Goal: Task Accomplishment & Management: Use online tool/utility

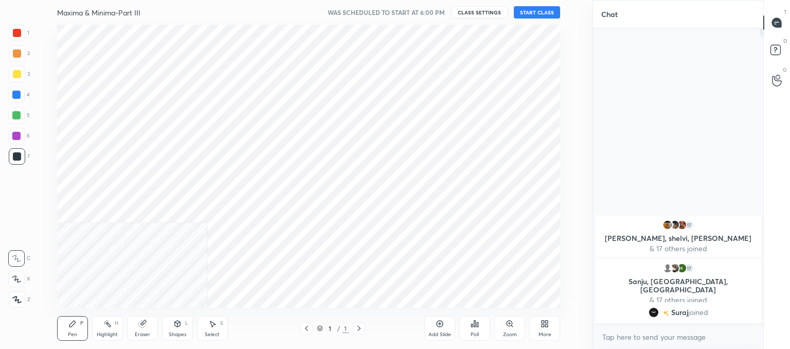
scroll to position [51123, 50855]
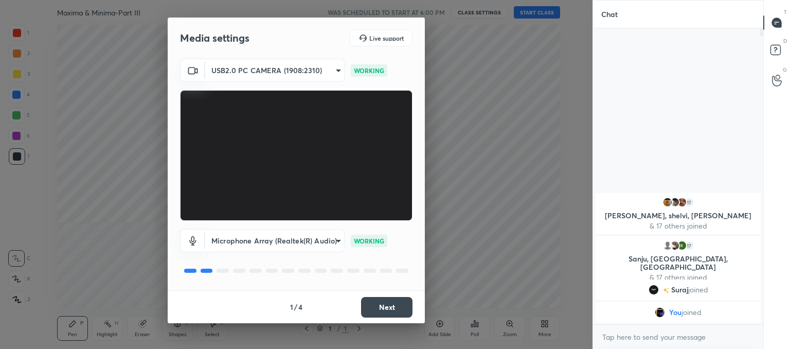
click at [377, 306] on button "Next" at bounding box center [386, 307] width 51 height 21
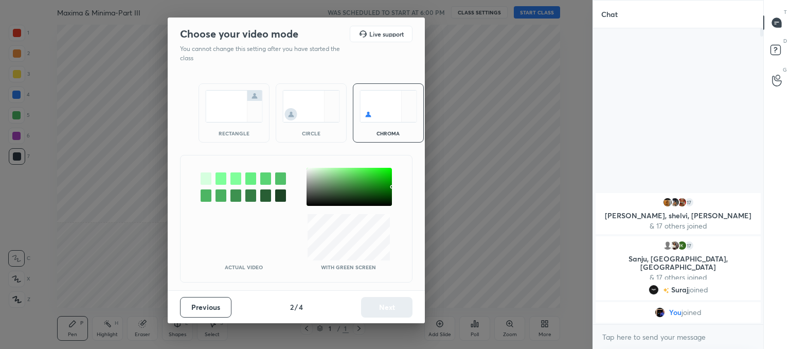
click at [310, 114] on img at bounding box center [311, 106] width 58 height 32
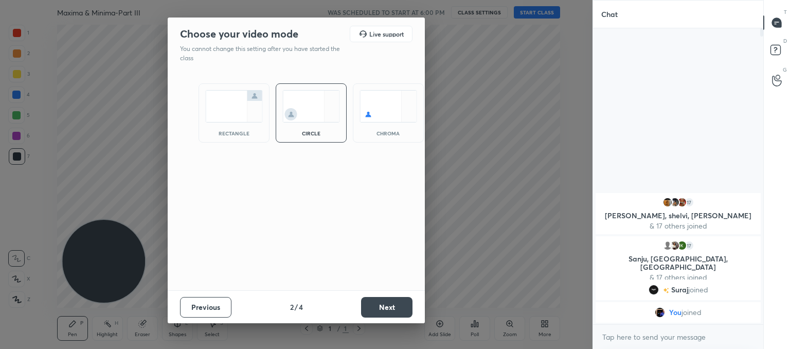
click at [387, 303] on button "Next" at bounding box center [386, 307] width 51 height 21
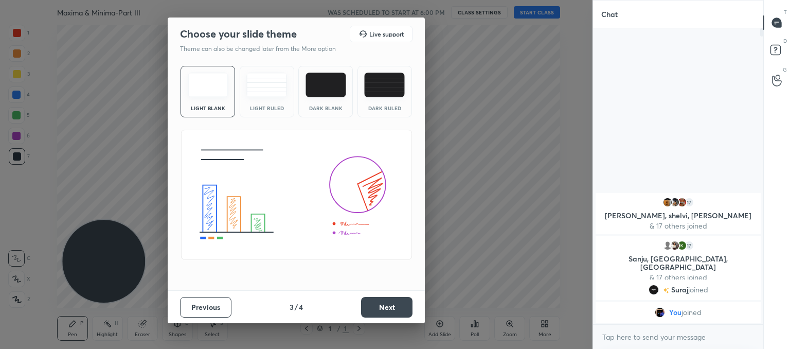
click at [264, 70] on div "Light Ruled" at bounding box center [267, 91] width 54 height 51
click at [382, 291] on div "Previous 3 / 4 Next" at bounding box center [296, 306] width 257 height 33
click at [386, 305] on button "Next" at bounding box center [386, 307] width 51 height 21
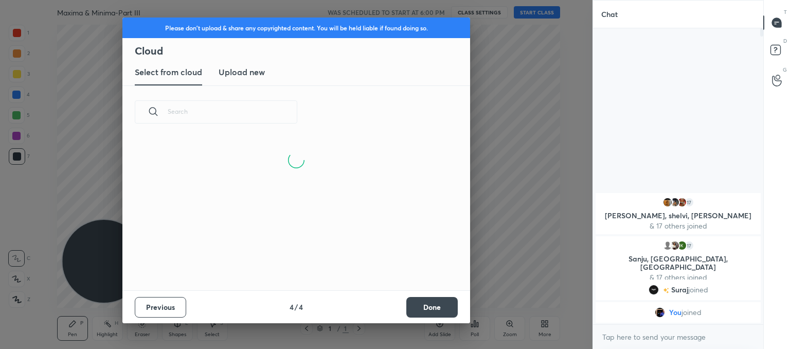
click at [239, 79] on new "Upload new" at bounding box center [241, 73] width 46 height 26
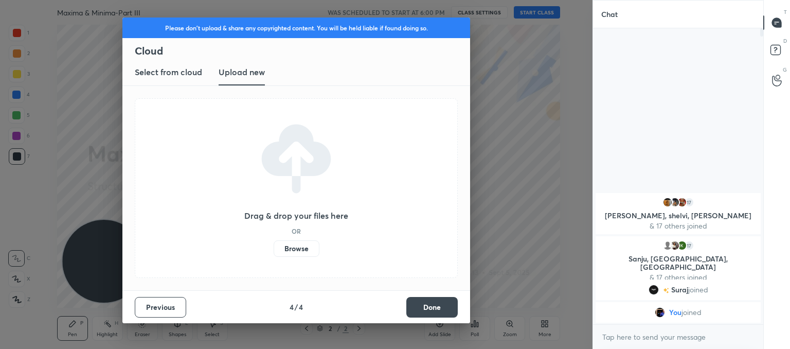
click at [289, 251] on label "Browse" at bounding box center [296, 248] width 46 height 16
click at [273, 251] on input "Browse" at bounding box center [273, 248] width 0 height 16
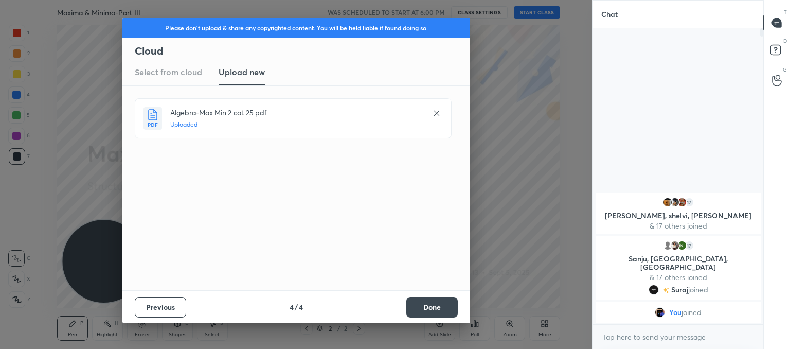
click at [438, 304] on button "Done" at bounding box center [431, 307] width 51 height 21
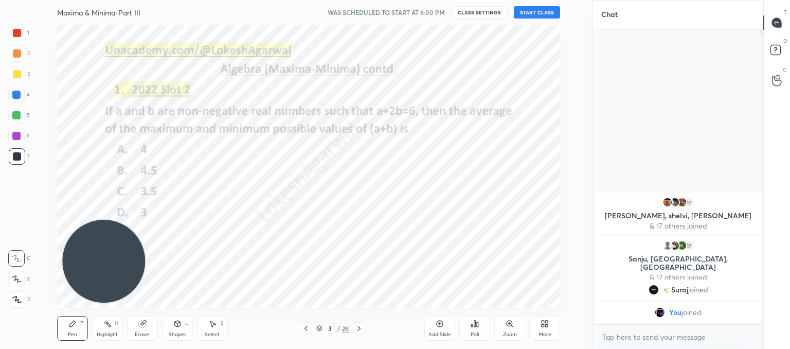
click at [305, 325] on icon at bounding box center [306, 328] width 8 height 8
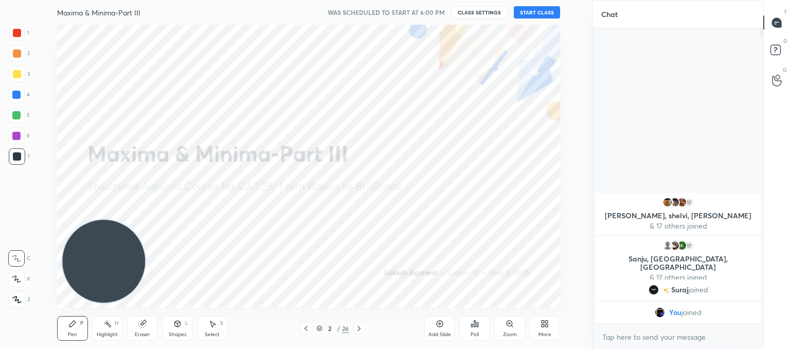
click at [533, 16] on button "START CLASS" at bounding box center [537, 12] width 46 height 12
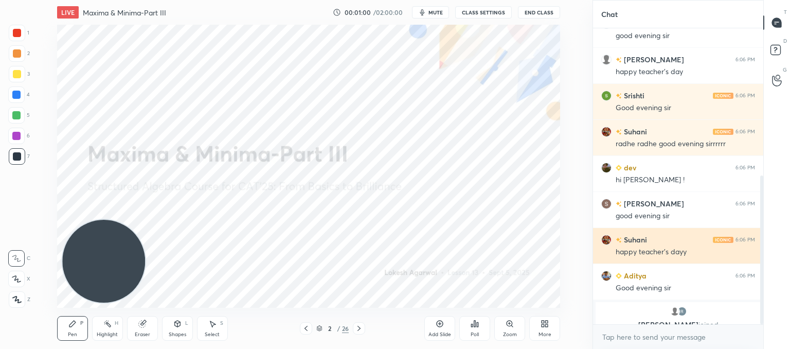
scroll to position [339, 0]
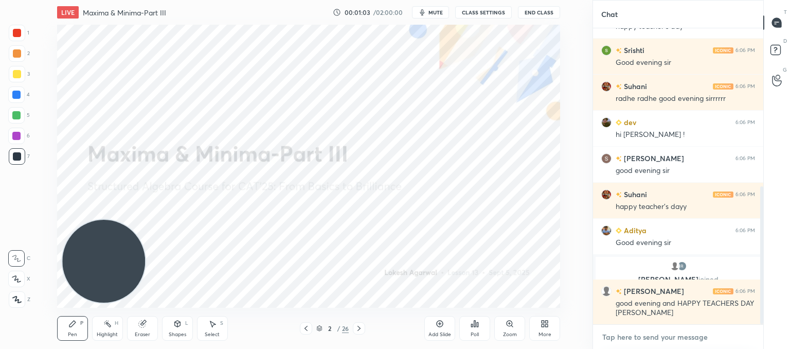
click at [643, 340] on textarea at bounding box center [678, 336] width 154 height 16
click at [631, 333] on textarea at bounding box center [678, 336] width 154 height 16
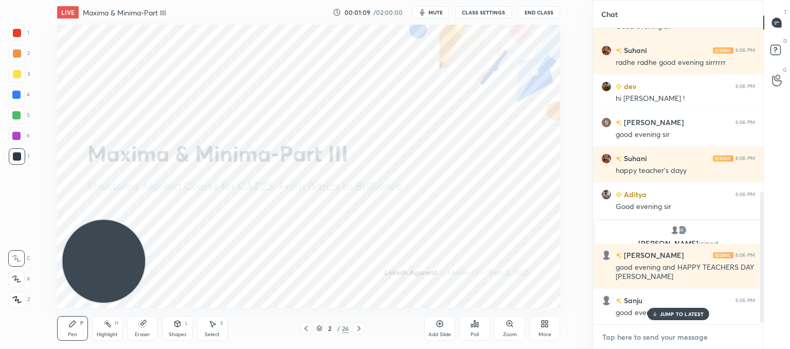
scroll to position [375, 0]
click at [642, 342] on textarea at bounding box center [678, 336] width 154 height 16
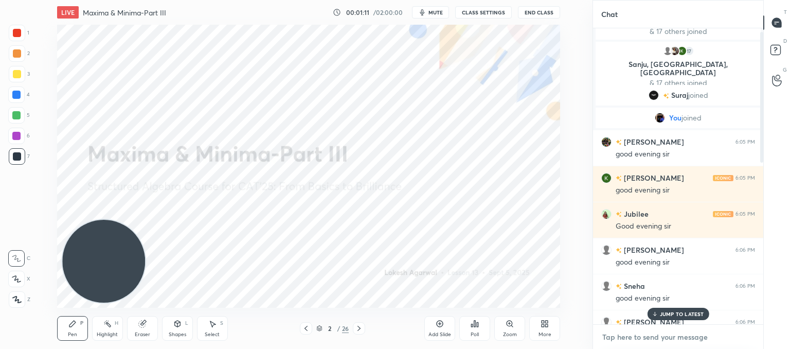
scroll to position [0, 0]
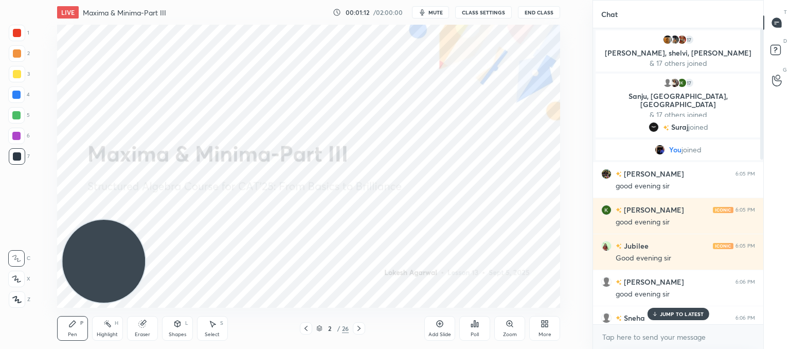
click at [687, 315] on p "JUMP TO LATEST" at bounding box center [682, 313] width 44 height 6
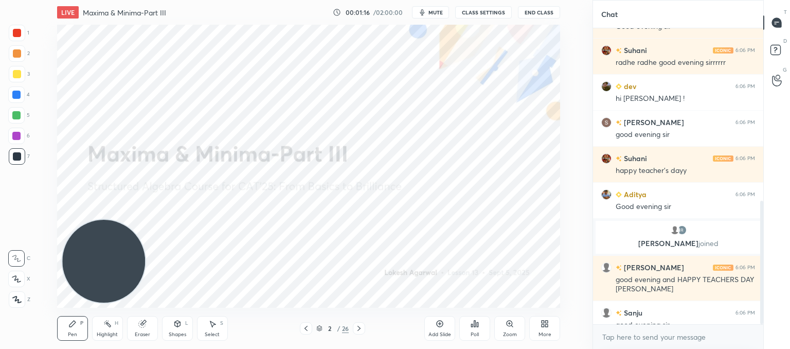
scroll to position [412, 0]
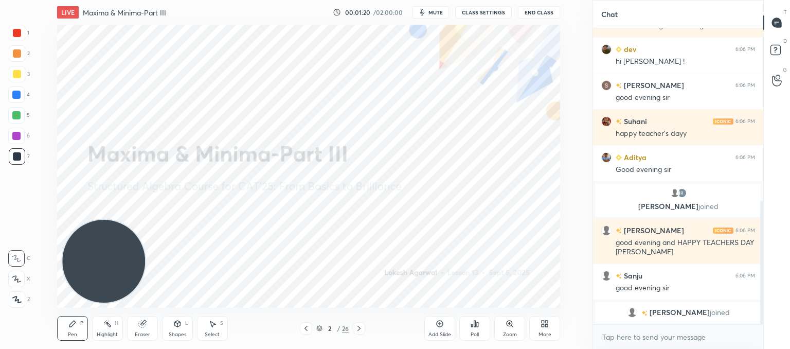
click at [19, 298] on icon at bounding box center [16, 299] width 9 height 7
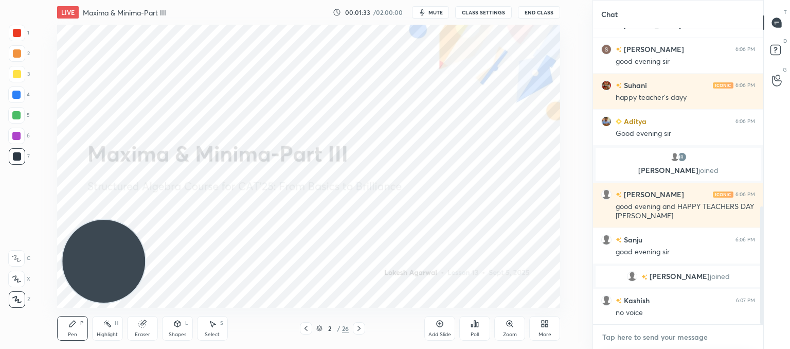
click at [654, 336] on textarea at bounding box center [678, 336] width 154 height 16
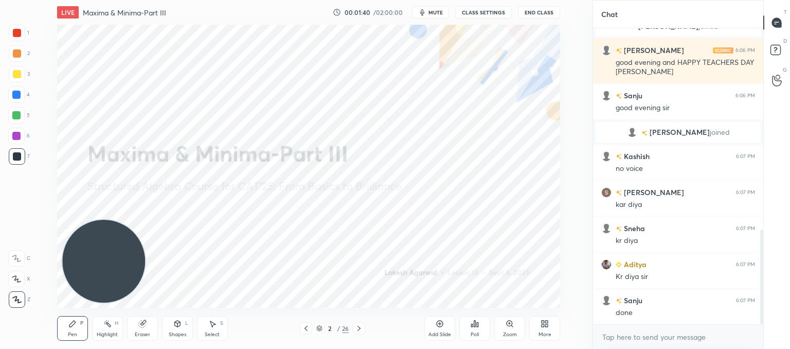
scroll to position [628, 0]
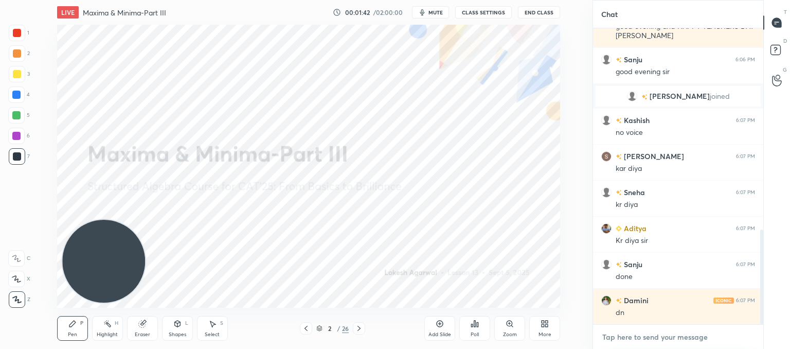
type textarea "x"
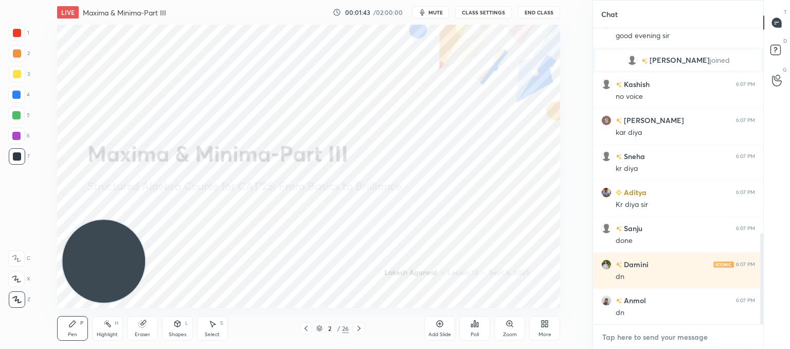
click at [655, 337] on textarea at bounding box center [678, 336] width 154 height 16
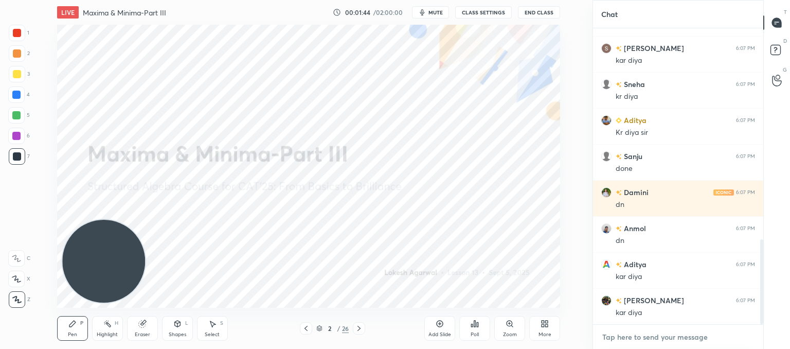
paste textarea "[URL][DOMAIN_NAME]"
type textarea "[URL][DOMAIN_NAME]"
type textarea "x"
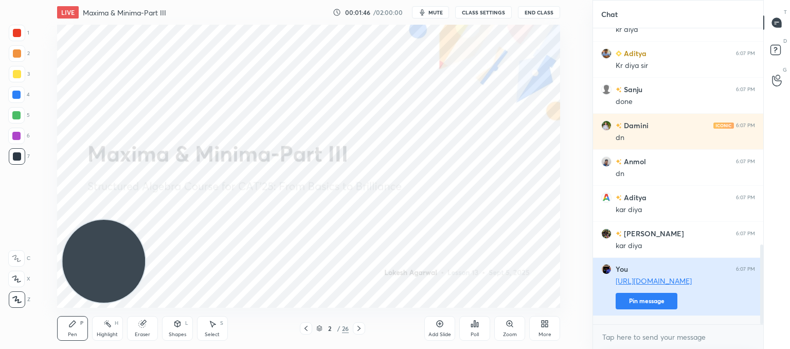
type textarea "x"
click at [644, 309] on button "Pin message" at bounding box center [646, 301] width 62 height 16
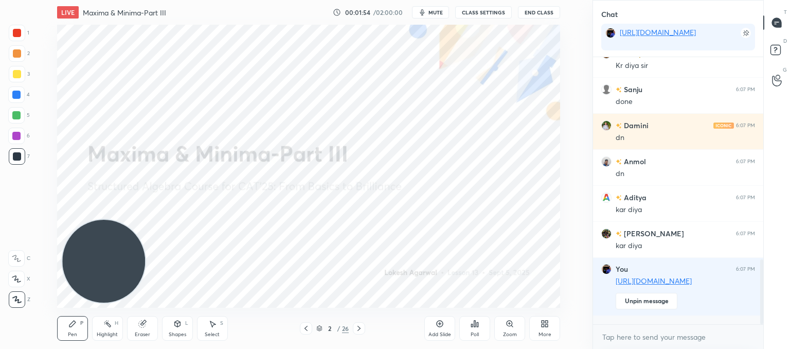
scroll to position [868, 0]
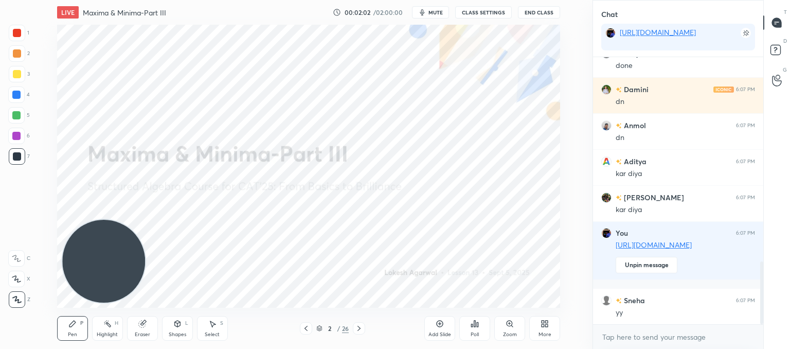
click at [358, 326] on icon at bounding box center [358, 327] width 3 height 5
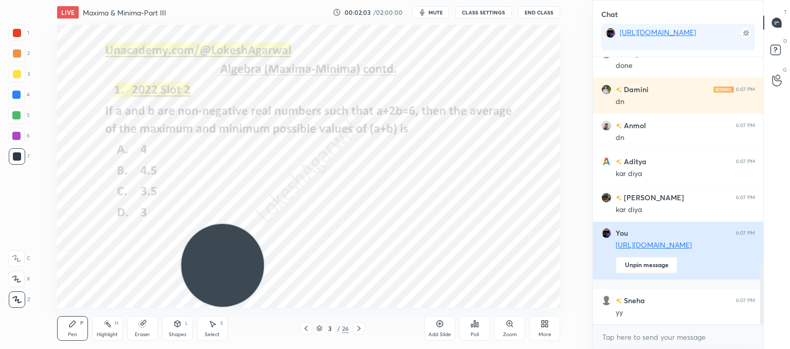
drag, startPoint x: 99, startPoint y: 248, endPoint x: 658, endPoint y: 266, distance: 559.6
click at [651, 293] on div "1 2 3 4 5 6 7 C X Z C X Z E E Erase all H H LIVE Maxima & Minima-Part III 00:02…" at bounding box center [395, 174] width 790 height 349
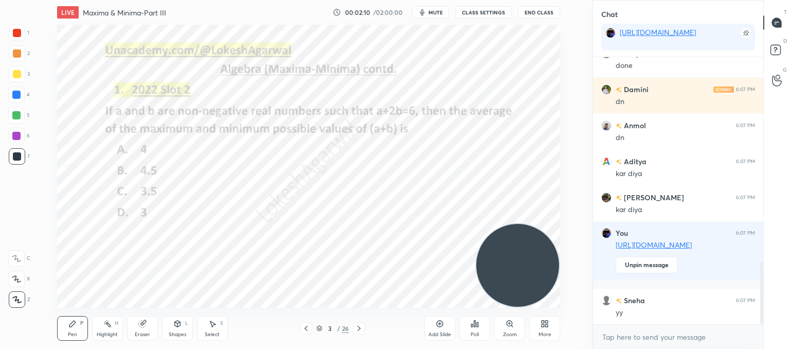
click at [477, 326] on icon at bounding box center [478, 324] width 2 height 5
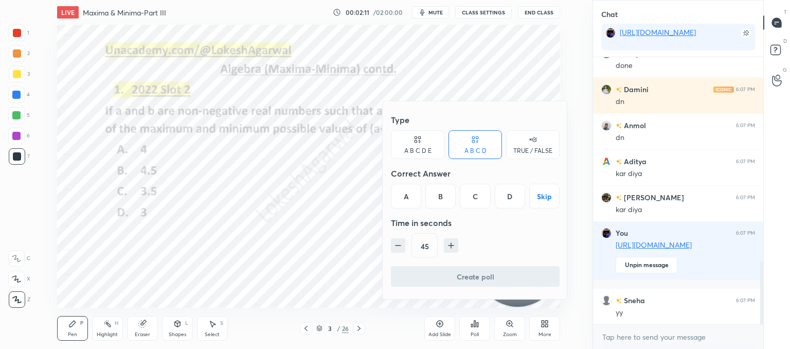
drag, startPoint x: 441, startPoint y: 190, endPoint x: 417, endPoint y: 220, distance: 38.1
click at [440, 192] on div "B" at bounding box center [440, 196] width 30 height 25
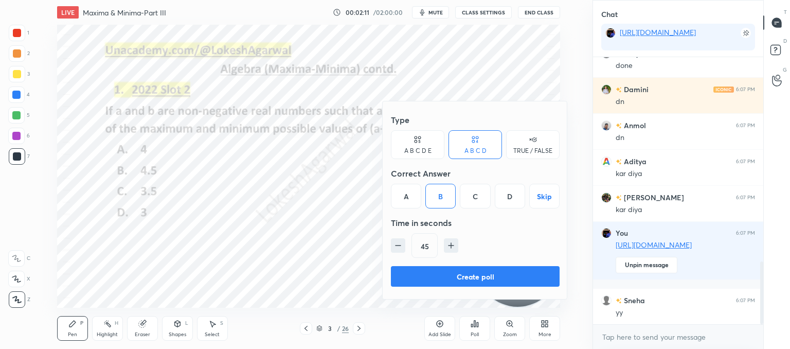
click at [399, 241] on icon "button" at bounding box center [398, 245] width 10 height 10
click at [399, 242] on icon "button" at bounding box center [398, 245] width 10 height 10
type input "15"
click at [417, 273] on button "Create poll" at bounding box center [475, 276] width 169 height 21
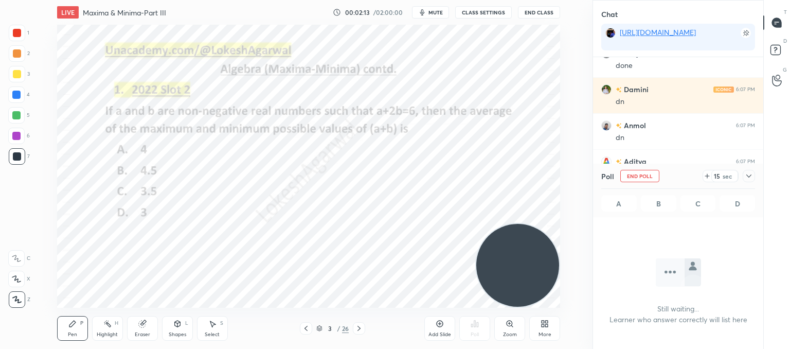
scroll to position [4, 3]
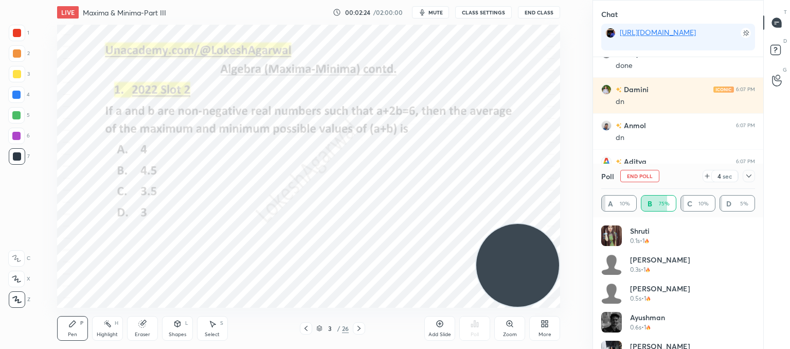
click at [704, 175] on icon at bounding box center [707, 176] width 8 height 8
click at [753, 176] on div at bounding box center [748, 176] width 12 height 12
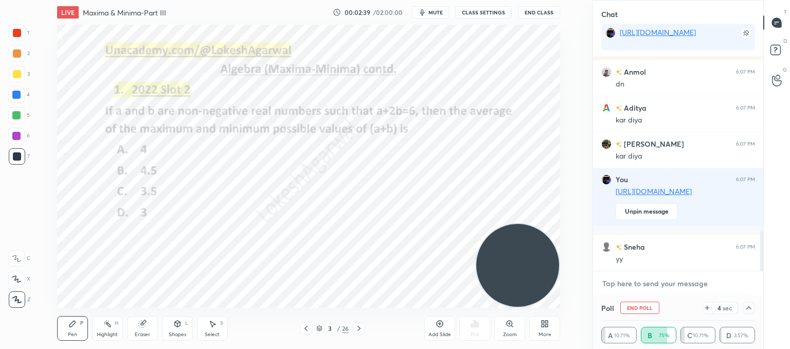
click at [650, 276] on textarea at bounding box center [678, 283] width 154 height 16
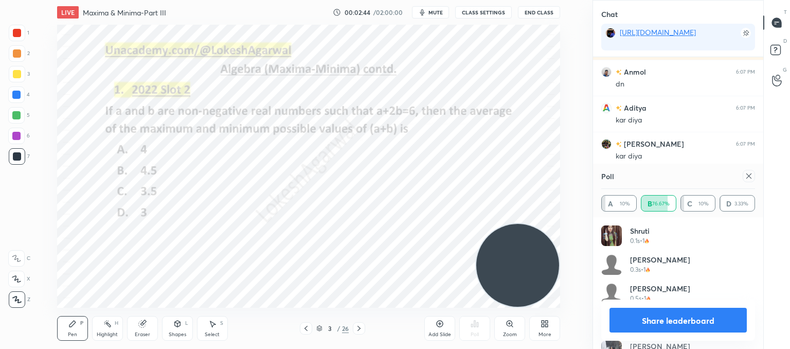
click at [750, 175] on icon at bounding box center [748, 175] width 5 height 5
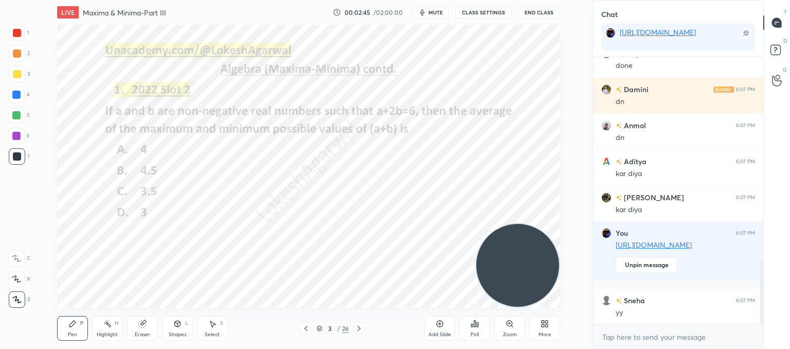
click at [359, 331] on icon at bounding box center [359, 328] width 8 height 8
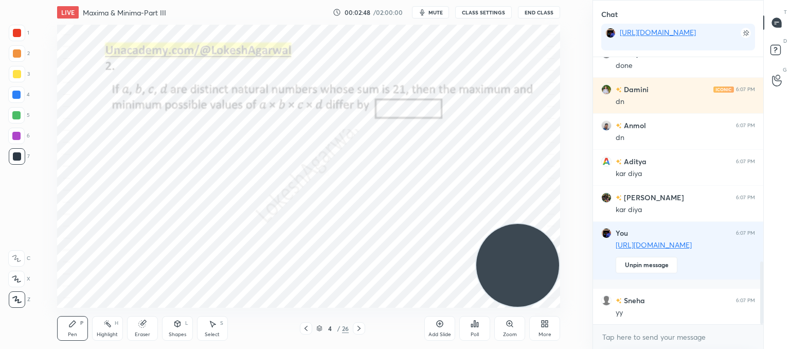
click at [359, 328] on icon at bounding box center [359, 328] width 8 height 8
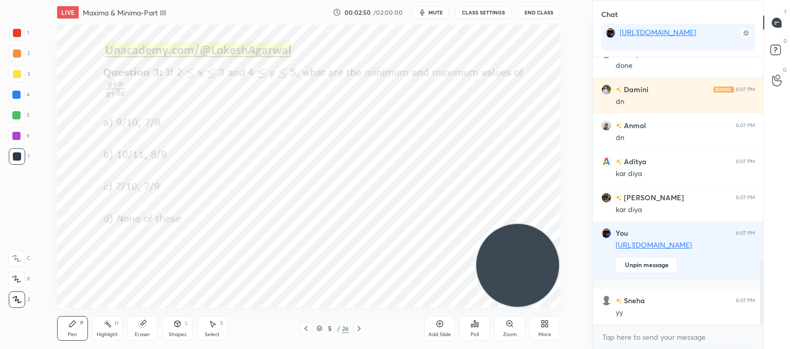
click at [471, 327] on icon at bounding box center [474, 323] width 8 height 8
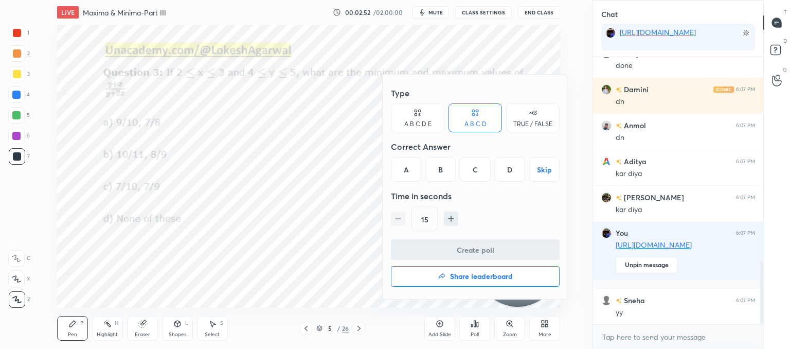
click at [472, 167] on div "C" at bounding box center [475, 169] width 30 height 25
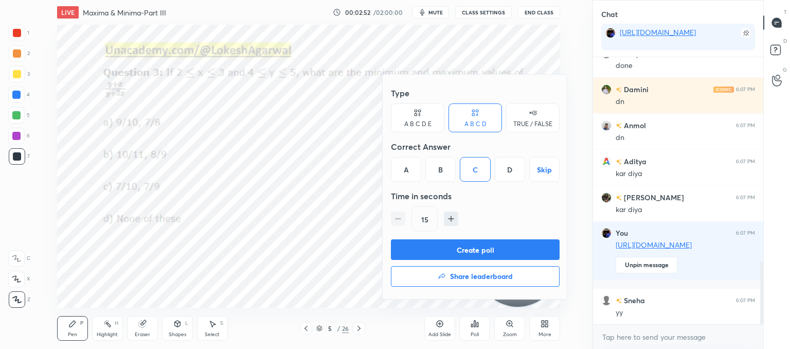
click at [438, 240] on button "Create poll" at bounding box center [475, 249] width 169 height 21
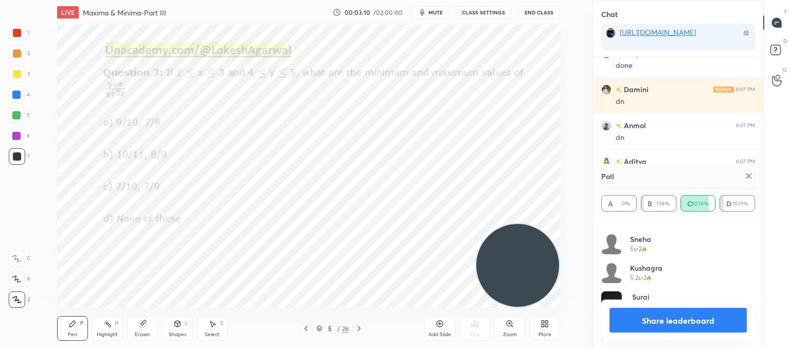
click at [746, 177] on icon at bounding box center [748, 176] width 8 height 8
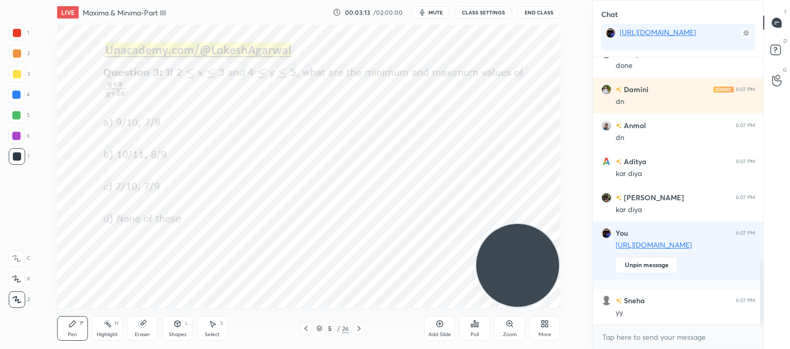
click at [355, 328] on icon at bounding box center [359, 328] width 8 height 8
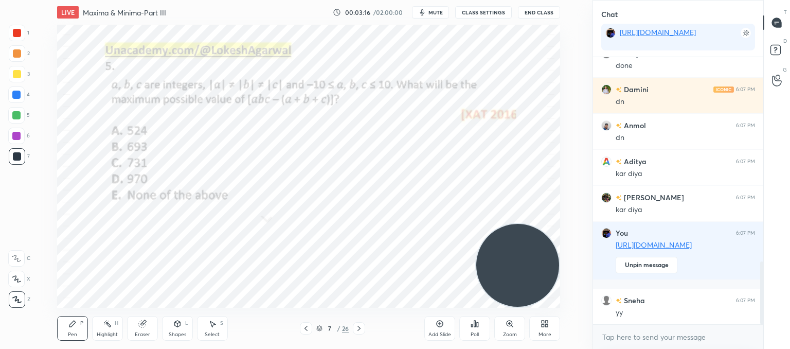
click at [472, 324] on icon at bounding box center [472, 325] width 2 height 3
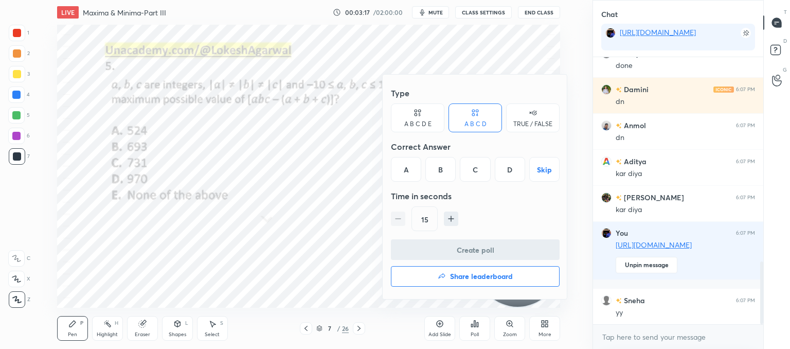
click at [435, 119] on div "A B C D E" at bounding box center [417, 117] width 53 height 29
click at [463, 169] on div "C" at bounding box center [460, 169] width 25 height 25
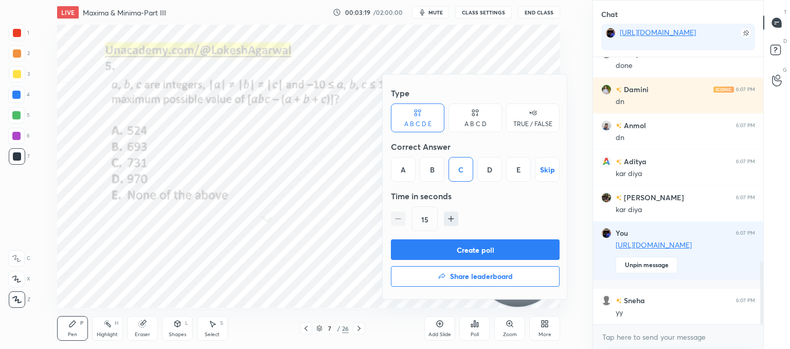
click at [449, 243] on button "Create poll" at bounding box center [475, 249] width 169 height 21
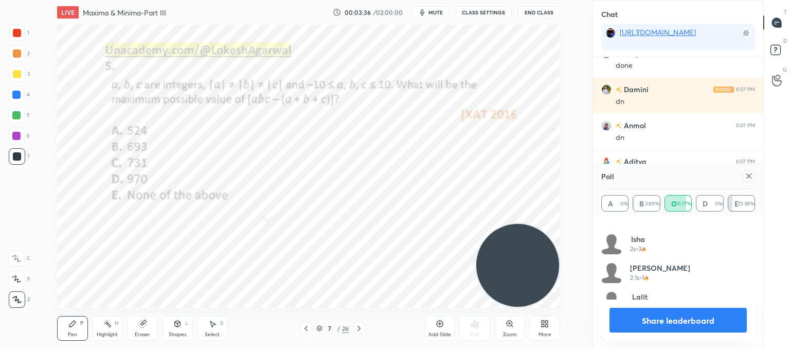
click at [747, 179] on icon at bounding box center [748, 176] width 8 height 8
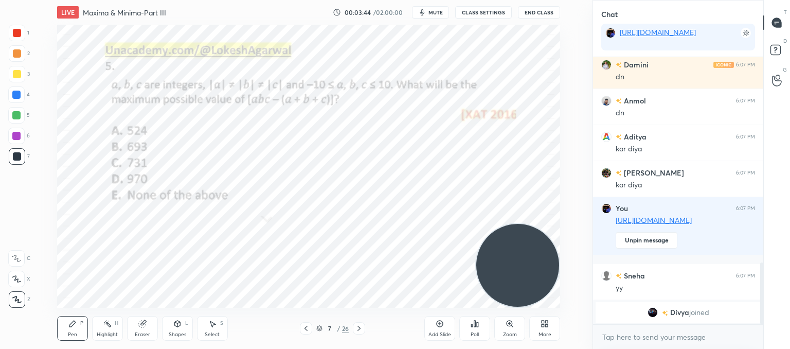
click at [360, 323] on div at bounding box center [359, 328] width 12 height 12
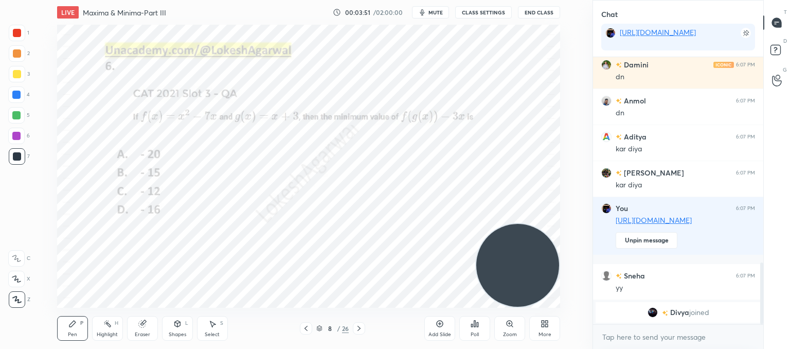
click at [362, 327] on icon at bounding box center [359, 328] width 8 height 8
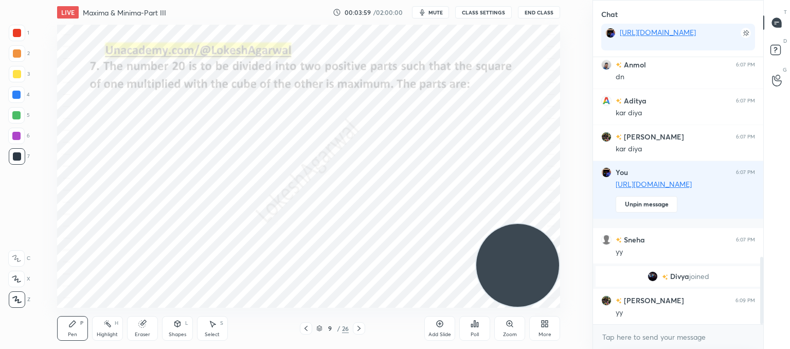
click at [361, 327] on icon at bounding box center [359, 328] width 8 height 8
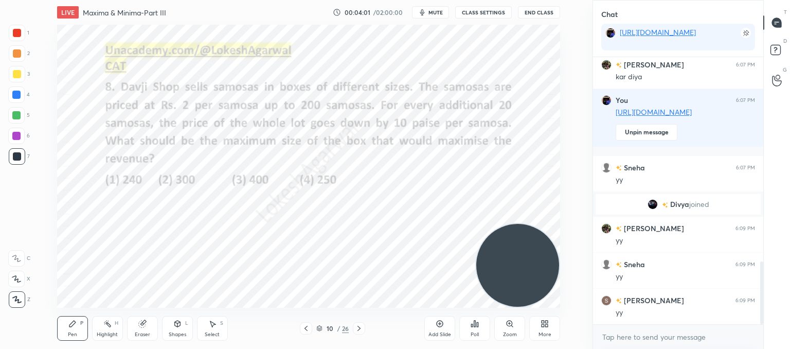
click at [474, 325] on icon at bounding box center [475, 323] width 2 height 6
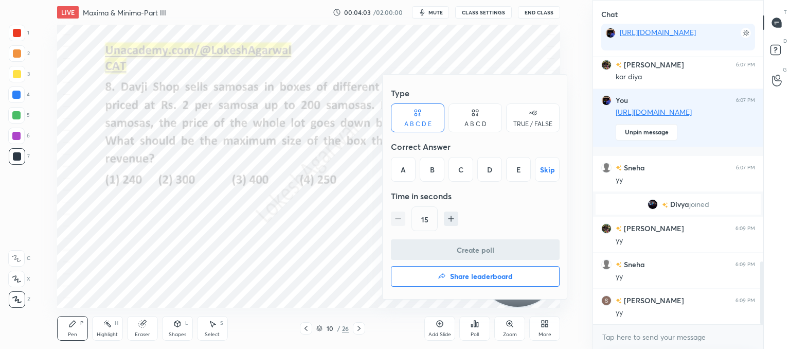
drag, startPoint x: 497, startPoint y: 109, endPoint x: 490, endPoint y: 111, distance: 6.4
click at [495, 109] on div "A B C D" at bounding box center [474, 117] width 53 height 29
click at [430, 162] on div "B" at bounding box center [440, 169] width 30 height 25
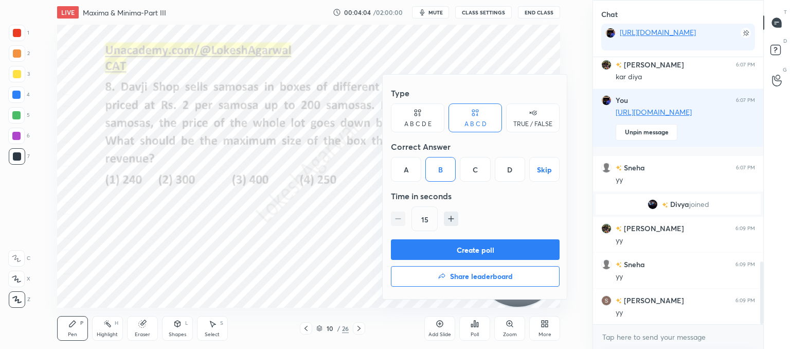
click at [450, 243] on button "Create poll" at bounding box center [475, 249] width 169 height 21
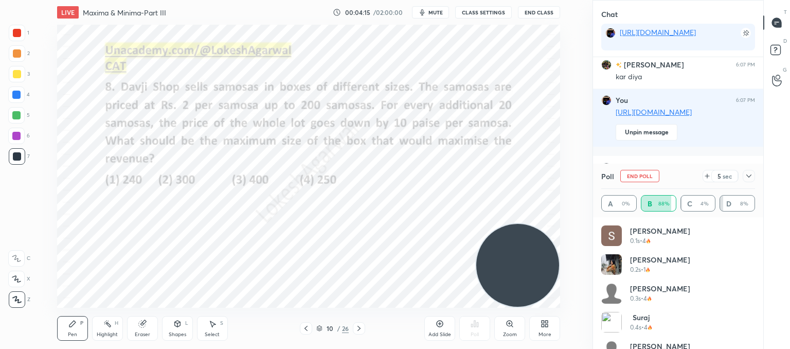
click at [751, 179] on icon at bounding box center [748, 176] width 8 height 8
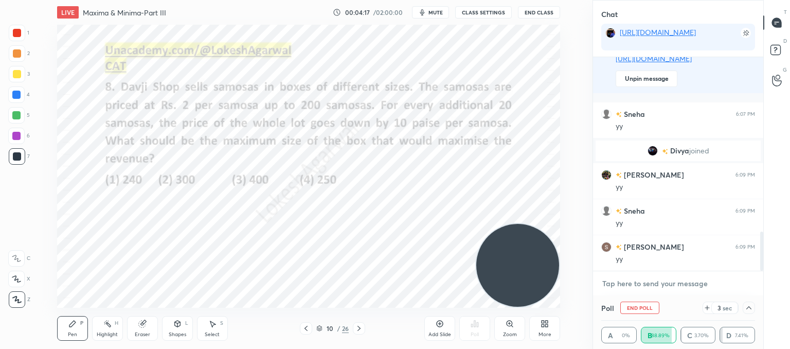
click at [643, 276] on textarea at bounding box center [678, 283] width 154 height 16
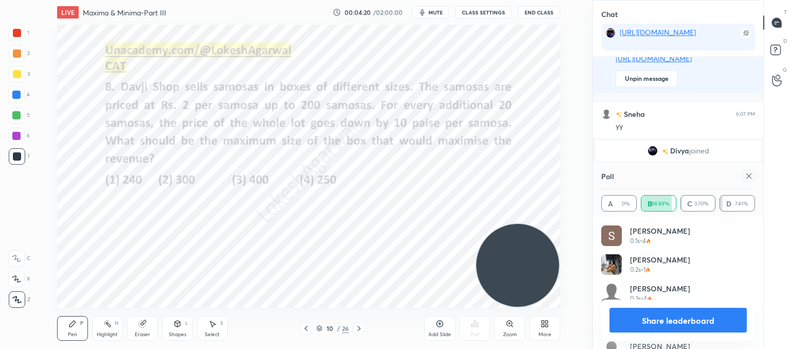
drag, startPoint x: 748, startPoint y: 173, endPoint x: 621, endPoint y: 231, distance: 140.1
click at [748, 172] on icon at bounding box center [748, 176] width 8 height 8
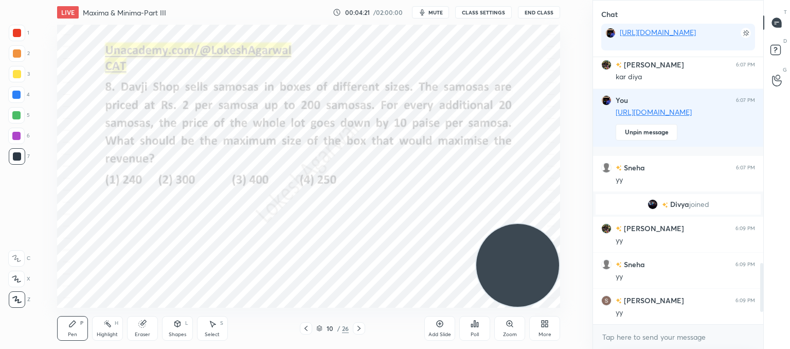
click at [352, 323] on div "10 / 26" at bounding box center [332, 328] width 65 height 12
click at [354, 325] on div at bounding box center [359, 328] width 12 height 12
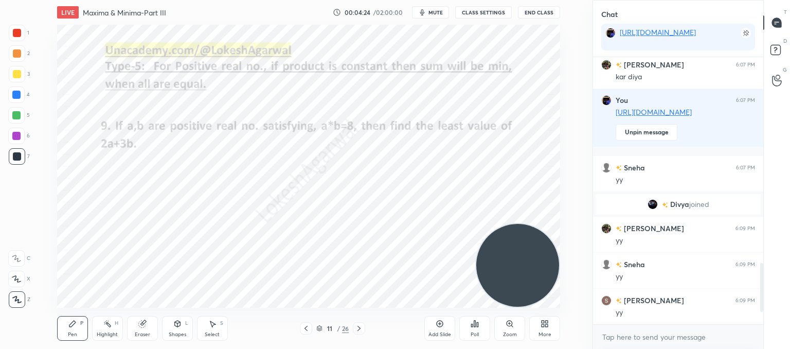
click at [354, 325] on div at bounding box center [359, 328] width 12 height 12
click at [484, 323] on div "Poll" at bounding box center [474, 328] width 31 height 25
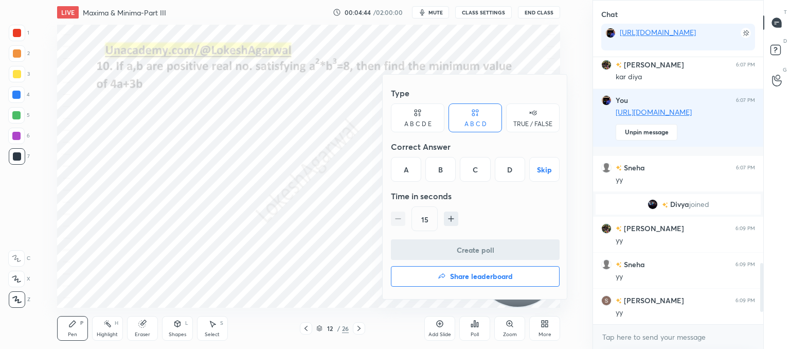
click at [424, 121] on div "A B C D E" at bounding box center [417, 124] width 27 height 6
click at [484, 171] on div "D" at bounding box center [489, 169] width 25 height 25
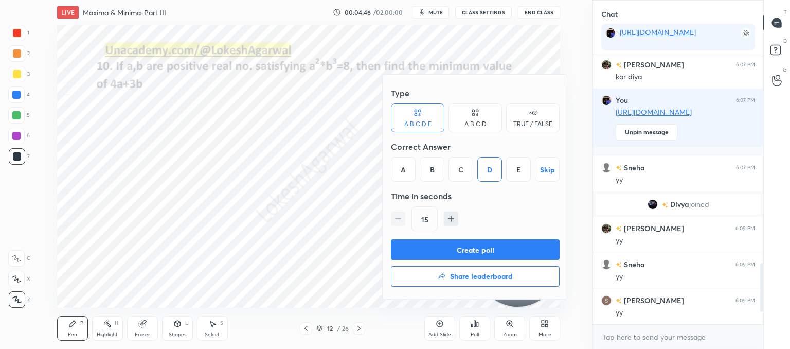
click at [434, 248] on button "Create poll" at bounding box center [475, 249] width 169 height 21
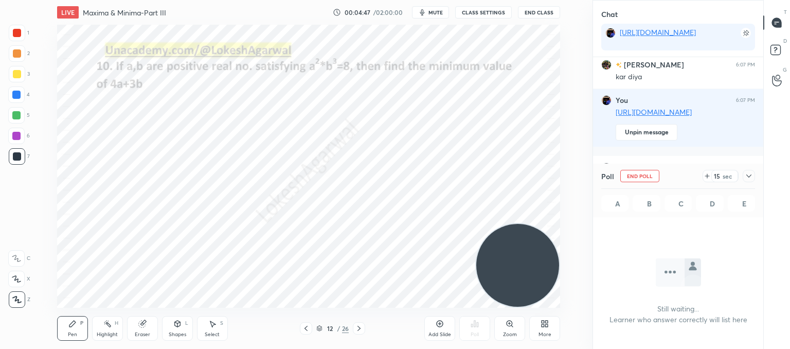
click at [215, 326] on icon at bounding box center [212, 323] width 8 height 8
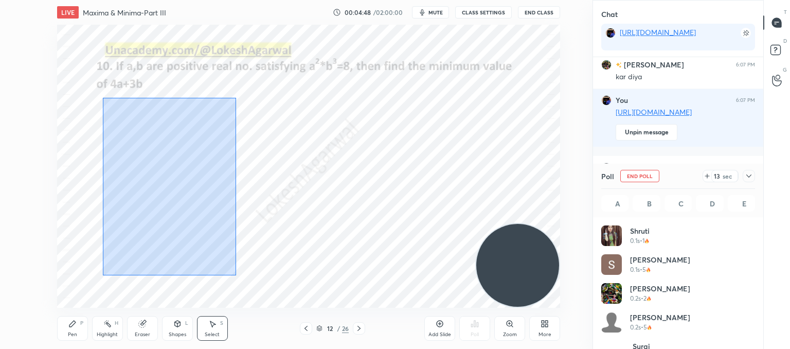
drag, startPoint x: 236, startPoint y: 275, endPoint x: 103, endPoint y: 97, distance: 222.2
click at [103, 97] on div "0 ° Undo Copy Duplicate Duplicate to new slide Delete" at bounding box center [308, 166] width 503 height 283
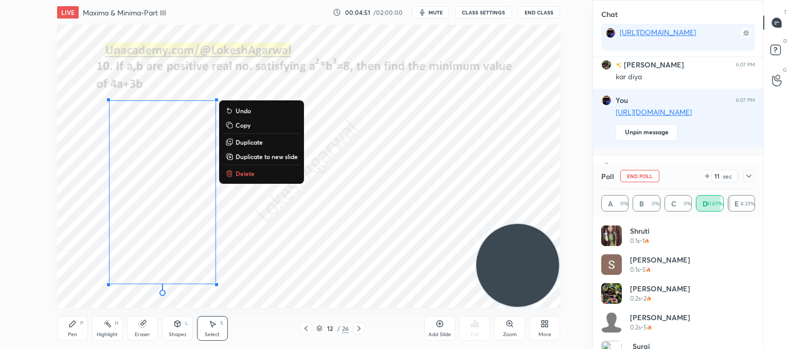
click at [248, 123] on p "Copy" at bounding box center [242, 125] width 15 height 8
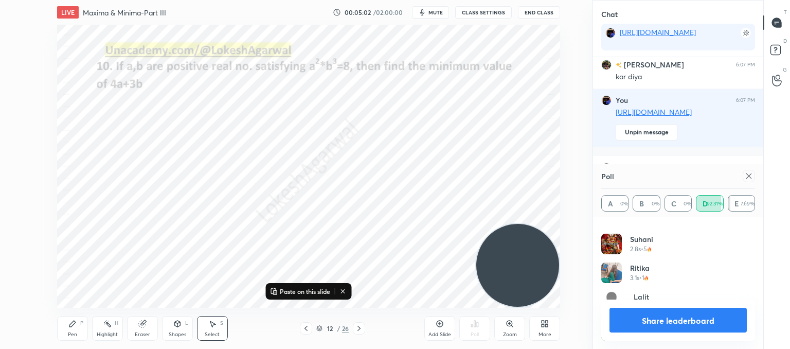
drag, startPoint x: 748, startPoint y: 178, endPoint x: 710, endPoint y: 201, distance: 45.0
click at [748, 177] on icon at bounding box center [748, 176] width 8 height 8
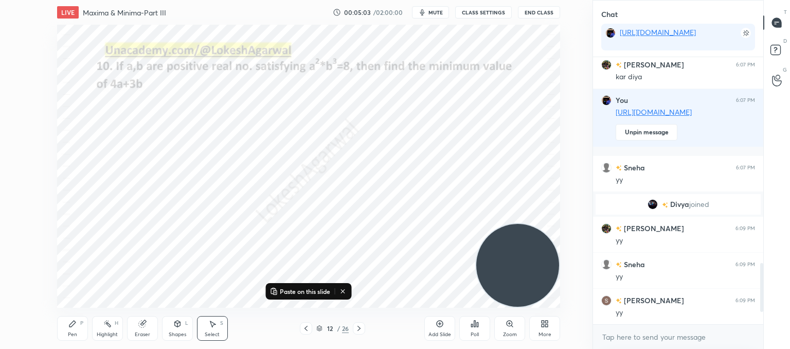
click at [355, 330] on icon at bounding box center [359, 328] width 8 height 8
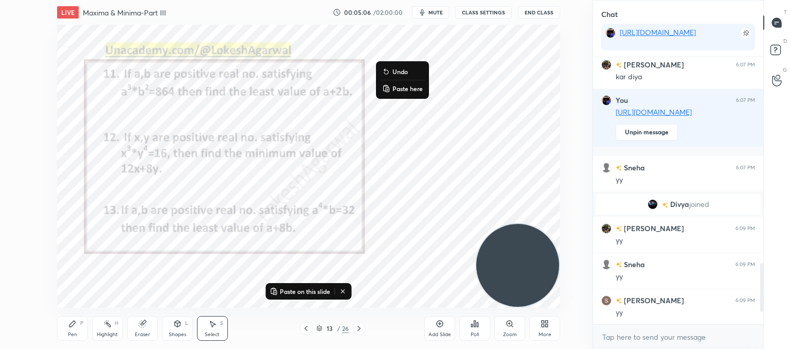
click at [401, 84] on p "Paste here" at bounding box center [407, 88] width 30 height 8
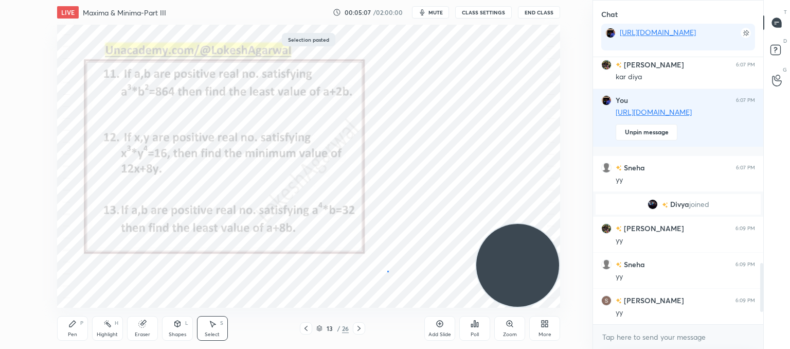
click at [388, 271] on div "0 ° Undo Copy Paste here Duplicate Duplicate to new slide Delete" at bounding box center [308, 166] width 503 height 283
click at [486, 328] on div "Poll" at bounding box center [474, 328] width 31 height 25
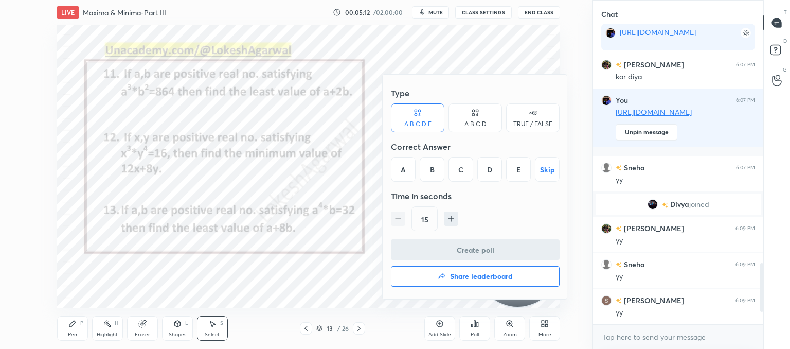
click at [495, 167] on div "D" at bounding box center [489, 169] width 25 height 25
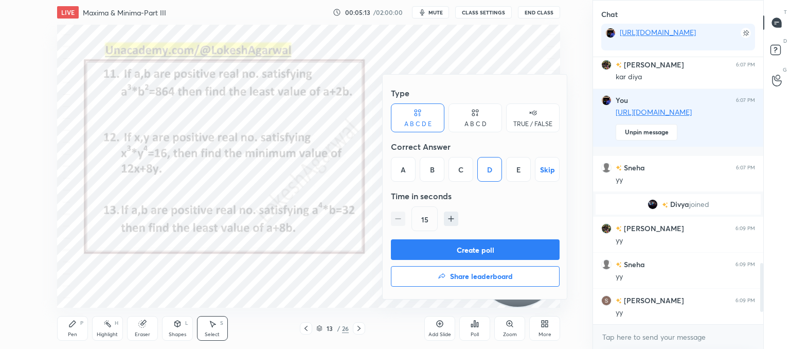
click at [480, 250] on button "Create poll" at bounding box center [475, 249] width 169 height 21
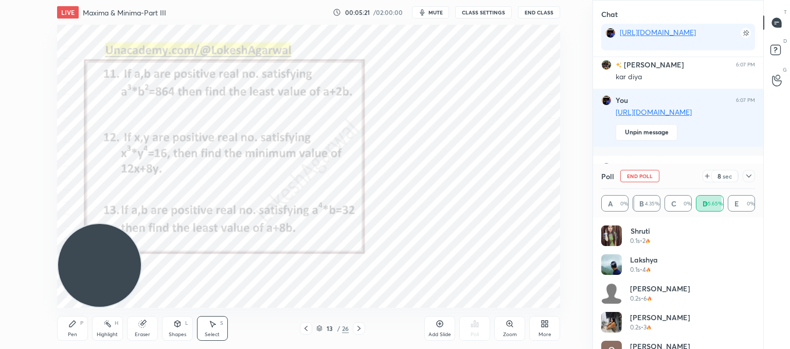
drag, startPoint x: 532, startPoint y: 274, endPoint x: 0, endPoint y: 278, distance: 532.1
click at [0, 278] on div "1 2 3 4 5 6 7 C X Z C X Z E E Erase all H H LIVE Maxima & Minima-Part III 00:05…" at bounding box center [292, 174] width 584 height 349
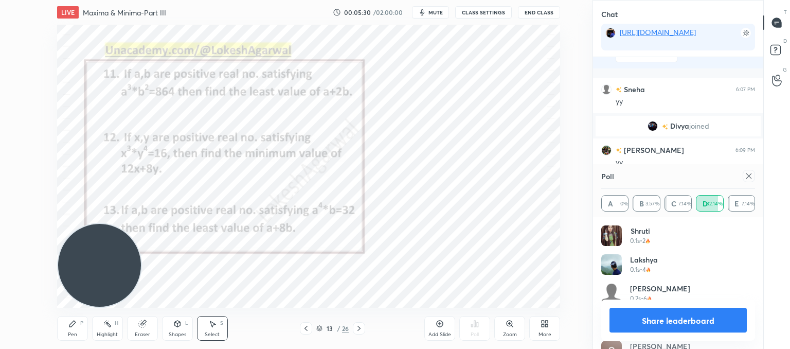
click at [751, 180] on div at bounding box center [748, 176] width 12 height 12
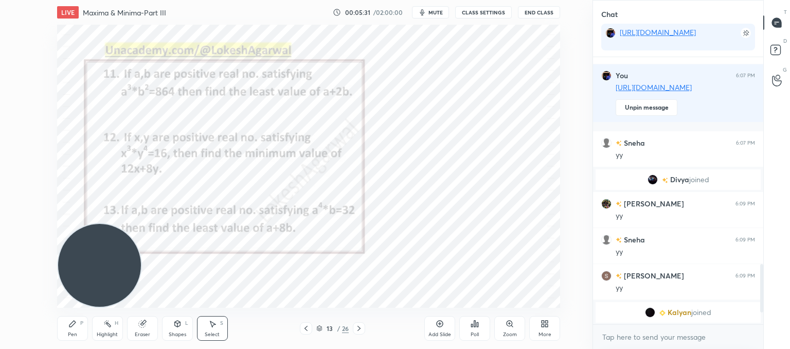
click at [358, 328] on icon at bounding box center [359, 328] width 8 height 8
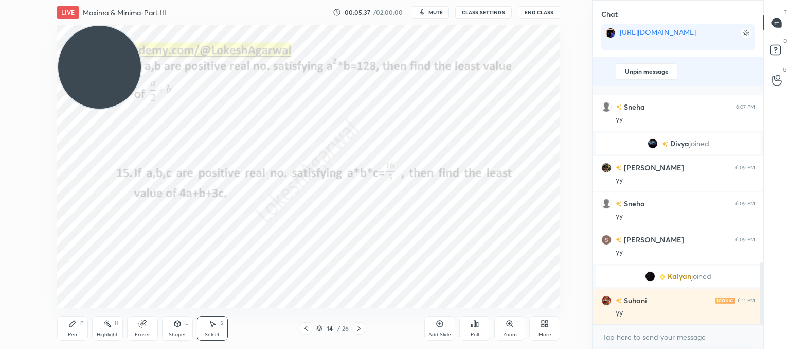
drag, startPoint x: 124, startPoint y: 269, endPoint x: 120, endPoint y: 131, distance: 137.8
click at [106, 41] on video at bounding box center [99, 67] width 83 height 83
click at [244, 122] on p "Paste here" at bounding box center [249, 118] width 30 height 8
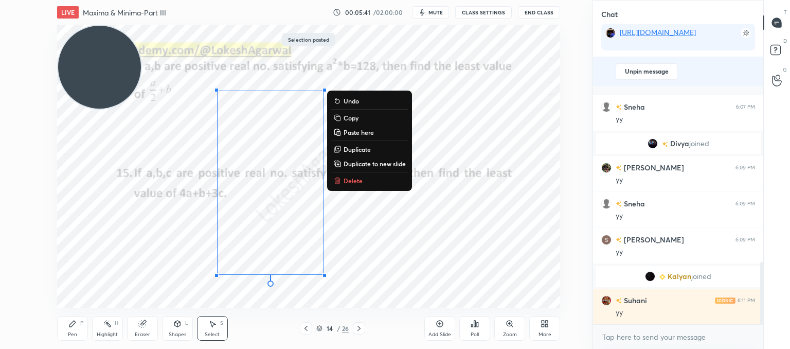
drag, startPoint x: 410, startPoint y: 234, endPoint x: 354, endPoint y: 205, distance: 63.9
click at [410, 234] on div "0 ° Undo Copy Paste here Duplicate Duplicate to new slide Delete" at bounding box center [308, 166] width 503 height 283
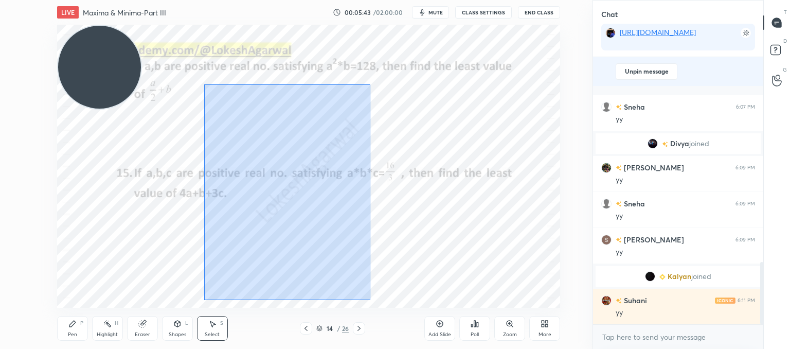
drag, startPoint x: 204, startPoint y: 84, endPoint x: 303, endPoint y: 247, distance: 190.3
click at [362, 296] on div "0 ° Undo Copy Paste here Duplicate Duplicate to new slide Delete" at bounding box center [308, 166] width 503 height 283
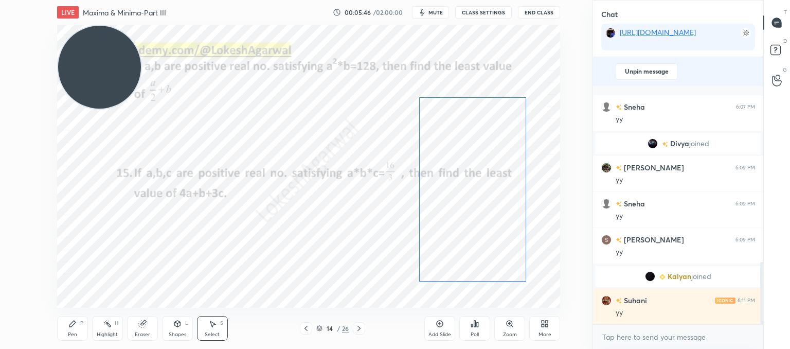
drag, startPoint x: 263, startPoint y: 176, endPoint x: 465, endPoint y: 184, distance: 202.2
click at [465, 184] on div "0 ° Undo Copy Paste here Duplicate Duplicate to new slide Delete" at bounding box center [308, 166] width 503 height 283
click at [295, 253] on div "0 ° Undo Copy Paste here Duplicate Duplicate to new slide Delete" at bounding box center [308, 166] width 503 height 283
click at [472, 324] on icon at bounding box center [474, 323] width 8 height 8
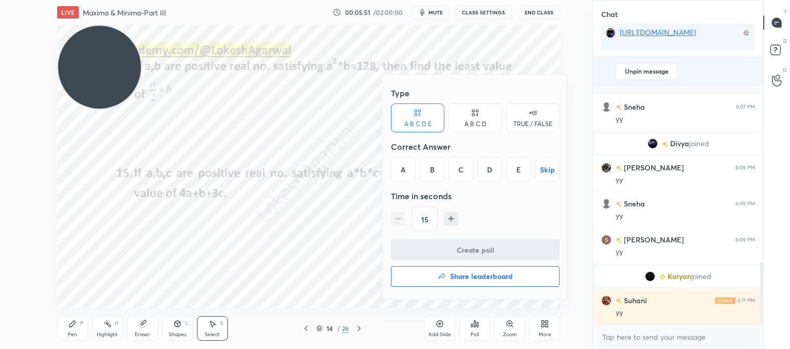
click at [451, 163] on div "C" at bounding box center [460, 169] width 25 height 25
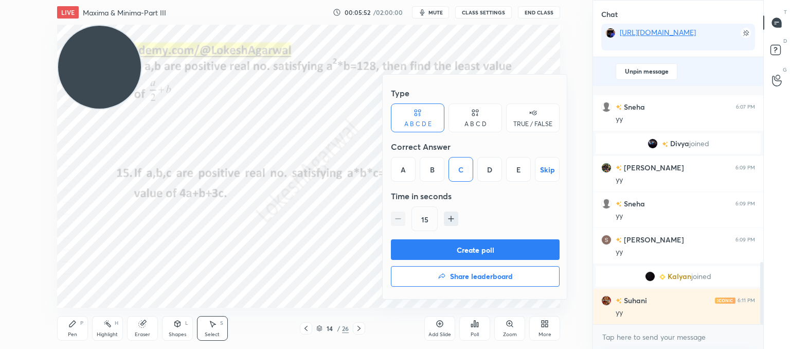
click at [458, 250] on button "Create poll" at bounding box center [475, 249] width 169 height 21
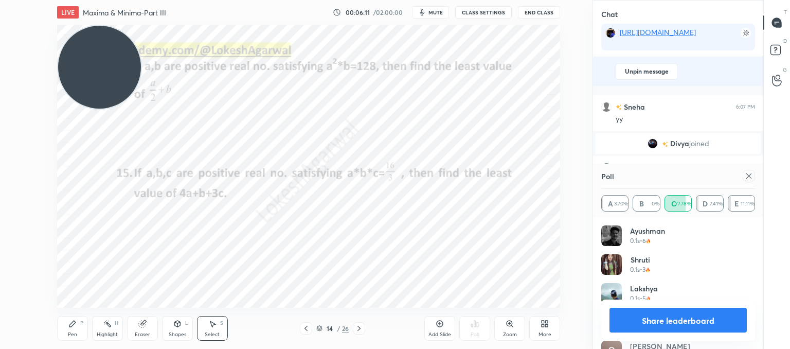
click at [752, 175] on icon at bounding box center [748, 176] width 8 height 8
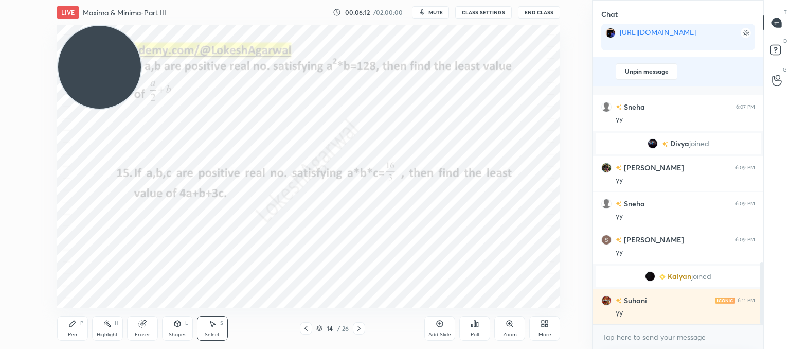
click at [358, 328] on icon at bounding box center [359, 328] width 8 height 8
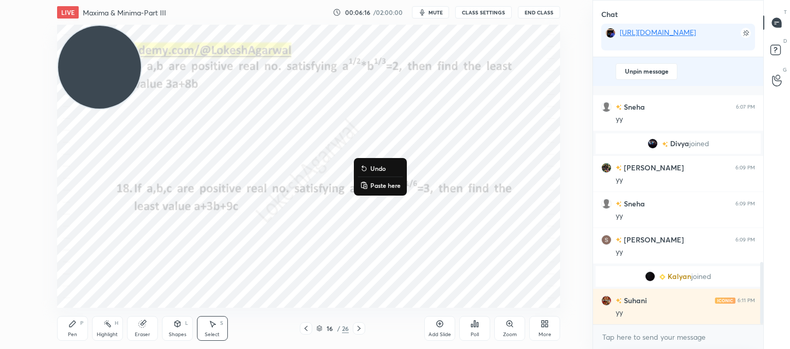
click at [392, 188] on p "Paste here" at bounding box center [385, 185] width 30 height 8
click at [315, 110] on div "0 ° Undo Copy Paste here Duplicate Duplicate to new slide Delete" at bounding box center [308, 166] width 503 height 283
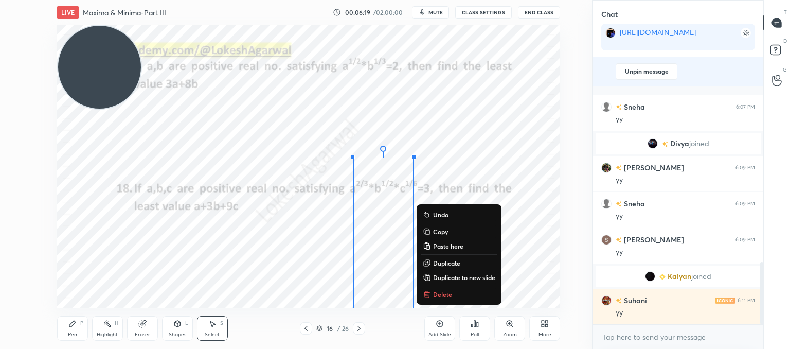
drag, startPoint x: 318, startPoint y: 122, endPoint x: 353, endPoint y: 199, distance: 84.9
click at [458, 299] on div "0 ° Undo Copy Paste here Duplicate Duplicate to new slide Delete" at bounding box center [308, 166] width 503 height 283
click at [265, 160] on div "0 ° Undo Copy Paste here Duplicate Duplicate to new slide Delete" at bounding box center [308, 166] width 503 height 283
drag, startPoint x: 318, startPoint y: 151, endPoint x: 474, endPoint y: 317, distance: 228.0
click at [474, 317] on div "LIVE Maxima & Minima-Part III 00:06:25 / 02:00:00 mute CLASS SETTINGS End Class…" at bounding box center [308, 174] width 551 height 349
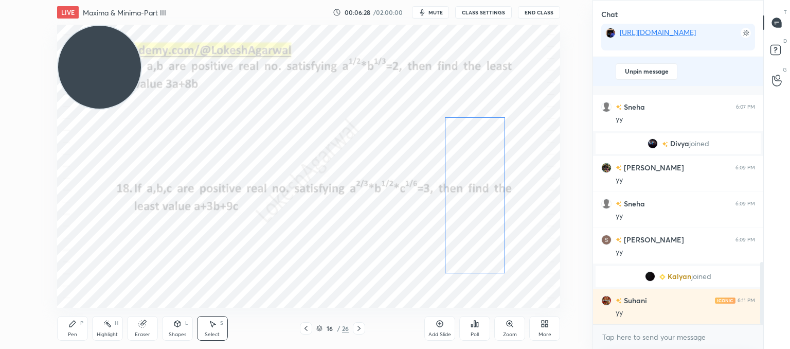
drag, startPoint x: 393, startPoint y: 273, endPoint x: 485, endPoint y: 233, distance: 100.4
click at [485, 233] on div "0 ° Undo Copy Paste here Duplicate Duplicate to new slide Delete" at bounding box center [308, 166] width 503 height 283
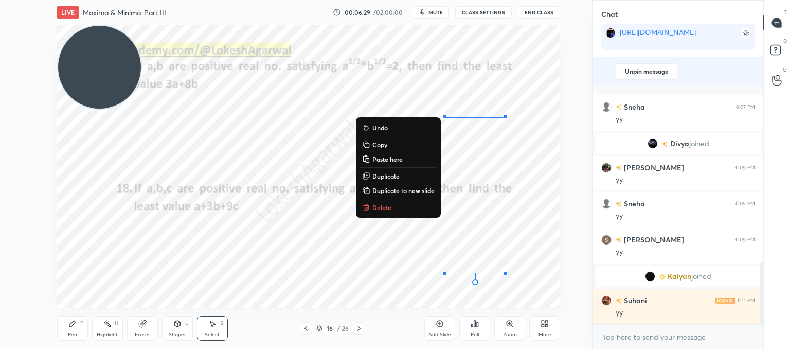
click at [368, 266] on div "0 ° Undo Copy Paste here Duplicate Duplicate to new slide Delete" at bounding box center [308, 166] width 503 height 283
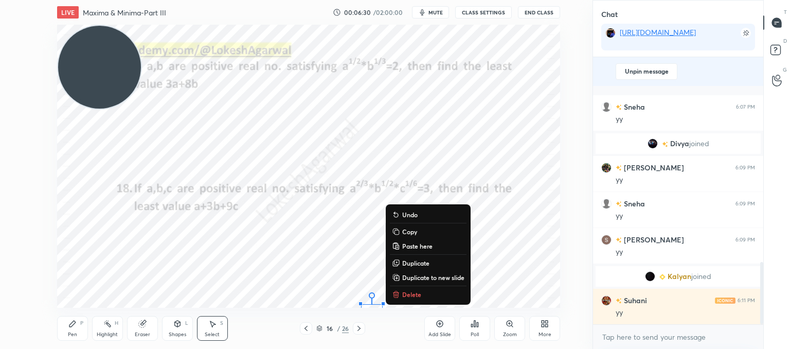
drag, startPoint x: 354, startPoint y: 300, endPoint x: 452, endPoint y: 315, distance: 99.3
click at [452, 315] on div "LIVE Maxima & Minima-Part III 00:06:30 / 02:00:00 mute CLASS SETTINGS End Class…" at bounding box center [308, 174] width 551 height 349
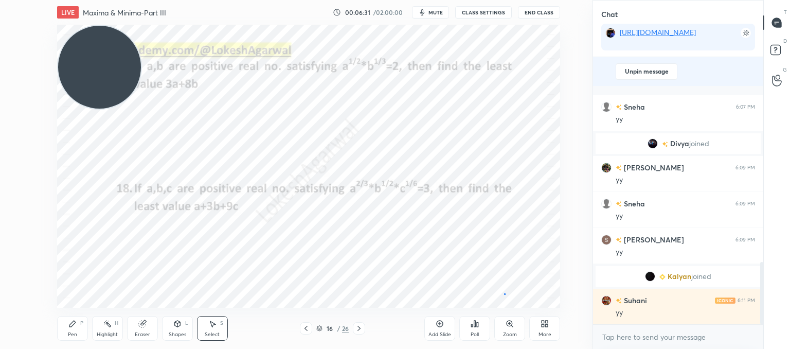
click at [504, 294] on div "0 ° Undo Copy Paste here Duplicate Duplicate to new slide Delete" at bounding box center [308, 166] width 503 height 283
drag, startPoint x: 475, startPoint y: 305, endPoint x: 385, endPoint y: 300, distance: 90.1
click at [395, 300] on div "LIVE Maxima & Minima-Part III 00:06:32 / 02:00:00 mute CLASS SETTINGS End Class…" at bounding box center [308, 174] width 551 height 349
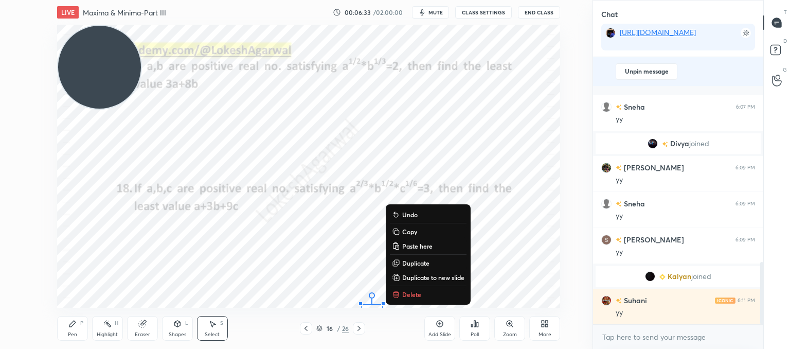
drag, startPoint x: 362, startPoint y: 301, endPoint x: 448, endPoint y: 307, distance: 86.0
click at [448, 307] on div "LIVE Maxima & Minima-Part III 00:06:33 / 02:00:00 mute CLASS SETTINGS End Class…" at bounding box center [308, 174] width 551 height 349
drag, startPoint x: 562, startPoint y: 276, endPoint x: 502, endPoint y: 264, distance: 61.9
click at [549, 270] on div "0 ° Undo Copy Paste here Duplicate Duplicate to new slide Delete Setting up you…" at bounding box center [308, 166] width 551 height 283
click at [499, 265] on div "0 ° Undo Copy Paste here Duplicate Duplicate to new slide Delete" at bounding box center [308, 166] width 503 height 283
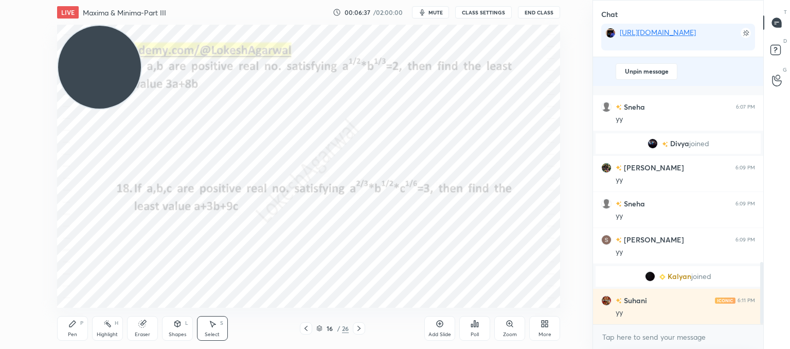
drag, startPoint x: 69, startPoint y: 323, endPoint x: 74, endPoint y: 318, distance: 7.3
click at [70, 322] on icon at bounding box center [72, 323] width 8 height 8
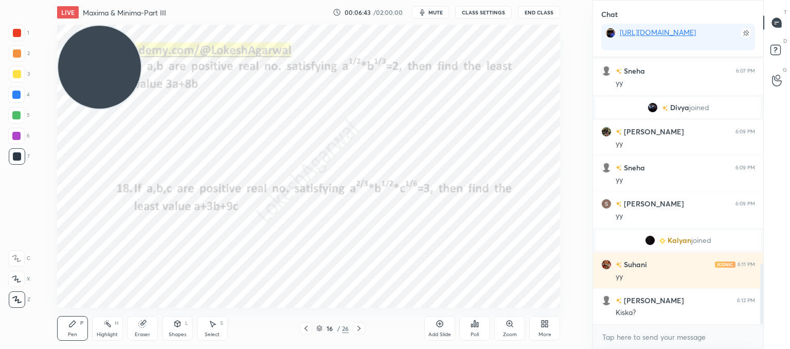
click at [479, 328] on div "Poll" at bounding box center [474, 328] width 31 height 25
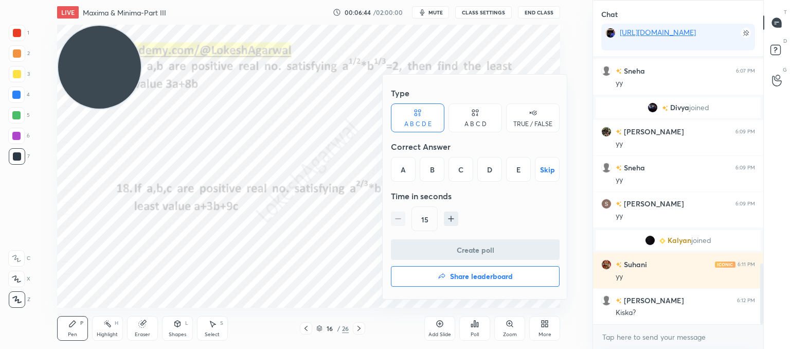
click at [463, 163] on div "C" at bounding box center [460, 169] width 25 height 25
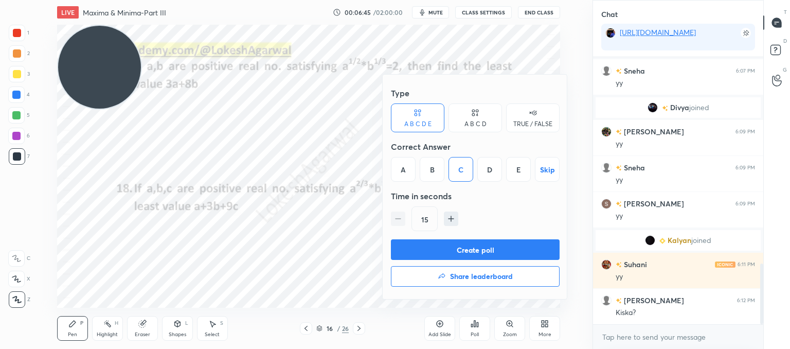
click at [456, 249] on button "Create poll" at bounding box center [475, 249] width 169 height 21
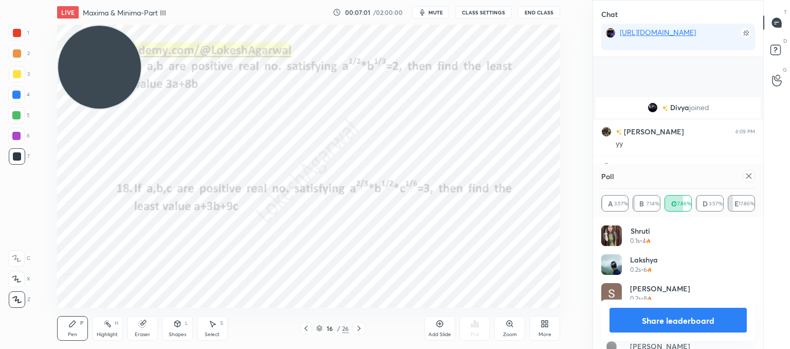
scroll to position [1001, 0]
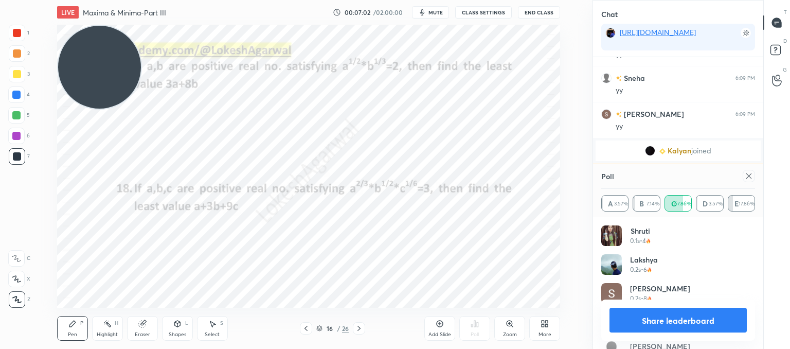
click at [747, 177] on icon at bounding box center [748, 176] width 8 height 8
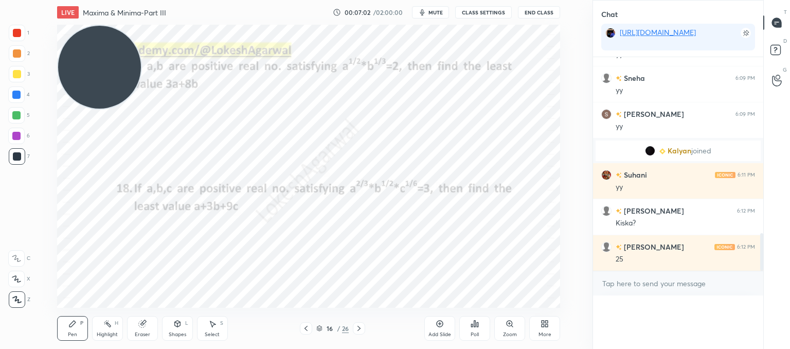
scroll to position [0, 0]
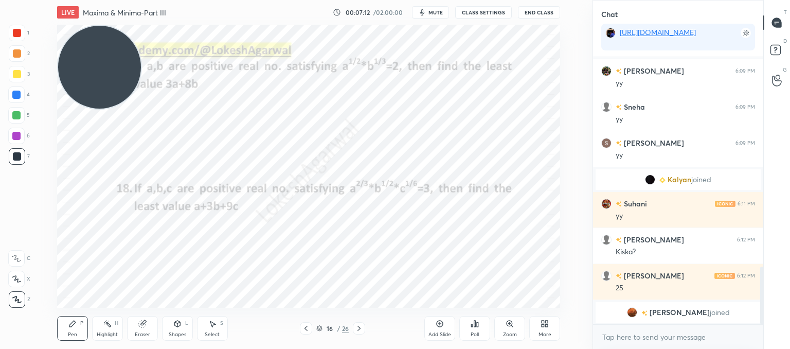
click at [363, 328] on div at bounding box center [359, 328] width 12 height 12
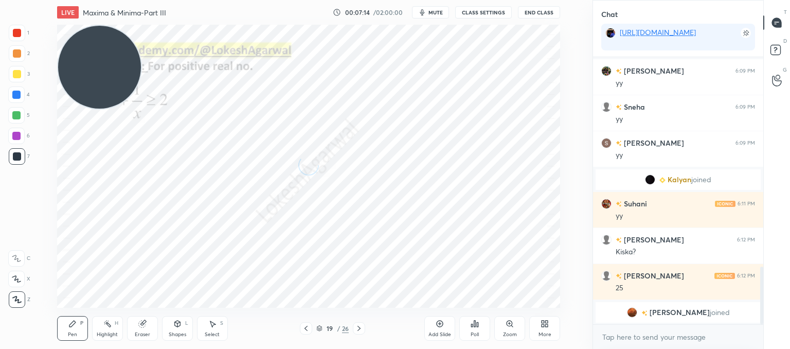
click at [363, 328] on div at bounding box center [359, 328] width 12 height 12
click at [358, 328] on icon at bounding box center [359, 328] width 8 height 8
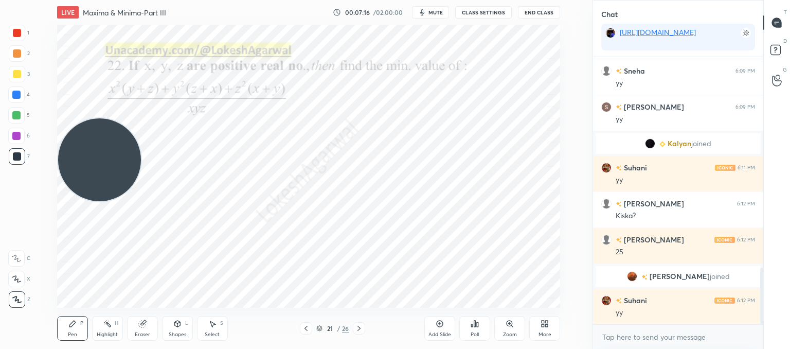
drag, startPoint x: 69, startPoint y: 163, endPoint x: 39, endPoint y: 280, distance: 121.2
click at [39, 280] on div "Setting up your live class Poll for secs No correct answer Start poll" at bounding box center [308, 166] width 551 height 283
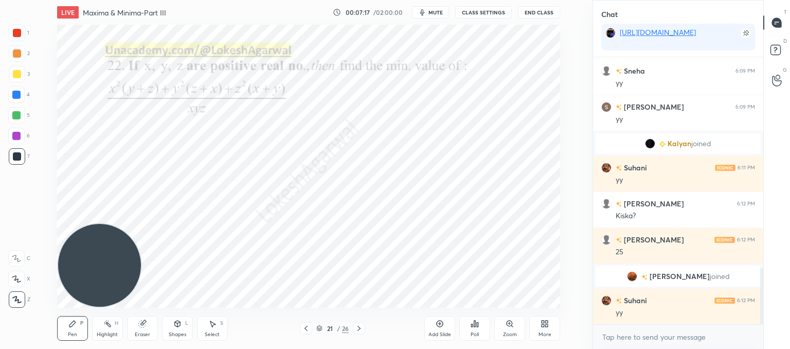
click at [360, 324] on icon at bounding box center [359, 328] width 8 height 8
click at [361, 324] on icon at bounding box center [359, 328] width 8 height 8
click at [263, 120] on p "Paste here" at bounding box center [274, 122] width 30 height 8
click at [410, 186] on div "0 ° Undo Copy Paste here Duplicate Duplicate to new slide Delete" at bounding box center [308, 166] width 503 height 283
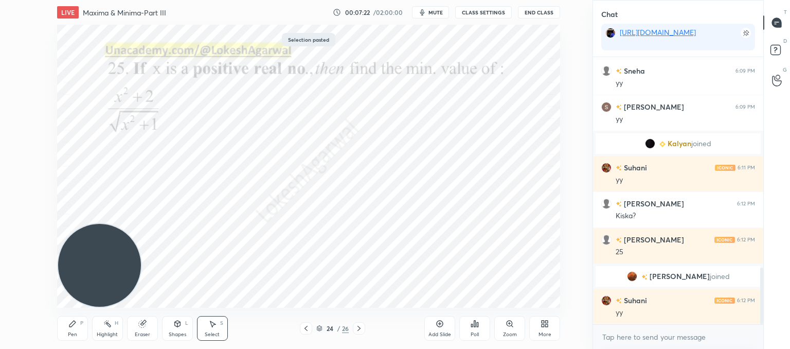
click at [487, 327] on div "Poll" at bounding box center [474, 328] width 31 height 25
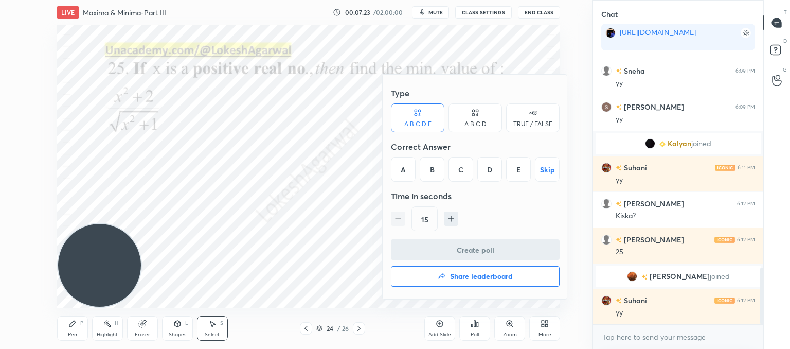
click at [433, 166] on div "B" at bounding box center [431, 169] width 25 height 25
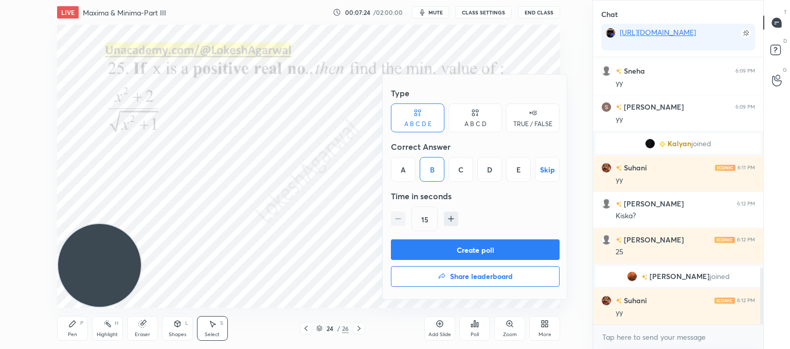
click at [445, 243] on button "Create poll" at bounding box center [475, 249] width 169 height 21
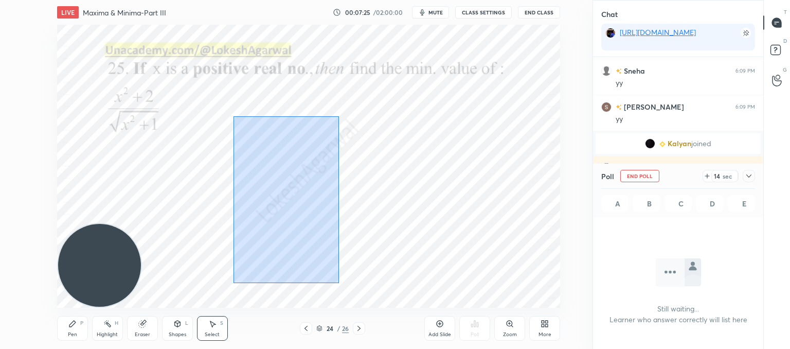
drag, startPoint x: 331, startPoint y: 277, endPoint x: 250, endPoint y: 77, distance: 216.1
click at [237, 54] on div "0 ° Undo Copy Paste here Duplicate Duplicate to new slide Delete" at bounding box center [308, 166] width 503 height 283
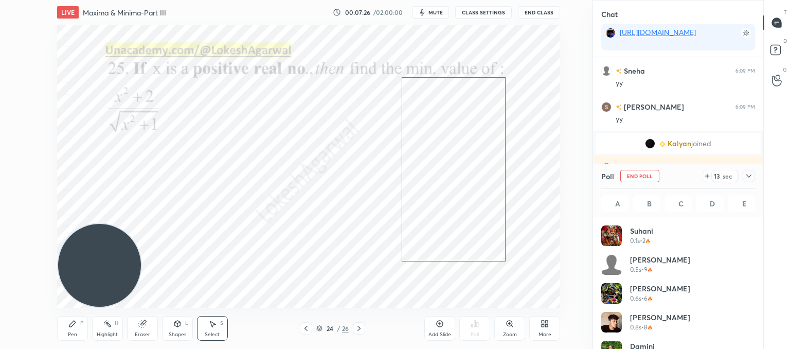
drag, startPoint x: 290, startPoint y: 167, endPoint x: 450, endPoint y: 150, distance: 160.8
click at [450, 150] on div "0 ° Undo Copy Paste here Duplicate Duplicate to new slide Delete" at bounding box center [308, 166] width 503 height 283
click at [220, 196] on div "0 ° Undo Copy Paste here Duplicate Duplicate to new slide Delete" at bounding box center [308, 166] width 503 height 283
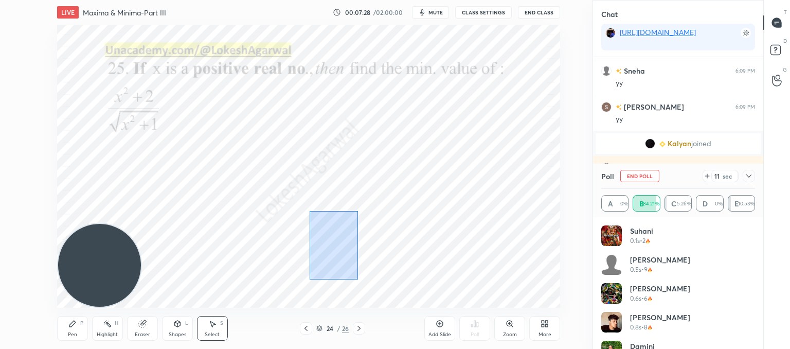
drag, startPoint x: 358, startPoint y: 279, endPoint x: 314, endPoint y: 222, distance: 72.2
click at [308, 210] on div "0 ° Undo Copy Paste here Duplicate Duplicate to new slide Delete" at bounding box center [308, 166] width 503 height 283
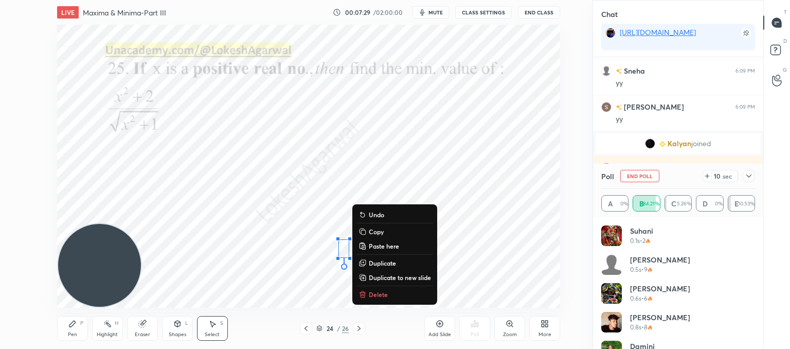
click at [377, 293] on p "Delete" at bounding box center [378, 294] width 19 height 8
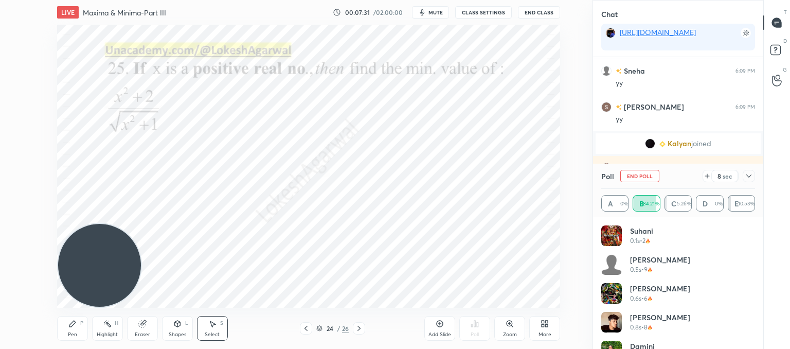
drag, startPoint x: 78, startPoint y: 332, endPoint x: 101, endPoint y: 325, distance: 24.2
click at [78, 332] on div "Pen P" at bounding box center [72, 328] width 31 height 25
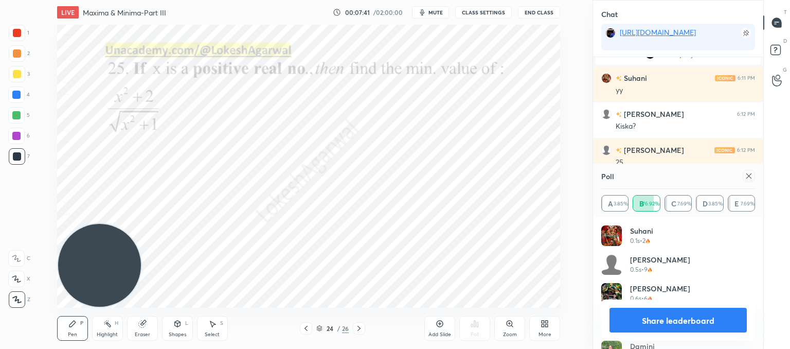
drag, startPoint x: 748, startPoint y: 179, endPoint x: 672, endPoint y: 198, distance: 77.8
click at [746, 179] on icon at bounding box center [748, 176] width 8 height 8
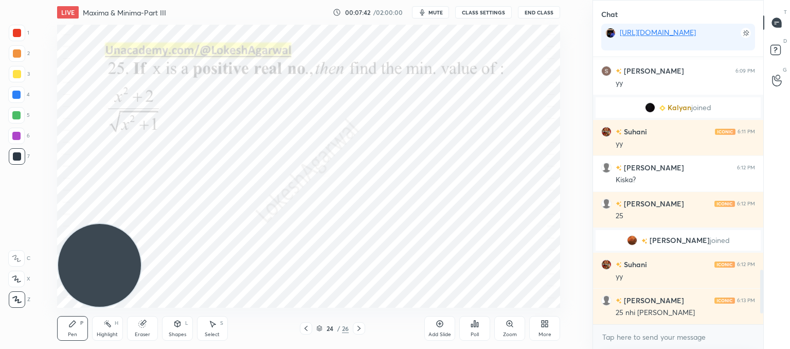
click at [308, 328] on icon at bounding box center [306, 328] width 8 height 8
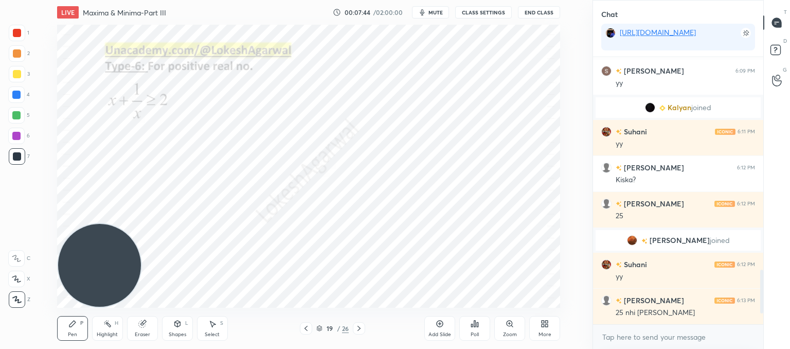
click at [308, 328] on icon at bounding box center [306, 328] width 8 height 8
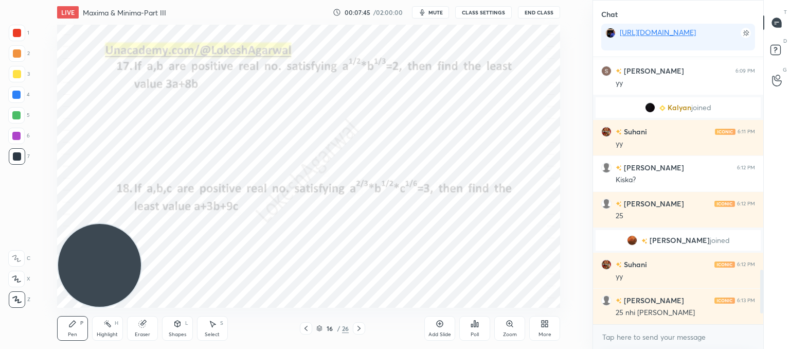
click at [308, 328] on icon at bounding box center [306, 328] width 8 height 8
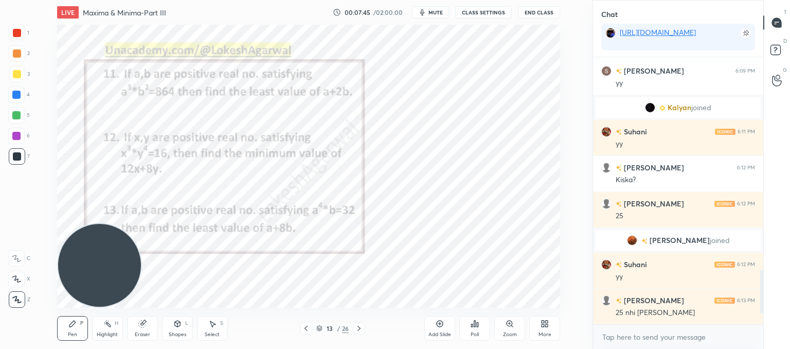
click at [308, 328] on icon at bounding box center [306, 328] width 8 height 8
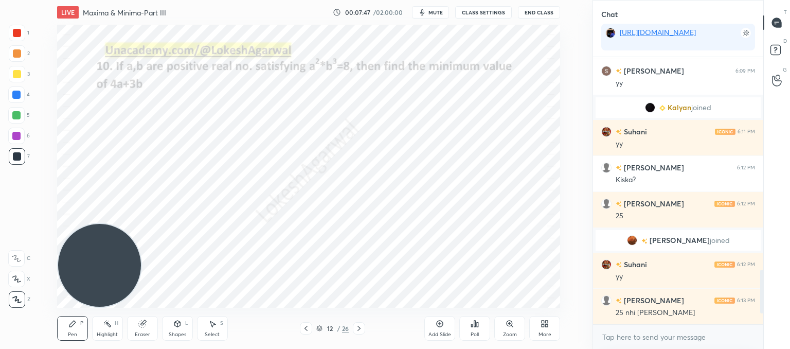
click at [362, 330] on icon at bounding box center [359, 328] width 8 height 8
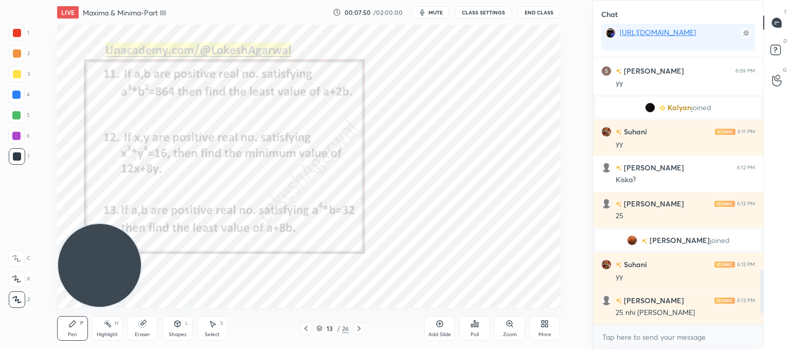
drag, startPoint x: 141, startPoint y: 329, endPoint x: 157, endPoint y: 309, distance: 25.6
click at [144, 327] on div "Eraser" at bounding box center [142, 328] width 31 height 25
click at [13, 229] on div at bounding box center [17, 224] width 16 height 16
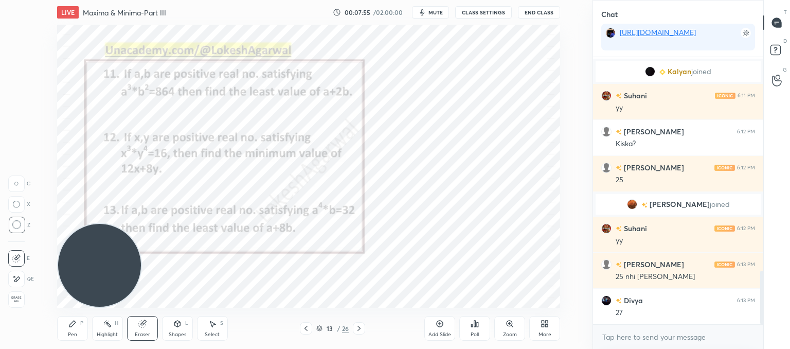
click at [70, 328] on div "Pen P" at bounding box center [72, 328] width 31 height 25
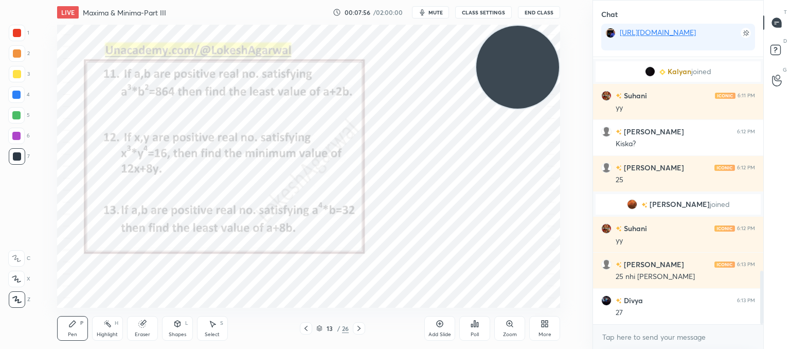
drag, startPoint x: 110, startPoint y: 259, endPoint x: 547, endPoint y: 23, distance: 497.0
click at [549, 23] on div "LIVE Maxima & Minima-Part III 00:07:56 / 02:00:00 mute CLASS SETTINGS End Class…" at bounding box center [308, 174] width 551 height 349
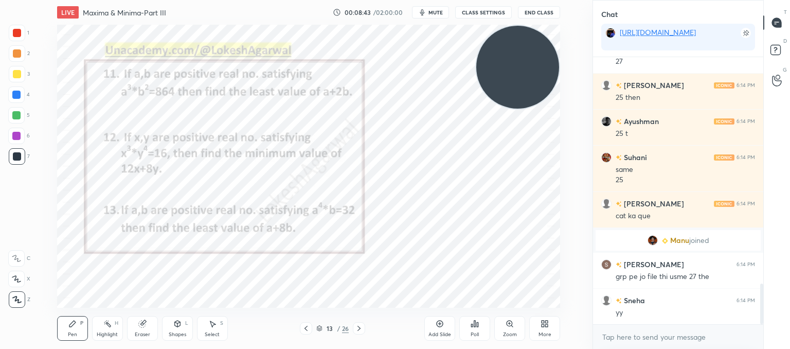
scroll to position [1477, 0]
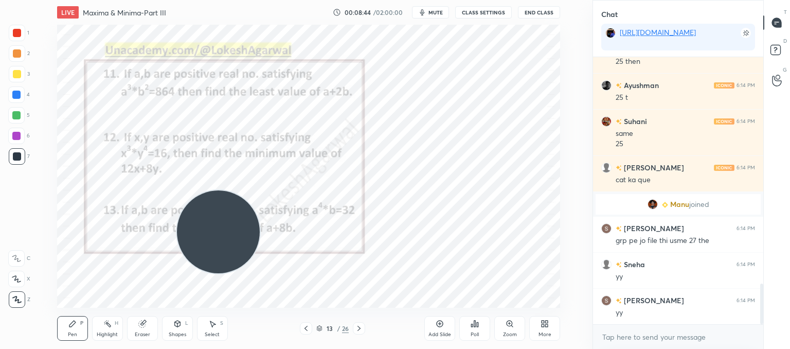
drag, startPoint x: 535, startPoint y: 63, endPoint x: 46, endPoint y: 365, distance: 575.0
click at [46, 0] on html "1 2 3 4 5 6 7 C X Z C X Z E E Erase all H H LIVE Maxima & Minima-Part III 00:08…" at bounding box center [395, 0] width 790 height 0
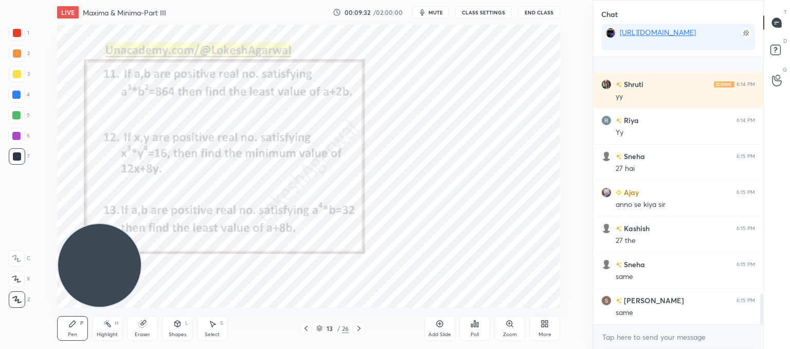
scroll to position [2053, 0]
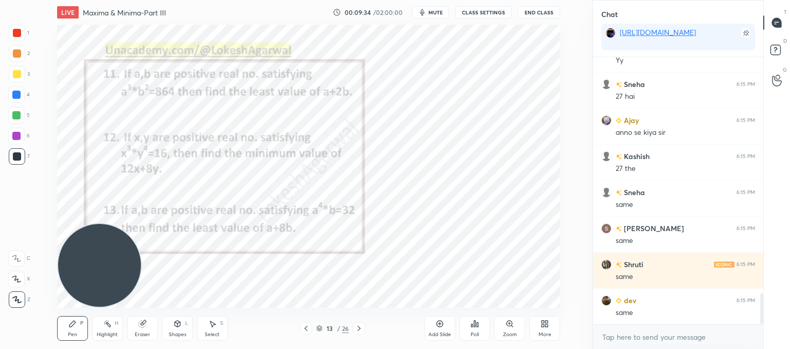
drag, startPoint x: 144, startPoint y: 326, endPoint x: 146, endPoint y: 316, distance: 10.0
click at [145, 323] on icon at bounding box center [142, 323] width 8 height 8
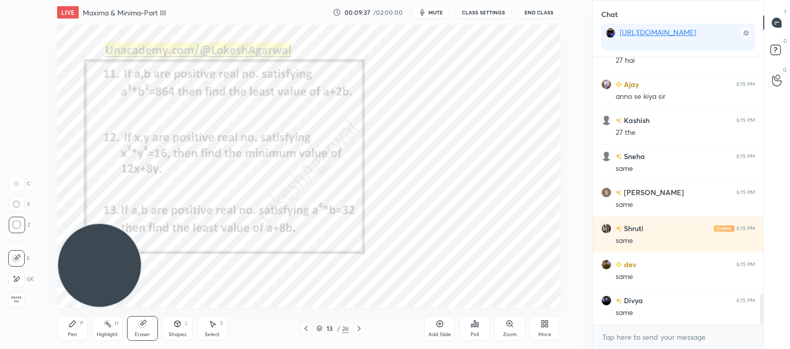
drag, startPoint x: 69, startPoint y: 330, endPoint x: 75, endPoint y: 323, distance: 9.1
click at [71, 328] on div "Pen P" at bounding box center [72, 328] width 31 height 25
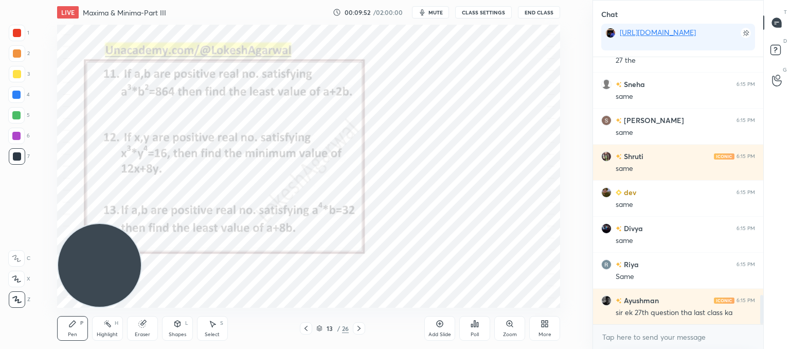
scroll to position [2186, 0]
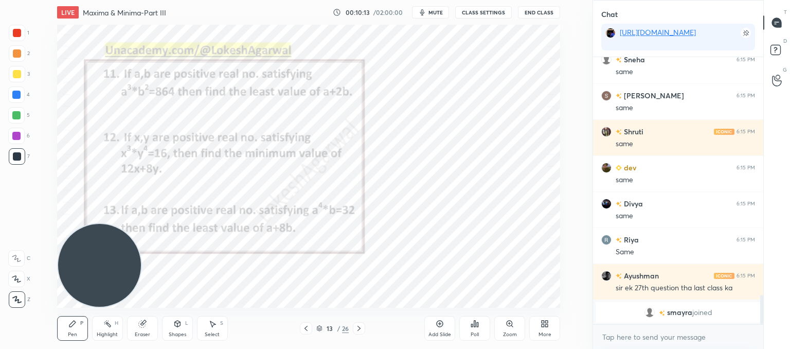
click at [140, 326] on div "Eraser" at bounding box center [142, 328] width 31 height 25
click at [480, 330] on div "Poll" at bounding box center [474, 328] width 31 height 25
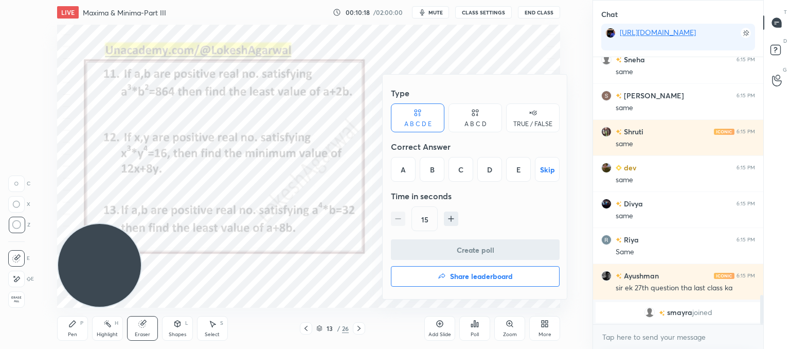
click at [484, 168] on div "D" at bounding box center [489, 169] width 25 height 25
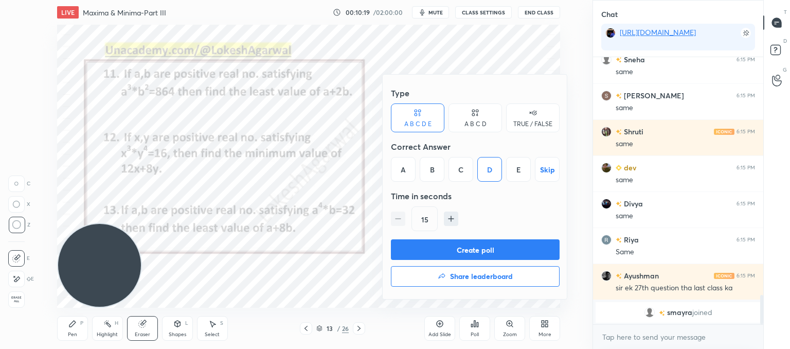
click at [496, 246] on button "Create poll" at bounding box center [475, 249] width 169 height 21
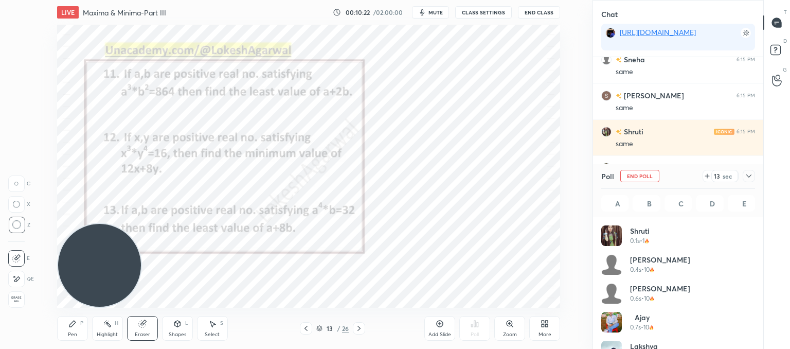
scroll to position [120, 151]
drag, startPoint x: 68, startPoint y: 327, endPoint x: 81, endPoint y: 287, distance: 42.6
click at [68, 324] on div "Pen P" at bounding box center [72, 328] width 31 height 25
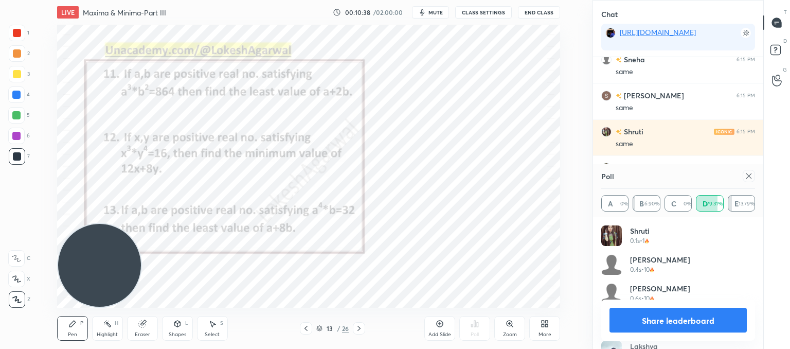
click at [139, 323] on icon at bounding box center [141, 323] width 7 height 7
drag, startPoint x: 75, startPoint y: 332, endPoint x: 105, endPoint y: 313, distance: 35.8
click at [76, 332] on div "Pen" at bounding box center [72, 334] width 9 height 5
click at [213, 326] on icon at bounding box center [212, 323] width 8 height 8
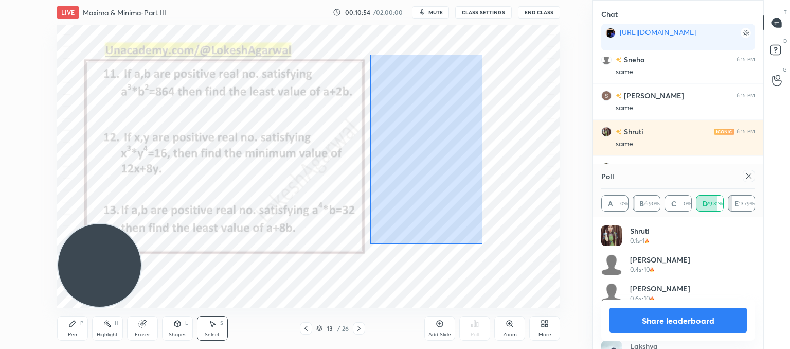
scroll to position [2052, 0]
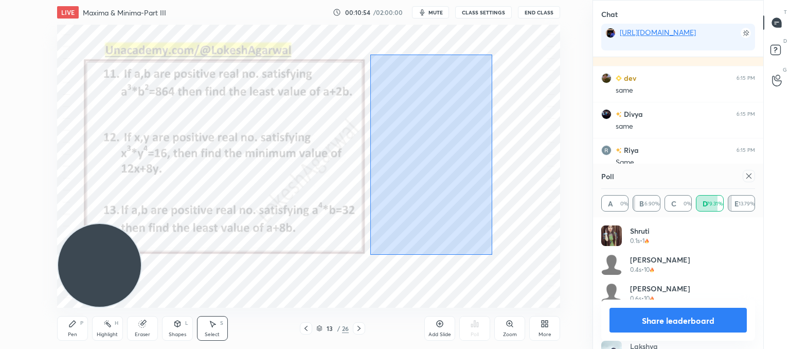
drag, startPoint x: 370, startPoint y: 54, endPoint x: 494, endPoint y: 255, distance: 236.5
click at [494, 255] on div "0 ° Undo Copy Paste here Duplicate Duplicate to new slide Delete" at bounding box center [308, 166] width 503 height 283
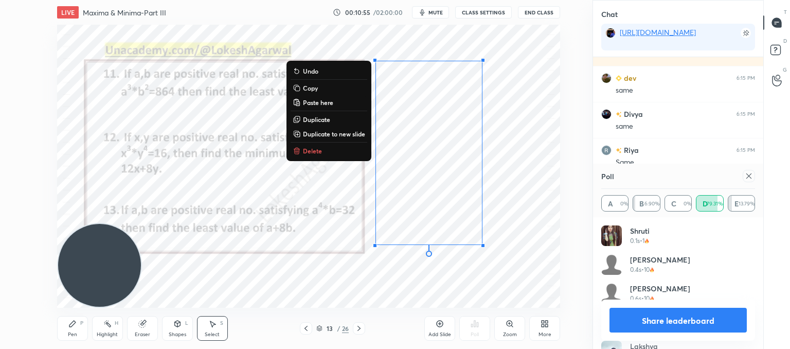
scroll to position [2109, 0]
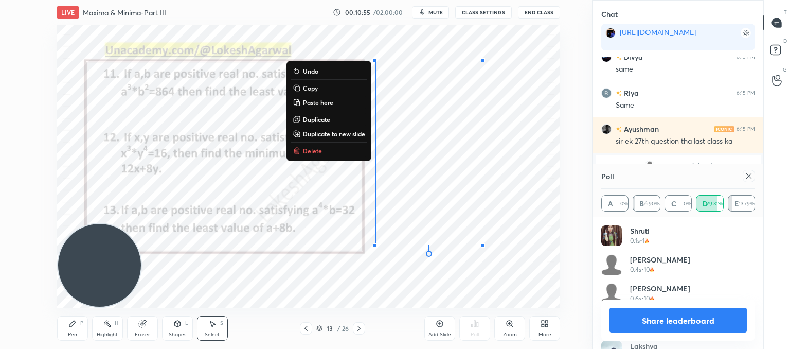
click at [308, 88] on p "Copy" at bounding box center [310, 88] width 15 height 8
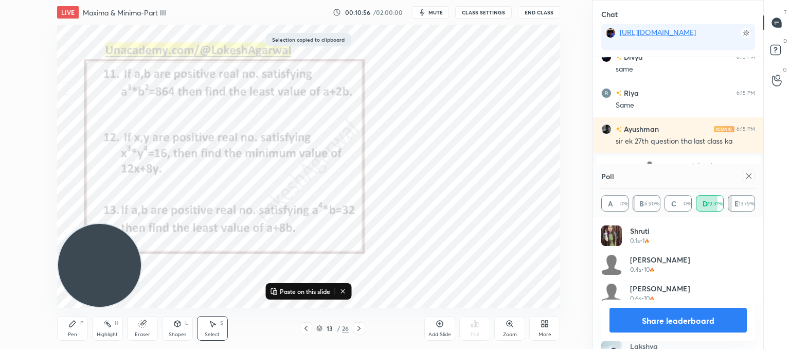
scroll to position [2145, 0]
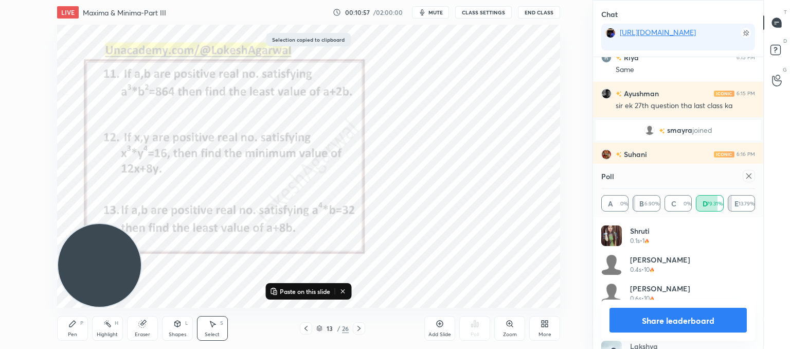
click at [750, 175] on icon at bounding box center [748, 176] width 8 height 8
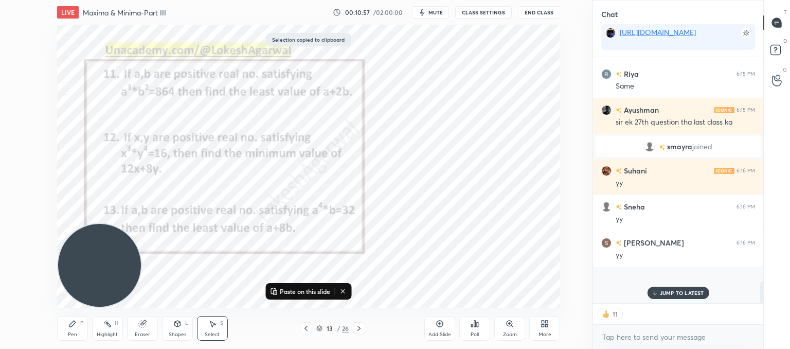
scroll to position [237, 167]
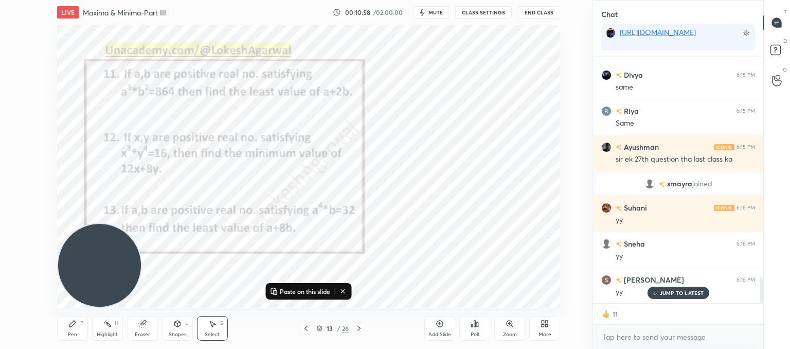
click at [361, 326] on icon at bounding box center [359, 328] width 8 height 8
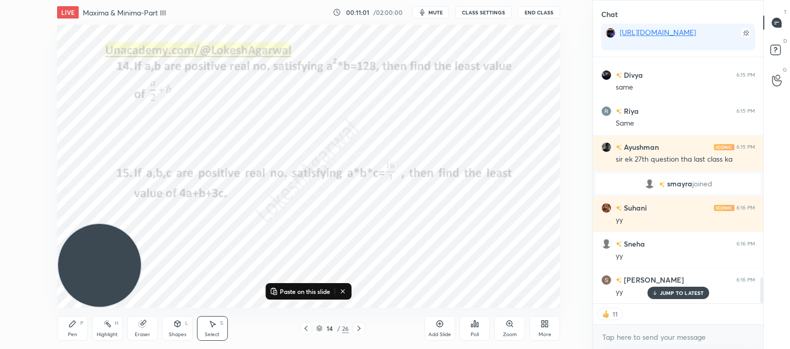
click at [360, 326] on icon at bounding box center [359, 328] width 8 height 8
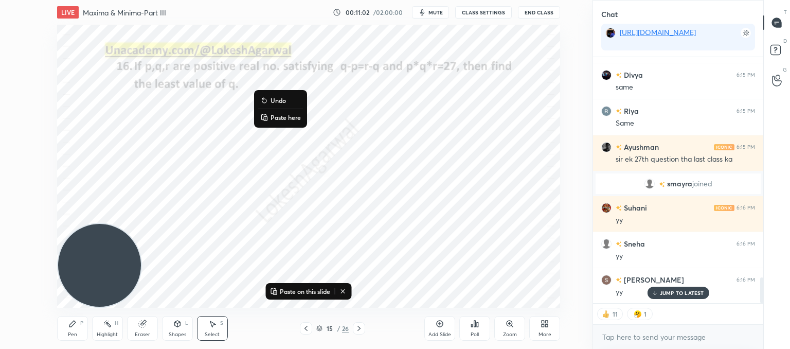
click at [278, 117] on p "Paste here" at bounding box center [285, 117] width 30 height 8
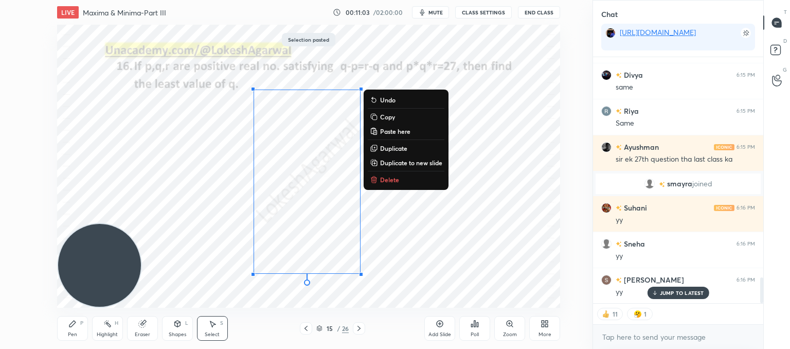
click at [450, 233] on div "0 ° Undo Copy Paste here Duplicate Duplicate to new slide Delete" at bounding box center [308, 166] width 503 height 283
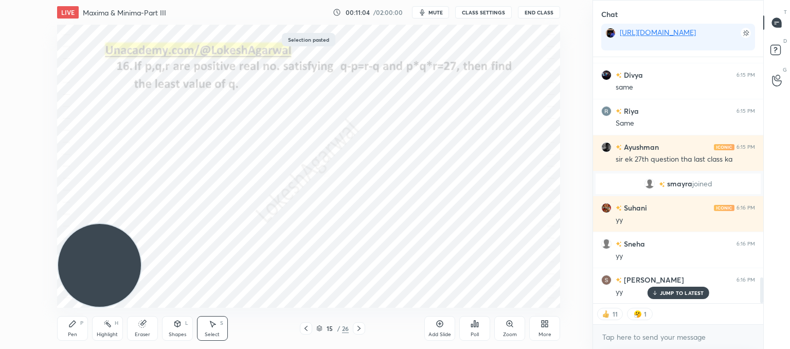
click at [478, 326] on icon at bounding box center [478, 324] width 2 height 5
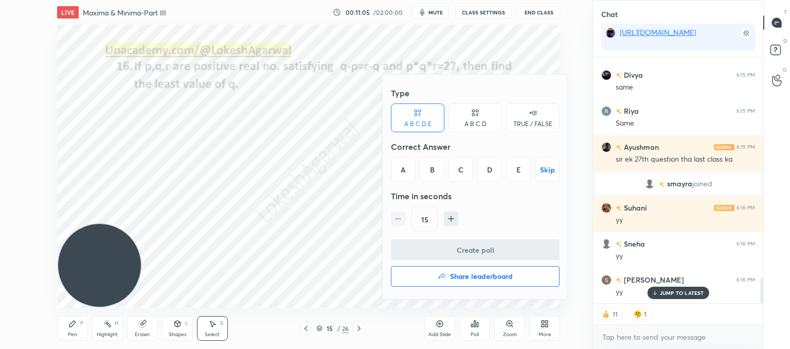
click at [469, 164] on div "C" at bounding box center [460, 169] width 25 height 25
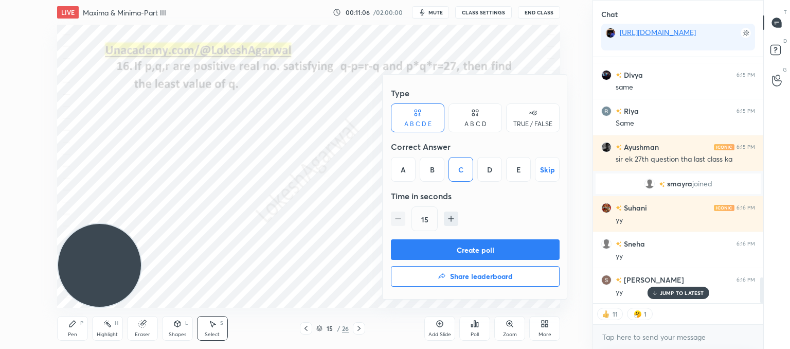
click at [455, 248] on button "Create poll" at bounding box center [475, 249] width 169 height 21
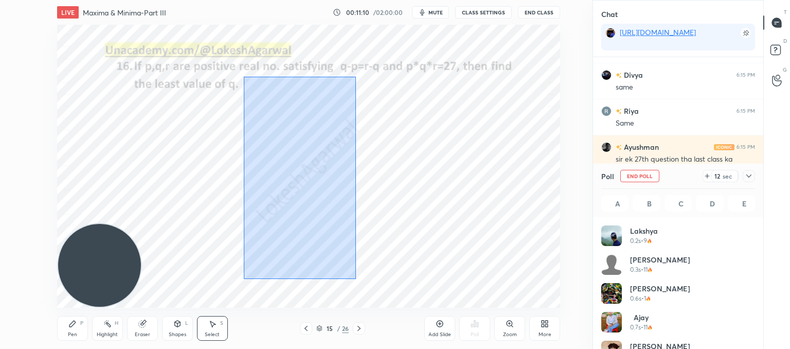
drag, startPoint x: 356, startPoint y: 279, endPoint x: 261, endPoint y: 101, distance: 201.0
click at [245, 72] on div "0 ° Undo Copy Paste here Duplicate Duplicate to new slide Delete" at bounding box center [308, 166] width 503 height 283
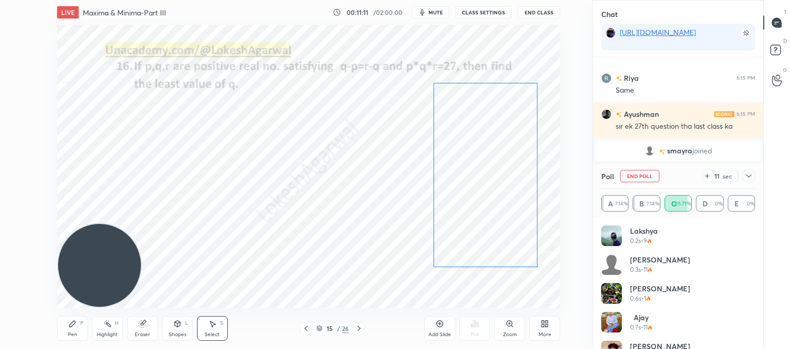
drag, startPoint x: 287, startPoint y: 154, endPoint x: 453, endPoint y: 148, distance: 166.7
click at [465, 147] on div "0 ° Undo Copy Paste here Duplicate Duplicate to new slide Delete" at bounding box center [308, 166] width 503 height 283
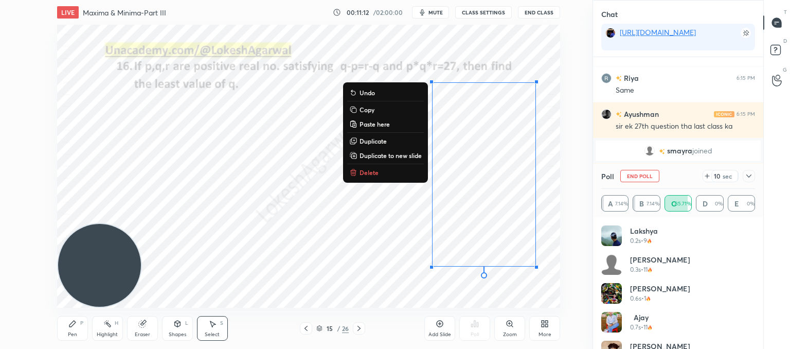
click at [246, 208] on div "0 ° Undo Copy Paste here Duplicate Duplicate to new slide Delete" at bounding box center [308, 166] width 503 height 283
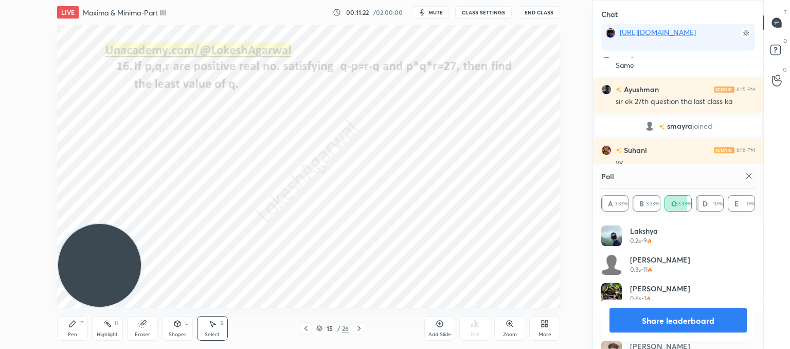
drag, startPoint x: 750, startPoint y: 177, endPoint x: 650, endPoint y: 224, distance: 109.9
click at [748, 176] on icon at bounding box center [748, 175] width 5 height 5
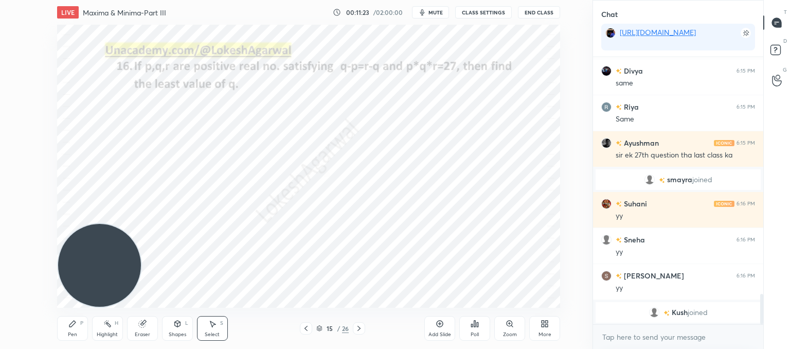
click at [361, 331] on icon at bounding box center [359, 328] width 8 height 8
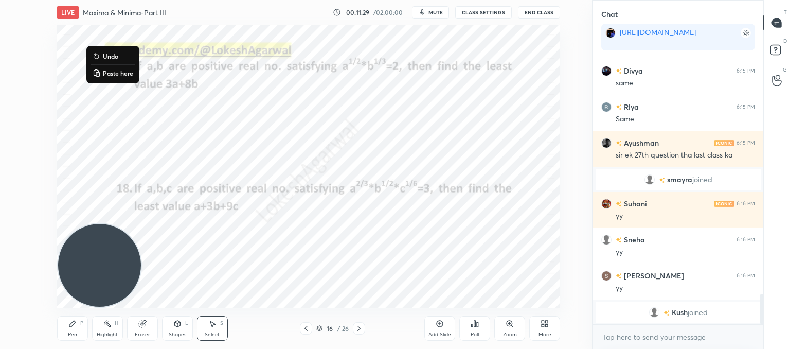
click at [105, 77] on p "Paste here" at bounding box center [118, 73] width 30 height 8
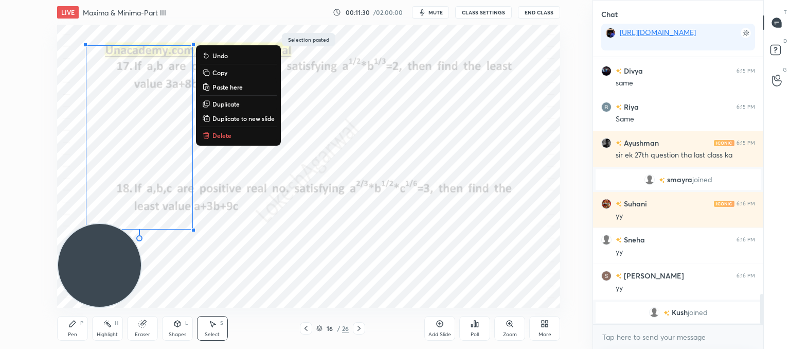
click at [292, 184] on div "0 ° Undo Copy Paste here Duplicate Duplicate to new slide Delete" at bounding box center [308, 166] width 503 height 283
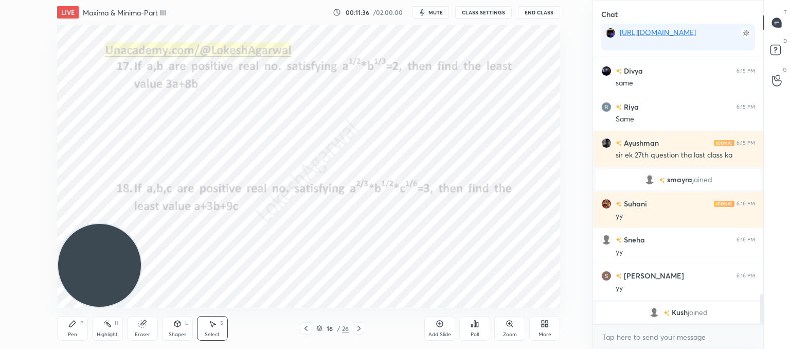
click at [477, 330] on div "Poll" at bounding box center [474, 328] width 31 height 25
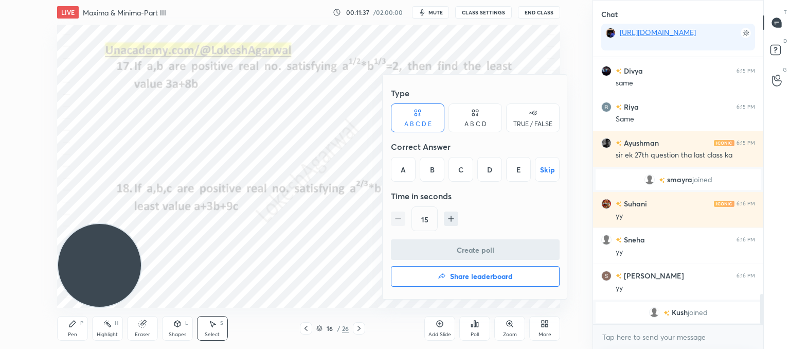
click at [403, 161] on div "A" at bounding box center [403, 169] width 25 height 25
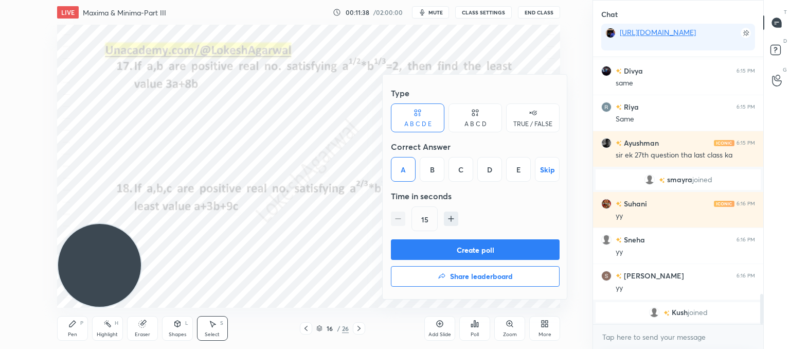
click at [433, 244] on button "Create poll" at bounding box center [475, 249] width 169 height 21
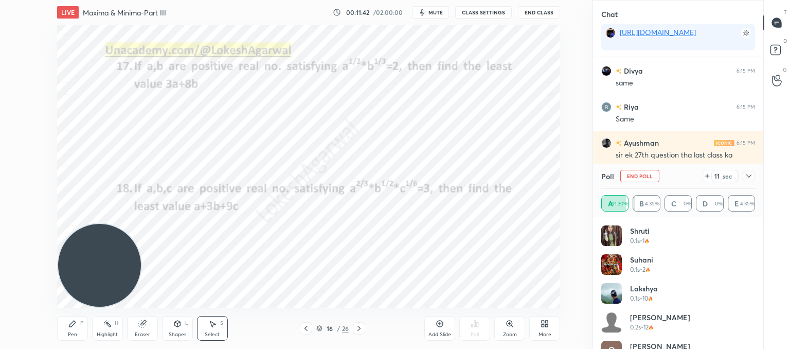
drag, startPoint x: 52, startPoint y: 25, endPoint x: 116, endPoint y: 72, distance: 79.1
click at [116, 72] on div "0 ° Undo Copy Paste here Duplicate Duplicate to new slide Delete Setting up you…" at bounding box center [308, 166] width 551 height 283
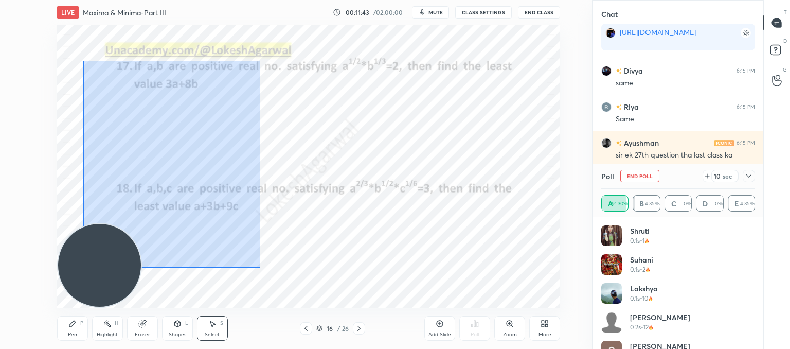
drag, startPoint x: 254, startPoint y: 266, endPoint x: 86, endPoint y: 27, distance: 291.8
click at [86, 27] on div "0 ° Undo Copy Paste here Duplicate Duplicate to new slide Delete" at bounding box center [308, 166] width 503 height 283
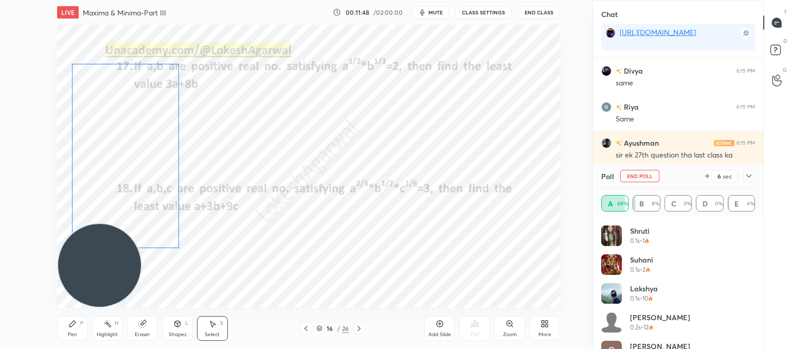
drag, startPoint x: 131, startPoint y: 115, endPoint x: 182, endPoint y: 194, distance: 94.0
click at [117, 134] on div "0 ° Undo Copy Paste here Duplicate Duplicate to new slide Delete" at bounding box center [308, 166] width 503 height 283
click at [309, 267] on div "0 ° Undo Copy Paste here Duplicate Duplicate to new slide Delete" at bounding box center [308, 166] width 503 height 283
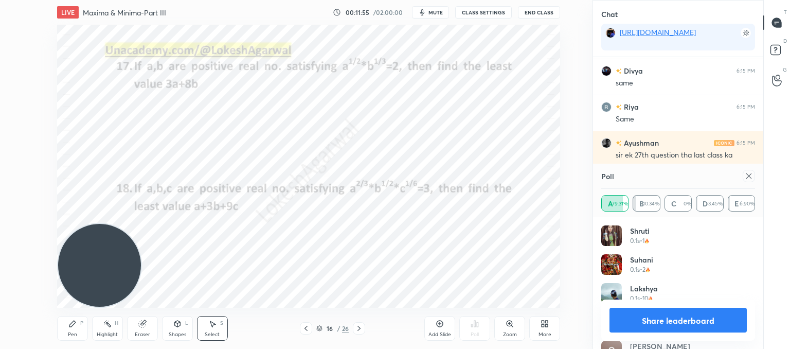
click at [750, 179] on icon at bounding box center [748, 176] width 8 height 8
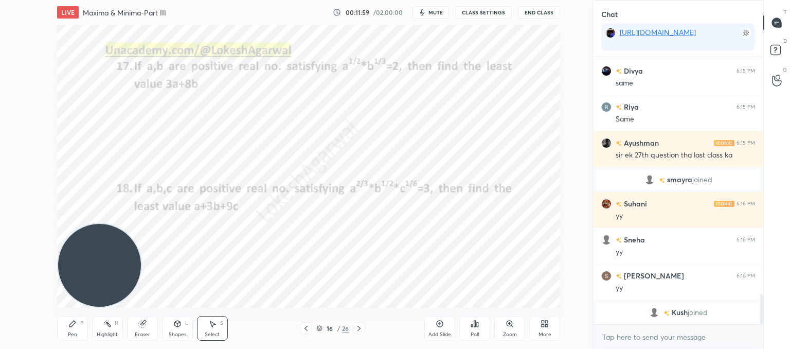
drag, startPoint x: 198, startPoint y: 256, endPoint x: 70, endPoint y: 147, distance: 167.7
click at [70, 147] on div "0 ° Undo Copy Paste here Duplicate Duplicate to new slide Delete" at bounding box center [308, 166] width 503 height 283
drag, startPoint x: 165, startPoint y: 253, endPoint x: 81, endPoint y: 186, distance: 107.8
click at [81, 186] on div "0 ° Undo Copy Paste here Duplicate Duplicate to new slide Delete" at bounding box center [308, 166] width 503 height 283
drag, startPoint x: 171, startPoint y: 242, endPoint x: 71, endPoint y: 88, distance: 183.7
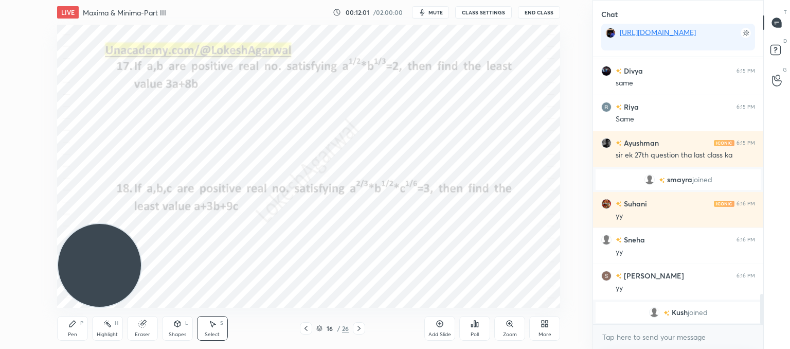
click at [71, 93] on div "0 ° Undo Copy Paste here Duplicate Duplicate to new slide Delete" at bounding box center [308, 166] width 503 height 283
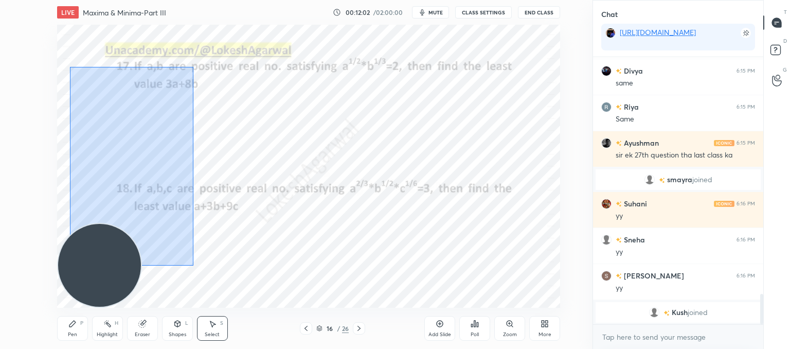
drag, startPoint x: 70, startPoint y: 67, endPoint x: 232, endPoint y: 286, distance: 273.1
click at [232, 286] on div "0 ° Undo Copy Paste here Duplicate Duplicate to new slide Delete" at bounding box center [308, 166] width 503 height 283
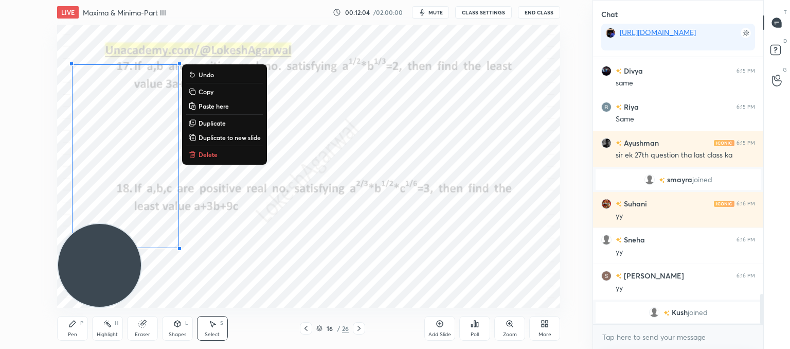
drag, startPoint x: 203, startPoint y: 155, endPoint x: 411, endPoint y: 151, distance: 208.7
click at [203, 154] on p "Delete" at bounding box center [207, 154] width 19 height 8
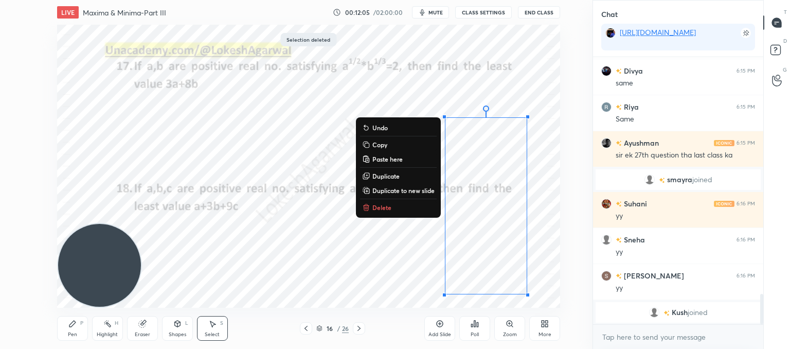
drag, startPoint x: 437, startPoint y: 128, endPoint x: 552, endPoint y: 309, distance: 214.2
click at [552, 309] on div "LIVE Maxima & Minima-Part III 00:12:05 / 02:00:00 mute CLASS SETTINGS End Class…" at bounding box center [308, 174] width 551 height 349
click at [385, 206] on p "Delete" at bounding box center [381, 207] width 19 height 8
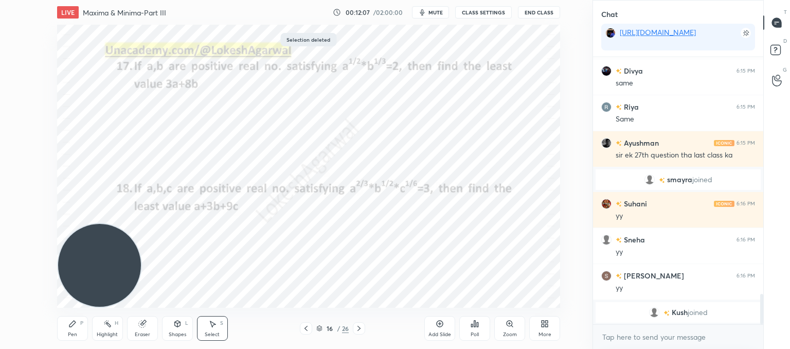
drag, startPoint x: 441, startPoint y: 304, endPoint x: 346, endPoint y: 295, distance: 95.0
click at [349, 295] on div "LIVE Maxima & Minima-Part III 00:12:07 / 02:00:00 mute CLASS SETTINGS End Class…" at bounding box center [308, 174] width 551 height 349
click at [361, 330] on icon at bounding box center [359, 328] width 8 height 8
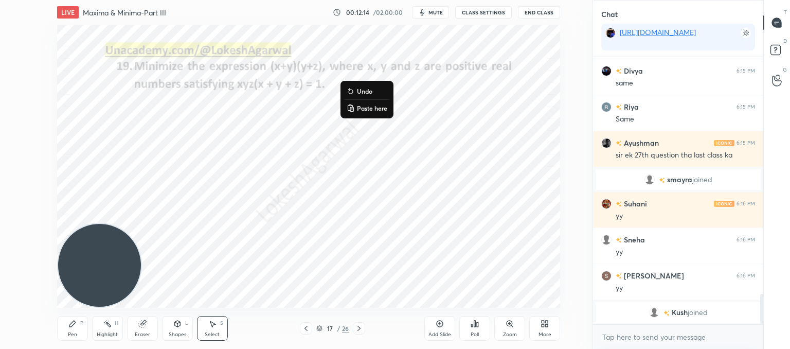
click at [357, 108] on p "Paste here" at bounding box center [372, 108] width 30 height 8
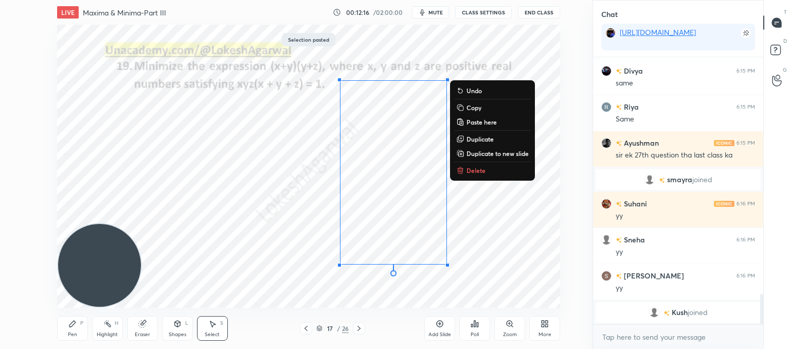
click at [504, 226] on div "0 ° Undo Copy Paste here Duplicate Duplicate to new slide Delete" at bounding box center [308, 166] width 503 height 283
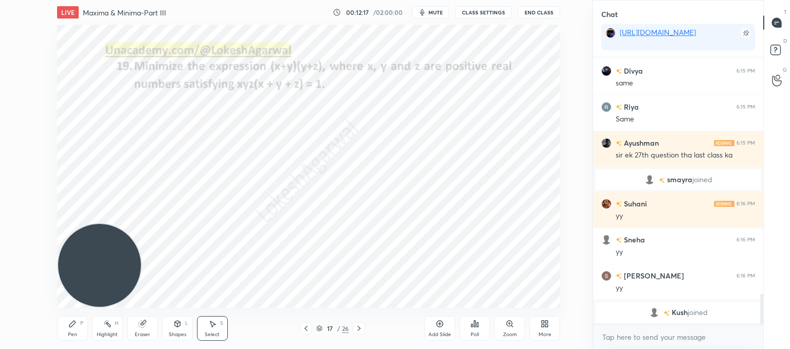
drag, startPoint x: 473, startPoint y: 300, endPoint x: 339, endPoint y: 79, distance: 258.3
click at [339, 79] on div "LIVE Maxima & Minima-Part III 00:12:17 / 02:00:00 mute CLASS SETTINGS End Class…" at bounding box center [308, 174] width 551 height 349
drag, startPoint x: 463, startPoint y: 268, endPoint x: 444, endPoint y: 270, distance: 19.1
click at [444, 270] on div "0 ° Undo Copy Paste here Duplicate Duplicate to new slide Delete" at bounding box center [308, 166] width 503 height 283
click at [138, 327] on div "Eraser" at bounding box center [142, 328] width 31 height 25
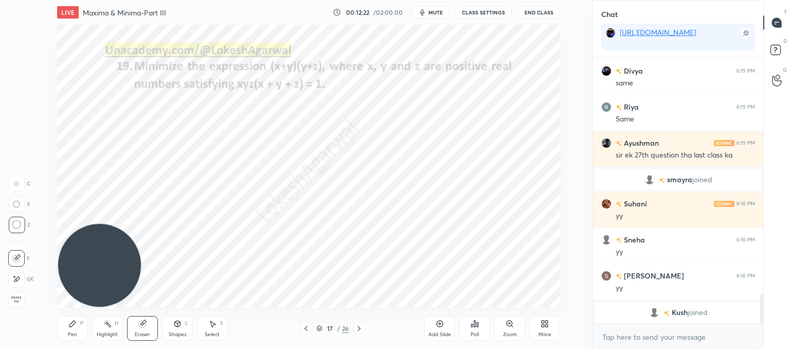
drag, startPoint x: 66, startPoint y: 332, endPoint x: 106, endPoint y: 305, distance: 47.9
click at [68, 330] on div "Pen P" at bounding box center [72, 328] width 31 height 25
drag, startPoint x: 145, startPoint y: 325, endPoint x: 160, endPoint y: 314, distance: 19.0
click at [147, 325] on div "Eraser" at bounding box center [142, 328] width 31 height 25
click at [70, 332] on div "Pen" at bounding box center [72, 334] width 9 height 5
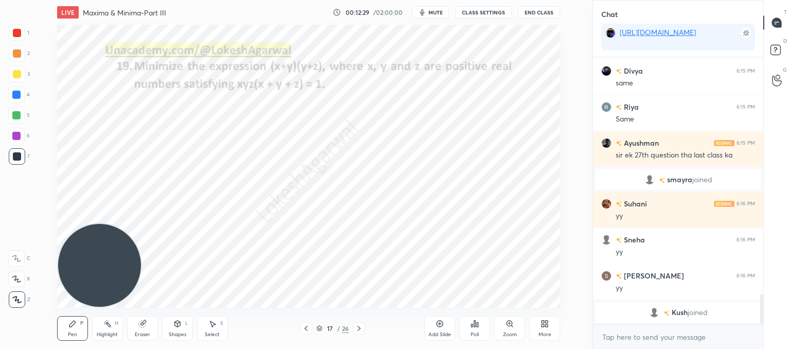
click at [477, 332] on div "Poll" at bounding box center [474, 334] width 8 height 5
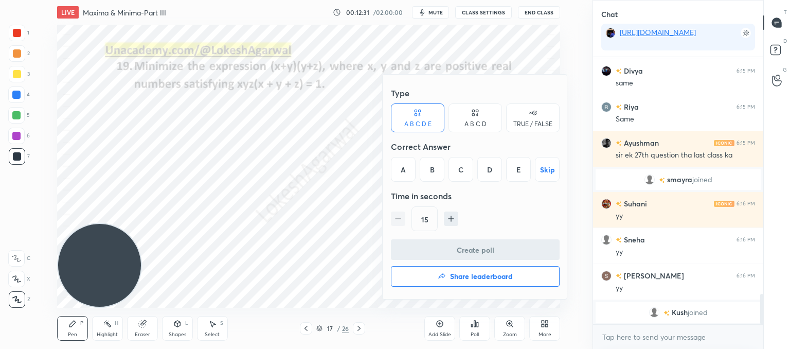
click at [410, 167] on div "A" at bounding box center [403, 169] width 25 height 25
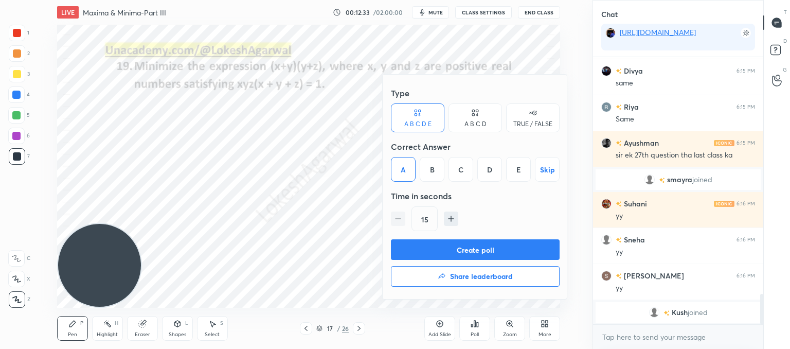
click at [443, 251] on button "Create poll" at bounding box center [475, 249] width 169 height 21
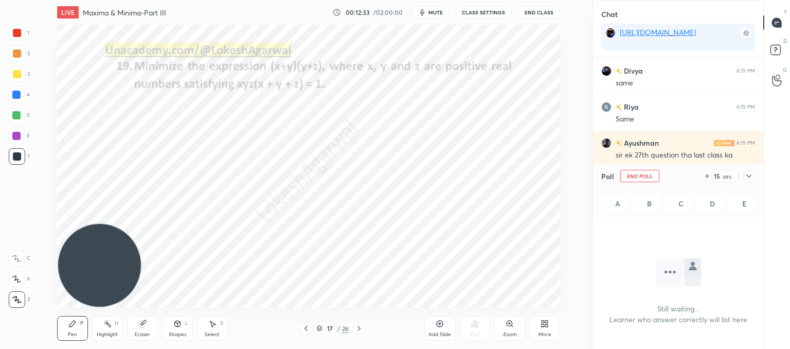
scroll to position [3, 3]
click at [199, 326] on div "Select S" at bounding box center [212, 328] width 31 height 25
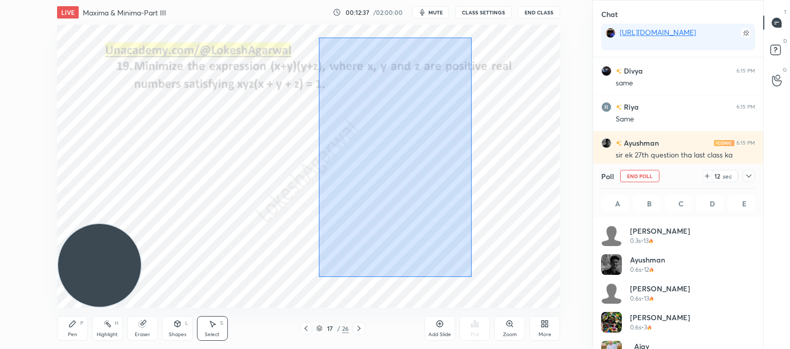
drag, startPoint x: 471, startPoint y: 276, endPoint x: 369, endPoint y: 102, distance: 202.1
click at [319, 37] on div "0 ° Undo Copy Paste here Duplicate Duplicate to new slide Delete" at bounding box center [308, 166] width 503 height 283
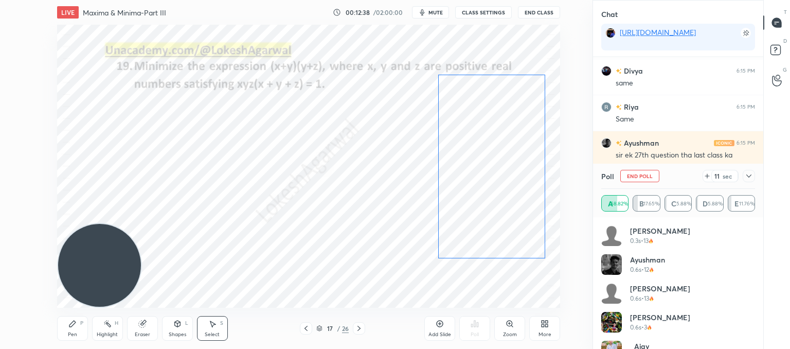
drag, startPoint x: 374, startPoint y: 145, endPoint x: 445, endPoint y: 157, distance: 72.0
click at [469, 142] on div "0 ° Undo Copy Paste here Duplicate Duplicate to new slide Delete" at bounding box center [308, 166] width 503 height 283
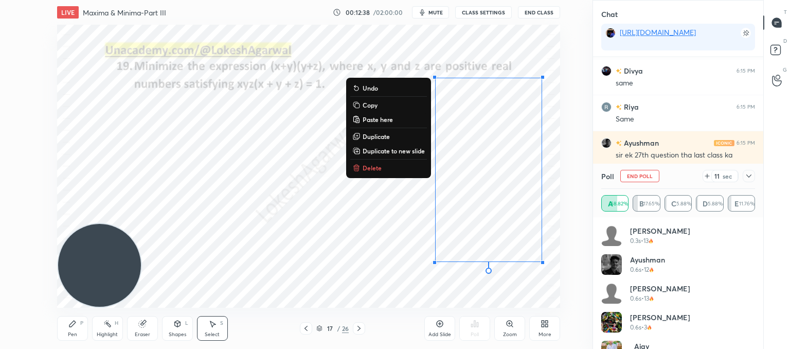
click at [240, 204] on div "0 ° Undo Copy Paste here Duplicate Duplicate to new slide Delete" at bounding box center [308, 166] width 503 height 283
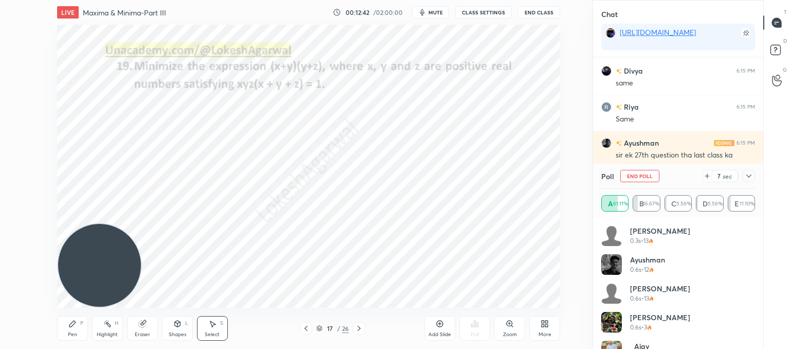
click at [71, 334] on div "Pen" at bounding box center [72, 334] width 9 height 5
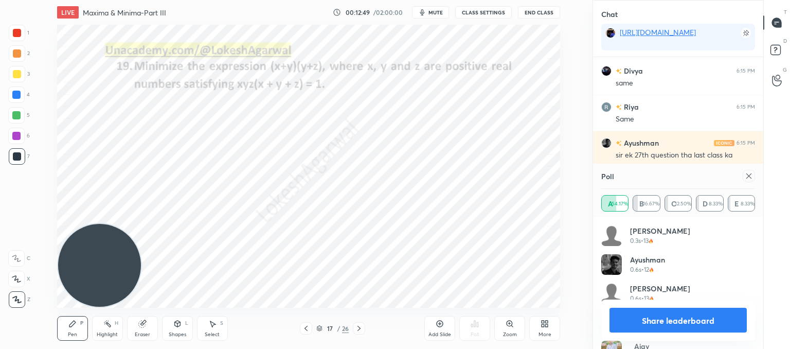
click at [752, 175] on icon at bounding box center [748, 176] width 8 height 8
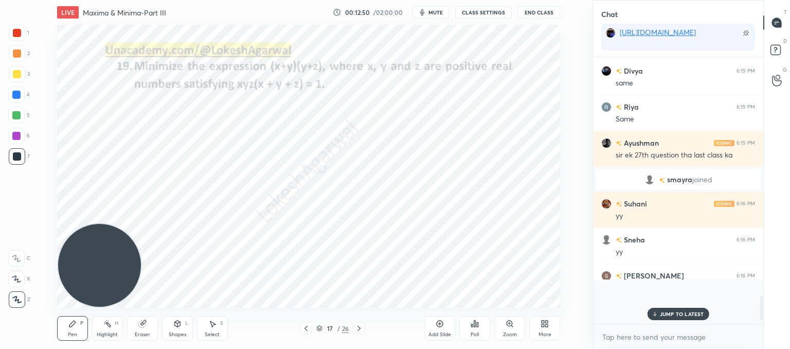
scroll to position [227, 167]
click at [359, 324] on icon at bounding box center [359, 328] width 8 height 8
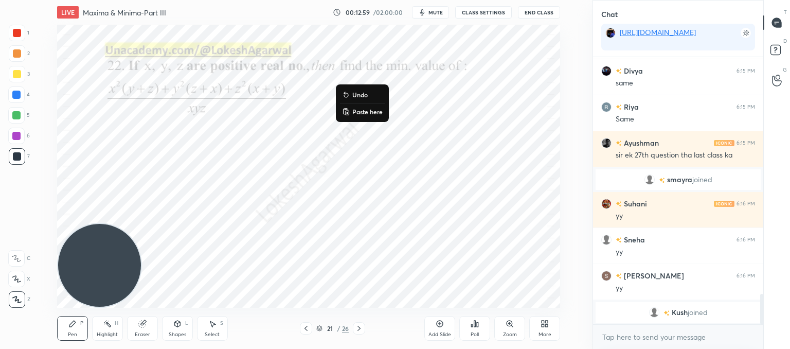
click at [367, 115] on p "Paste here" at bounding box center [367, 111] width 30 height 8
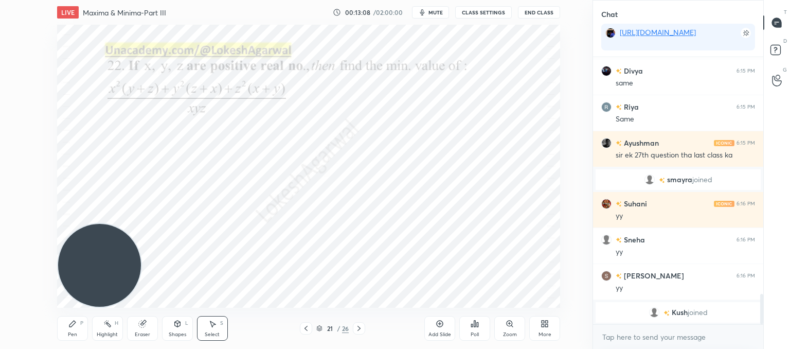
click at [139, 332] on div "Eraser" at bounding box center [142, 334] width 15 height 5
click at [113, 317] on div "Pen P Highlight H Eraser Shapes L Select S 21 / 26 Add Slide Poll Zoom More" at bounding box center [308, 327] width 503 height 41
click at [70, 331] on div "Pen P" at bounding box center [72, 328] width 31 height 25
click at [466, 326] on div "Poll" at bounding box center [474, 328] width 31 height 25
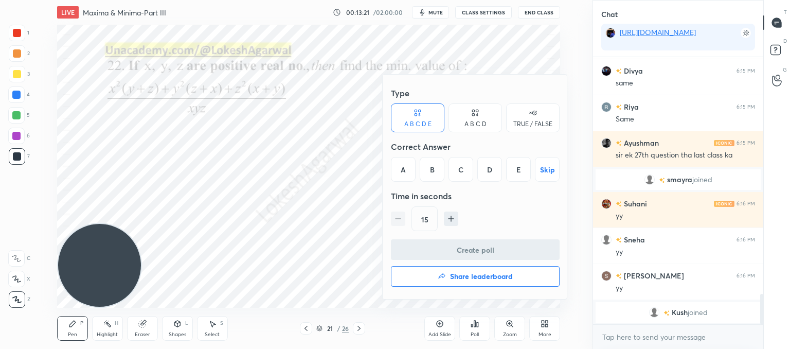
click at [429, 158] on div "B" at bounding box center [431, 169] width 25 height 25
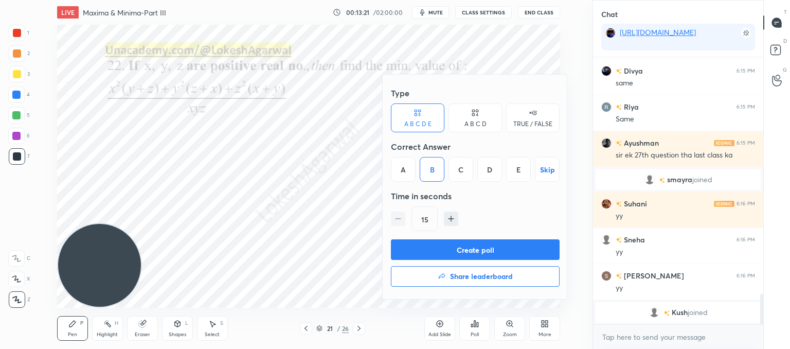
click at [452, 248] on button "Create poll" at bounding box center [475, 249] width 169 height 21
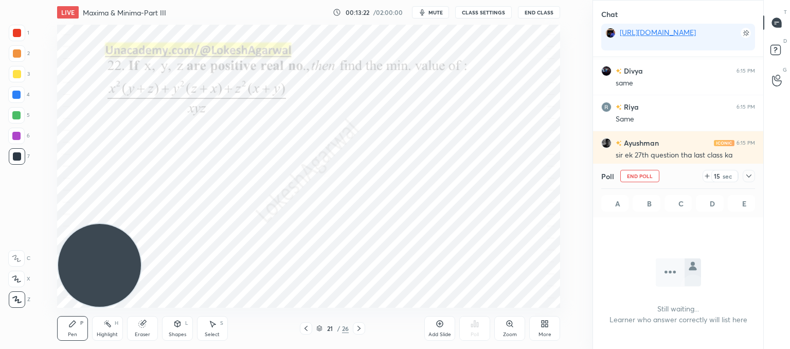
scroll to position [220, 167]
click at [195, 328] on div "Pen P Highlight H Eraser Shapes L Select S" at bounding box center [149, 328] width 184 height 25
click at [212, 327] on icon at bounding box center [212, 323] width 8 height 8
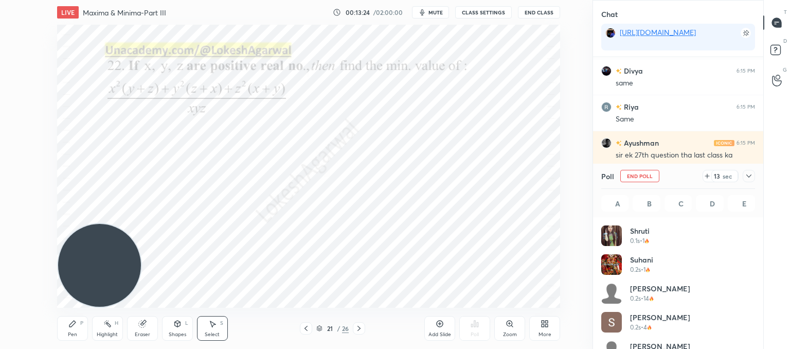
drag, startPoint x: 470, startPoint y: 302, endPoint x: 367, endPoint y: 116, distance: 212.6
click at [348, 97] on div "LIVE Maxima & Minima-Part III 00:13:24 / 02:00:00 mute CLASS SETTINGS End Class…" at bounding box center [308, 174] width 551 height 349
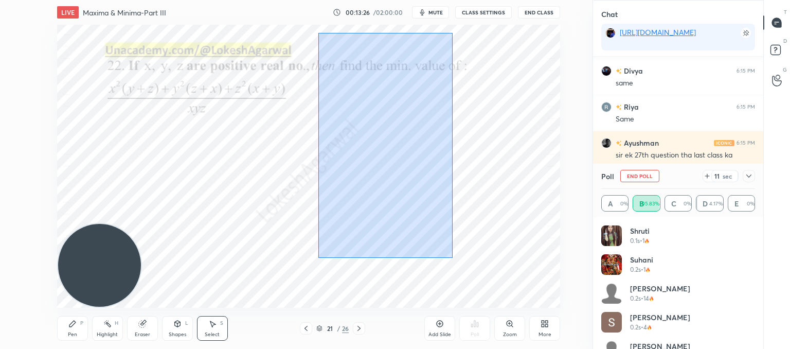
drag, startPoint x: 452, startPoint y: 257, endPoint x: 318, endPoint y: 33, distance: 261.2
click at [318, 33] on div "0 ° Undo Copy Paste here Duplicate Duplicate to new slide Delete" at bounding box center [308, 166] width 503 height 283
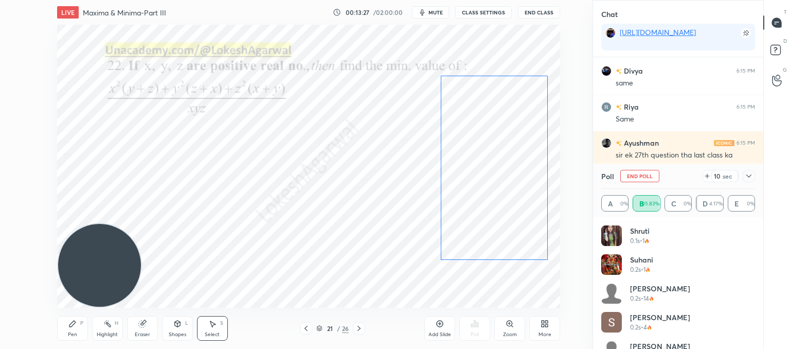
drag, startPoint x: 368, startPoint y: 138, endPoint x: 468, endPoint y: 131, distance: 100.5
click at [468, 131] on div "0 ° Undo Copy Paste here Duplicate Duplicate to new slide Delete" at bounding box center [308, 166] width 503 height 283
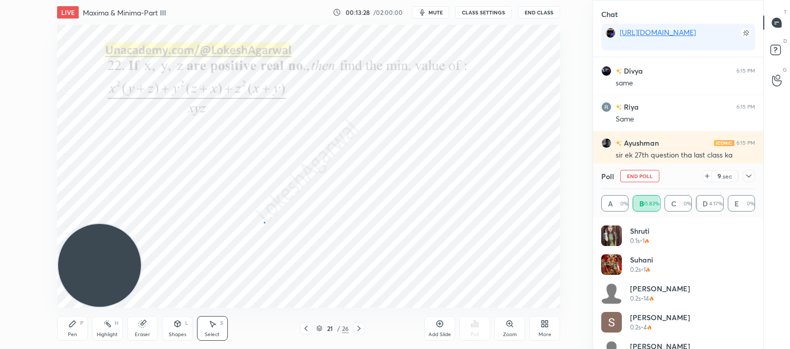
click at [264, 222] on div "0 ° Undo Copy Paste here Duplicate Duplicate to new slide Delete" at bounding box center [308, 166] width 503 height 283
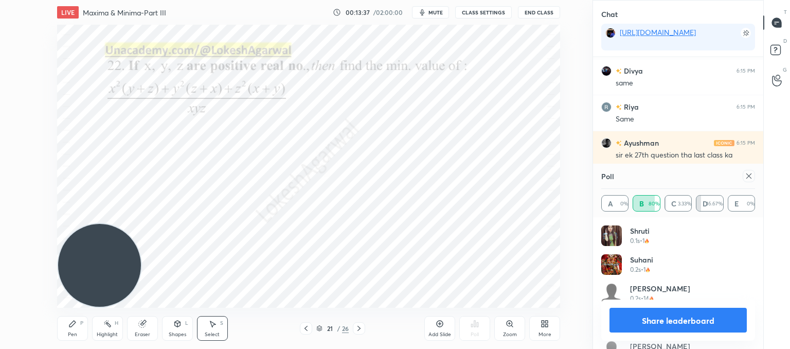
click at [744, 175] on div at bounding box center [748, 176] width 12 height 12
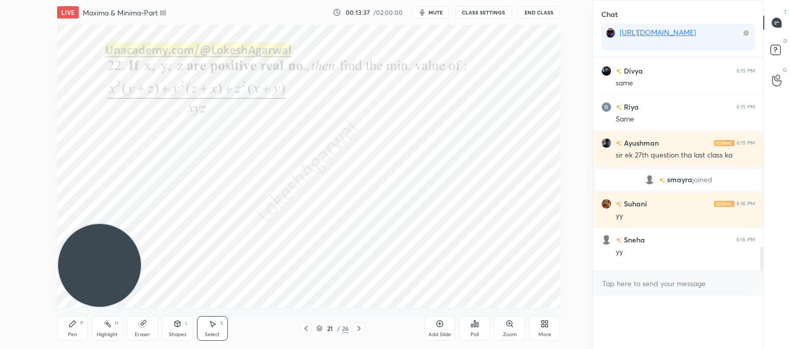
scroll to position [0, 3]
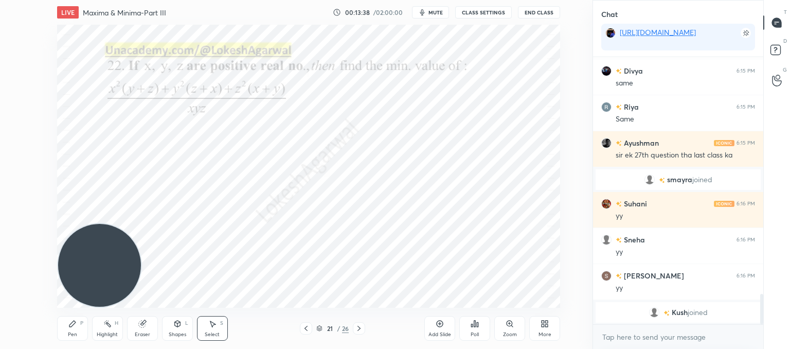
click at [355, 325] on icon at bounding box center [359, 328] width 8 height 8
click at [74, 328] on div "Pen P" at bounding box center [72, 328] width 31 height 25
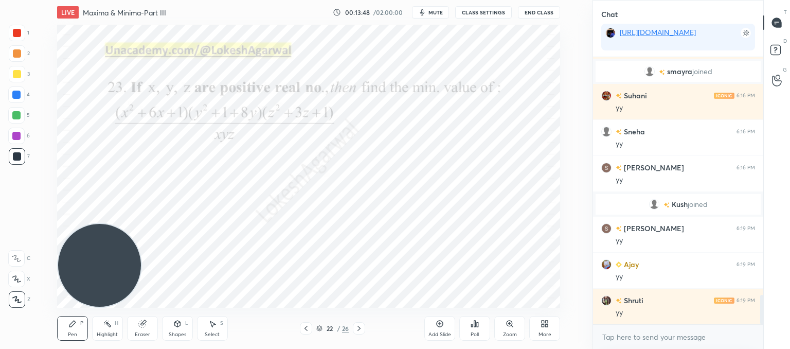
click at [357, 325] on icon at bounding box center [359, 328] width 8 height 8
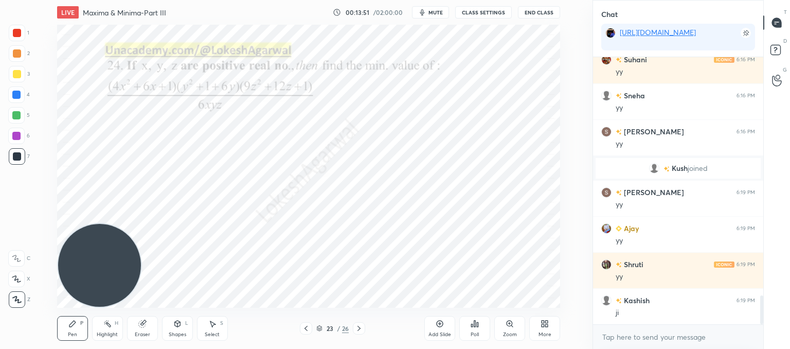
click at [356, 326] on icon at bounding box center [359, 328] width 8 height 8
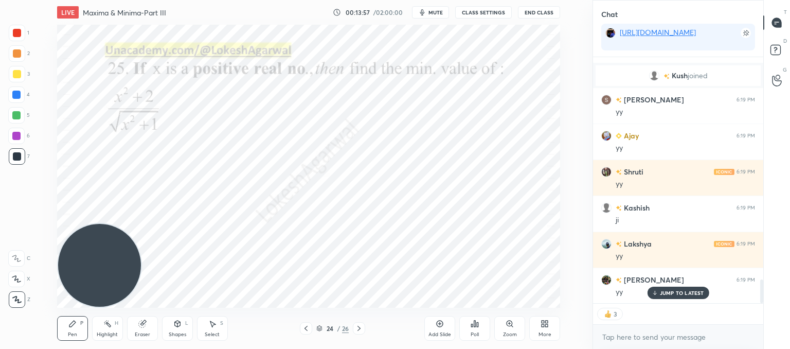
drag, startPoint x: 220, startPoint y: 338, endPoint x: 246, endPoint y: 327, distance: 28.4
click at [219, 338] on div "Select S" at bounding box center [212, 328] width 31 height 25
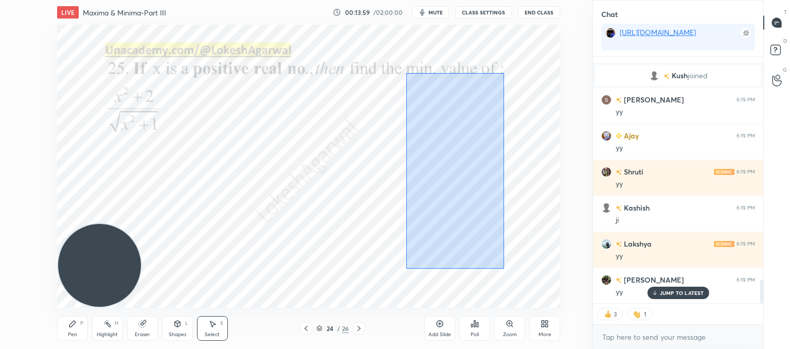
drag, startPoint x: 504, startPoint y: 268, endPoint x: 447, endPoint y: 157, distance: 124.6
click at [403, 72] on div "0 ° Undo Copy Paste here Duplicate Duplicate to new slide Delete" at bounding box center [308, 166] width 503 height 283
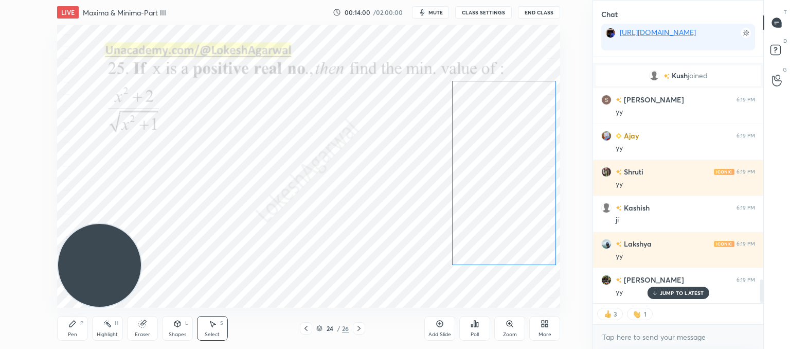
drag, startPoint x: 452, startPoint y: 159, endPoint x: 341, endPoint y: 221, distance: 127.3
click at [503, 163] on div "0 ° Undo Copy Paste here Duplicate Duplicate to new slide Delete" at bounding box center [308, 166] width 503 height 283
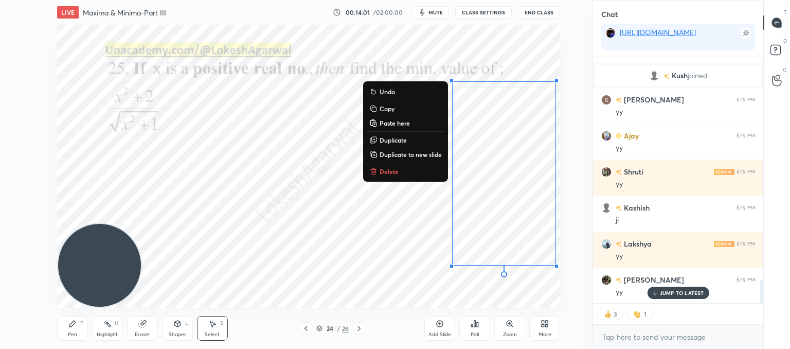
click at [259, 228] on div "0 ° Undo Copy Paste here Duplicate Duplicate to new slide Delete" at bounding box center [308, 166] width 503 height 283
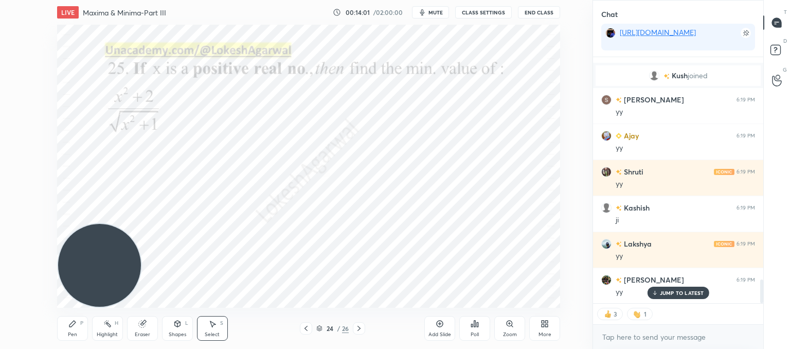
drag, startPoint x: 111, startPoint y: 295, endPoint x: 95, endPoint y: 331, distance: 39.4
click at [97, 318] on div "LIVE Maxima & Minima-Part III 00:14:01 / 02:00:00 mute CLASS SETTINGS End Class…" at bounding box center [308, 174] width 551 height 349
drag, startPoint x: 71, startPoint y: 325, endPoint x: 84, endPoint y: 298, distance: 30.6
click at [72, 325] on icon at bounding box center [72, 323] width 8 height 8
click at [210, 323] on icon at bounding box center [212, 323] width 8 height 8
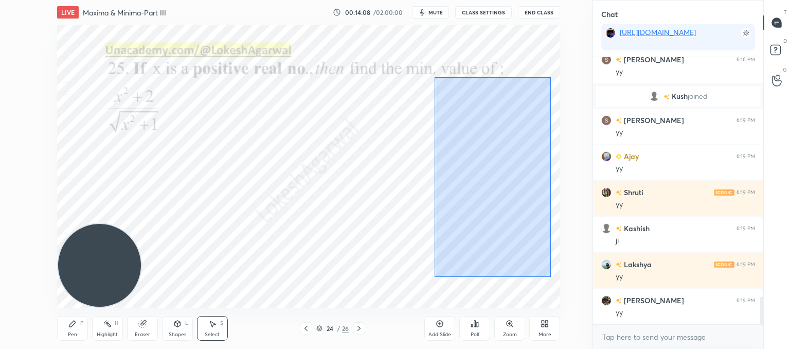
drag, startPoint x: 551, startPoint y: 277, endPoint x: 435, endPoint y: 76, distance: 231.9
click at [435, 76] on div "0 ° Undo Copy Paste here Duplicate Duplicate to new slide Delete" at bounding box center [308, 166] width 503 height 283
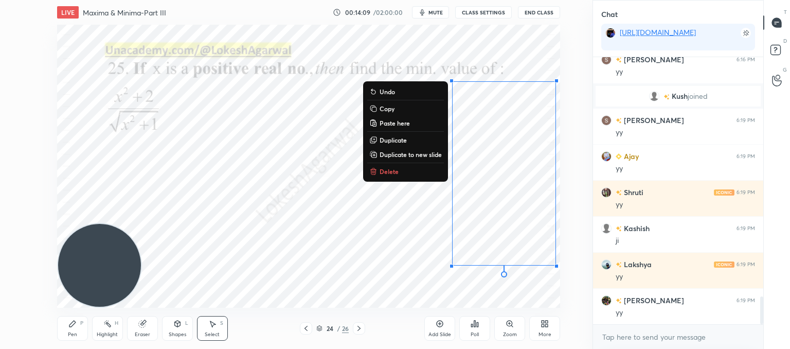
click at [388, 174] on p "Delete" at bounding box center [388, 171] width 19 height 8
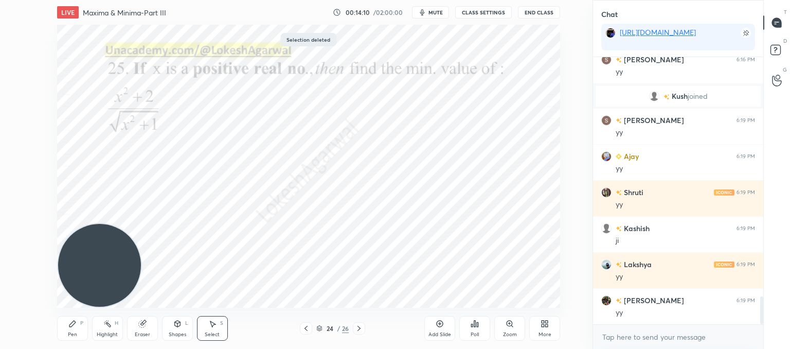
click at [306, 330] on icon at bounding box center [305, 327] width 3 height 5
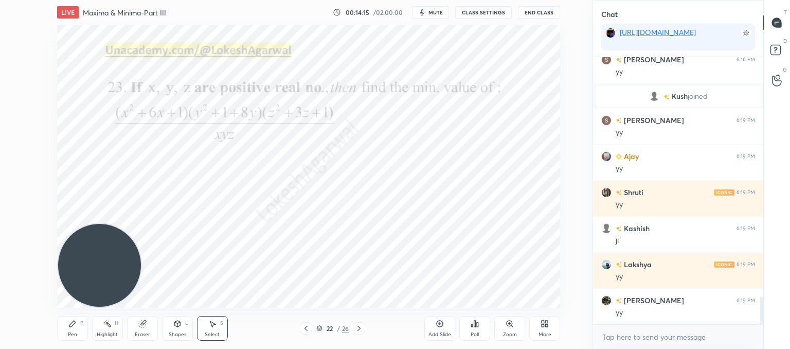
click at [306, 330] on icon at bounding box center [305, 327] width 3 height 5
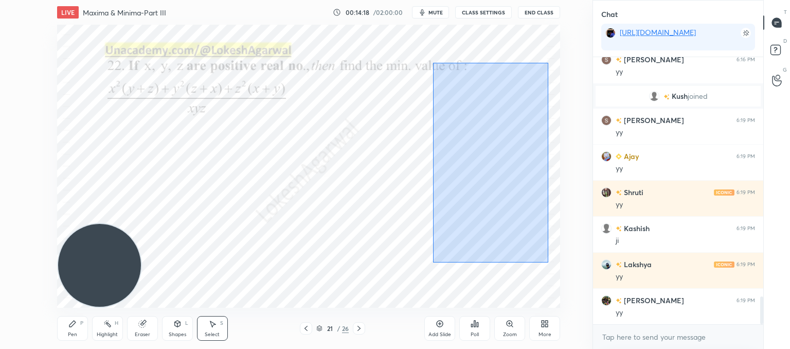
drag, startPoint x: 548, startPoint y: 262, endPoint x: 433, endPoint y: 63, distance: 229.9
click at [433, 63] on div "0 ° Undo Copy Paste here Duplicate Duplicate to new slide Delete" at bounding box center [308, 166] width 503 height 283
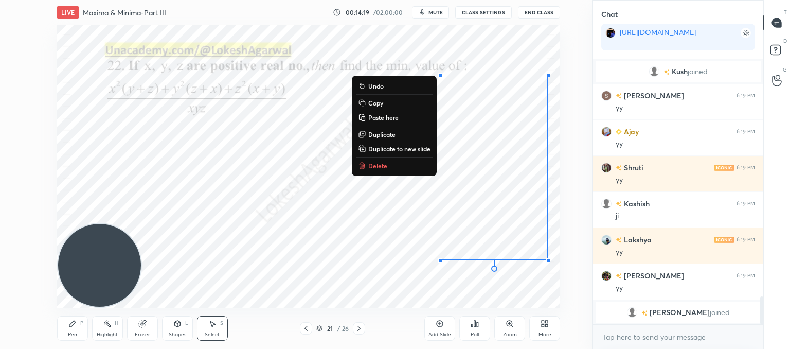
click at [380, 161] on p "Delete" at bounding box center [377, 165] width 19 height 8
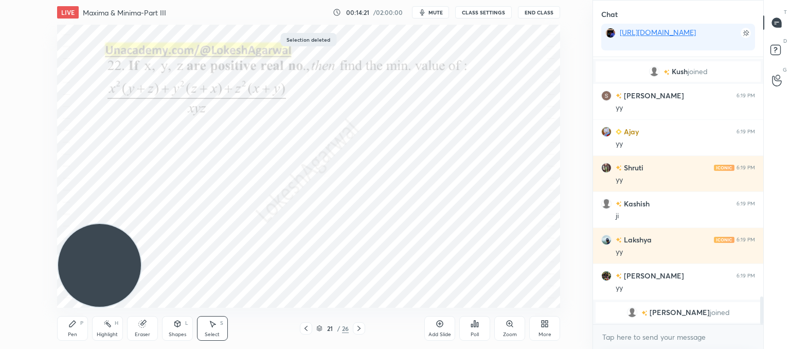
drag, startPoint x: 80, startPoint y: 328, endPoint x: 110, endPoint y: 299, distance: 41.8
click at [82, 327] on div "Pen P" at bounding box center [72, 328] width 31 height 25
click at [306, 327] on icon at bounding box center [306, 328] width 8 height 8
click at [308, 325] on icon at bounding box center [306, 328] width 8 height 8
click at [308, 324] on icon at bounding box center [306, 328] width 8 height 8
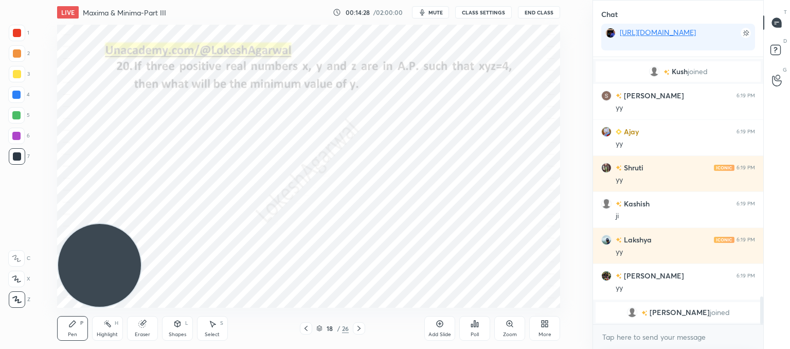
click at [308, 324] on icon at bounding box center [306, 328] width 8 height 8
click at [304, 325] on icon at bounding box center [306, 328] width 8 height 8
click at [306, 329] on icon at bounding box center [306, 328] width 8 height 8
click at [306, 325] on icon at bounding box center [306, 328] width 8 height 8
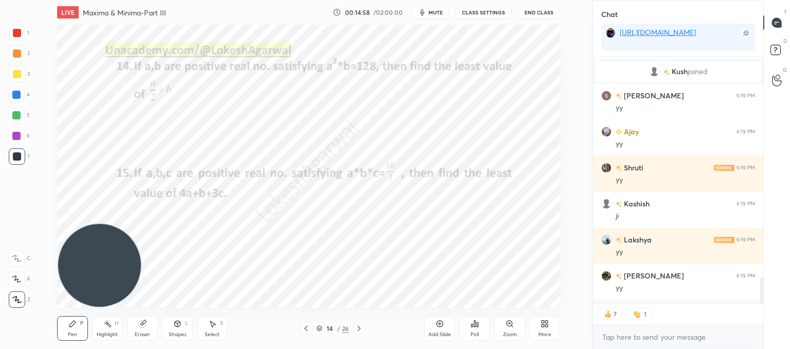
drag, startPoint x: 215, startPoint y: 333, endPoint x: 228, endPoint y: 329, distance: 13.8
click at [216, 333] on div "Select" at bounding box center [212, 334] width 15 height 5
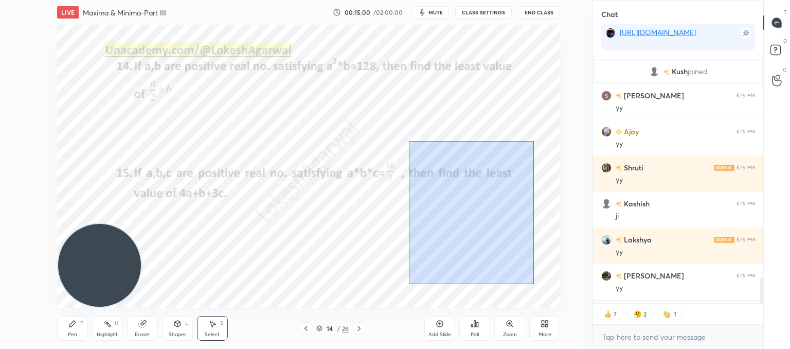
drag, startPoint x: 533, startPoint y: 284, endPoint x: 404, endPoint y: 80, distance: 241.4
click at [403, 71] on div "0 ° Undo Copy Paste here Duplicate Duplicate to new slide Delete" at bounding box center [308, 166] width 503 height 283
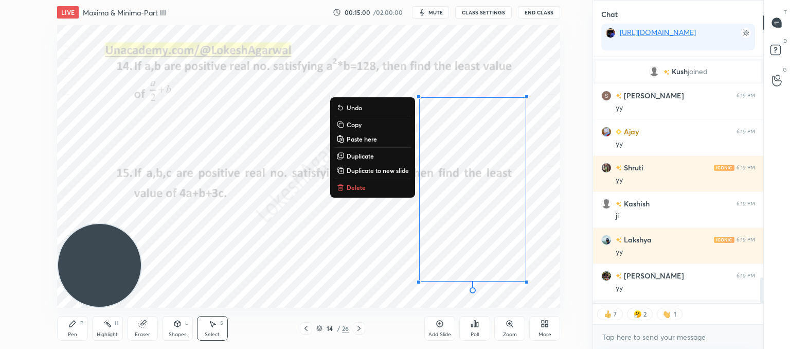
click at [356, 192] on button "Delete" at bounding box center [372, 187] width 77 height 12
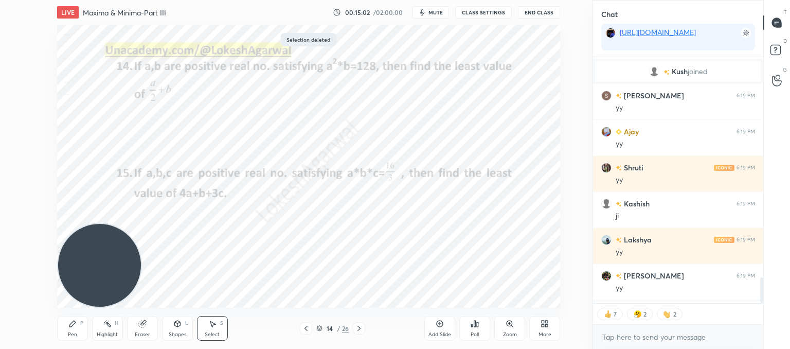
click at [305, 327] on icon at bounding box center [306, 328] width 8 height 8
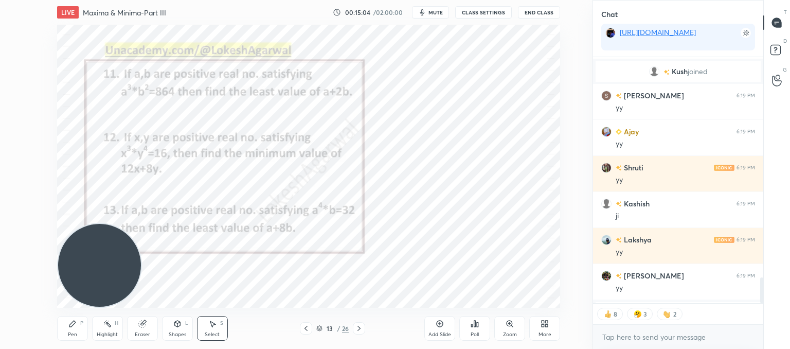
click at [307, 327] on icon at bounding box center [306, 328] width 8 height 8
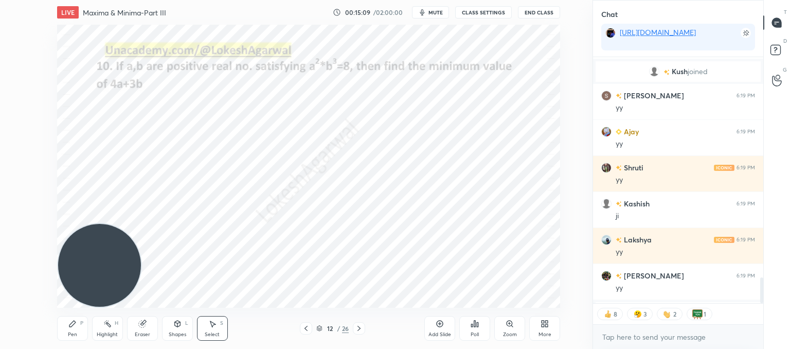
click at [69, 327] on div "Pen P" at bounding box center [72, 328] width 31 height 25
click at [306, 324] on icon at bounding box center [306, 328] width 8 height 8
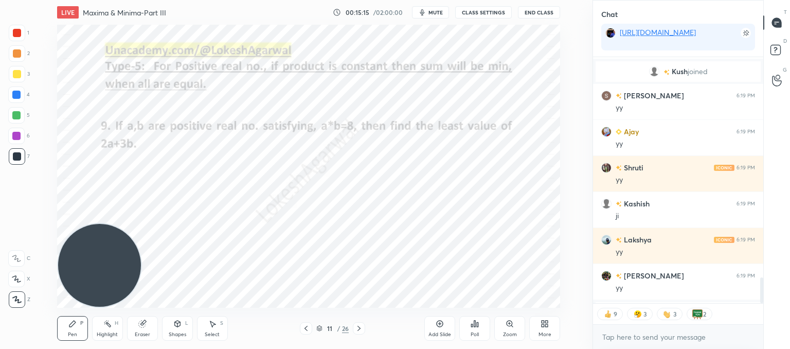
click at [306, 324] on icon at bounding box center [306, 328] width 8 height 8
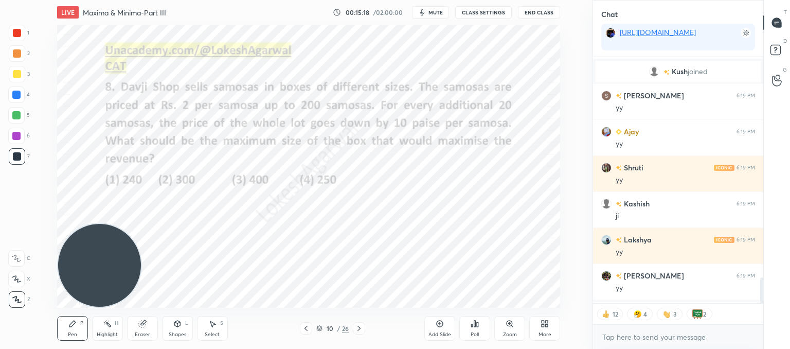
click at [303, 324] on icon at bounding box center [306, 328] width 8 height 8
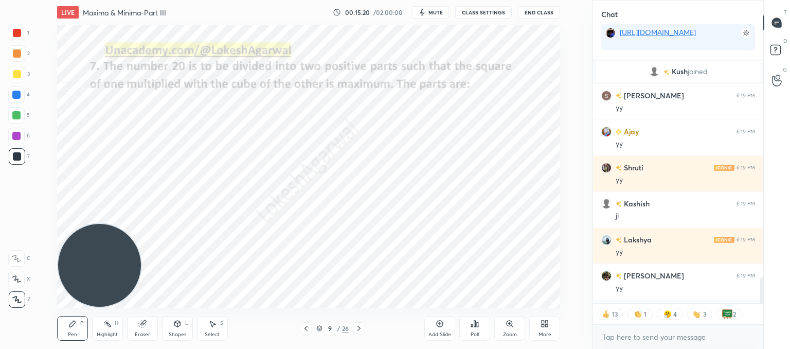
click at [304, 326] on icon at bounding box center [306, 328] width 8 height 8
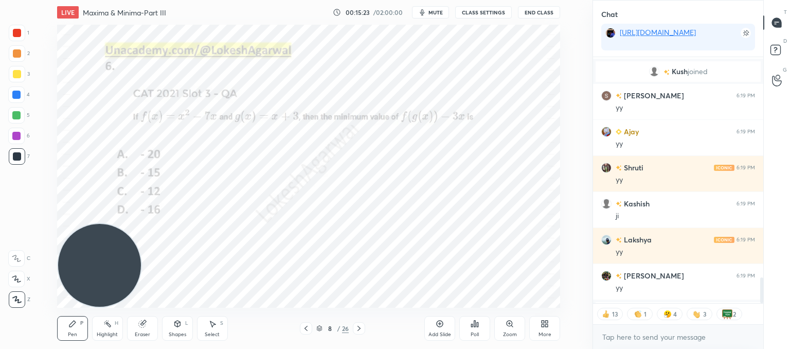
click at [306, 329] on icon at bounding box center [306, 328] width 8 height 8
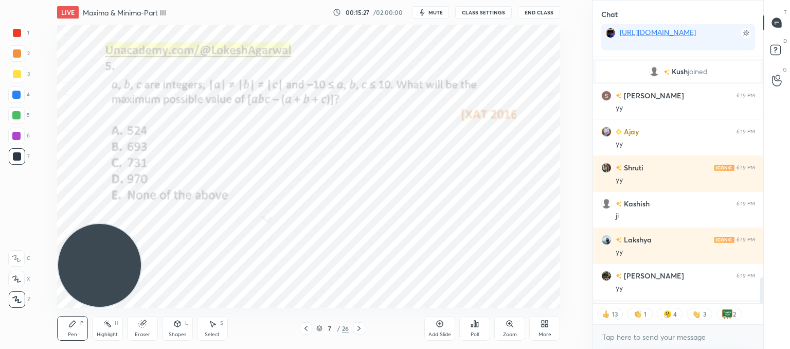
click at [307, 325] on icon at bounding box center [306, 328] width 8 height 8
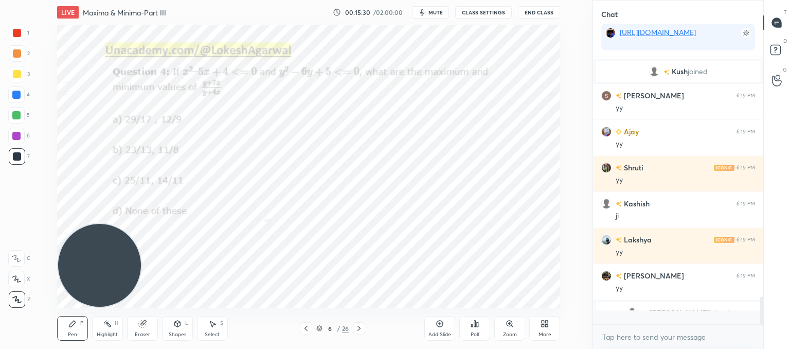
scroll to position [2305, 0]
drag, startPoint x: 305, startPoint y: 327, endPoint x: 296, endPoint y: 313, distance: 16.8
click at [305, 327] on icon at bounding box center [306, 328] width 8 height 8
click at [306, 325] on icon at bounding box center [306, 328] width 8 height 8
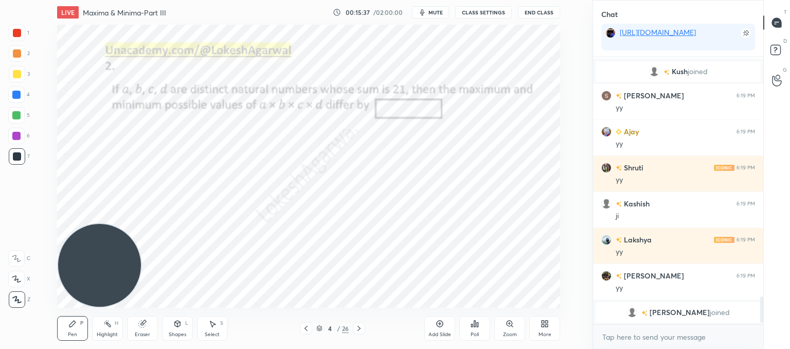
click at [307, 330] on icon at bounding box center [306, 328] width 8 height 8
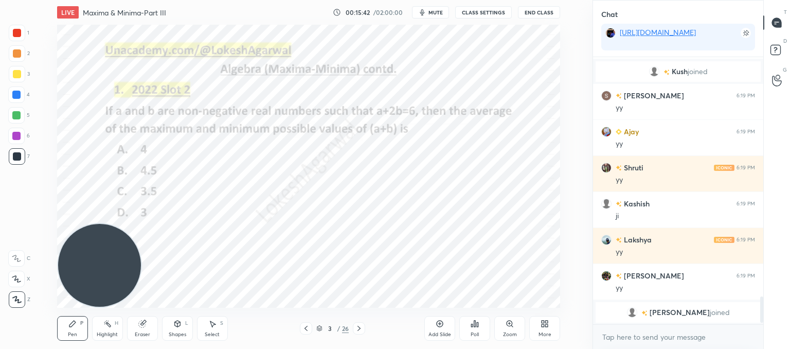
drag, startPoint x: 442, startPoint y: 326, endPoint x: 446, endPoint y: 319, distance: 8.6
click at [448, 324] on div "Pen P Highlight H Eraser Shapes L Select S 3 / 26 Add Slide Poll Zoom More" at bounding box center [308, 327] width 503 height 41
click at [482, 332] on div "Poll" at bounding box center [474, 328] width 31 height 25
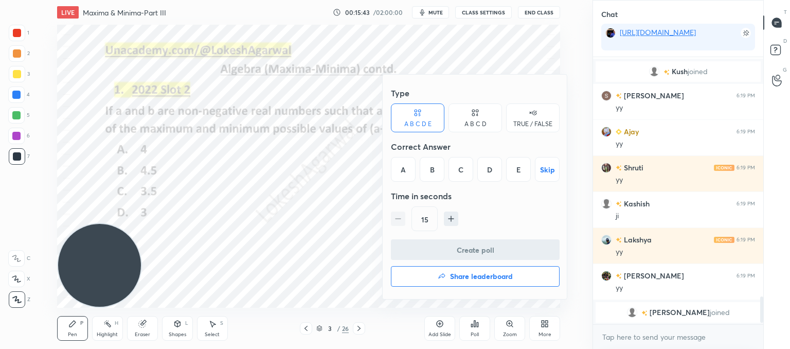
scroll to position [2269, 0]
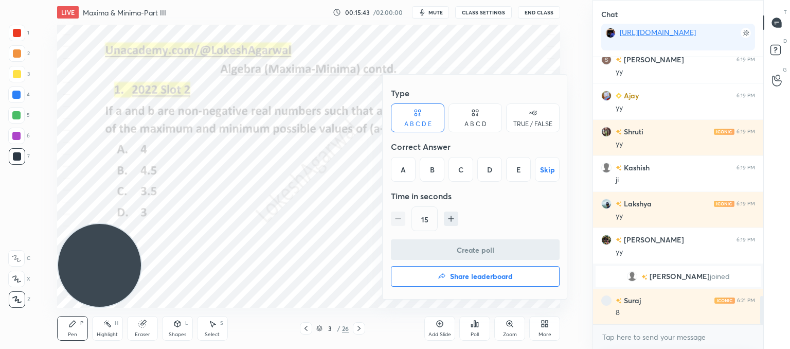
click at [447, 279] on button "Share leaderboard" at bounding box center [475, 276] width 169 height 21
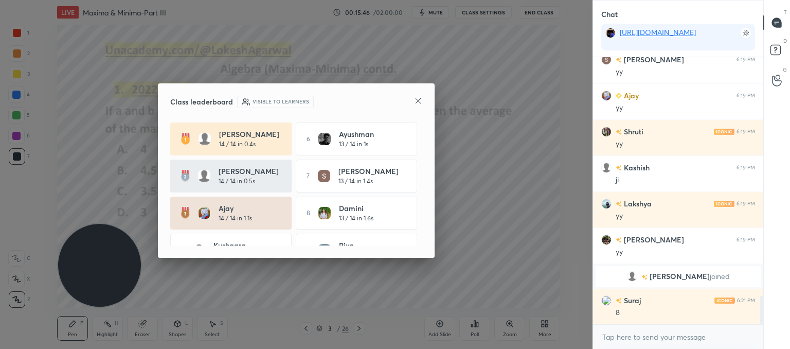
click at [235, 213] on div "Ajay 14 / 14 in 1.1s" at bounding box center [249, 213] width 63 height 20
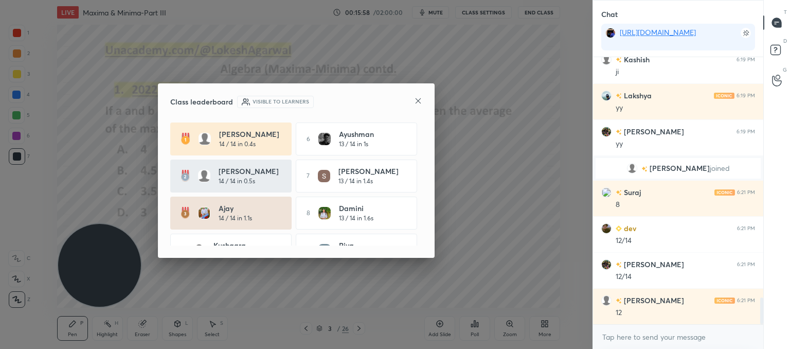
scroll to position [2413, 0]
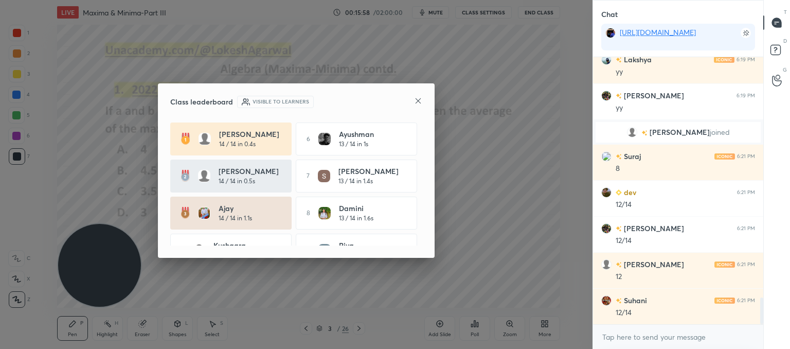
click at [419, 97] on icon at bounding box center [418, 101] width 8 height 8
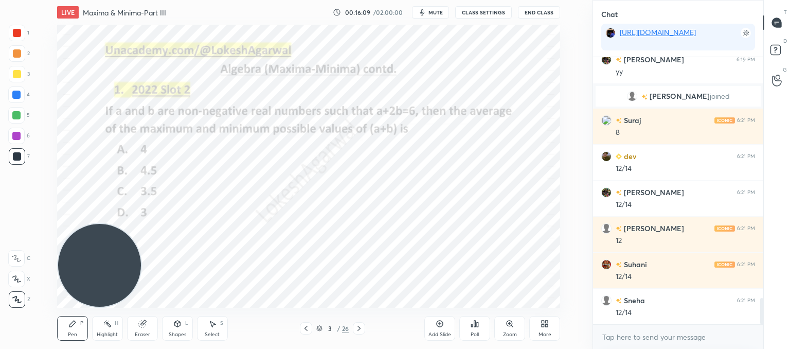
scroll to position [2485, 0]
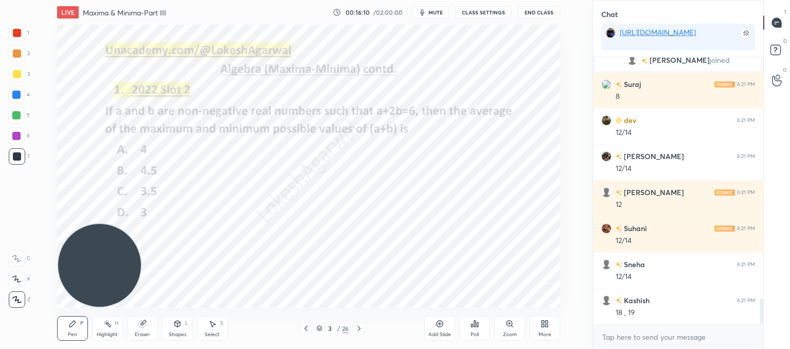
click at [304, 326] on icon at bounding box center [306, 328] width 8 height 8
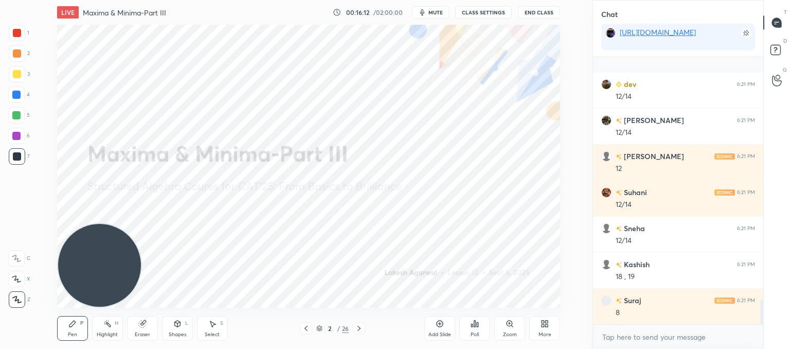
scroll to position [2593, 0]
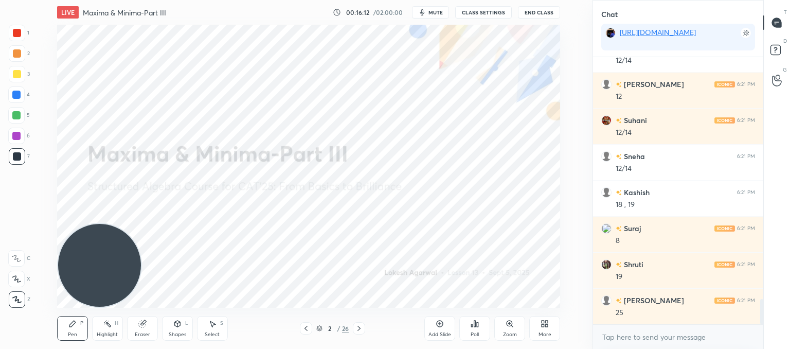
click at [210, 326] on icon at bounding box center [212, 323] width 8 height 8
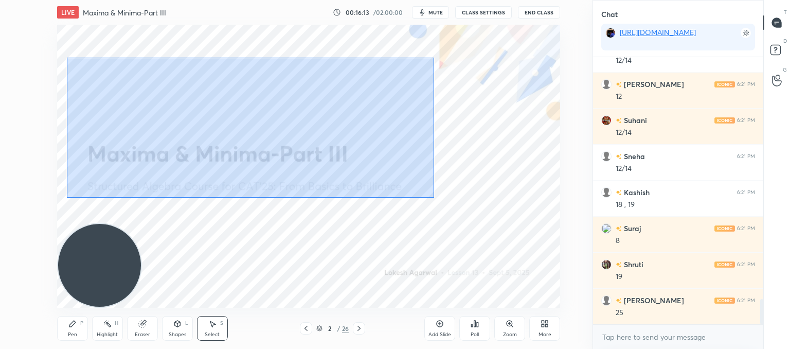
drag, startPoint x: 403, startPoint y: 193, endPoint x: 88, endPoint y: 54, distance: 344.3
click at [52, 53] on div "0 ° Undo Copy Paste here Duplicate Duplicate to new slide Delete Setting up you…" at bounding box center [308, 166] width 551 height 283
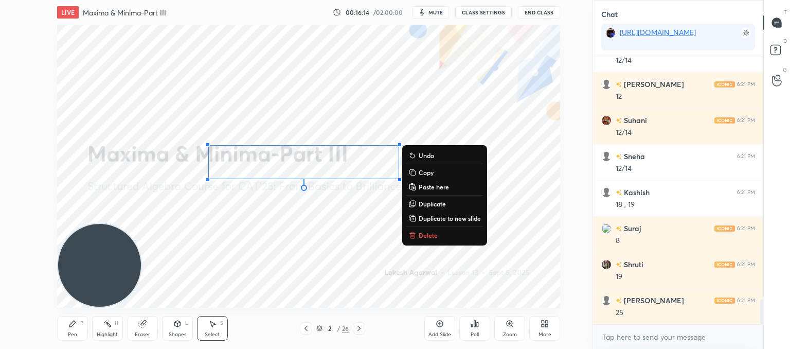
click at [430, 236] on p "Delete" at bounding box center [427, 235] width 19 height 8
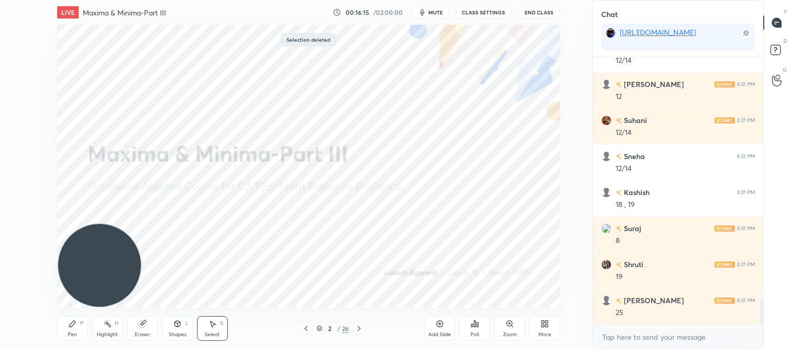
click at [78, 330] on div "Pen P" at bounding box center [72, 328] width 31 height 25
click at [359, 327] on icon at bounding box center [359, 328] width 8 height 8
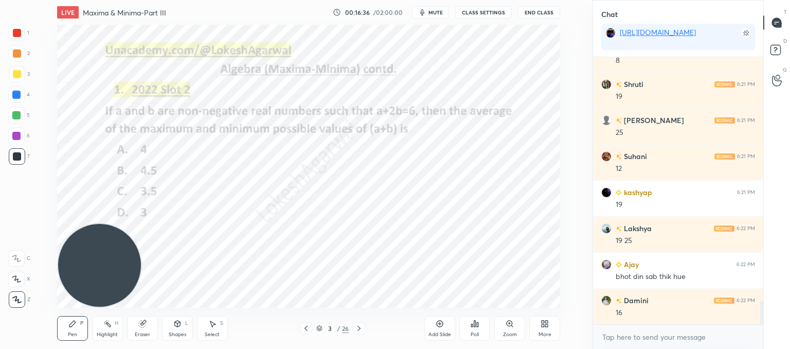
scroll to position [2809, 0]
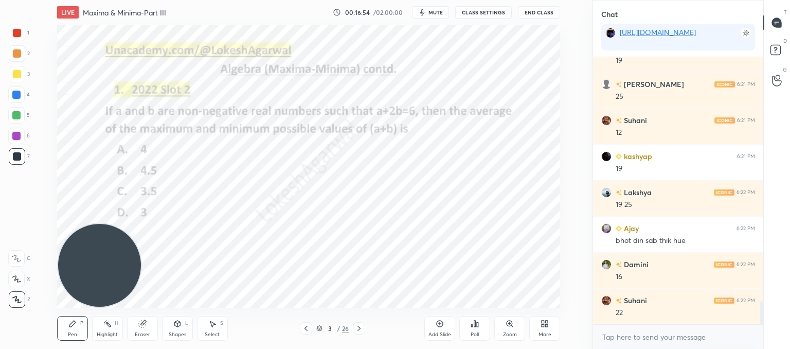
click at [211, 330] on div "Select S" at bounding box center [212, 328] width 31 height 25
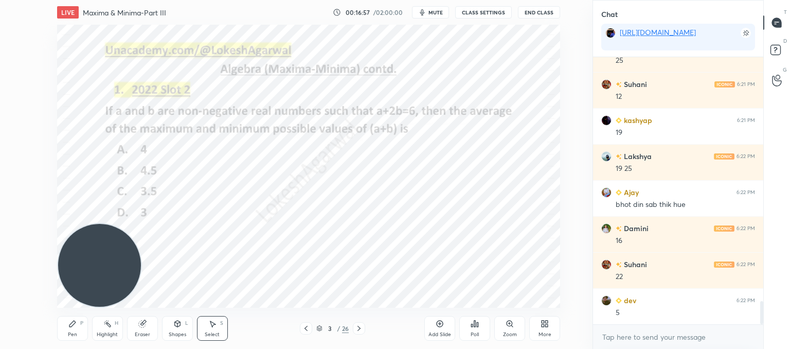
click at [73, 326] on icon at bounding box center [72, 323] width 8 height 8
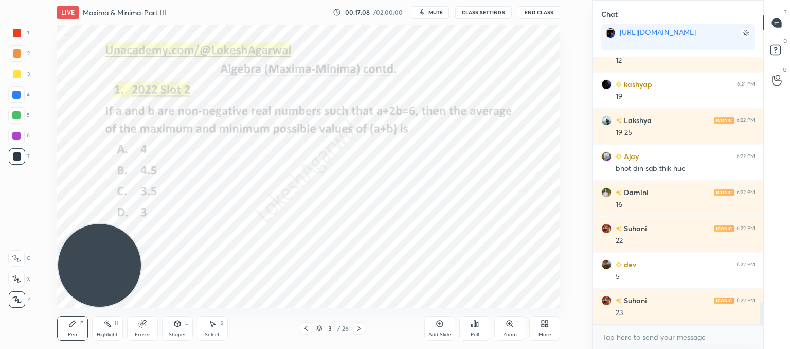
click at [216, 323] on div "Select S" at bounding box center [212, 328] width 31 height 25
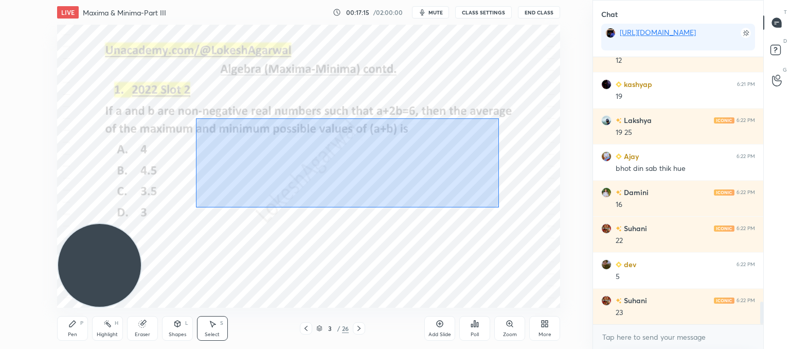
drag, startPoint x: 195, startPoint y: 118, endPoint x: 499, endPoint y: 207, distance: 316.2
click at [499, 207] on div "0 ° Undo Copy Paste here Duplicate Duplicate to new slide Delete" at bounding box center [308, 166] width 503 height 283
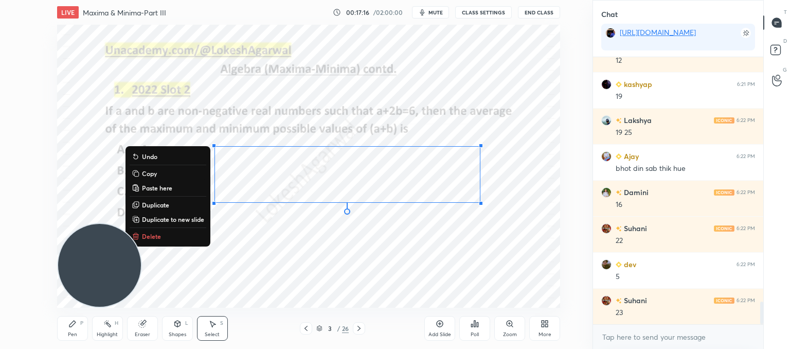
click at [150, 174] on p "Copy" at bounding box center [149, 173] width 15 height 8
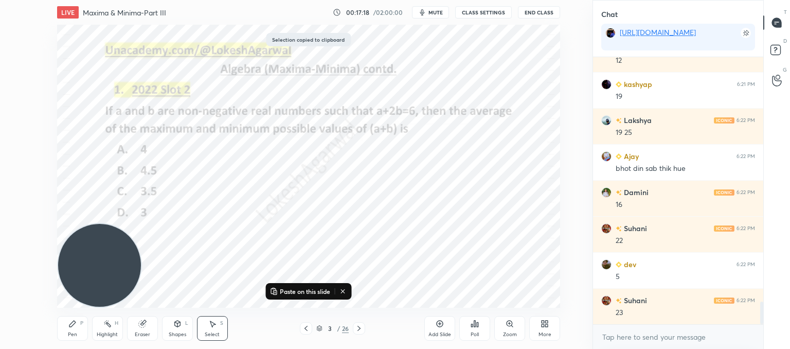
click at [360, 328] on icon at bounding box center [359, 328] width 8 height 8
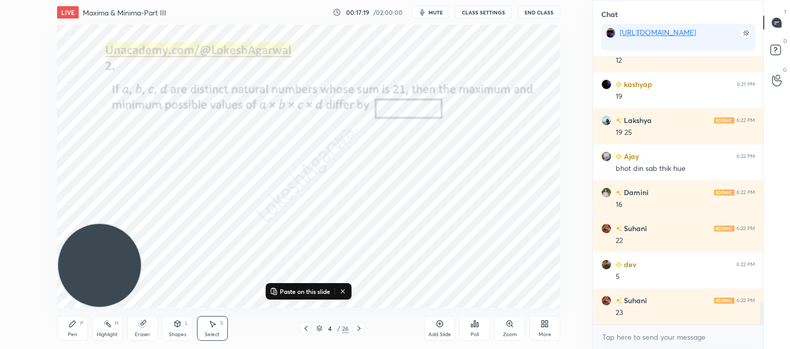
click at [360, 328] on icon at bounding box center [359, 328] width 8 height 8
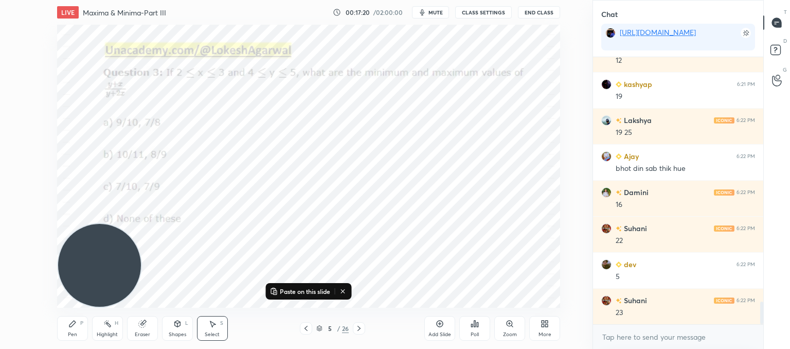
click at [360, 328] on icon at bounding box center [359, 328] width 8 height 8
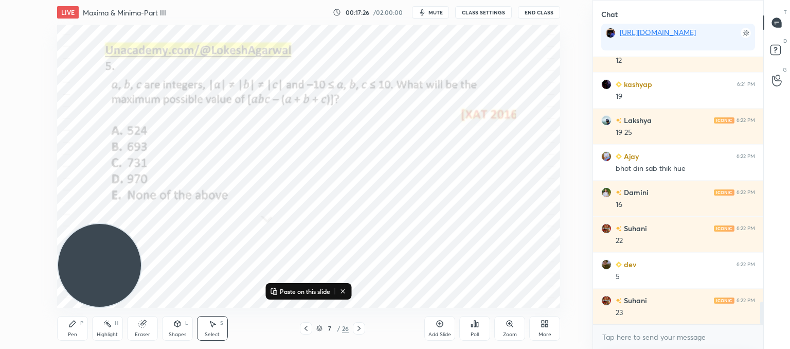
click at [75, 332] on div "Pen" at bounding box center [72, 334] width 9 height 5
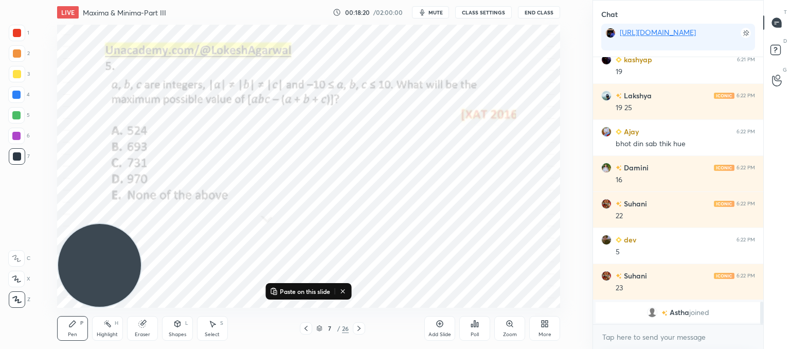
scroll to position [2779, 0]
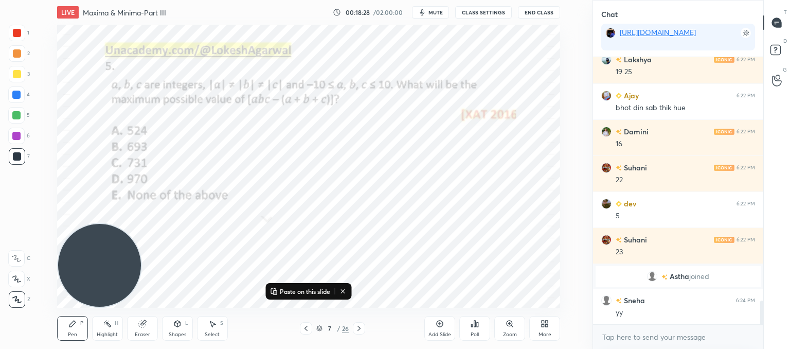
click at [210, 321] on icon at bounding box center [212, 323] width 8 height 8
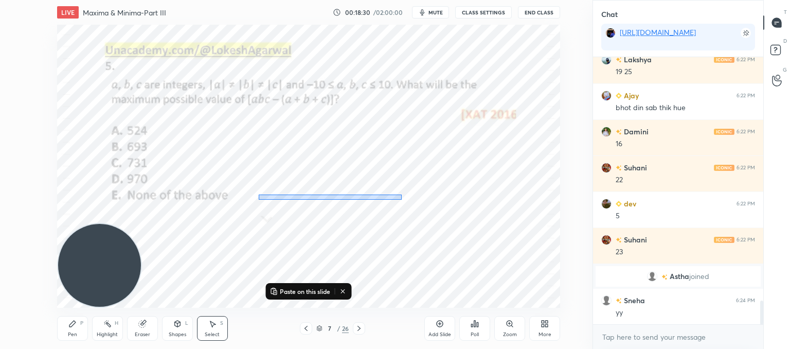
drag, startPoint x: 328, startPoint y: 186, endPoint x: 265, endPoint y: 189, distance: 62.8
click at [267, 196] on div "0 ° Undo Copy Paste here Duplicate Duplicate to new slide Delete" at bounding box center [308, 166] width 503 height 283
drag, startPoint x: 71, startPoint y: 328, endPoint x: 131, endPoint y: 276, distance: 79.4
click at [73, 324] on div "Pen P" at bounding box center [72, 328] width 31 height 25
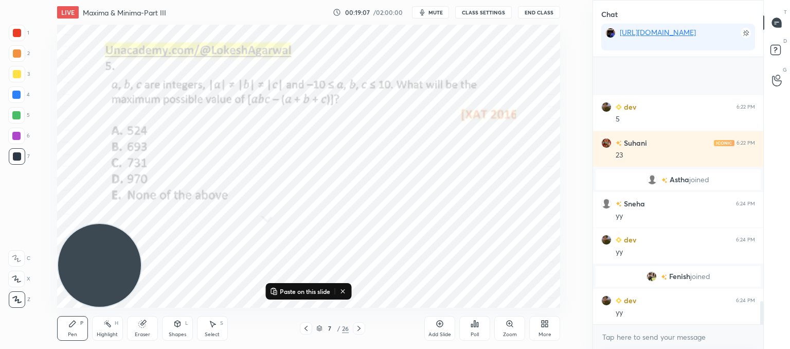
scroll to position [2856, 0]
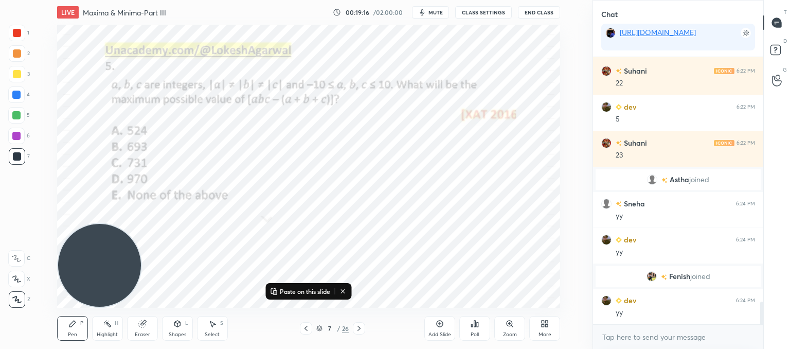
click at [358, 324] on icon at bounding box center [359, 328] width 8 height 8
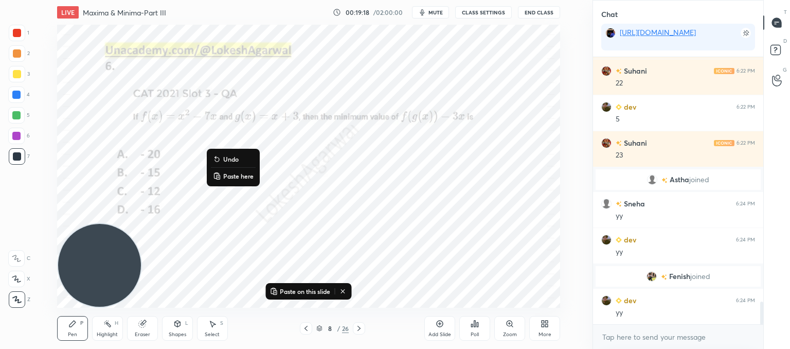
click at [230, 177] on p "Paste here" at bounding box center [238, 176] width 30 height 8
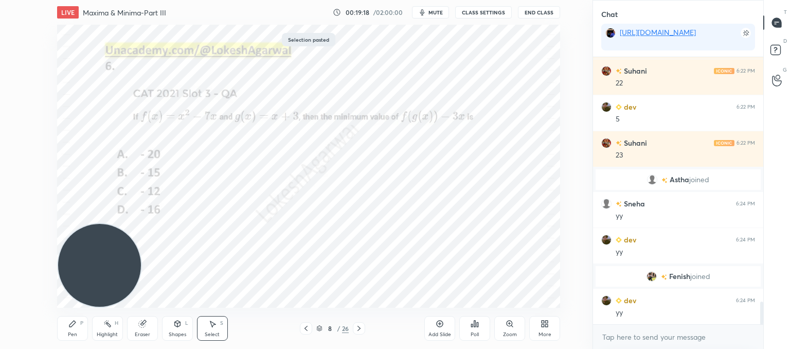
click at [376, 254] on div "0 ° Undo Copy Paste here Duplicate Duplicate to new slide Delete" at bounding box center [308, 166] width 503 height 283
click at [362, 325] on icon at bounding box center [359, 328] width 8 height 8
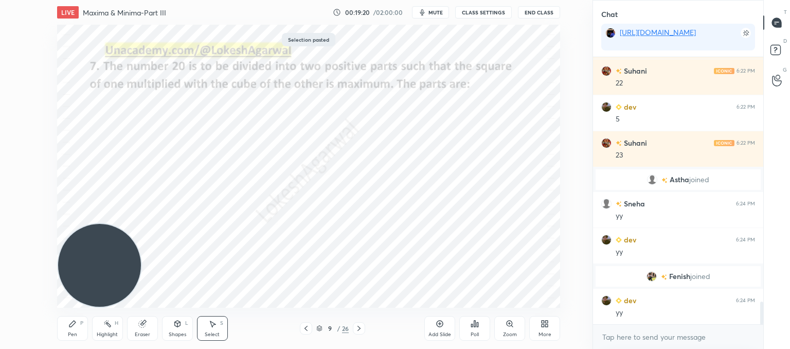
click at [362, 325] on icon at bounding box center [359, 328] width 8 height 8
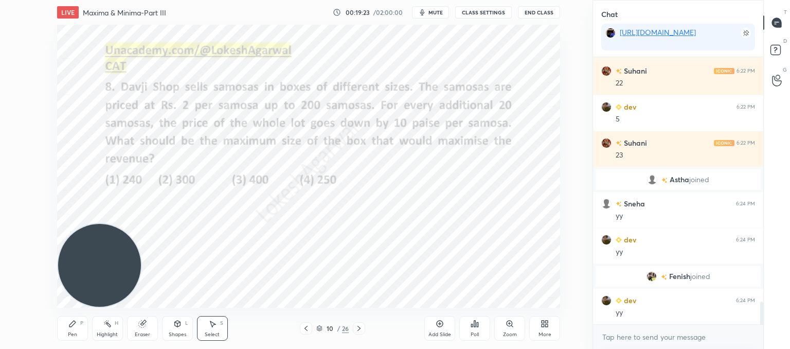
click at [66, 326] on div "Pen P" at bounding box center [72, 328] width 31 height 25
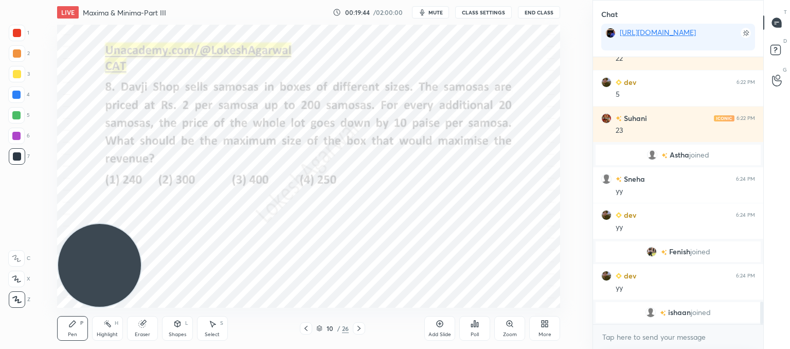
drag, startPoint x: 140, startPoint y: 327, endPoint x: 170, endPoint y: 309, distance: 35.1
click at [140, 328] on div "Eraser" at bounding box center [142, 328] width 31 height 25
click at [74, 326] on icon at bounding box center [72, 323] width 8 height 8
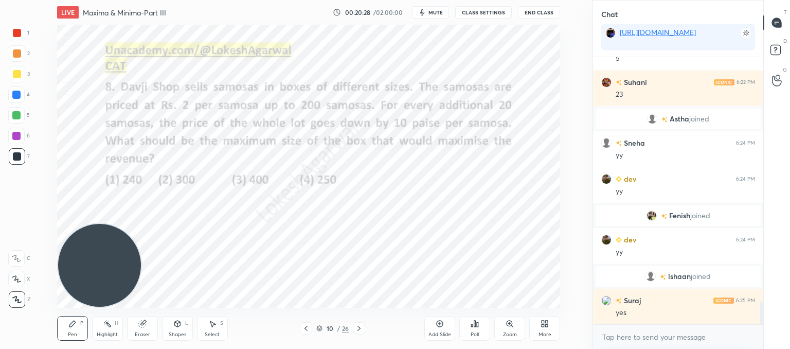
click at [560, 260] on div "Setting up your live class Poll for secs No correct answer Start poll" at bounding box center [308, 166] width 551 height 283
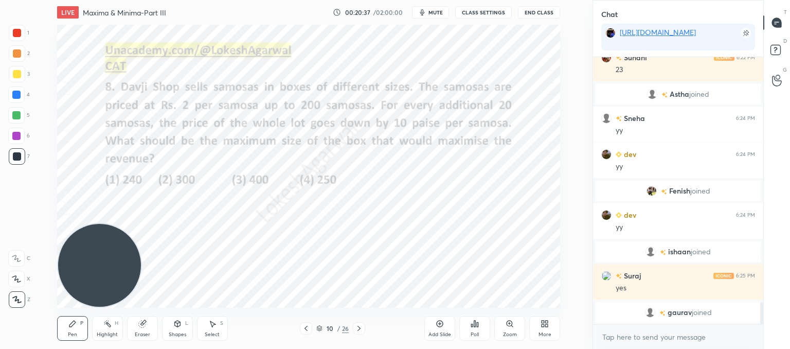
click at [522, 299] on div "LIVE Maxima & Minima-Part III 00:20:37 / 02:00:00 mute CLASS SETTINGS End Class…" at bounding box center [308, 174] width 551 height 349
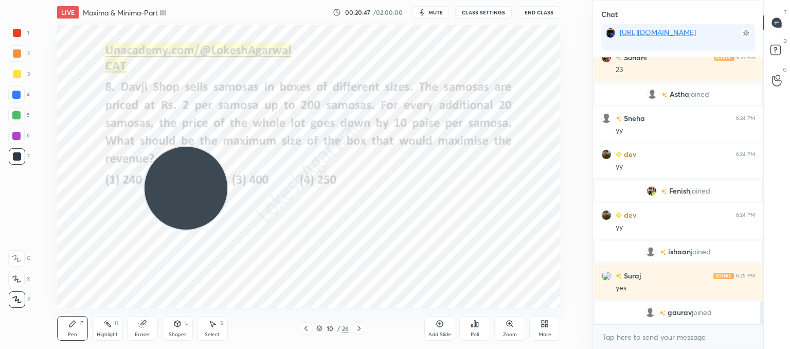
drag, startPoint x: 113, startPoint y: 247, endPoint x: 428, endPoint y: 10, distance: 393.9
click at [442, 0] on html "1 2 3 4 5 6 7 C X Z C X Z E E Erase all H H LIVE Maxima & Minima-Part III 00:20…" at bounding box center [395, 0] width 790 height 0
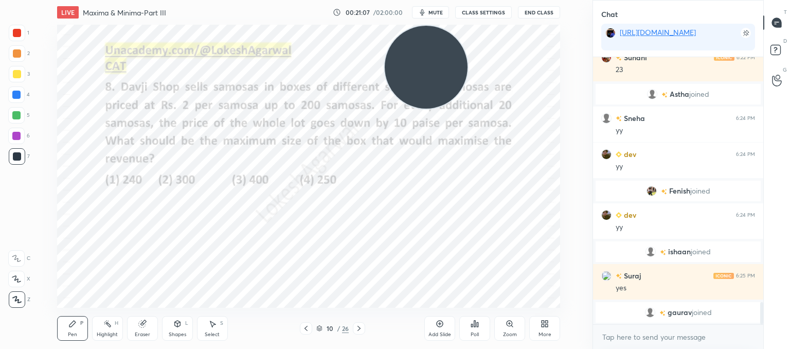
click at [92, 308] on div "LIVE Maxima & Minima-Part III 00:21:07 / 02:00:00 mute CLASS SETTINGS End Class…" at bounding box center [308, 174] width 551 height 349
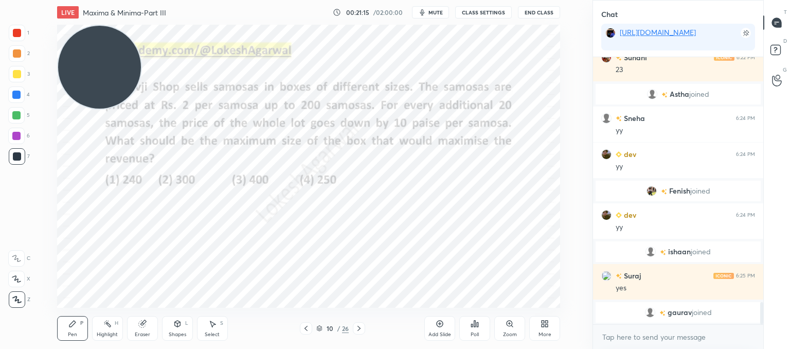
drag, startPoint x: 440, startPoint y: 95, endPoint x: 97, endPoint y: 46, distance: 346.4
click at [97, 46] on video at bounding box center [99, 67] width 83 height 83
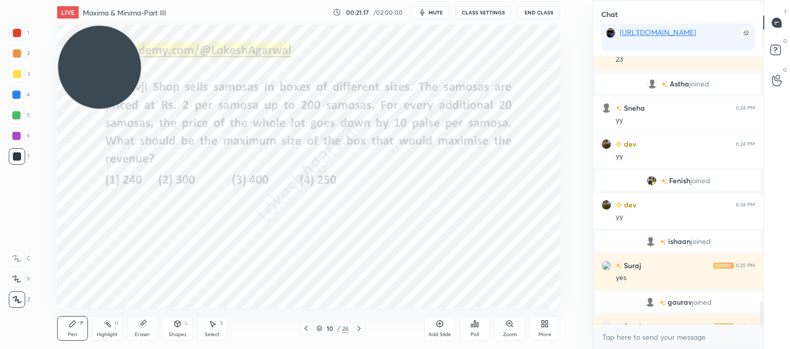
scroll to position [2947, 0]
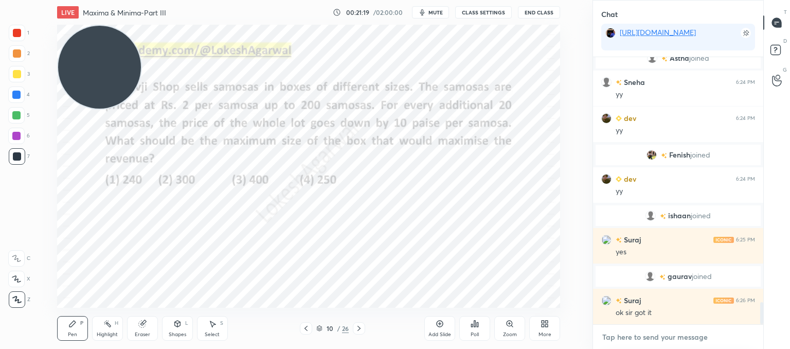
click at [642, 335] on textarea at bounding box center [678, 336] width 154 height 16
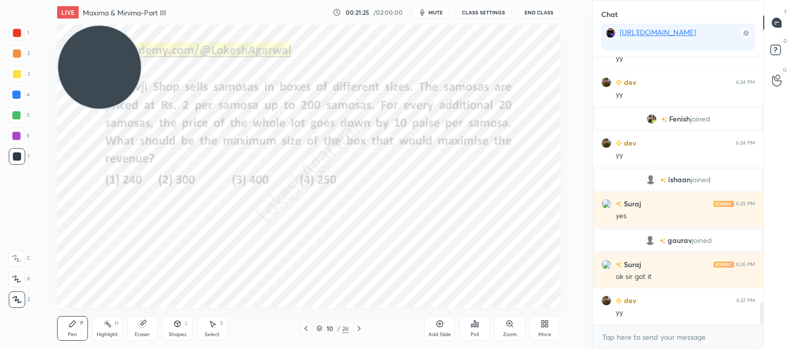
click at [359, 328] on icon at bounding box center [358, 327] width 3 height 5
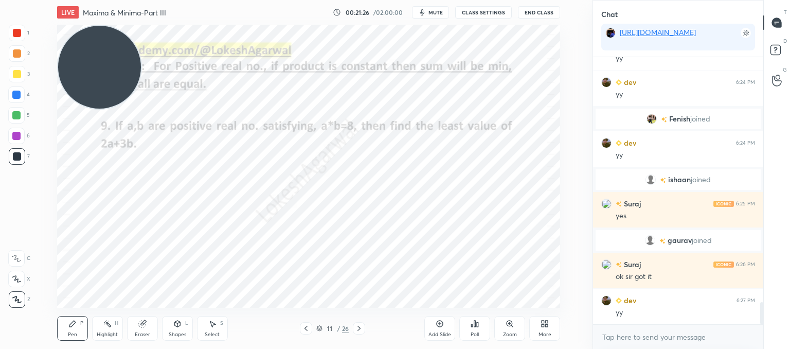
scroll to position [3019, 0]
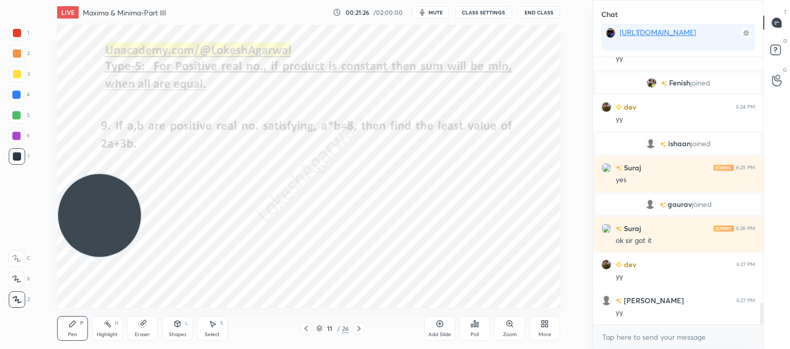
drag, startPoint x: 122, startPoint y: 44, endPoint x: 77, endPoint y: 211, distance: 173.0
click at [32, 225] on div "1 2 3 4 5 6 7 C X Z C X Z E E Erase all H H LIVE Maxima & Minima-Part III 00:21…" at bounding box center [292, 174] width 584 height 349
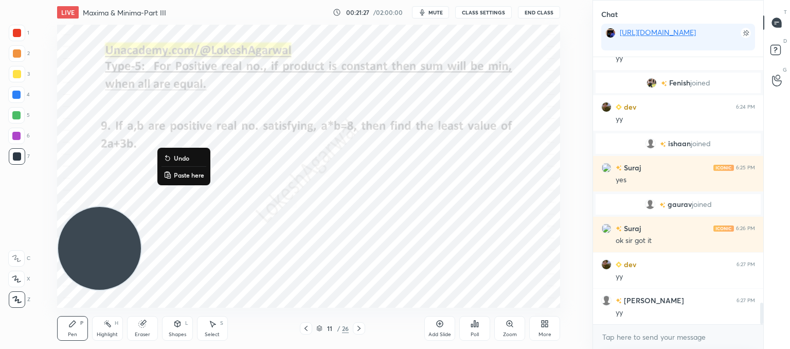
click at [175, 169] on button "Paste here" at bounding box center [183, 175] width 45 height 12
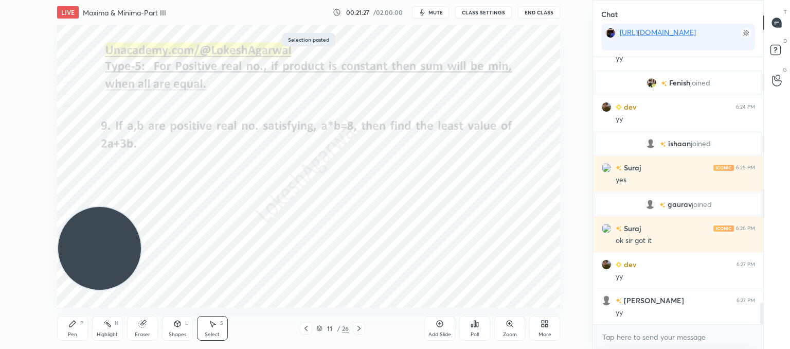
click at [341, 241] on div "0 ° Undo Copy Paste here Duplicate Duplicate to new slide Delete" at bounding box center [308, 166] width 503 height 283
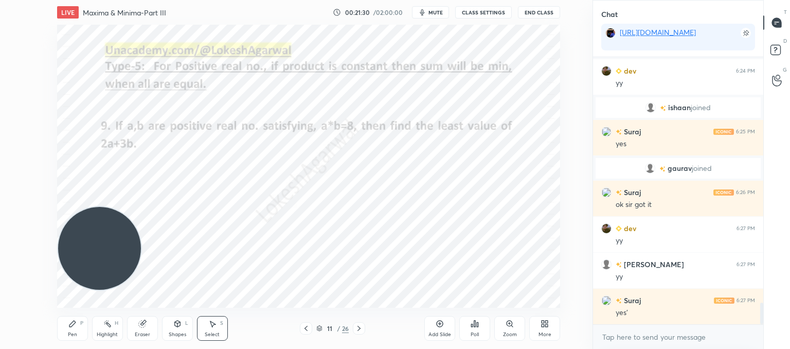
click at [358, 327] on icon at bounding box center [359, 328] width 8 height 8
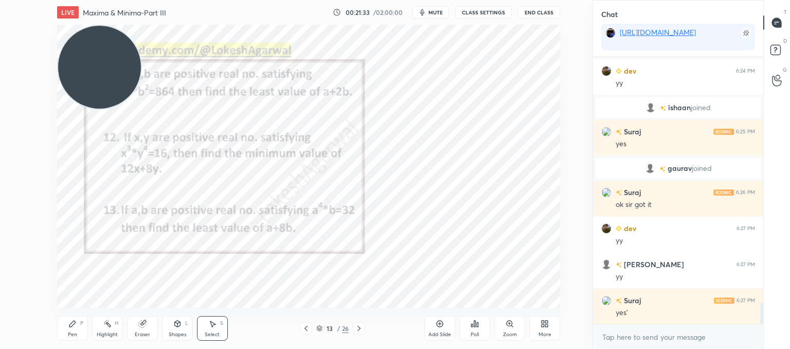
drag, startPoint x: 75, startPoint y: 117, endPoint x: 15, endPoint y: -70, distance: 196.7
click at [15, 0] on html "1 2 3 4 5 6 7 C X Z C X Z E E Erase all H H LIVE Maxima & Minima-Part III 00:21…" at bounding box center [395, 0] width 790 height 0
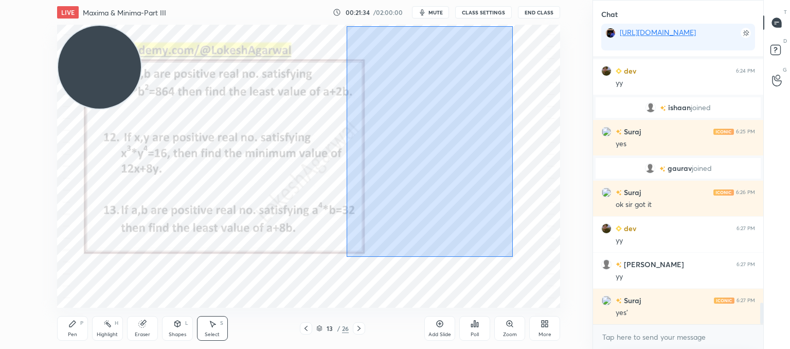
drag, startPoint x: 444, startPoint y: 202, endPoint x: 357, endPoint y: 41, distance: 182.4
click at [345, 26] on div "0 ° Undo Copy Paste here Duplicate Duplicate to new slide Delete" at bounding box center [308, 166] width 503 height 283
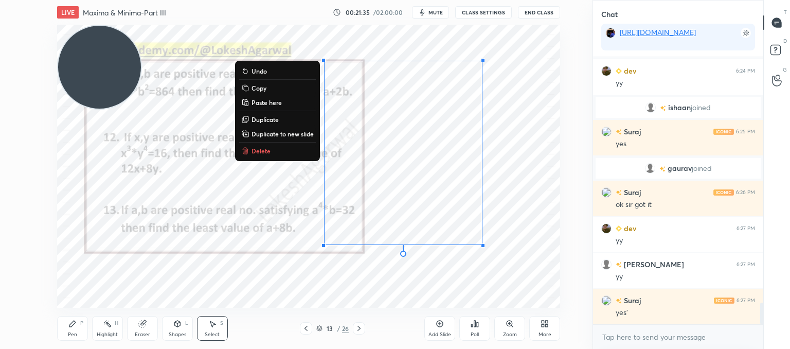
click at [255, 144] on button "Delete" at bounding box center [277, 150] width 77 height 12
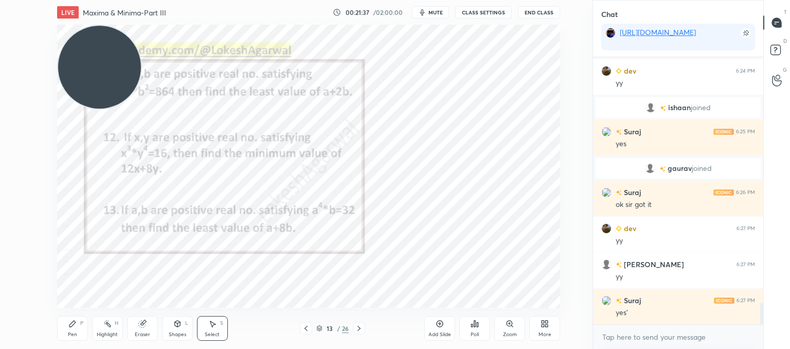
click at [72, 332] on div "Pen" at bounding box center [72, 334] width 9 height 5
click at [569, 49] on div "Setting up your live class Poll for secs No correct answer Start poll" at bounding box center [308, 166] width 551 height 283
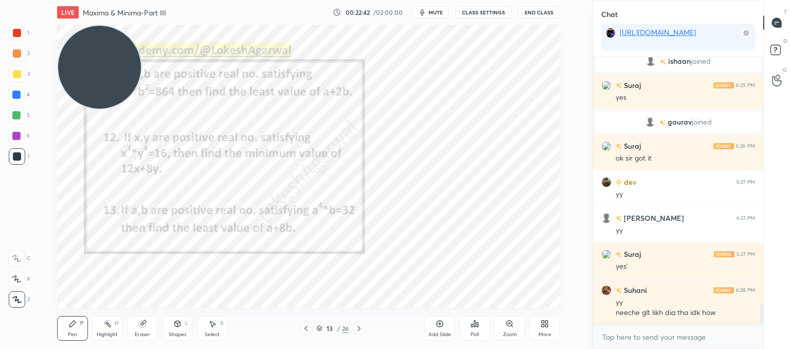
scroll to position [3111, 0]
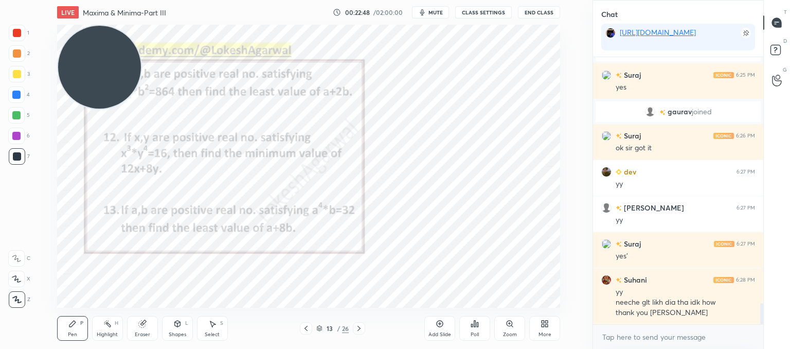
click at [358, 333] on div at bounding box center [359, 328] width 12 height 12
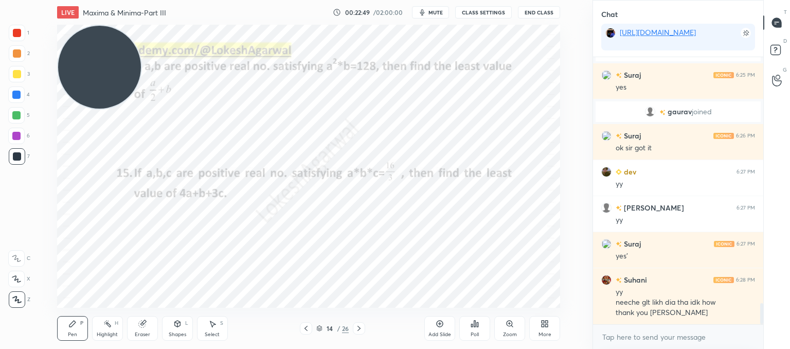
click at [357, 333] on div at bounding box center [359, 328] width 12 height 12
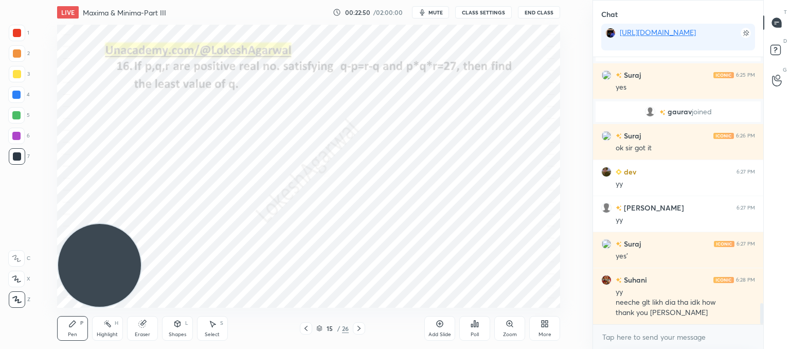
drag, startPoint x: 98, startPoint y: 57, endPoint x: 130, endPoint y: 270, distance: 215.6
click at [2, 0] on html "1 2 3 4 5 6 7 C X Z C X Z E E Erase all H H LIVE Maxima & Minima-Part III 00:22…" at bounding box center [395, 0] width 790 height 0
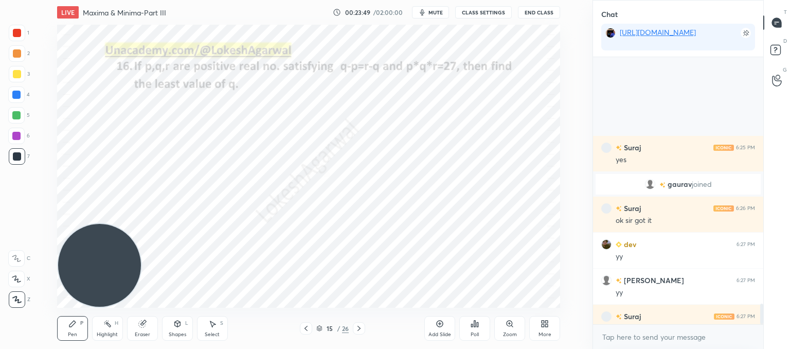
scroll to position [3218, 0]
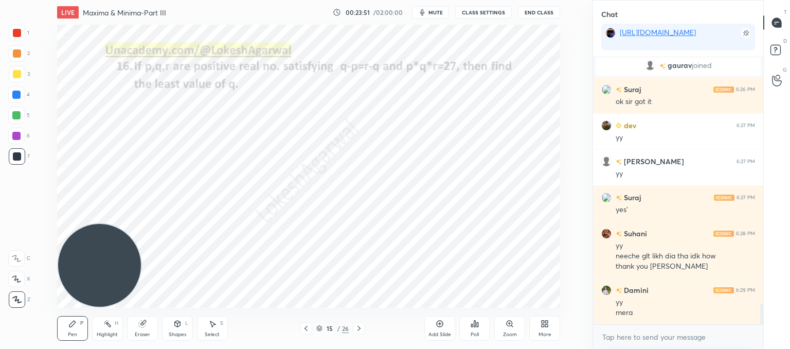
click at [357, 330] on icon at bounding box center [359, 328] width 8 height 8
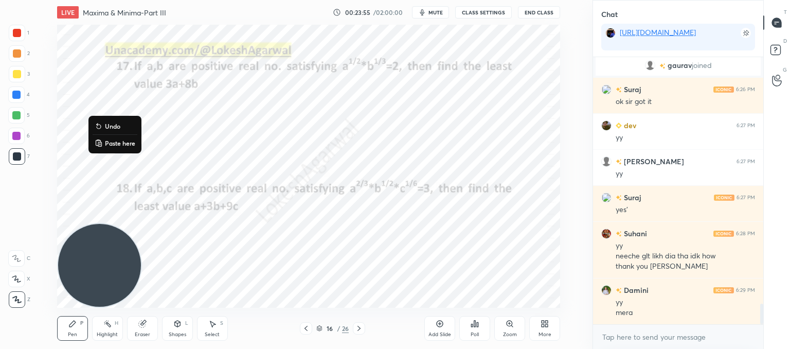
click at [106, 137] on button "Paste here" at bounding box center [115, 143] width 45 height 12
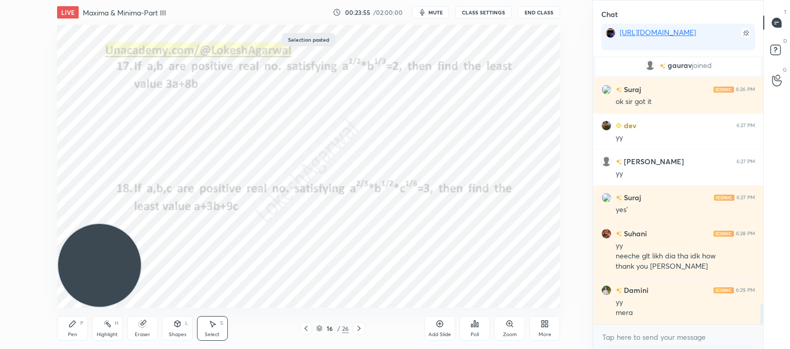
scroll to position [3228, 0]
click at [331, 192] on div "0 ° Undo Copy Paste here Duplicate Duplicate to new slide Delete" at bounding box center [308, 166] width 503 height 283
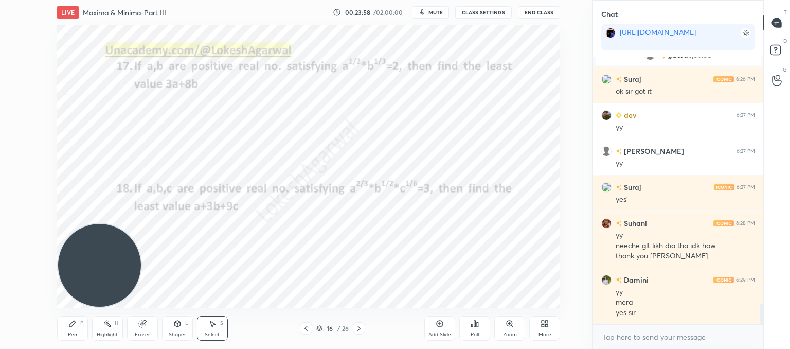
drag, startPoint x: 76, startPoint y: 330, endPoint x: 80, endPoint y: 326, distance: 5.5
click at [78, 327] on div "Pen P" at bounding box center [72, 328] width 31 height 25
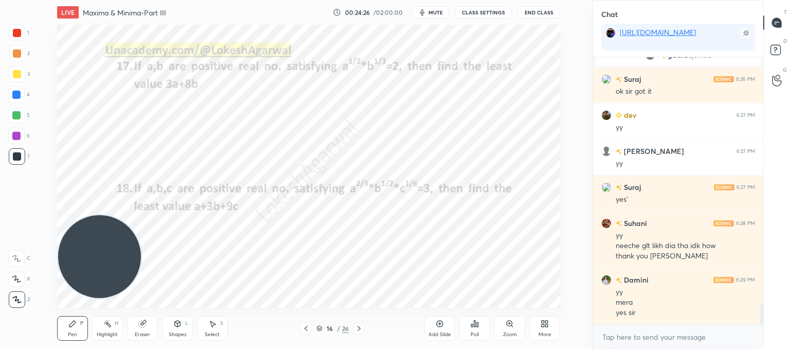
drag, startPoint x: 97, startPoint y: 241, endPoint x: 60, endPoint y: 27, distance: 217.0
click at [59, 215] on video at bounding box center [99, 256] width 83 height 83
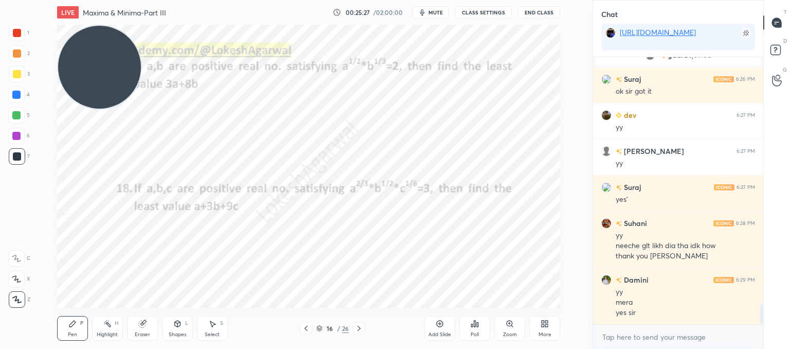
click at [502, 302] on div "LIVE Maxima & Minima-Part III 00:25:27 / 02:00:00 mute CLASS SETTINGS End Class…" at bounding box center [308, 174] width 551 height 349
drag, startPoint x: 510, startPoint y: 299, endPoint x: 504, endPoint y: 303, distance: 7.8
click at [502, 305] on div "Add Slide Poll Zoom More" at bounding box center [492, 328] width 136 height 58
click at [505, 301] on div "LIVE Maxima & Minima-Part III 00:25:29 / 02:00:00 mute CLASS SETTINGS End Class…" at bounding box center [308, 174] width 551 height 349
click at [517, 301] on div "LIVE Maxima & Minima-Part III 00:25:30 / 02:00:00 mute CLASS SETTINGS End Class…" at bounding box center [308, 174] width 551 height 349
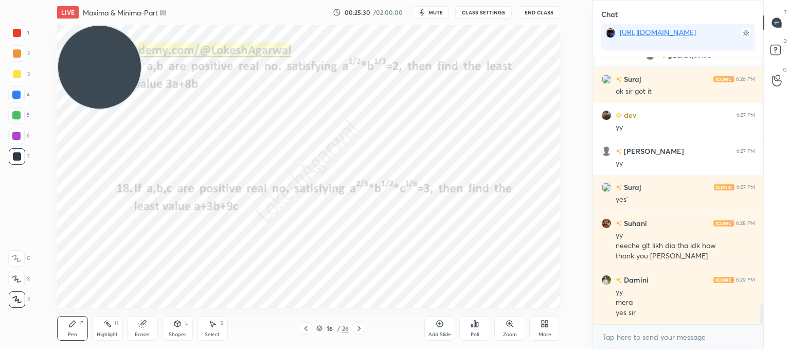
click at [532, 302] on div "LIVE Maxima & Minima-Part III 00:25:30 / 02:00:00 mute CLASS SETTINGS End Class…" at bounding box center [308, 174] width 551 height 349
click at [524, 300] on div "Add Slide Poll Zoom More" at bounding box center [492, 328] width 136 height 58
click at [527, 299] on div "LIVE Maxima & Minima-Part III 00:25:31 / 02:00:00 mute CLASS SETTINGS End Class…" at bounding box center [308, 174] width 551 height 349
click at [615, 335] on textarea at bounding box center [678, 336] width 154 height 16
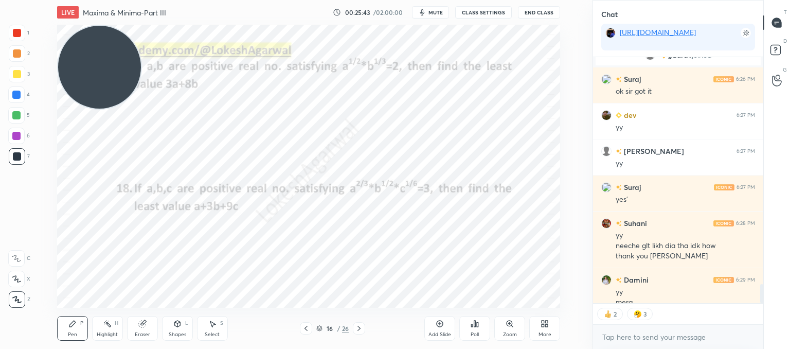
type textarea "x"
click at [473, 12] on button "CLASS SETTINGS" at bounding box center [483, 12] width 57 height 12
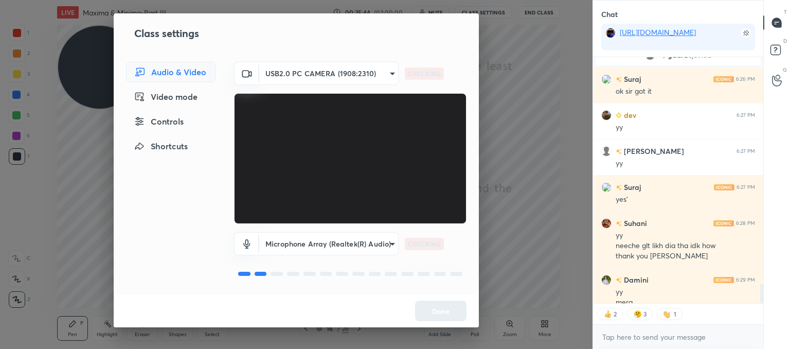
click at [159, 121] on div "Controls" at bounding box center [170, 121] width 89 height 21
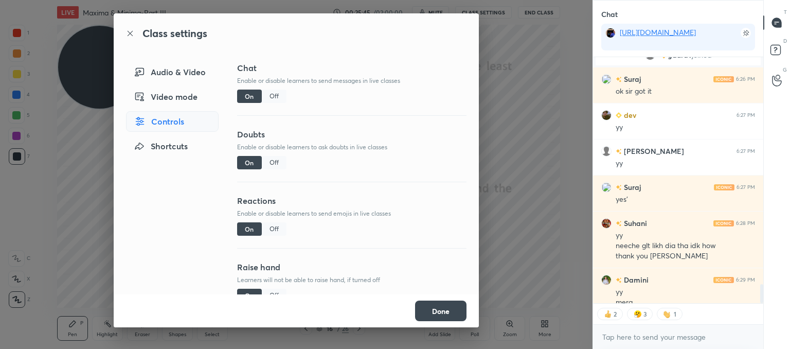
click at [282, 228] on div "Off" at bounding box center [274, 228] width 25 height 13
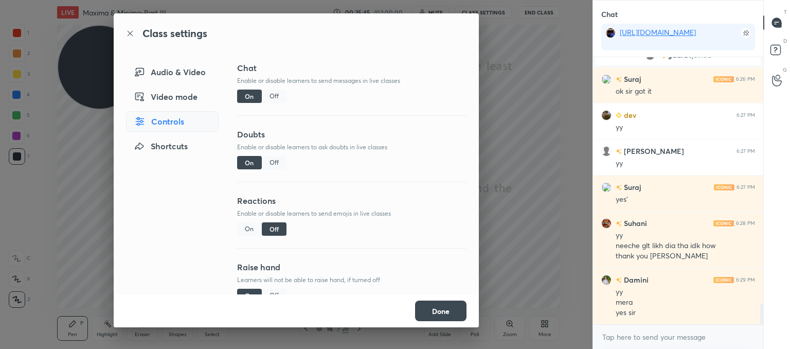
scroll to position [264, 167]
click at [444, 308] on button "Done" at bounding box center [440, 310] width 51 height 21
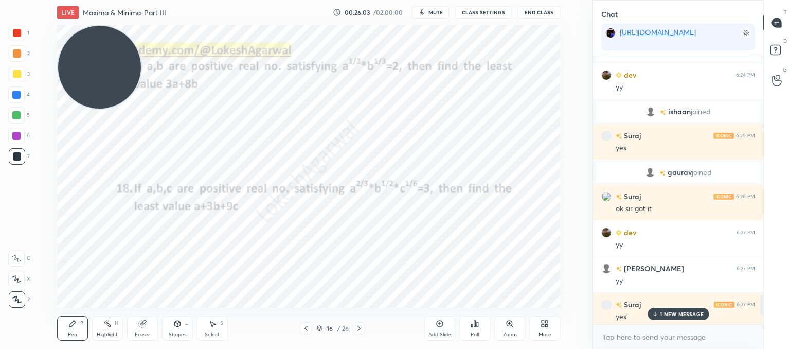
scroll to position [3275, 0]
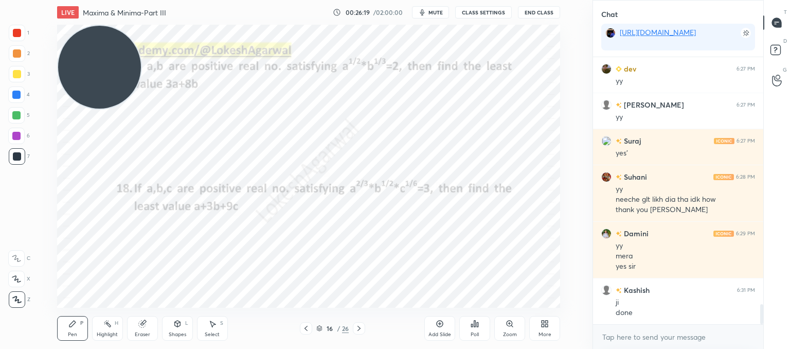
drag, startPoint x: 360, startPoint y: 325, endPoint x: 355, endPoint y: 313, distance: 13.2
click at [360, 325] on icon at bounding box center [359, 328] width 8 height 8
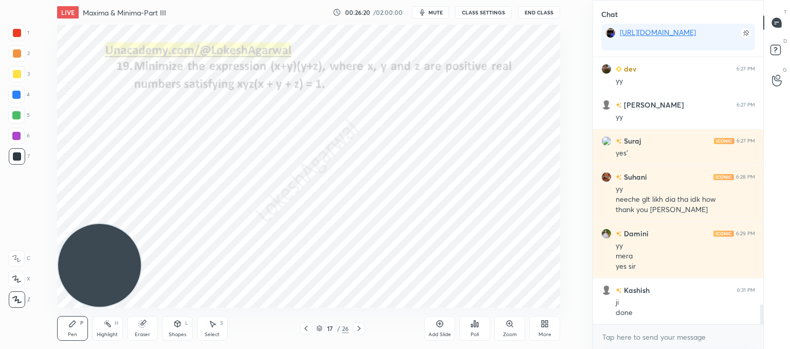
drag, startPoint x: 90, startPoint y: 125, endPoint x: 72, endPoint y: 284, distance: 159.3
click at [58, 321] on div "LIVE Maxima & Minima-Part III 00:26:20 / 02:00:00 mute CLASS SETTINGS End Class…" at bounding box center [308, 174] width 551 height 349
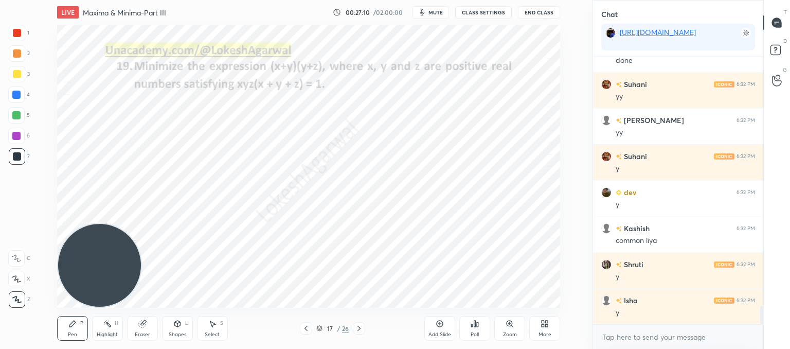
scroll to position [3562, 0]
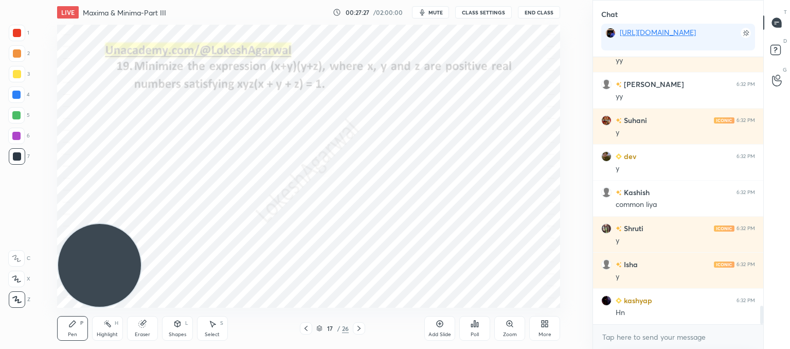
drag, startPoint x: 148, startPoint y: 321, endPoint x: 151, endPoint y: 308, distance: 12.6
click at [149, 318] on div "Eraser" at bounding box center [142, 328] width 31 height 25
drag, startPoint x: 68, startPoint y: 323, endPoint x: 70, endPoint y: 319, distance: 5.3
click at [68, 322] on icon at bounding box center [72, 323] width 8 height 8
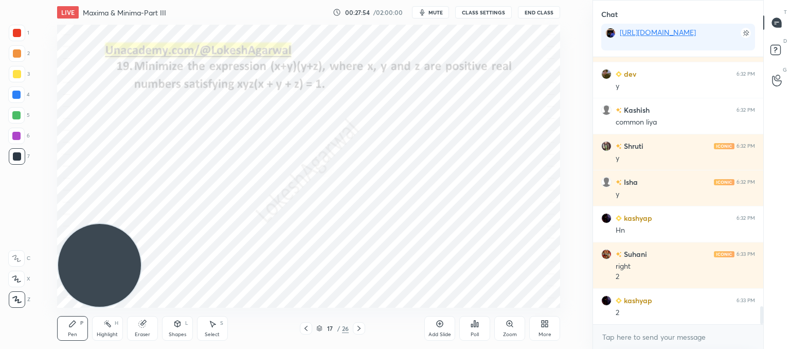
scroll to position [3681, 0]
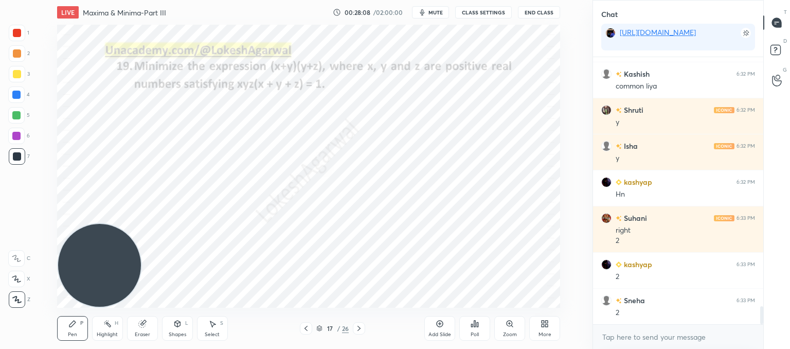
drag, startPoint x: 138, startPoint y: 331, endPoint x: 138, endPoint y: 307, distance: 23.1
click at [138, 330] on div "Eraser" at bounding box center [142, 328] width 31 height 25
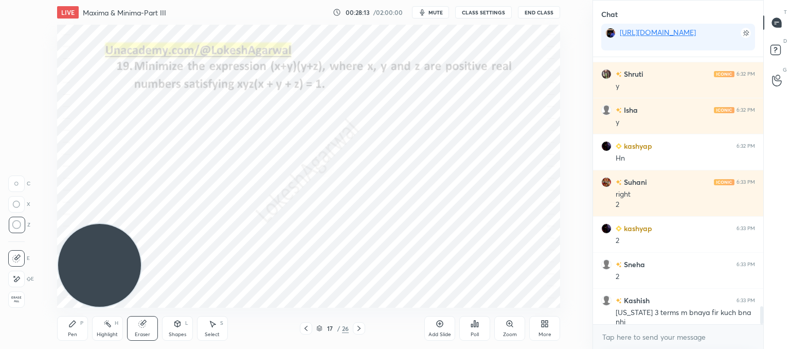
click at [361, 327] on icon at bounding box center [359, 328] width 8 height 8
click at [154, 146] on p "Paste here" at bounding box center [163, 143] width 30 height 8
click at [346, 208] on div "0 ° Undo Copy Paste here Duplicate Duplicate to new slide Delete" at bounding box center [308, 166] width 503 height 283
click at [357, 330] on icon at bounding box center [359, 328] width 8 height 8
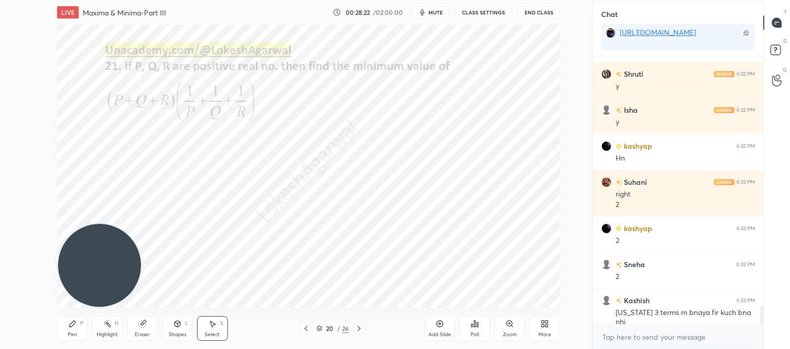
click at [357, 330] on icon at bounding box center [359, 328] width 8 height 8
click at [70, 329] on div "Pen P" at bounding box center [72, 328] width 31 height 25
click at [136, 332] on div "Eraser" at bounding box center [142, 334] width 15 height 5
click at [68, 330] on div "Pen P" at bounding box center [72, 328] width 31 height 25
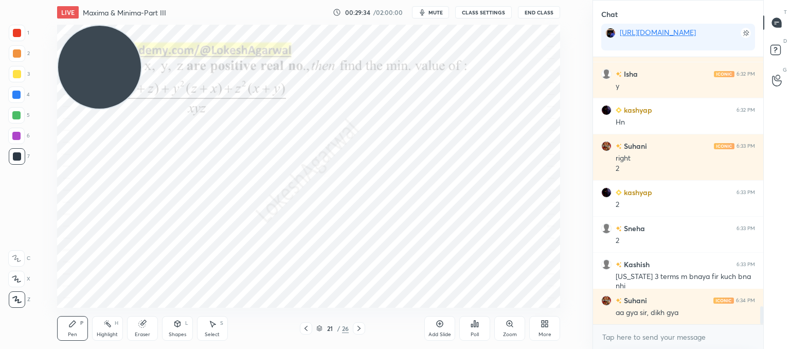
drag, startPoint x: 102, startPoint y: 264, endPoint x: 97, endPoint y: 9, distance: 254.5
click at [97, 9] on div "LIVE Maxima & Minima-Part III 00:29:34 / 02:00:00 mute CLASS SETTINGS End Class…" at bounding box center [308, 174] width 551 height 349
drag, startPoint x: 73, startPoint y: 234, endPoint x: 65, endPoint y: 302, distance: 67.8
click at [66, 108] on video at bounding box center [99, 67] width 83 height 83
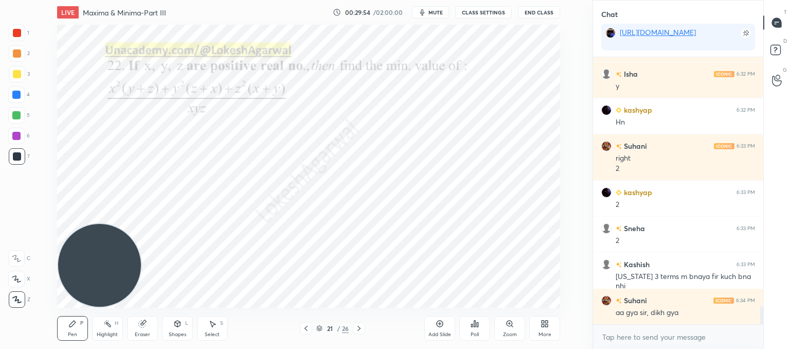
click at [160, 141] on div "Setting up your live class Poll for secs No correct answer Start poll" at bounding box center [308, 166] width 551 height 283
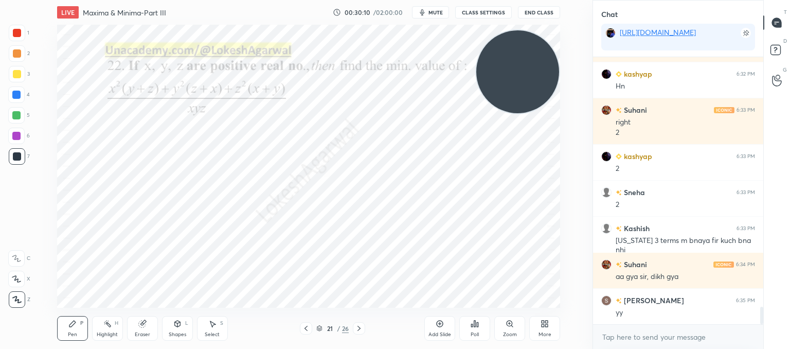
drag, startPoint x: 101, startPoint y: 252, endPoint x: 519, endPoint y: 75, distance: 454.5
click at [576, 55] on div "Setting up your live class Poll for secs No correct answer Start poll" at bounding box center [308, 166] width 551 height 283
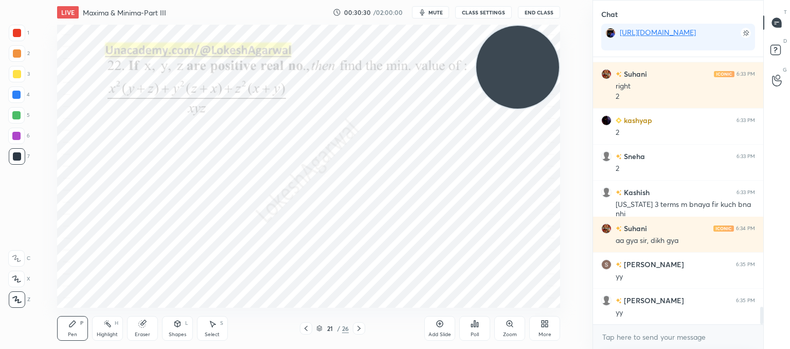
click at [358, 327] on icon at bounding box center [359, 328] width 8 height 8
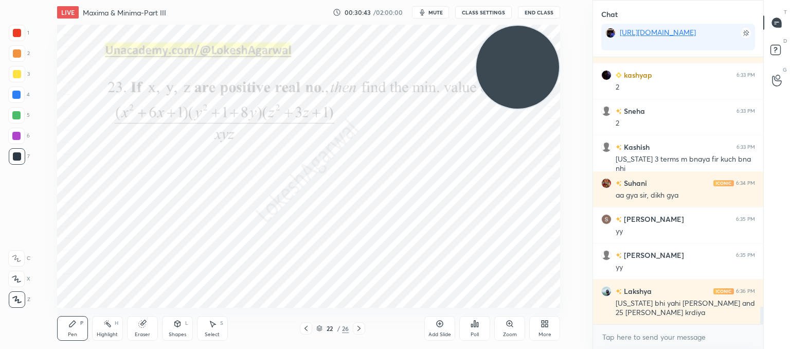
drag, startPoint x: 148, startPoint y: 335, endPoint x: 152, endPoint y: 313, distance: 22.0
click at [150, 332] on div "Eraser" at bounding box center [142, 328] width 31 height 25
drag, startPoint x: 65, startPoint y: 326, endPoint x: 72, endPoint y: 317, distance: 12.1
click at [66, 324] on div "Pen P" at bounding box center [72, 328] width 31 height 25
click at [211, 338] on div "Select S" at bounding box center [212, 328] width 31 height 25
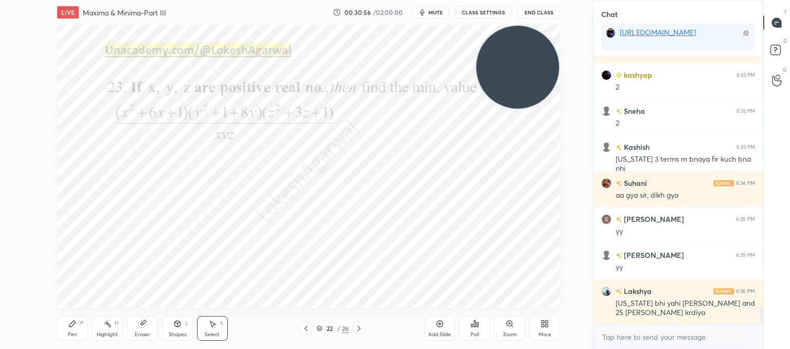
click at [286, 233] on div "0 ° Undo Copy Paste here Duplicate Duplicate to new slide Delete" at bounding box center [308, 166] width 503 height 283
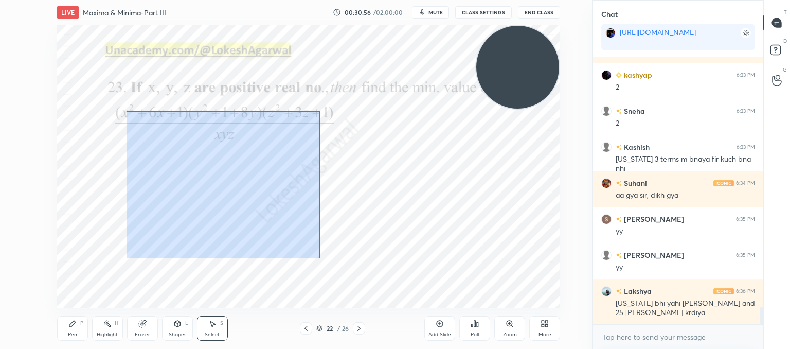
drag, startPoint x: 310, startPoint y: 253, endPoint x: 120, endPoint y: 96, distance: 246.8
click at [108, 92] on div "0 ° Undo Copy Paste here Duplicate Duplicate to new slide Delete" at bounding box center [308, 166] width 503 height 283
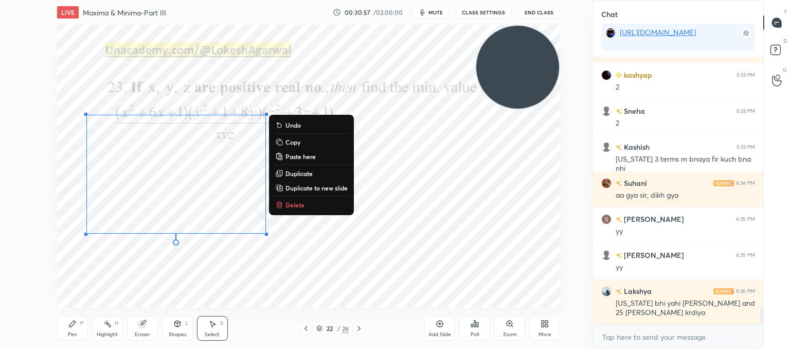
click at [298, 208] on button "Delete" at bounding box center [311, 204] width 77 height 12
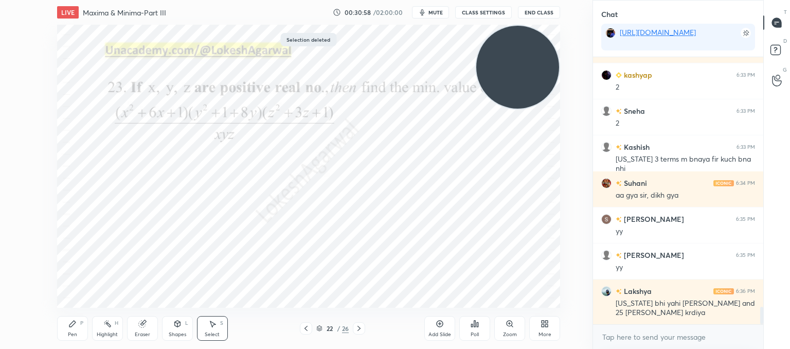
click at [77, 325] on div "Pen P" at bounding box center [72, 328] width 31 height 25
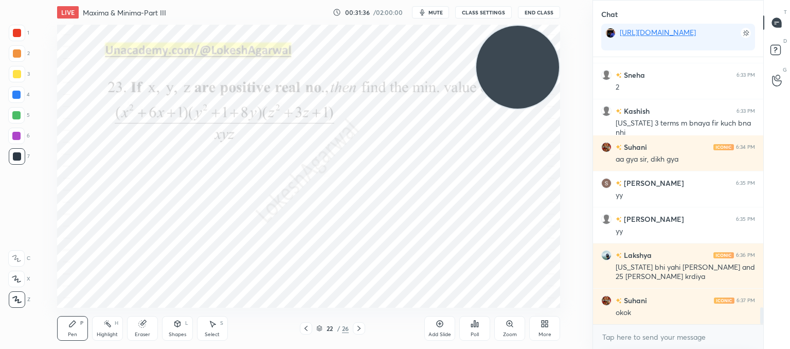
click at [364, 327] on div at bounding box center [359, 328] width 12 height 12
drag, startPoint x: 304, startPoint y: 328, endPoint x: 295, endPoint y: 319, distance: 13.5
click at [304, 329] on icon at bounding box center [306, 328] width 8 height 8
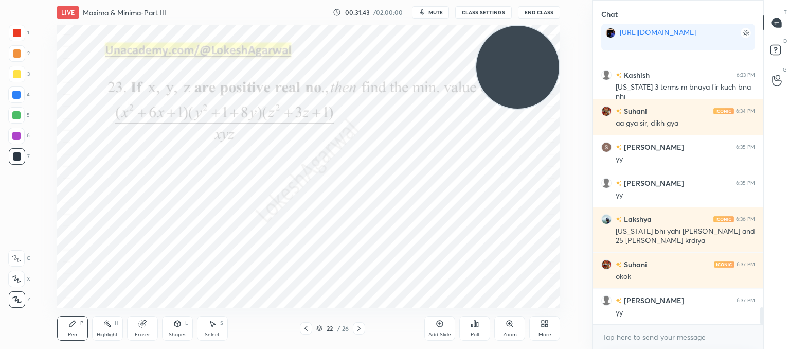
click at [357, 326] on icon at bounding box center [359, 328] width 8 height 8
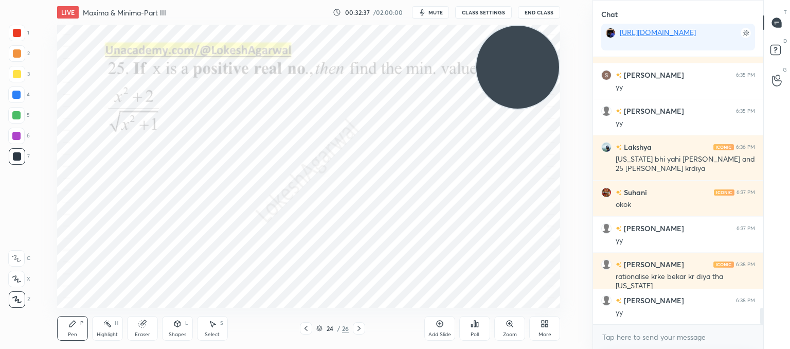
scroll to position [4050, 0]
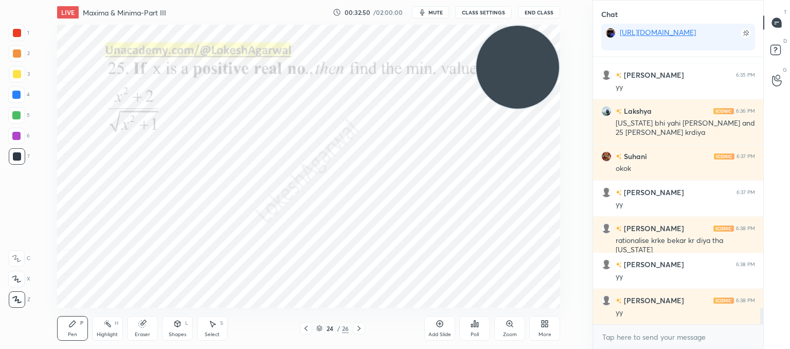
drag, startPoint x: 141, startPoint y: 325, endPoint x: 136, endPoint y: 313, distance: 13.6
click at [142, 323] on icon at bounding box center [141, 323] width 7 height 7
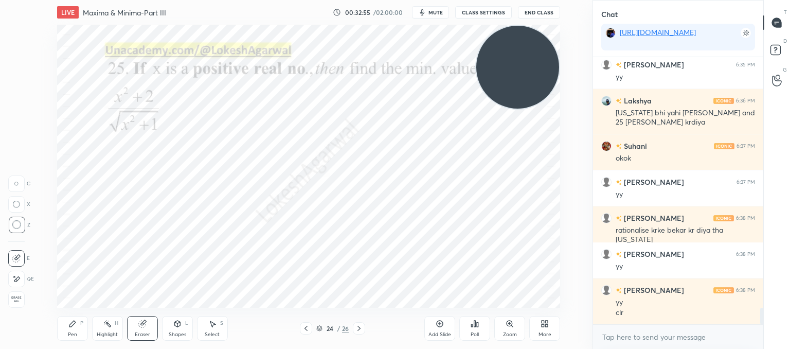
click at [71, 323] on icon at bounding box center [72, 323] width 8 height 8
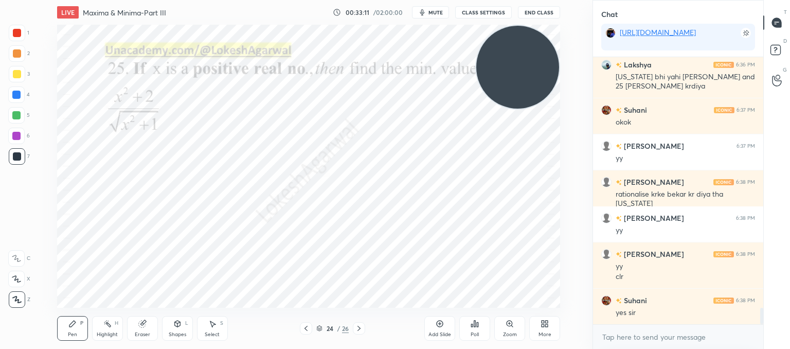
click at [303, 330] on icon at bounding box center [306, 328] width 8 height 8
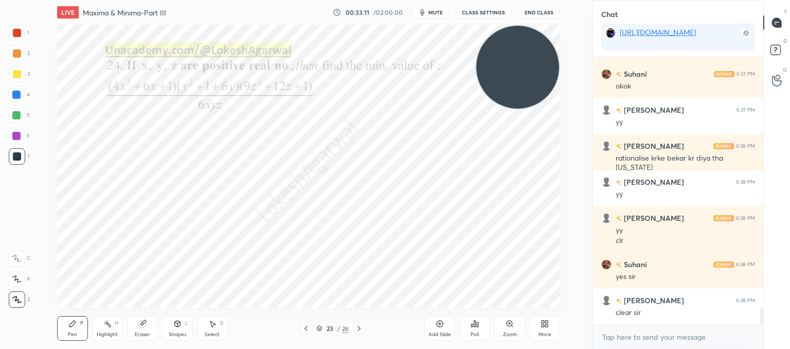
click at [303, 330] on icon at bounding box center [306, 328] width 8 height 8
click at [306, 331] on icon at bounding box center [306, 328] width 8 height 8
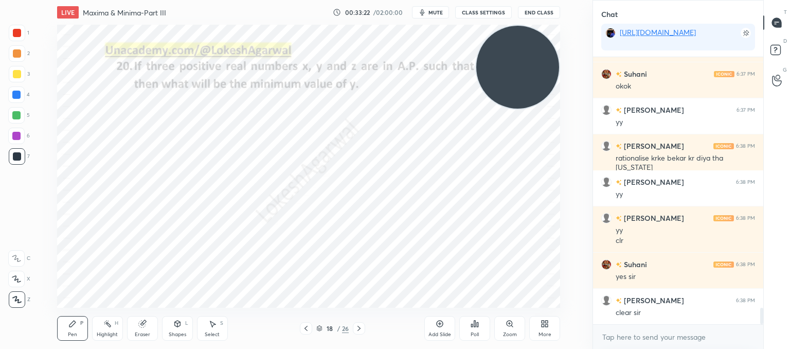
drag, startPoint x: 212, startPoint y: 325, endPoint x: 216, endPoint y: 315, distance: 11.3
click at [212, 321] on icon at bounding box center [212, 323] width 8 height 8
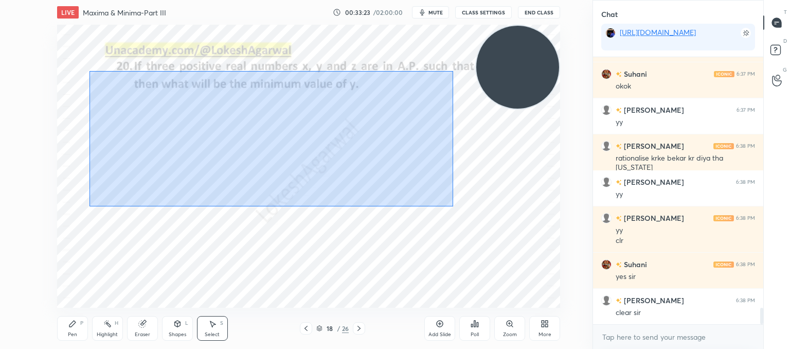
drag, startPoint x: 452, startPoint y: 206, endPoint x: 88, endPoint y: 70, distance: 388.3
click at [88, 70] on div "0 ° Undo Copy Paste here Duplicate Duplicate to new slide Delete" at bounding box center [308, 166] width 503 height 283
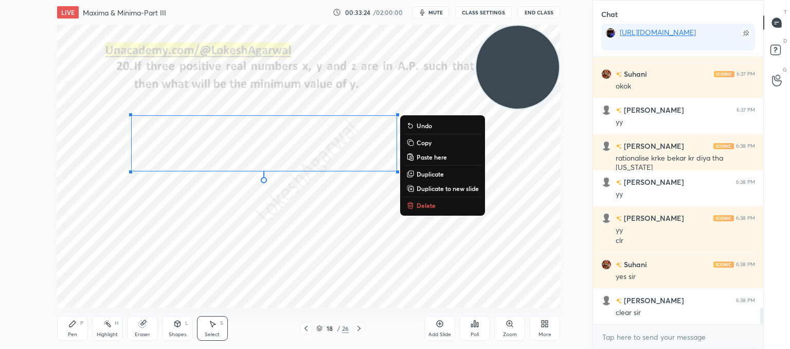
click at [433, 204] on p "Delete" at bounding box center [425, 205] width 19 height 8
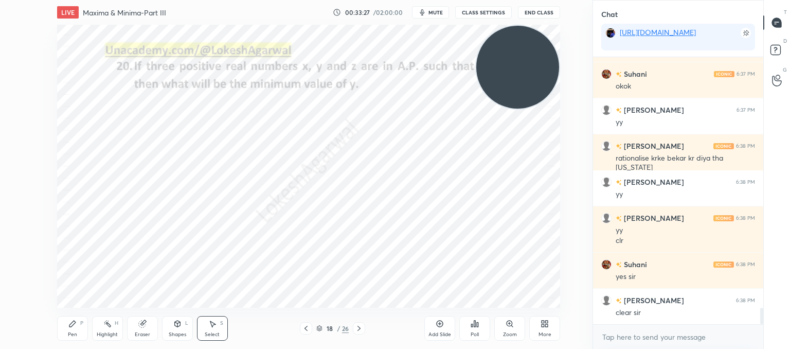
click at [304, 332] on icon at bounding box center [306, 328] width 8 height 8
click at [311, 331] on div at bounding box center [306, 328] width 12 height 12
click at [310, 332] on div at bounding box center [306, 328] width 12 height 12
click at [307, 328] on icon at bounding box center [306, 328] width 8 height 8
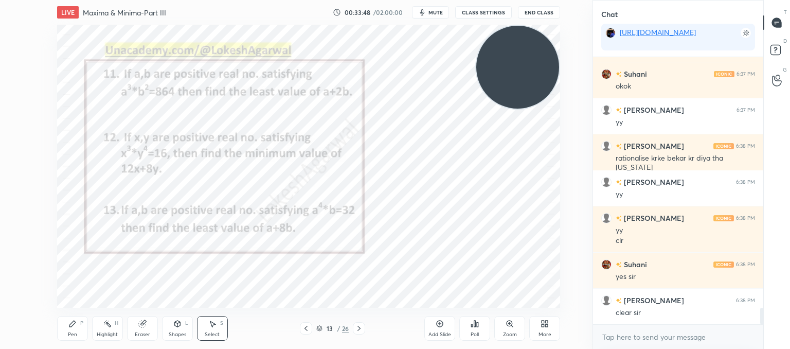
click at [306, 331] on icon at bounding box center [306, 328] width 8 height 8
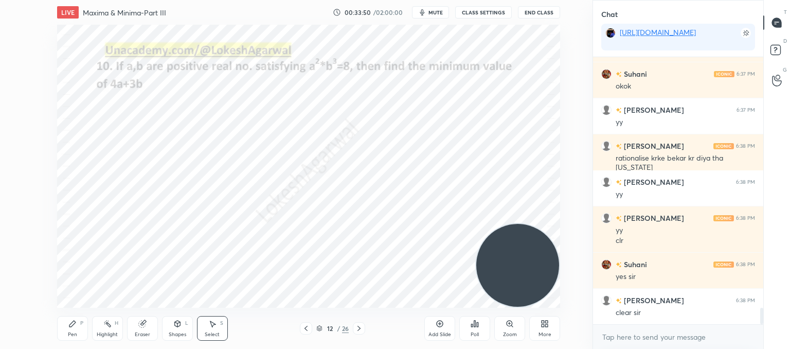
drag, startPoint x: 522, startPoint y: 80, endPoint x: 558, endPoint y: 295, distance: 217.4
click at [558, 295] on video at bounding box center [517, 265] width 83 height 83
click at [302, 331] on icon at bounding box center [306, 328] width 8 height 8
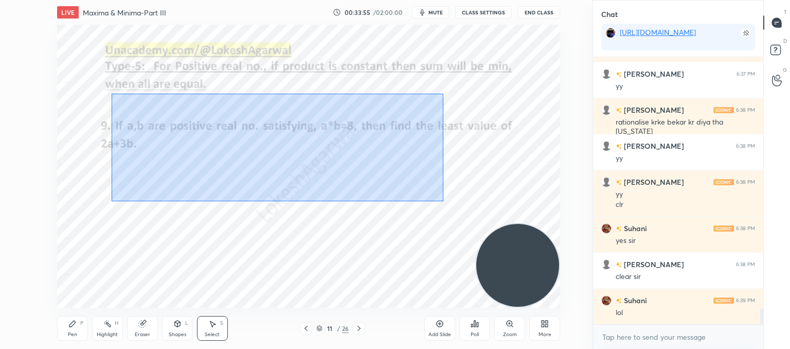
drag, startPoint x: 443, startPoint y: 201, endPoint x: 130, endPoint y: 93, distance: 330.7
click at [116, 91] on div "0 ° Undo Copy Paste here Duplicate Duplicate to new slide Delete" at bounding box center [308, 166] width 503 height 283
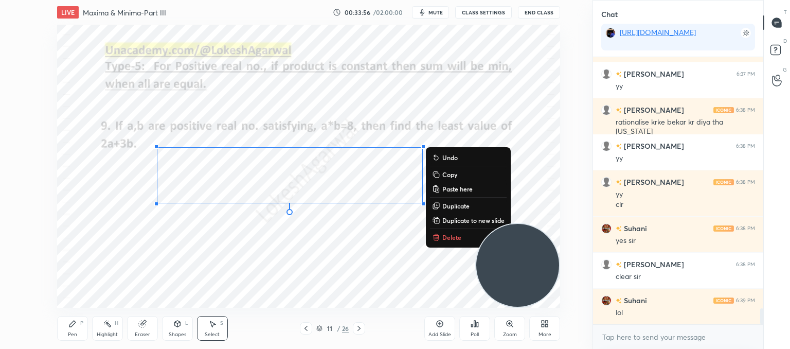
click at [447, 236] on p "Delete" at bounding box center [451, 237] width 19 height 8
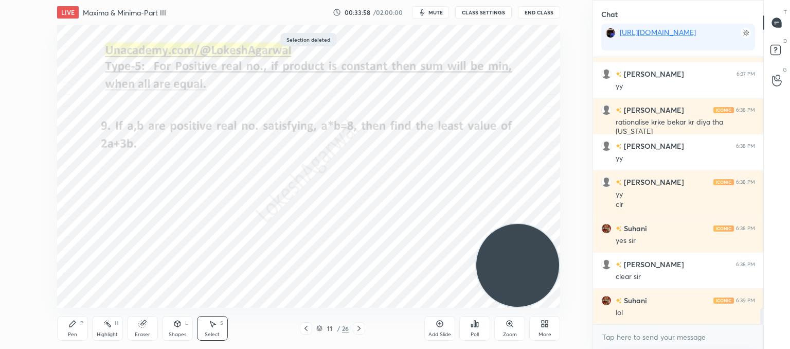
scroll to position [4204, 0]
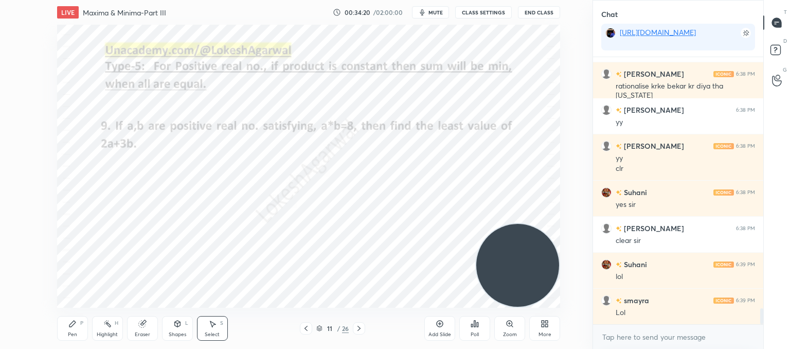
click at [309, 328] on icon at bounding box center [306, 328] width 8 height 8
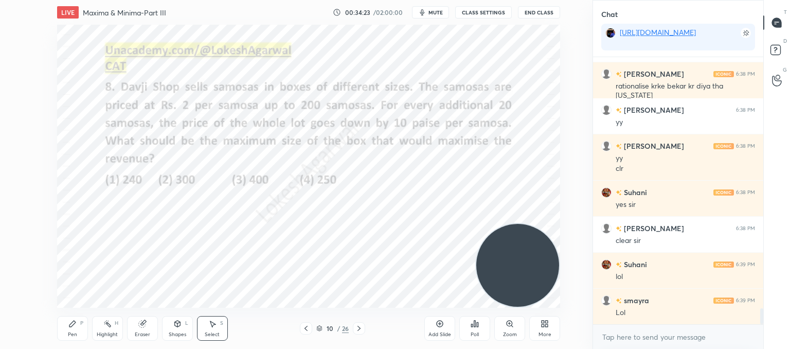
click at [312, 327] on div at bounding box center [306, 328] width 12 height 12
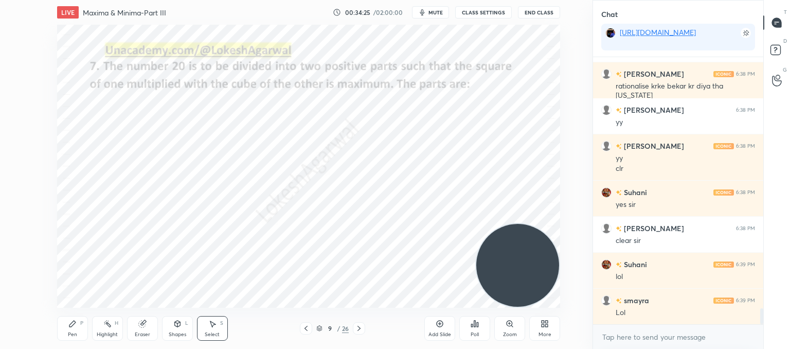
click at [307, 327] on icon at bounding box center [306, 328] width 8 height 8
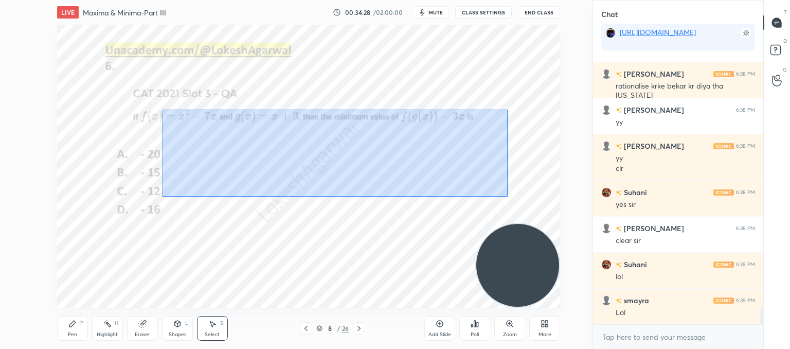
drag, startPoint x: 507, startPoint y: 196, endPoint x: 176, endPoint y: 101, distance: 345.1
click at [167, 103] on div "0 ° Undo Copy Paste here Duplicate Duplicate to new slide Delete" at bounding box center [308, 166] width 503 height 283
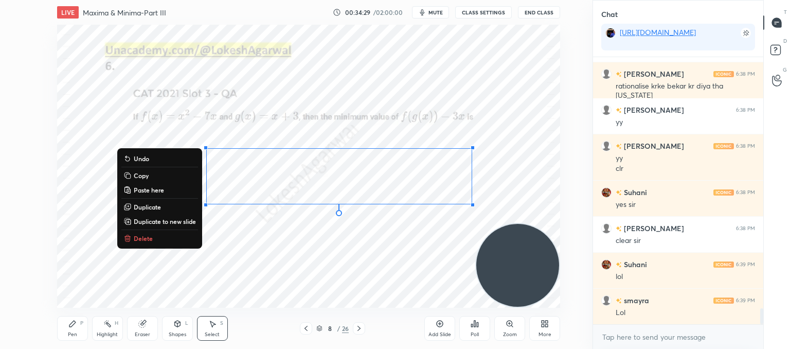
click at [123, 236] on icon at bounding box center [127, 238] width 8 height 8
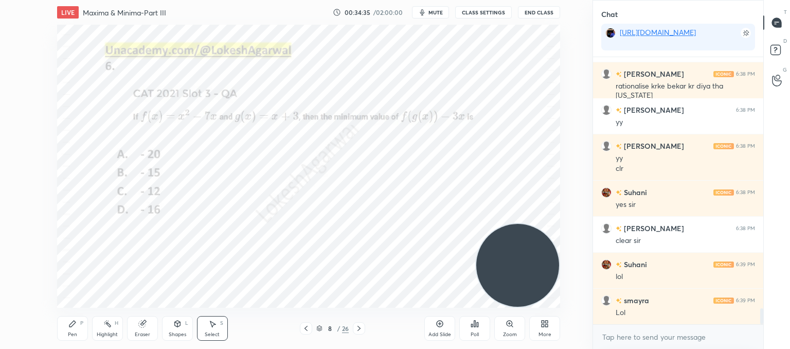
click at [310, 327] on div at bounding box center [306, 328] width 12 height 12
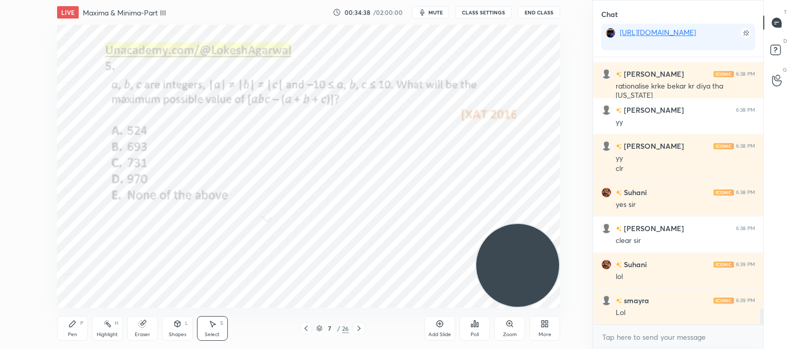
click at [310, 327] on div at bounding box center [306, 328] width 12 height 12
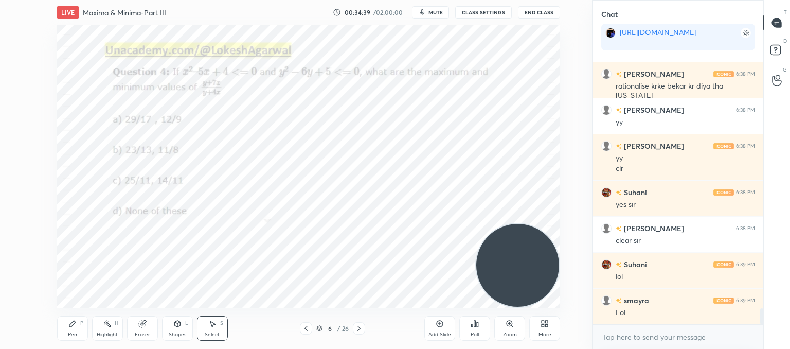
click at [310, 327] on div at bounding box center [306, 328] width 12 height 12
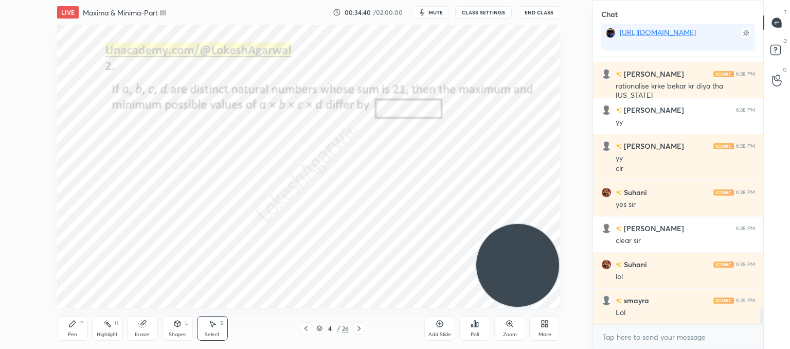
click at [310, 327] on div at bounding box center [306, 328] width 12 height 12
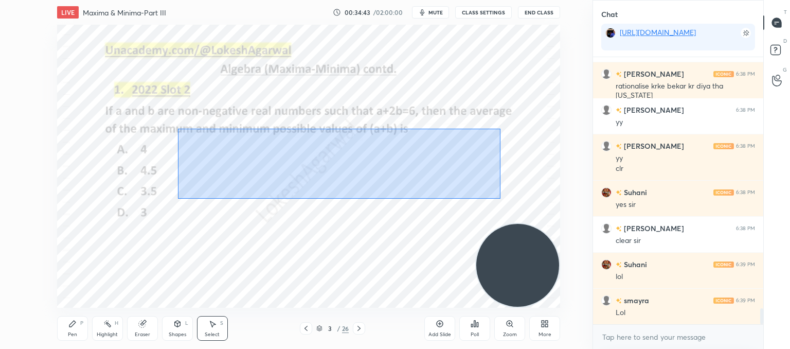
drag, startPoint x: 500, startPoint y: 198, endPoint x: 166, endPoint y: 130, distance: 340.6
click at [166, 130] on div "0 ° Undo Copy Paste here Duplicate Duplicate to new slide Delete" at bounding box center [308, 166] width 503 height 283
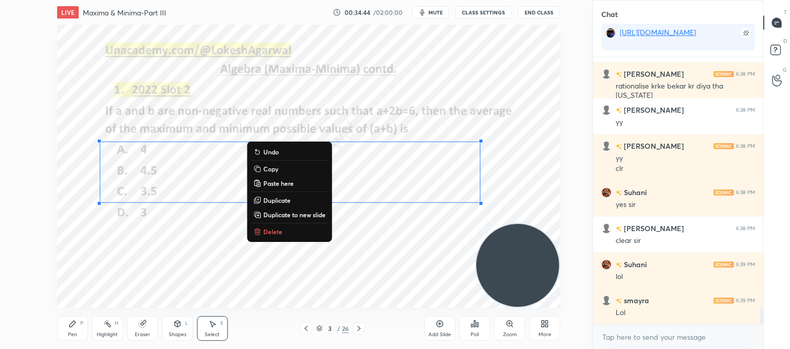
click at [286, 232] on button "Delete" at bounding box center [289, 231] width 77 height 12
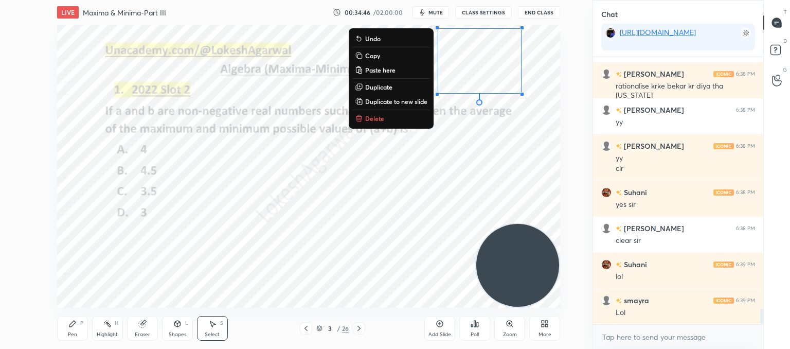
drag, startPoint x: 532, startPoint y: 90, endPoint x: 373, endPoint y: 12, distance: 177.0
click at [372, 9] on div "LIVE Maxima & Minima-Part III 00:34:46 / 02:00:00 mute CLASS SETTINGS End Class…" at bounding box center [308, 174] width 551 height 349
click at [373, 115] on p "Delete" at bounding box center [374, 118] width 19 height 8
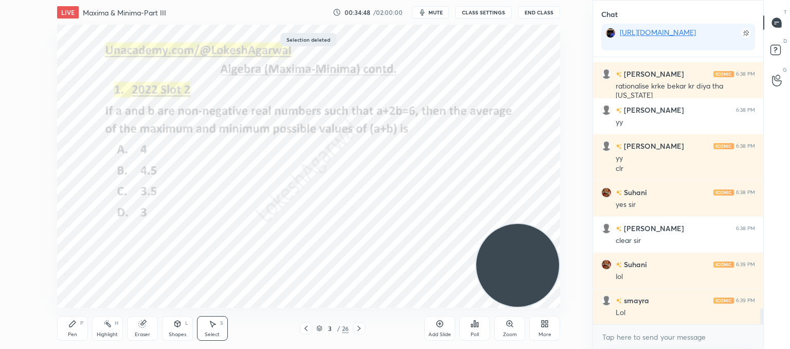
click at [366, 330] on div "3 / 26" at bounding box center [333, 328] width 184 height 12
click at [359, 327] on icon at bounding box center [359, 328] width 8 height 8
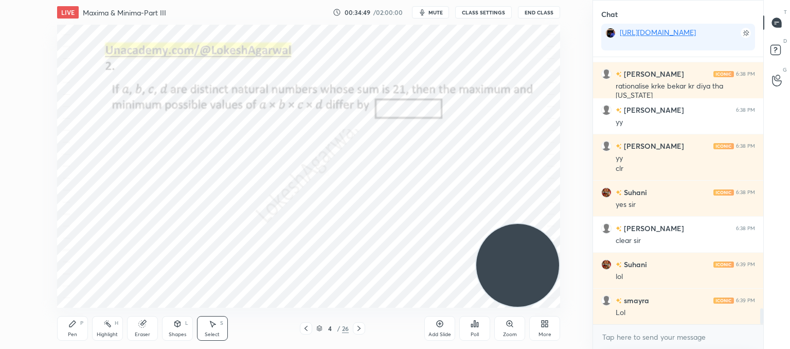
click at [359, 327] on icon at bounding box center [359, 328] width 8 height 8
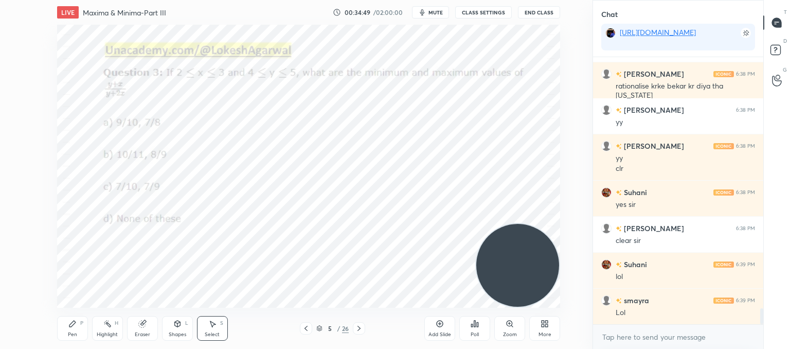
click at [359, 327] on icon at bounding box center [359, 328] width 8 height 8
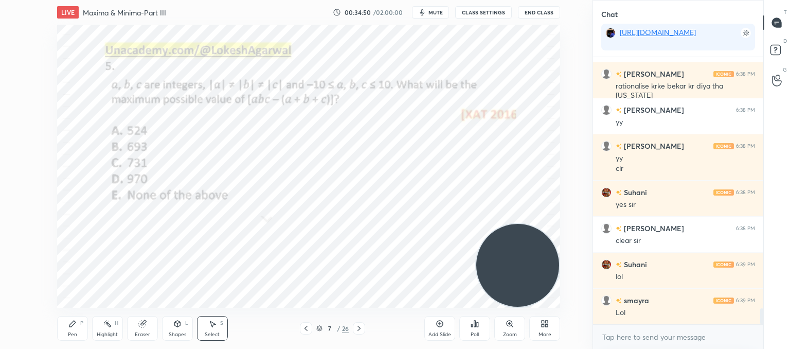
click at [359, 327] on icon at bounding box center [359, 328] width 8 height 8
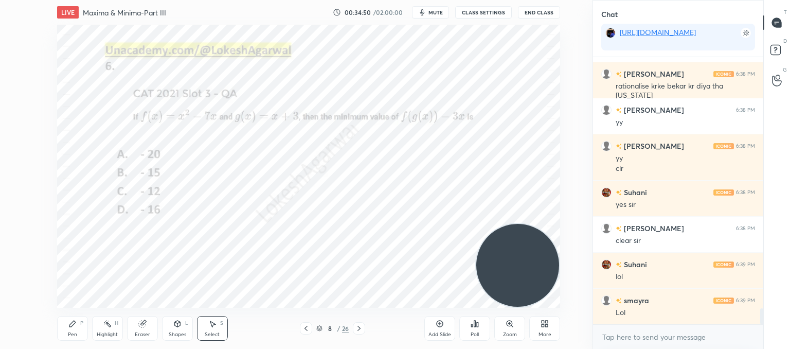
click at [359, 327] on icon at bounding box center [359, 328] width 8 height 8
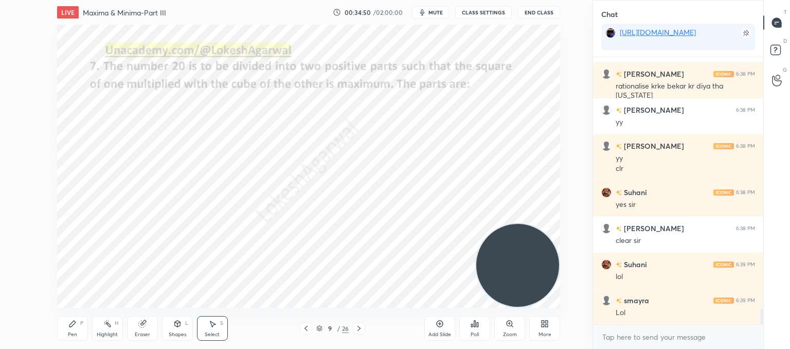
click at [359, 327] on icon at bounding box center [359, 328] width 8 height 8
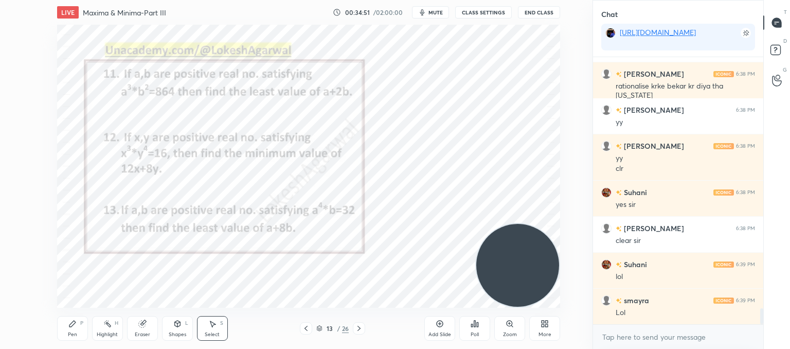
click at [359, 327] on icon at bounding box center [359, 328] width 8 height 8
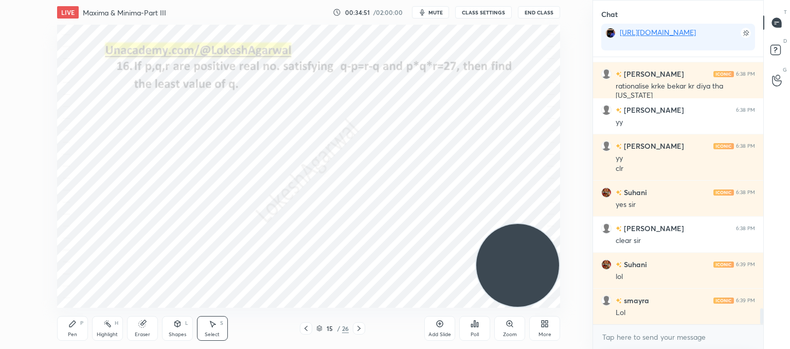
click at [359, 327] on icon at bounding box center [359, 328] width 8 height 8
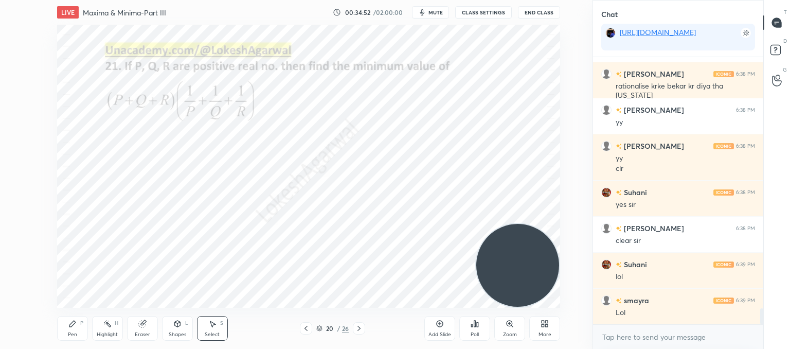
click at [359, 327] on icon at bounding box center [359, 328] width 8 height 8
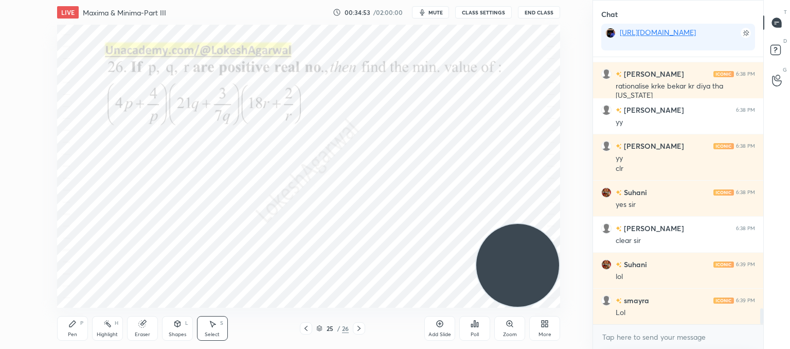
click at [359, 327] on icon at bounding box center [359, 328] width 8 height 8
click at [303, 326] on icon at bounding box center [306, 328] width 8 height 8
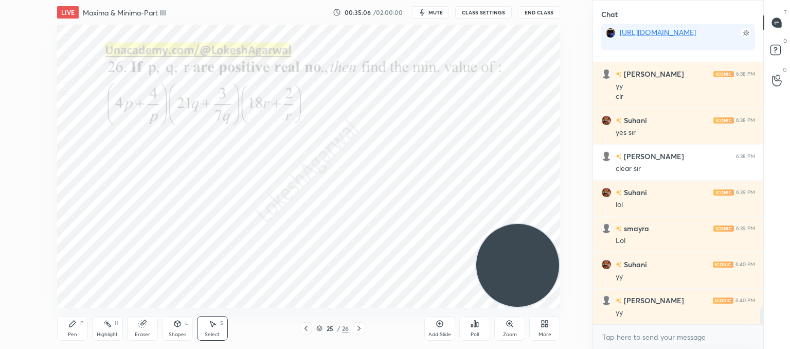
scroll to position [4384, 0]
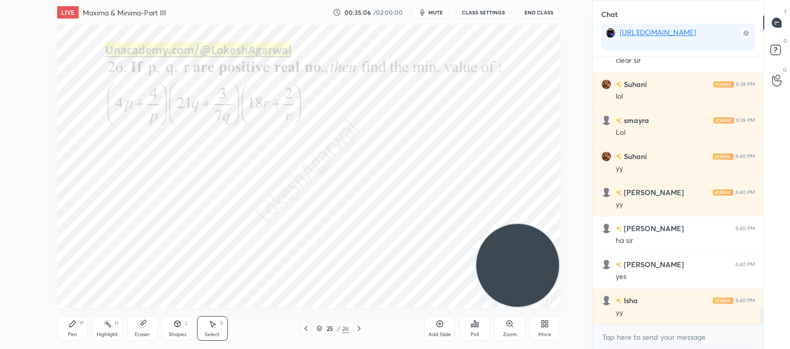
click at [355, 324] on icon at bounding box center [359, 328] width 8 height 8
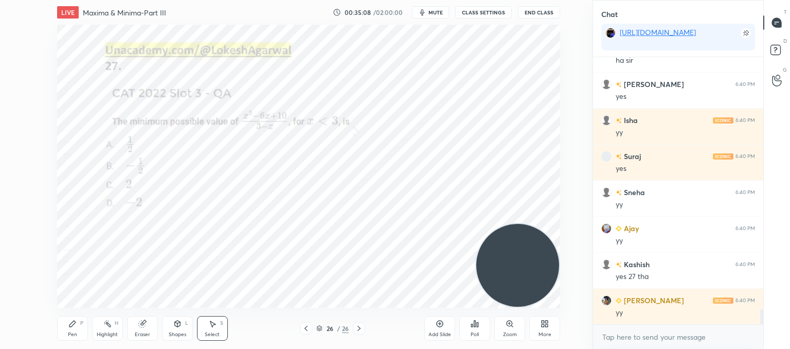
scroll to position [4600, 0]
click at [195, 148] on div "0 ° Undo Copy Paste here Duplicate Duplicate to new slide Delete" at bounding box center [308, 166] width 503 height 283
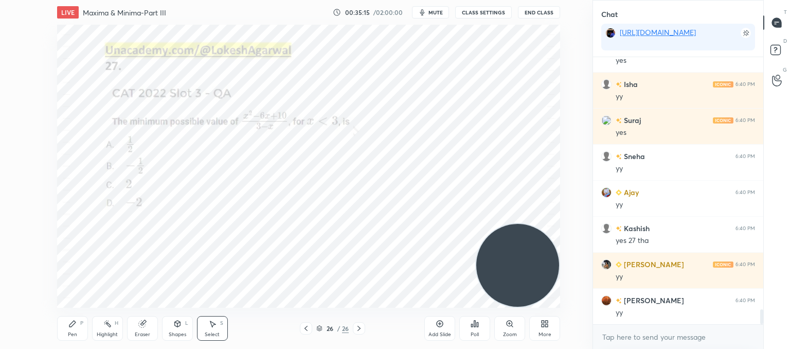
click at [304, 326] on icon at bounding box center [306, 328] width 8 height 8
click at [358, 326] on icon at bounding box center [359, 328] width 8 height 8
click at [547, 326] on icon at bounding box center [546, 325] width 3 height 3
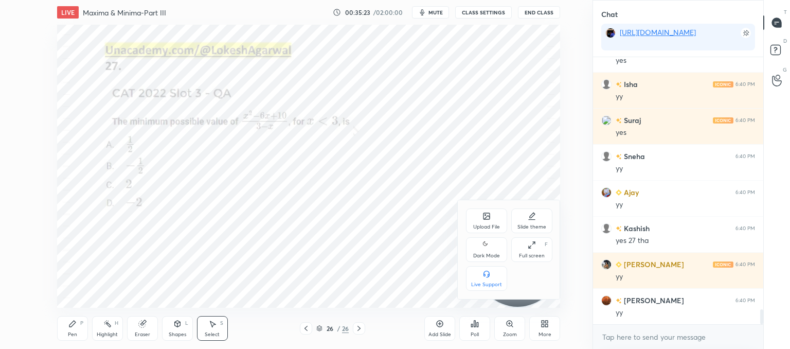
click at [489, 219] on icon at bounding box center [486, 216] width 8 height 8
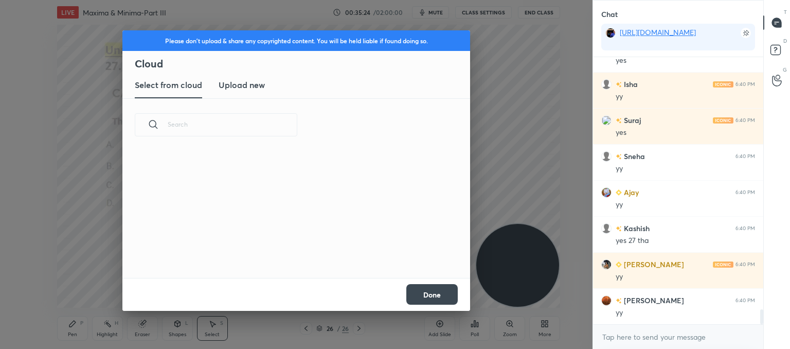
scroll to position [126, 330]
click at [232, 82] on h3 "Upload new" at bounding box center [241, 85] width 46 height 12
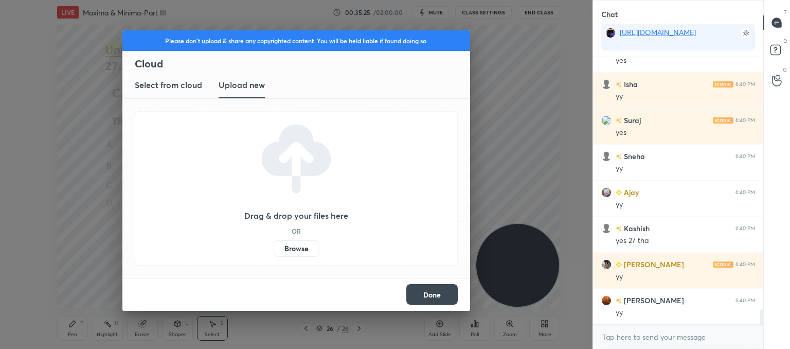
click at [304, 251] on label "Browse" at bounding box center [296, 248] width 46 height 16
click at [273, 251] on input "Browse" at bounding box center [273, 248] width 0 height 16
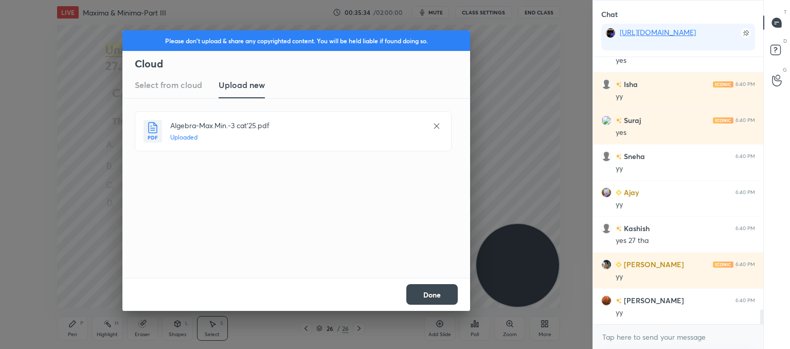
click at [436, 297] on button "Done" at bounding box center [431, 294] width 51 height 21
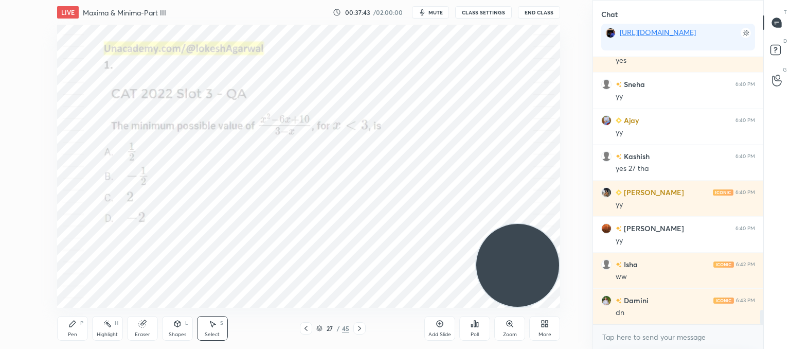
scroll to position [4708, 0]
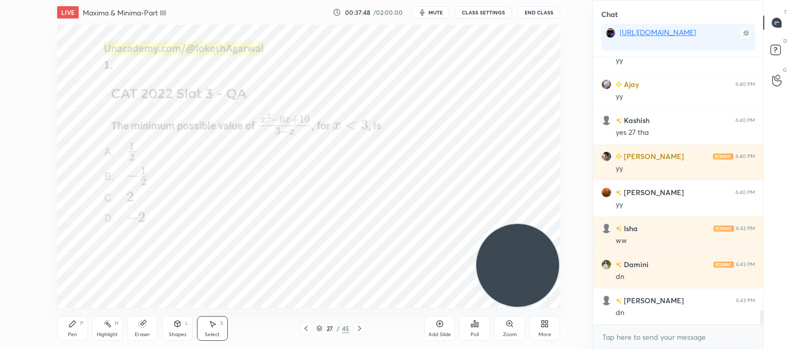
click at [481, 336] on div "Poll" at bounding box center [474, 328] width 31 height 25
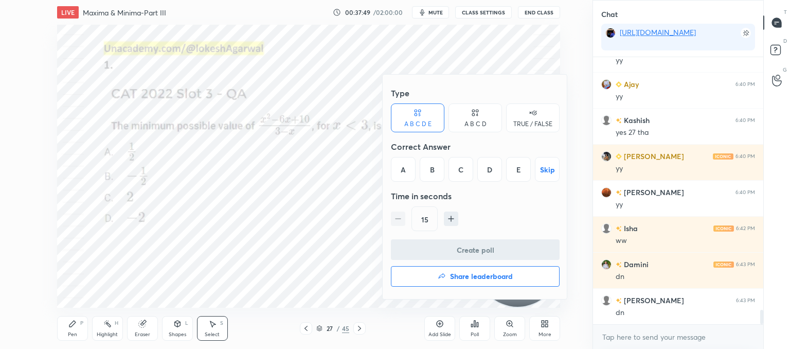
drag, startPoint x: 483, startPoint y: 118, endPoint x: 472, endPoint y: 120, distance: 11.0
click at [483, 118] on div "A B C D" at bounding box center [474, 117] width 53 height 29
click at [445, 168] on div "B" at bounding box center [440, 169] width 30 height 25
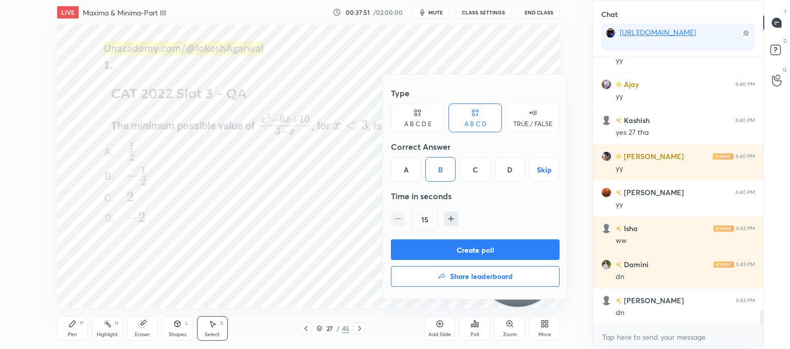
click at [482, 165] on div "C" at bounding box center [475, 169] width 30 height 25
click at [451, 218] on icon "button" at bounding box center [451, 218] width 0 height 5
type input "30"
click at [448, 248] on button "Create poll" at bounding box center [475, 249] width 169 height 21
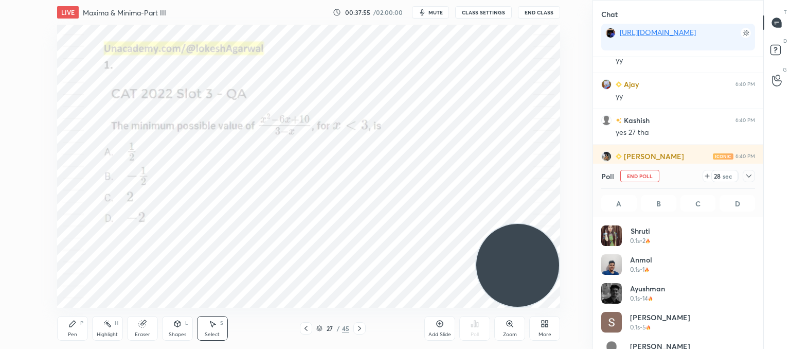
scroll to position [120, 151]
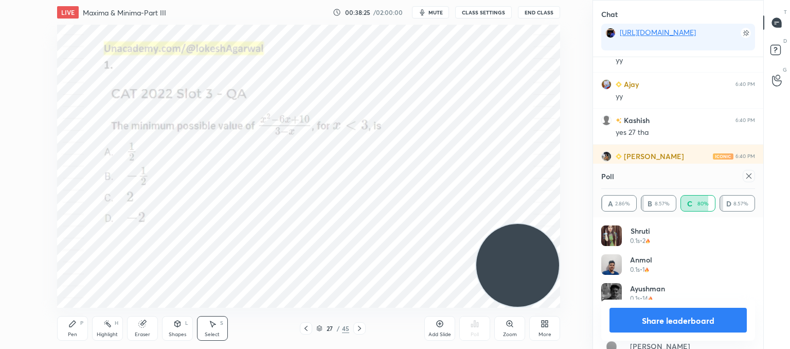
drag, startPoint x: 752, startPoint y: 179, endPoint x: 307, endPoint y: 204, distance: 445.8
click at [752, 179] on icon at bounding box center [748, 176] width 8 height 8
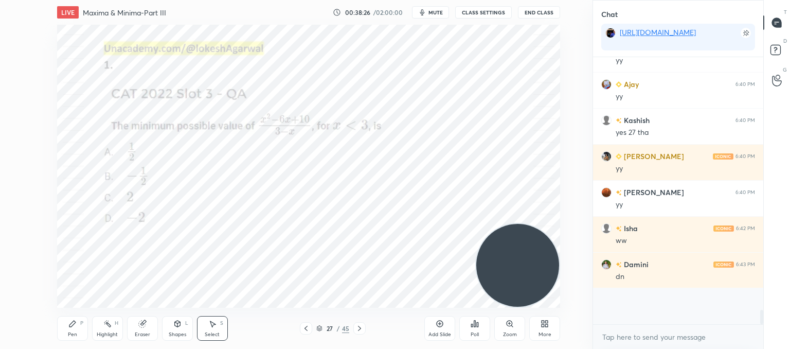
scroll to position [4, 3]
click at [68, 330] on div "Pen P" at bounding box center [72, 328] width 31 height 25
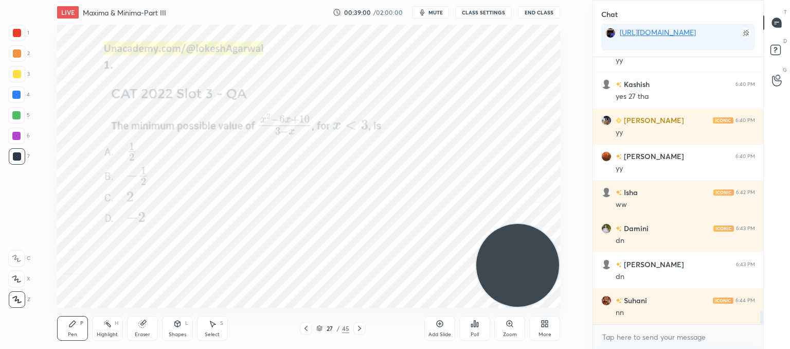
scroll to position [4780, 0]
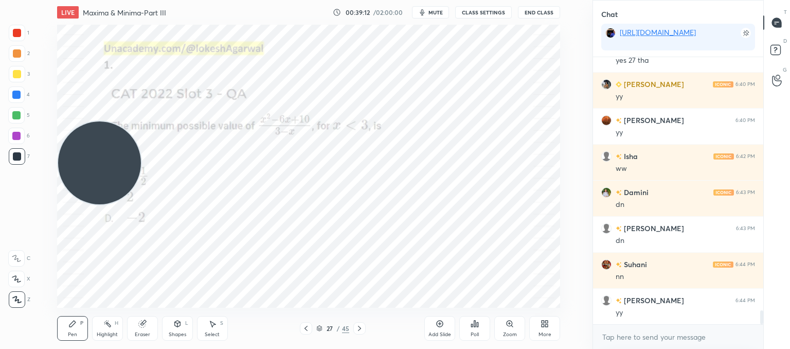
drag, startPoint x: 446, startPoint y: 233, endPoint x: 12, endPoint y: 167, distance: 439.3
click at [0, 165] on div "1 2 3 4 5 6 7 C X Z C X Z E E Erase all H H LIVE Maxima & Minima-Part III 00:39…" at bounding box center [292, 174] width 584 height 349
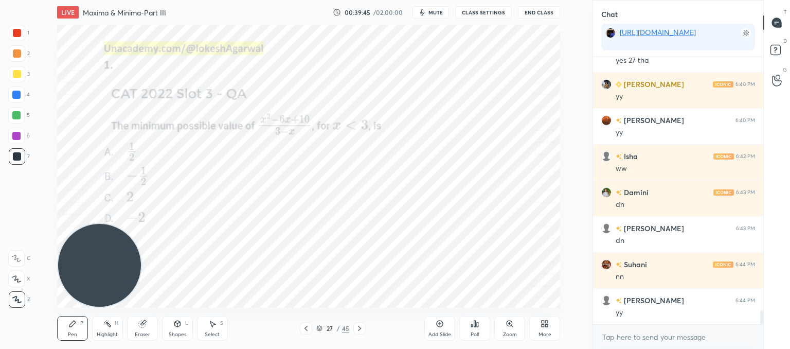
drag, startPoint x: 119, startPoint y: 153, endPoint x: 108, endPoint y: 368, distance: 214.6
click at [108, 0] on html "1 2 3 4 5 6 7 C X Z C X Z E E Erase all H H LIVE Maxima & Minima-Part III 00:39…" at bounding box center [395, 0] width 790 height 0
click at [358, 326] on icon at bounding box center [359, 328] width 8 height 8
click at [361, 325] on icon at bounding box center [359, 328] width 8 height 8
click at [360, 326] on icon at bounding box center [359, 328] width 8 height 8
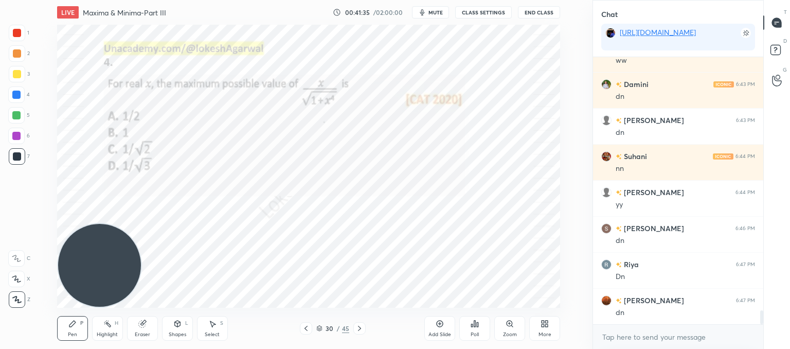
scroll to position [4924, 0]
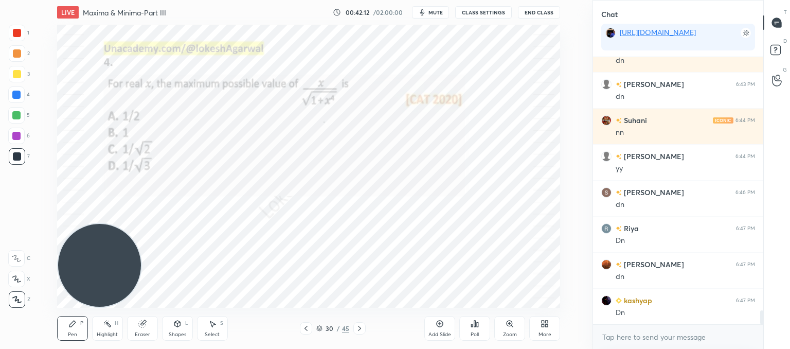
click at [475, 320] on icon at bounding box center [474, 323] width 8 height 8
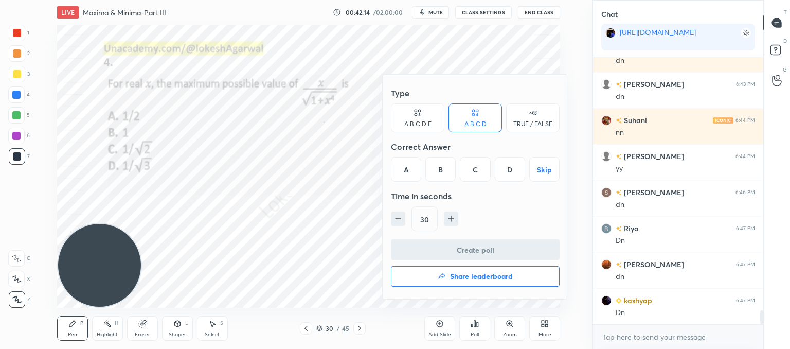
click at [468, 160] on div "C" at bounding box center [475, 169] width 30 height 25
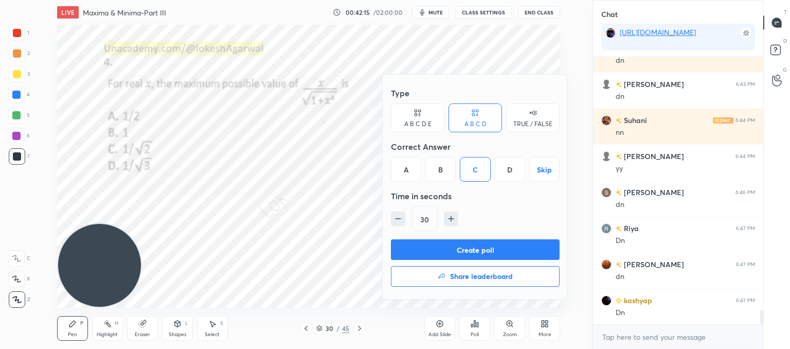
click at [450, 248] on button "Create poll" at bounding box center [475, 249] width 169 height 21
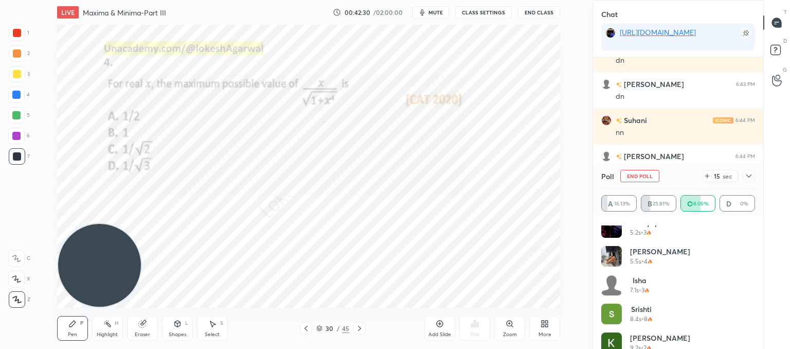
scroll to position [395, 0]
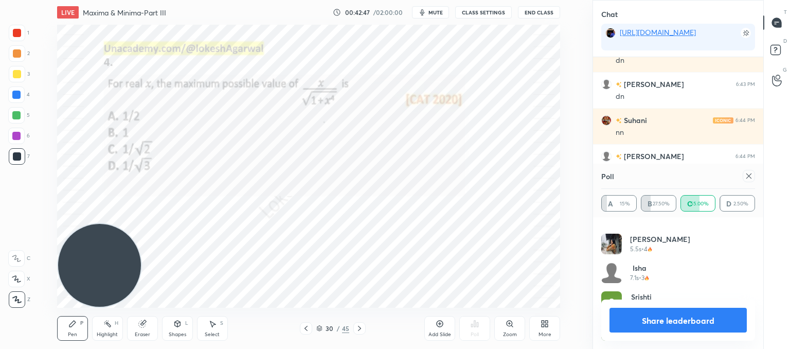
click at [748, 175] on icon at bounding box center [748, 175] width 5 height 5
type textarea "x"
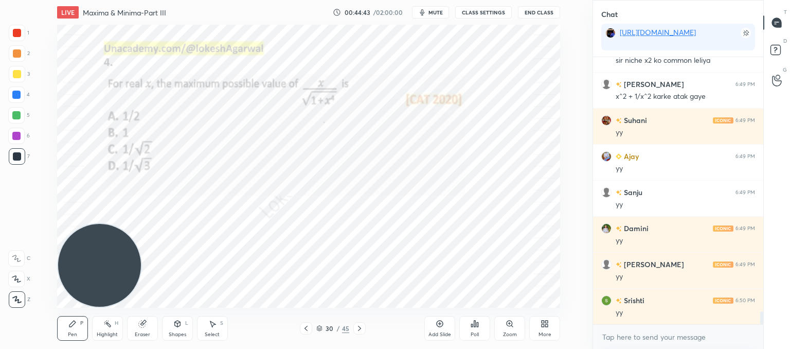
scroll to position [5391, 0]
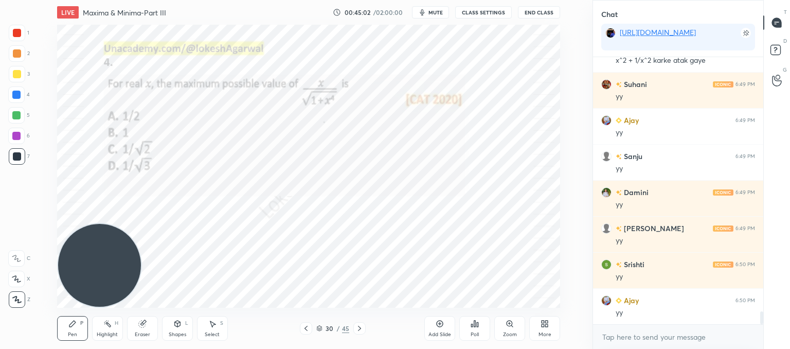
click at [365, 330] on div "30 / 45" at bounding box center [333, 328] width 184 height 12
click at [356, 330] on icon at bounding box center [359, 328] width 8 height 8
click at [440, 9] on span "mute" at bounding box center [435, 12] width 14 height 7
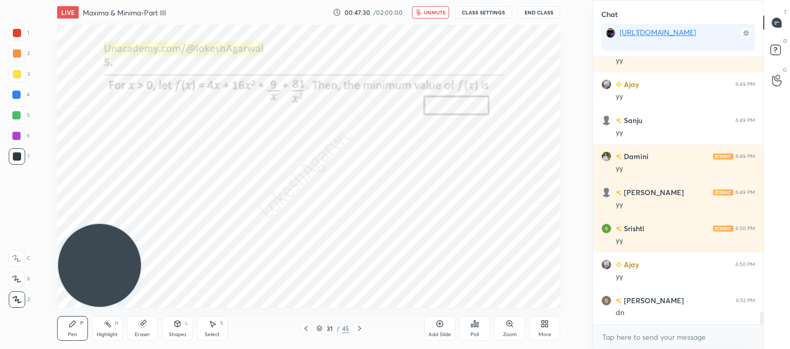
click at [425, 15] on button "unmute" at bounding box center [430, 12] width 37 height 12
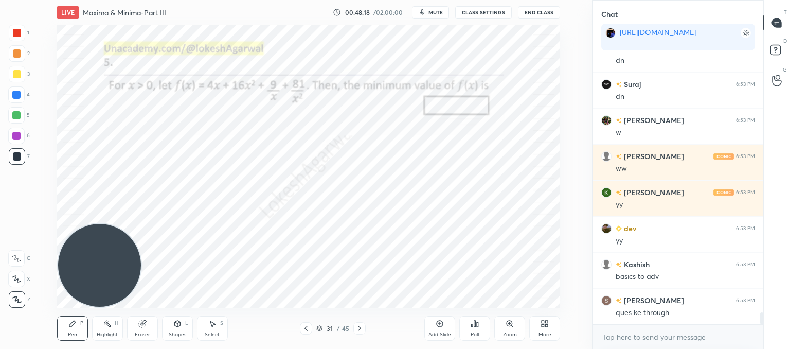
scroll to position [5787, 0]
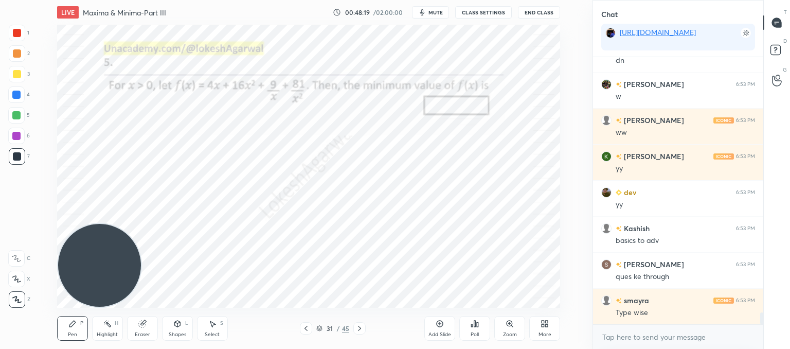
drag, startPoint x: 446, startPoint y: 330, endPoint x: 442, endPoint y: 325, distance: 5.8
click at [446, 330] on div "Add Slide" at bounding box center [439, 328] width 31 height 25
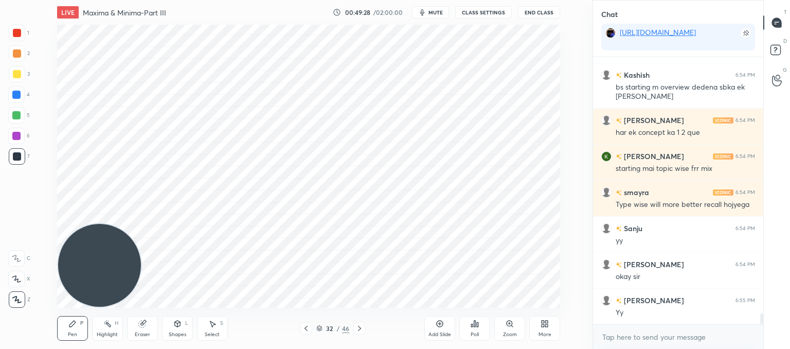
scroll to position [6454, 0]
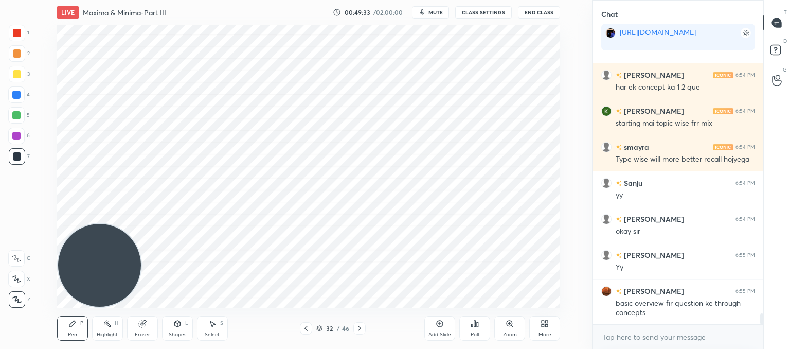
click at [306, 327] on icon at bounding box center [306, 328] width 8 height 8
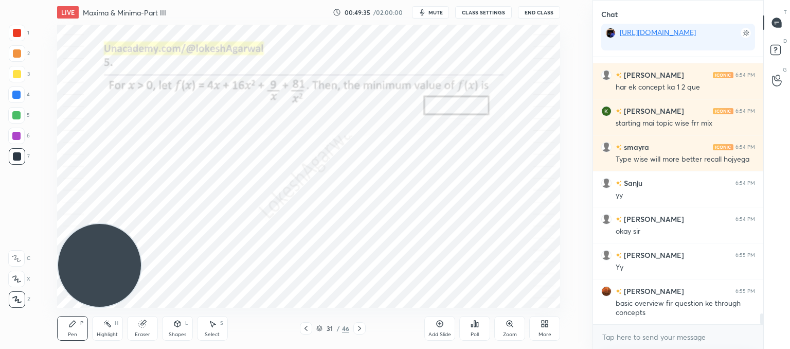
drag, startPoint x: 212, startPoint y: 330, endPoint x: 253, endPoint y: 310, distance: 45.8
click at [214, 327] on div "Select S" at bounding box center [212, 328] width 31 height 25
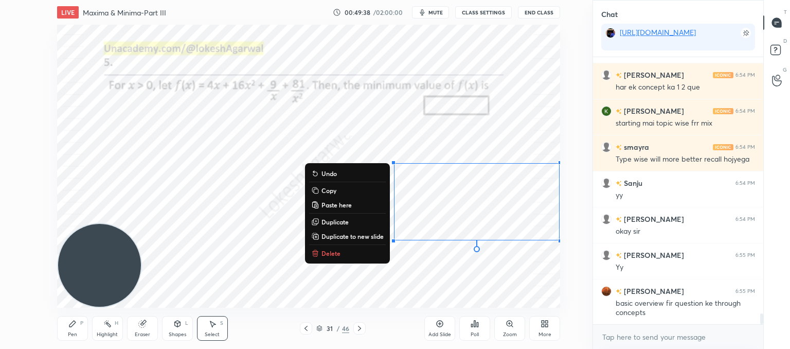
drag, startPoint x: 362, startPoint y: 137, endPoint x: 500, endPoint y: 262, distance: 185.2
click at [569, 261] on div "0 ° Undo Copy Paste here Duplicate Duplicate to new slide Delete Setting up you…" at bounding box center [308, 166] width 551 height 283
drag, startPoint x: 331, startPoint y: 252, endPoint x: 450, endPoint y: 225, distance: 122.7
click at [333, 252] on p "Delete" at bounding box center [330, 253] width 19 height 8
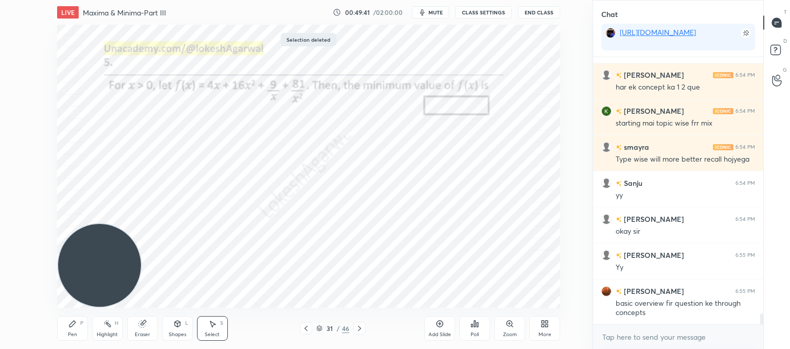
scroll to position [6490, 0]
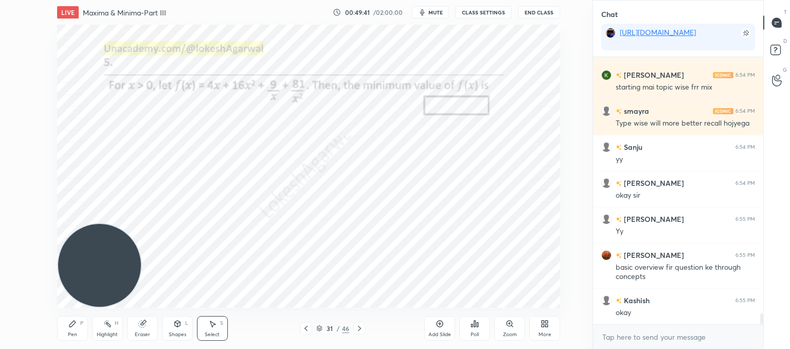
drag, startPoint x: 76, startPoint y: 327, endPoint x: 132, endPoint y: 290, distance: 67.0
click at [78, 327] on div "Pen P" at bounding box center [72, 328] width 31 height 25
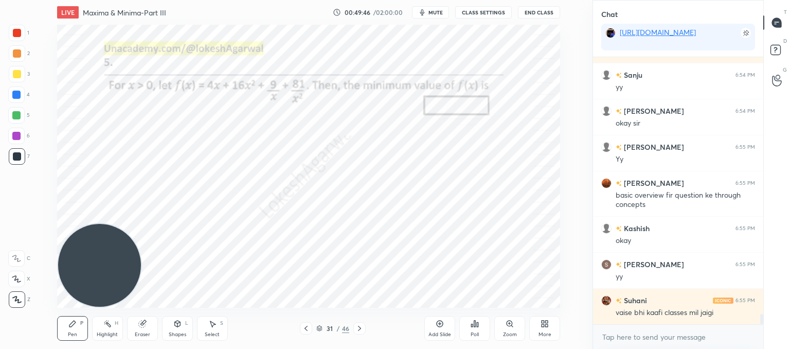
scroll to position [6597, 0]
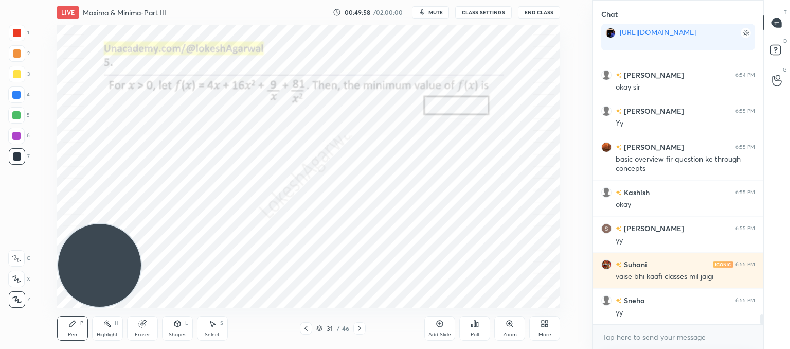
click at [139, 332] on div "Eraser" at bounding box center [142, 334] width 15 height 5
drag, startPoint x: 77, startPoint y: 322, endPoint x: 131, endPoint y: 308, distance: 56.1
click at [79, 321] on div "Pen P" at bounding box center [72, 328] width 31 height 25
click at [485, 332] on div "Poll" at bounding box center [474, 328] width 31 height 25
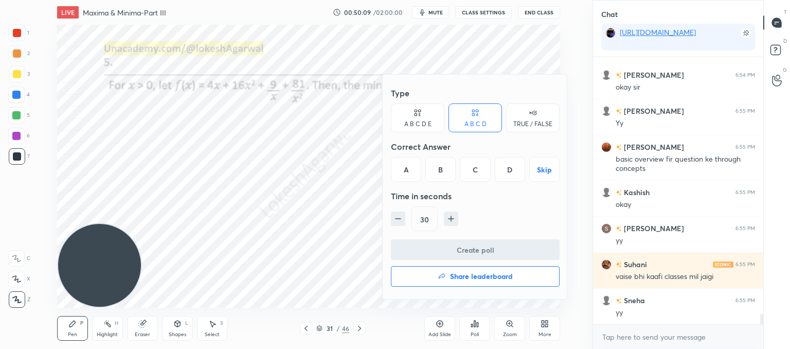
scroll to position [6633, 0]
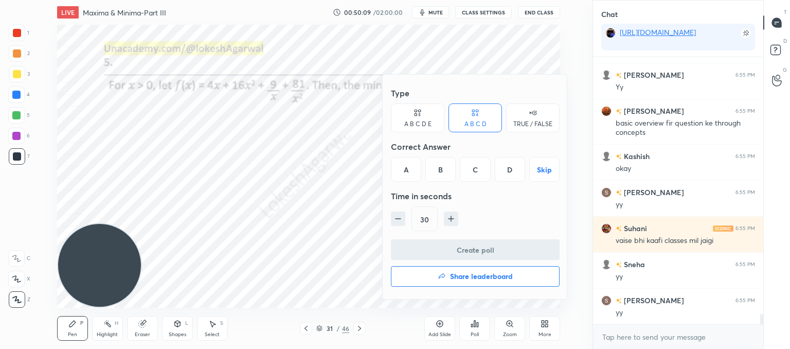
click at [397, 109] on div "A B C D E" at bounding box center [417, 117] width 53 height 29
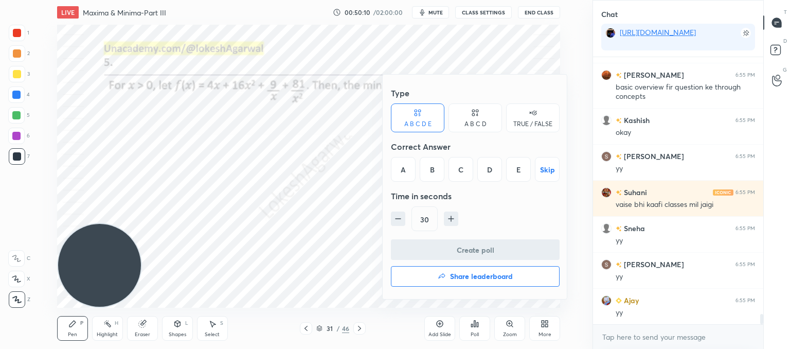
click at [520, 163] on div "E" at bounding box center [518, 169] width 25 height 25
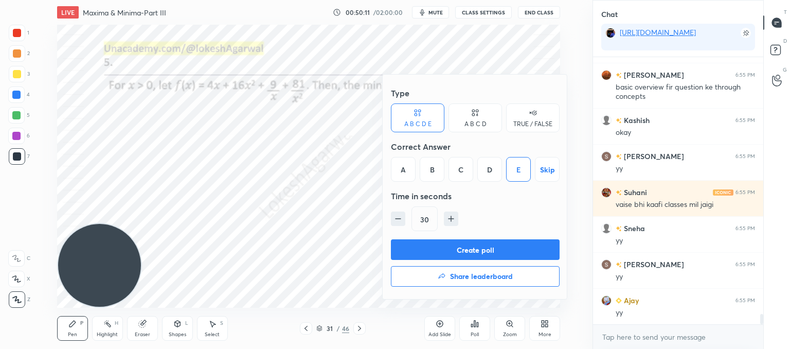
scroll to position [6705, 0]
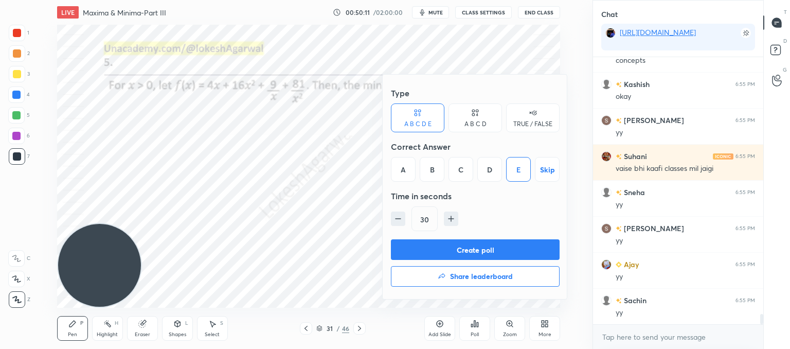
click at [448, 216] on icon "button" at bounding box center [451, 218] width 10 height 10
type input "45"
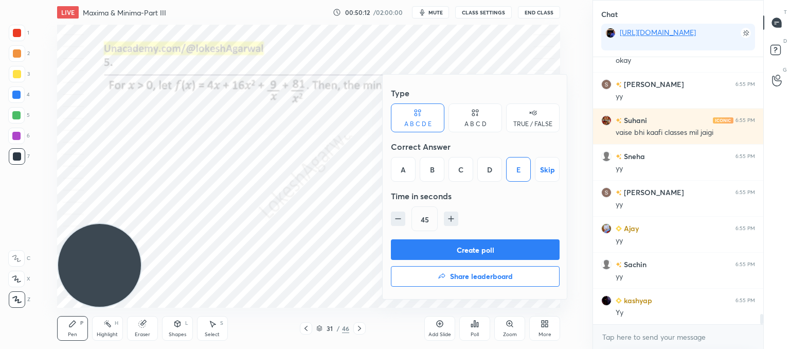
click at [446, 242] on button "Create poll" at bounding box center [475, 249] width 169 height 21
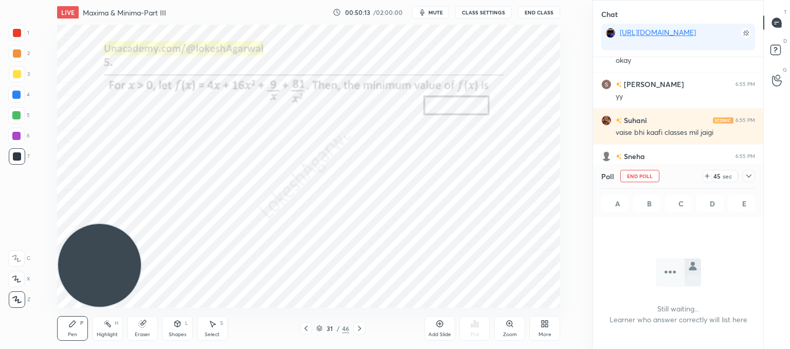
scroll to position [4, 3]
click at [750, 180] on div at bounding box center [748, 176] width 12 height 12
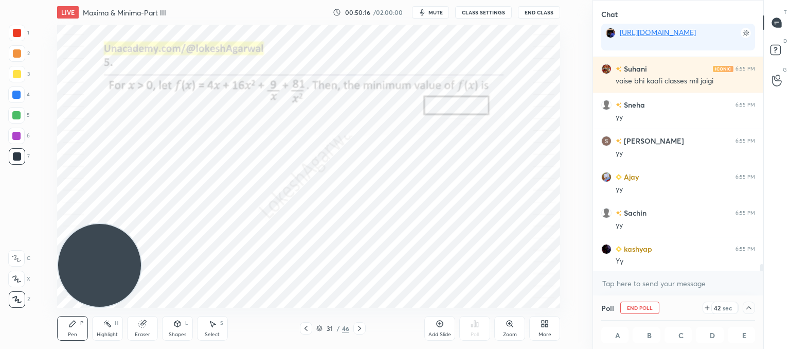
scroll to position [6795, 0]
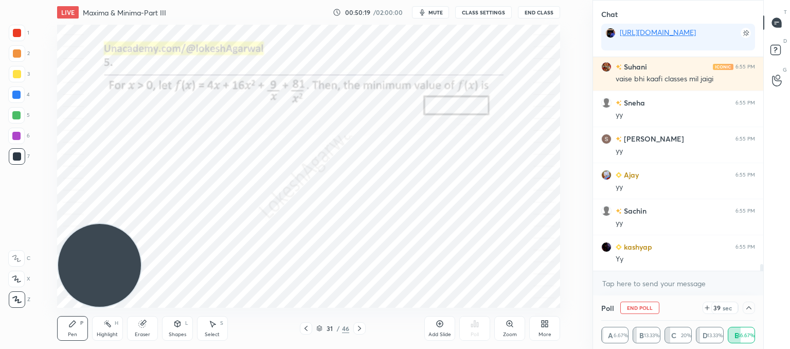
click at [218, 332] on div "Select" at bounding box center [212, 334] width 15 height 5
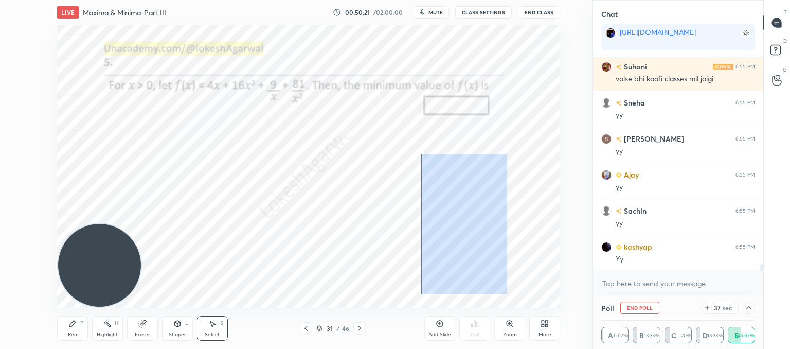
drag, startPoint x: 507, startPoint y: 294, endPoint x: 421, endPoint y: 107, distance: 206.1
click at [421, 107] on div "0 ° Undo Copy Paste here Duplicate Duplicate to new slide Delete" at bounding box center [308, 166] width 503 height 283
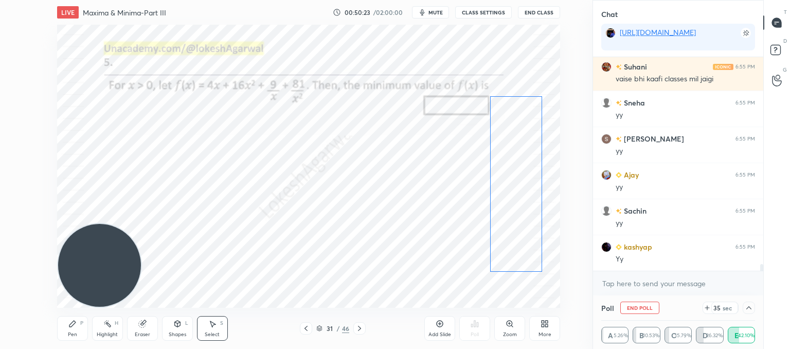
drag, startPoint x: 465, startPoint y: 179, endPoint x: 522, endPoint y: 163, distance: 59.6
click at [522, 163] on div "0 ° Undo Copy Paste here Duplicate Duplicate to new slide Delete" at bounding box center [308, 166] width 503 height 283
click at [314, 198] on div "0 ° Undo Copy Paste here Duplicate Duplicate to new slide Delete" at bounding box center [308, 166] width 503 height 283
click at [750, 309] on icon at bounding box center [748, 307] width 8 height 8
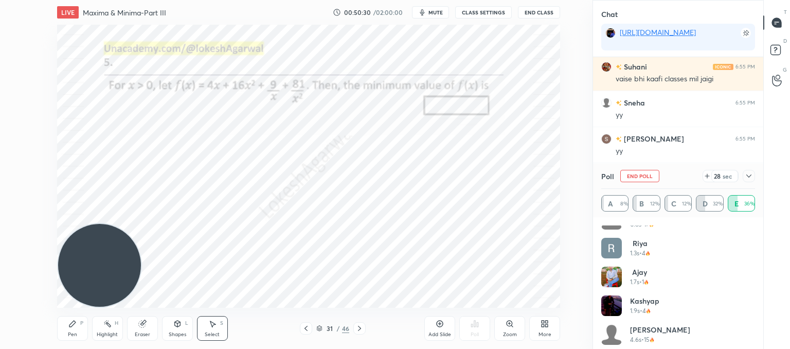
scroll to position [136, 0]
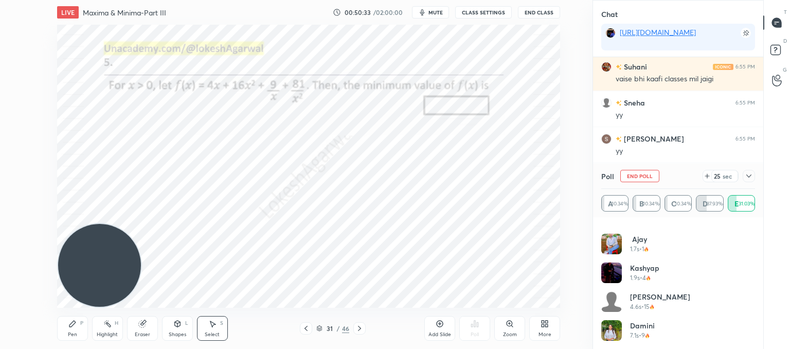
click at [705, 176] on icon at bounding box center [707, 176] width 4 height 0
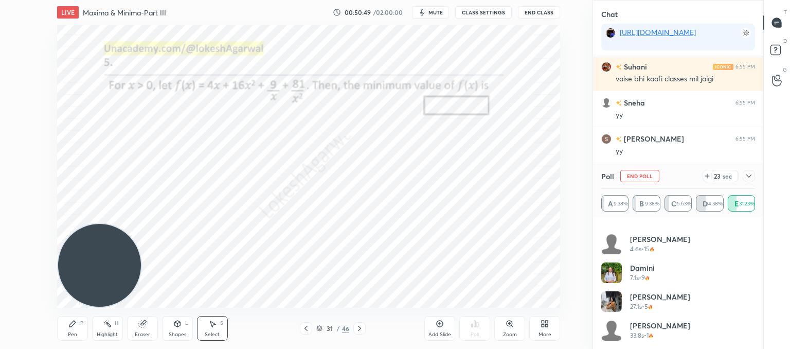
scroll to position [222, 0]
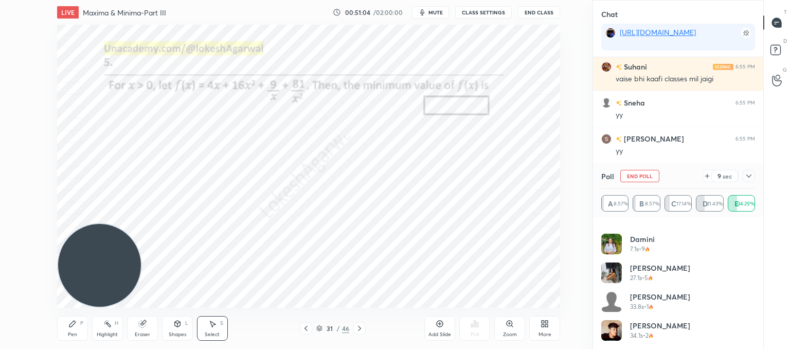
drag, startPoint x: 70, startPoint y: 325, endPoint x: 96, endPoint y: 307, distance: 31.0
click at [70, 324] on icon at bounding box center [72, 323] width 6 height 6
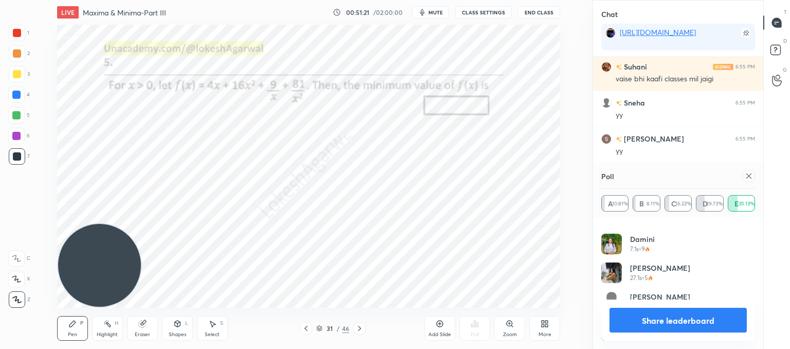
scroll to position [6831, 0]
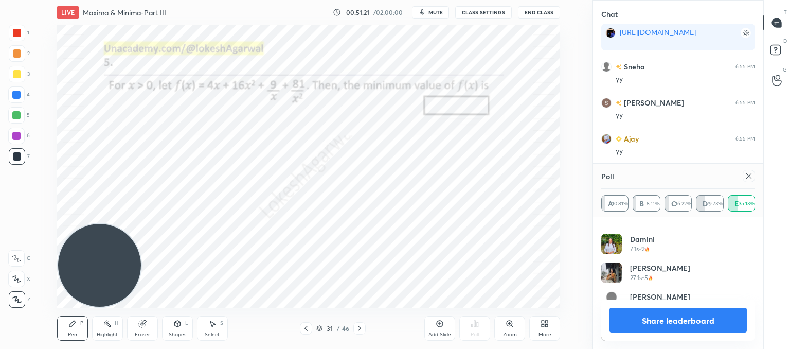
click at [751, 175] on icon at bounding box center [748, 176] width 8 height 8
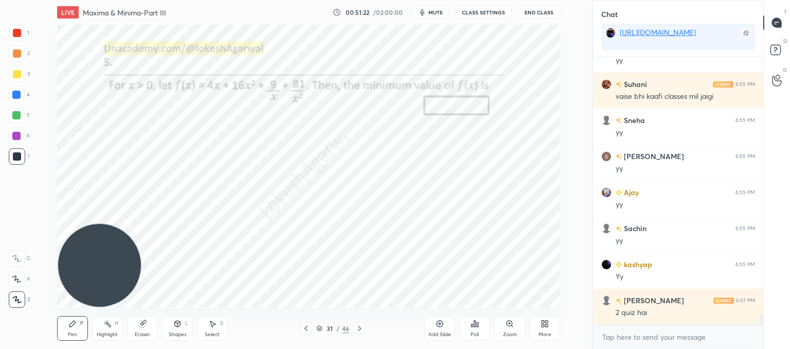
scroll to position [6813, 0]
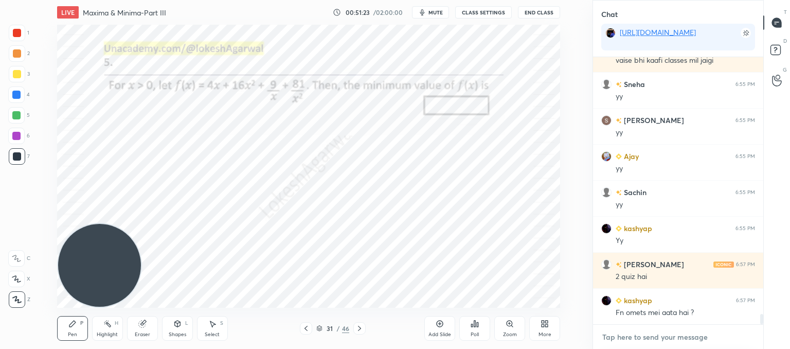
click at [657, 342] on textarea at bounding box center [678, 336] width 154 height 16
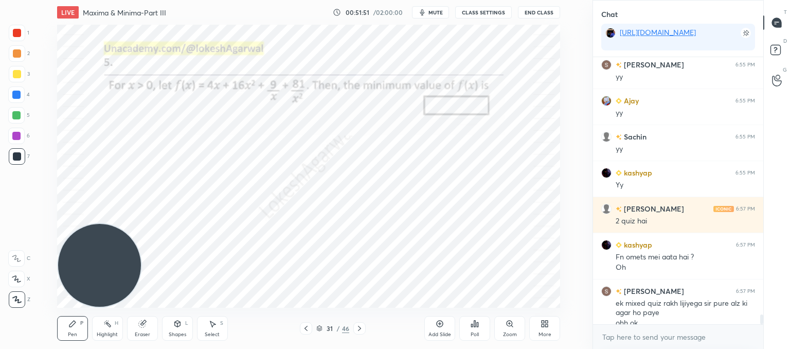
scroll to position [6879, 0]
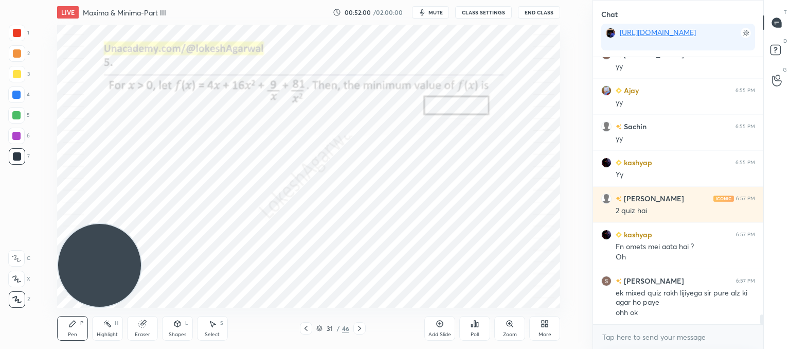
click at [220, 328] on div "Select S" at bounding box center [212, 328] width 31 height 25
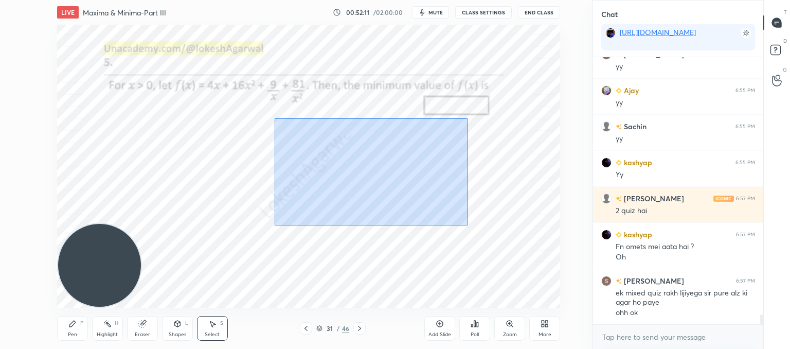
drag, startPoint x: 467, startPoint y: 225, endPoint x: 274, endPoint y: 118, distance: 220.4
click at [274, 118] on div "0 ° Undo Copy Paste here Duplicate Duplicate to new slide Delete" at bounding box center [308, 166] width 503 height 283
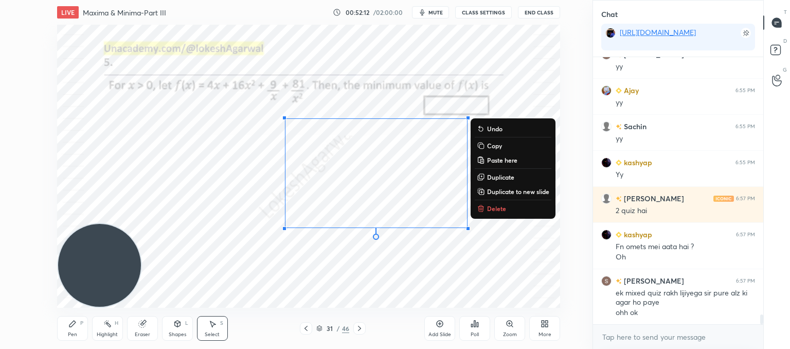
drag, startPoint x: 479, startPoint y: 210, endPoint x: 368, endPoint y: 197, distance: 111.7
click at [451, 211] on div "0 ° Undo Copy Paste here Duplicate Duplicate to new slide Delete" at bounding box center [308, 166] width 503 height 283
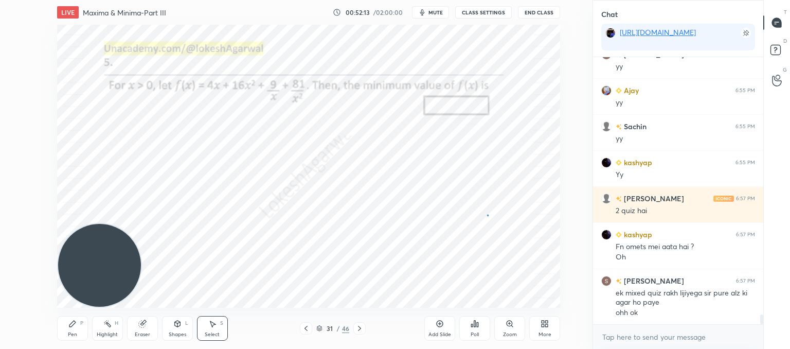
click at [487, 214] on div "0 ° Undo Copy Paste here Duplicate Duplicate to new slide Delete" at bounding box center [308, 166] width 503 height 283
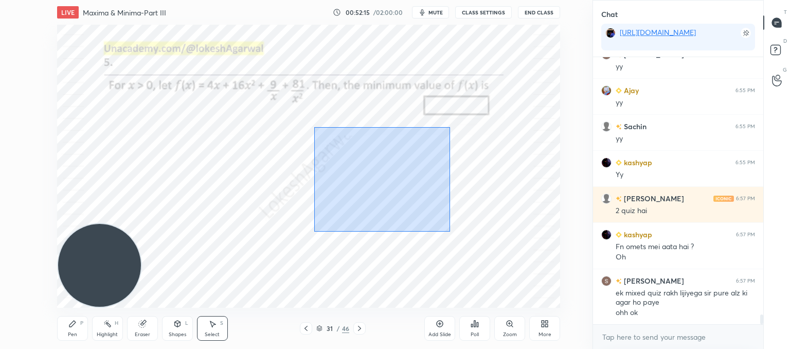
drag, startPoint x: 450, startPoint y: 230, endPoint x: 286, endPoint y: 126, distance: 194.4
click at [286, 126] on div "0 ° Undo Copy Paste here Duplicate Duplicate to new slide Delete" at bounding box center [308, 166] width 503 height 283
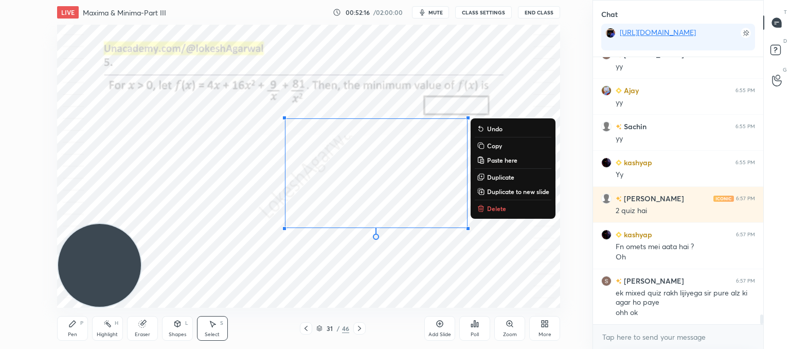
drag, startPoint x: 500, startPoint y: 210, endPoint x: 337, endPoint y: 215, distance: 162.5
click at [499, 210] on p "Delete" at bounding box center [496, 208] width 19 height 8
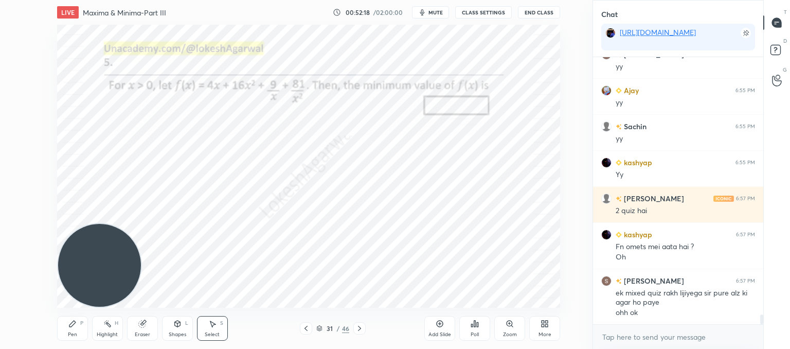
scroll to position [6915, 0]
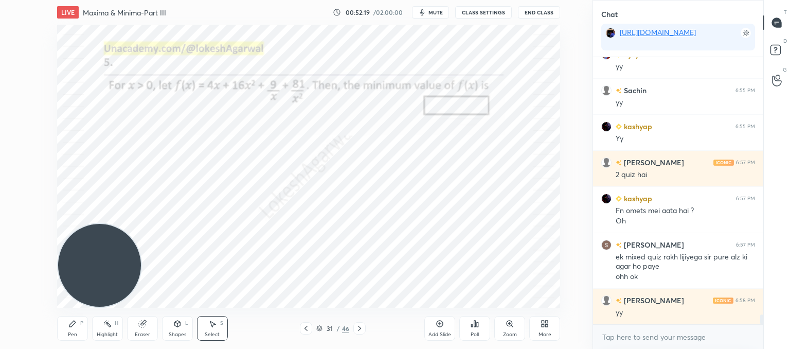
drag, startPoint x: 142, startPoint y: 325, endPoint x: 156, endPoint y: 313, distance: 18.6
click at [143, 326] on icon at bounding box center [141, 323] width 7 height 7
click at [68, 326] on div "Pen P" at bounding box center [72, 328] width 31 height 25
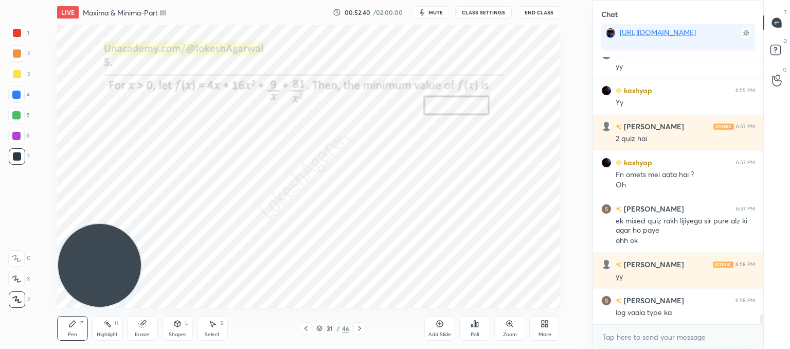
drag, startPoint x: 210, startPoint y: 322, endPoint x: 212, endPoint y: 312, distance: 11.0
click at [210, 323] on icon at bounding box center [213, 324] width 6 height 6
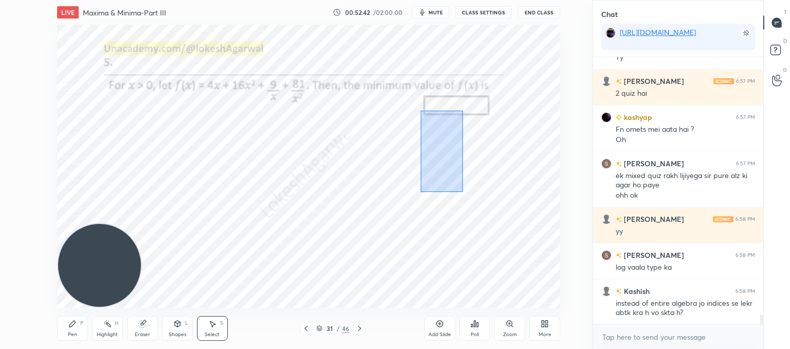
drag, startPoint x: 462, startPoint y: 191, endPoint x: 462, endPoint y: 116, distance: 75.6
click at [436, 111] on div "0 ° Undo Copy Paste here Duplicate Duplicate to new slide Delete" at bounding box center [308, 166] width 503 height 283
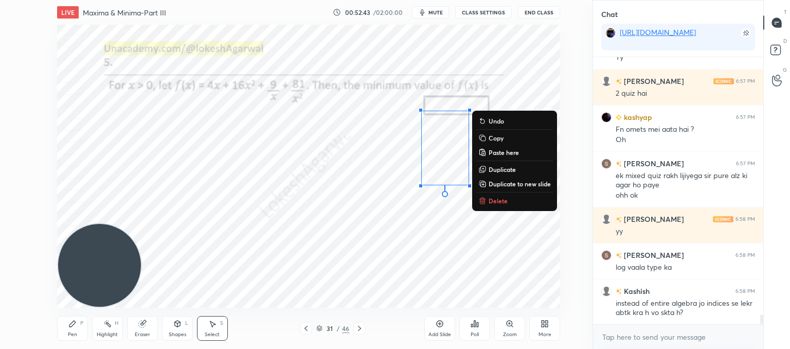
click at [493, 198] on p "Delete" at bounding box center [497, 200] width 19 height 8
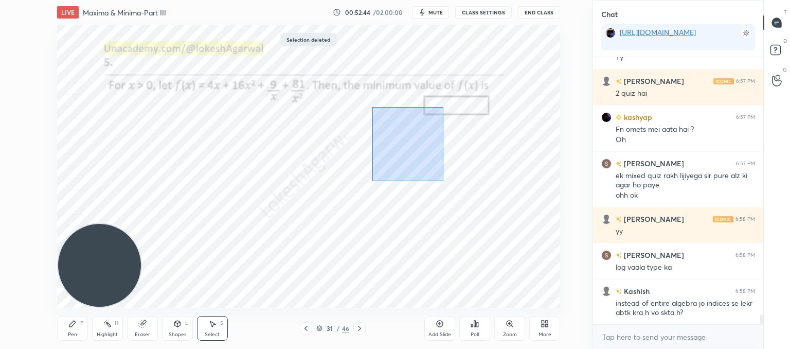
drag, startPoint x: 436, startPoint y: 177, endPoint x: 376, endPoint y: 112, distance: 88.8
click at [374, 108] on div "0 ° Undo Copy Paste here Duplicate Duplicate to new slide Delete" at bounding box center [308, 166] width 503 height 283
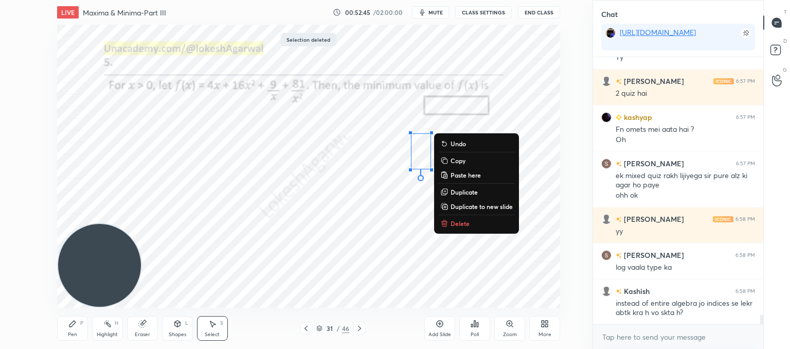
click at [455, 221] on p "Delete" at bounding box center [459, 223] width 19 height 8
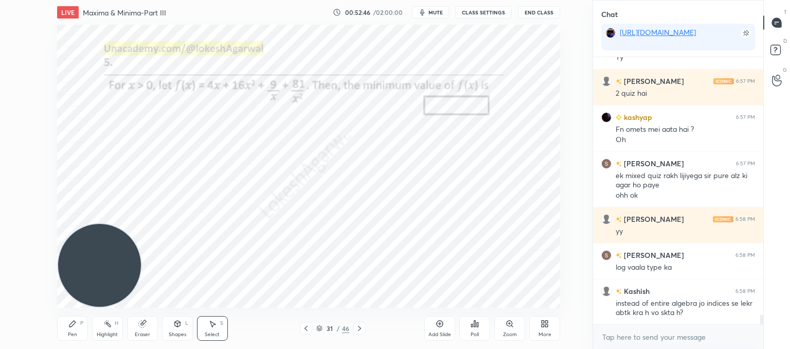
drag, startPoint x: 474, startPoint y: 148, endPoint x: 477, endPoint y: 157, distance: 10.2
click at [476, 156] on div "0 ° Undo Copy Paste here Duplicate Duplicate to new slide Delete" at bounding box center [308, 166] width 503 height 283
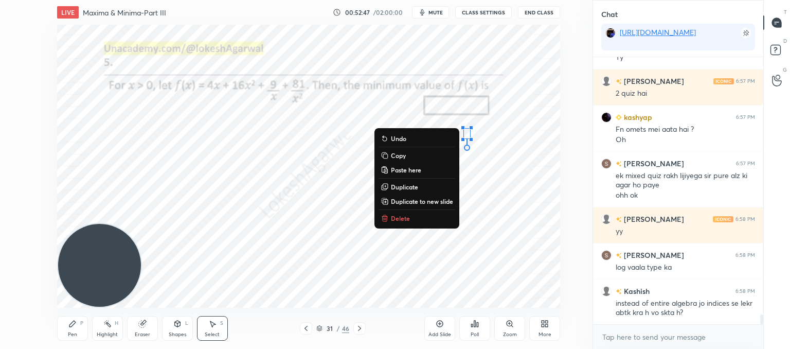
click at [397, 219] on p "Delete" at bounding box center [400, 218] width 19 height 8
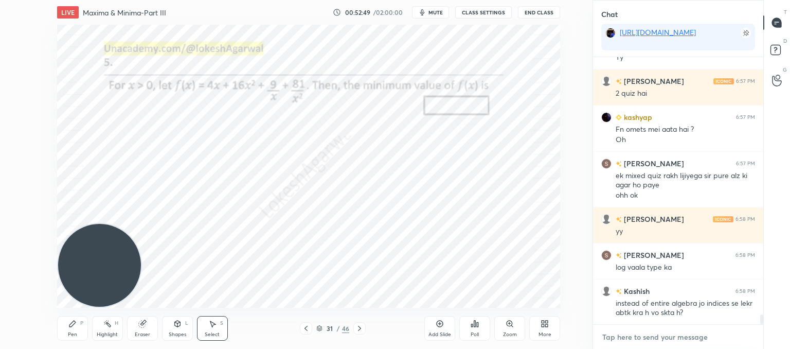
click at [622, 342] on textarea at bounding box center [678, 336] width 154 height 16
click at [79, 329] on div "Pen P" at bounding box center [72, 328] width 31 height 25
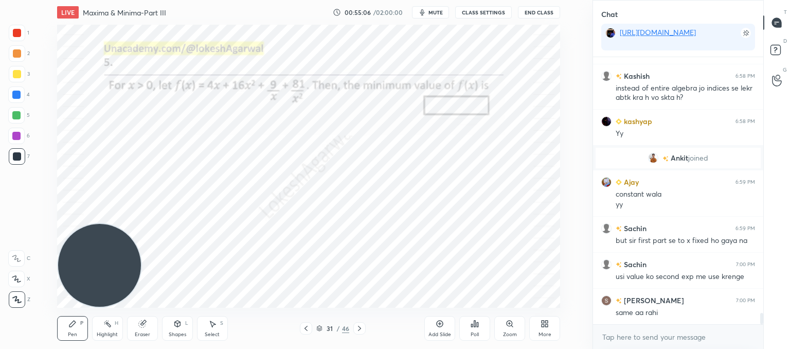
scroll to position [5990, 0]
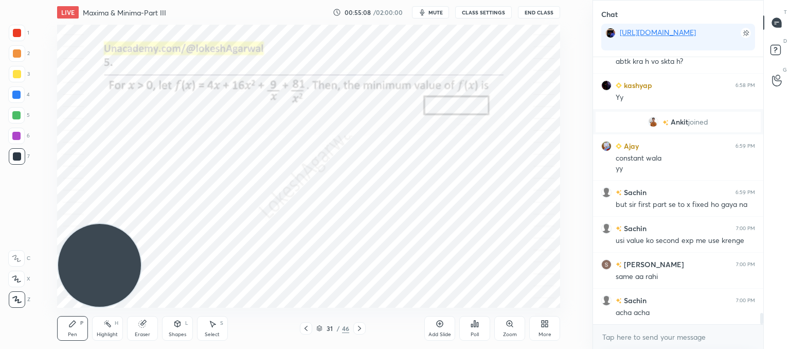
click at [212, 332] on div "Select" at bounding box center [212, 334] width 15 height 5
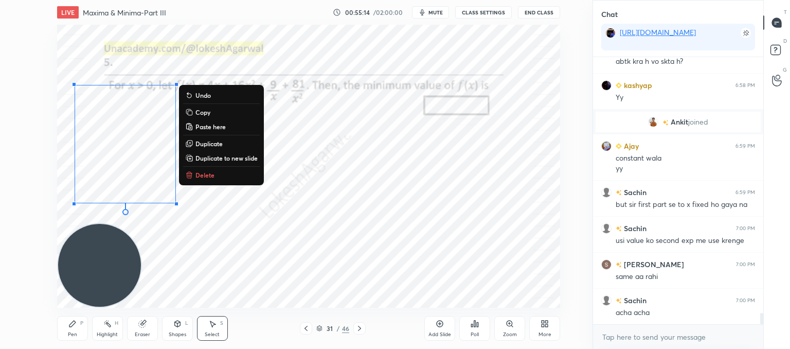
drag, startPoint x: 143, startPoint y: 164, endPoint x: 47, endPoint y: 81, distance: 127.2
click at [47, 81] on div "0 ° Undo Copy Paste here Duplicate Duplicate to new slide Delete Setting up you…" at bounding box center [308, 166] width 551 height 283
click at [200, 169] on button "Delete" at bounding box center [221, 175] width 77 height 12
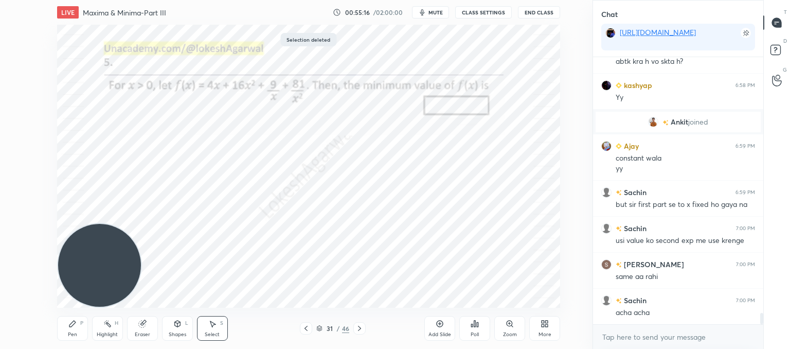
click at [504, 295] on div "0 ° Undo Copy Paste here Duplicate Duplicate to new slide Delete" at bounding box center [308, 166] width 503 height 283
drag, startPoint x: 212, startPoint y: 95, endPoint x: 248, endPoint y: 129, distance: 49.8
click at [236, 95] on div "0 ° Undo Copy Paste here Duplicate Duplicate to new slide Delete" at bounding box center [308, 166] width 503 height 283
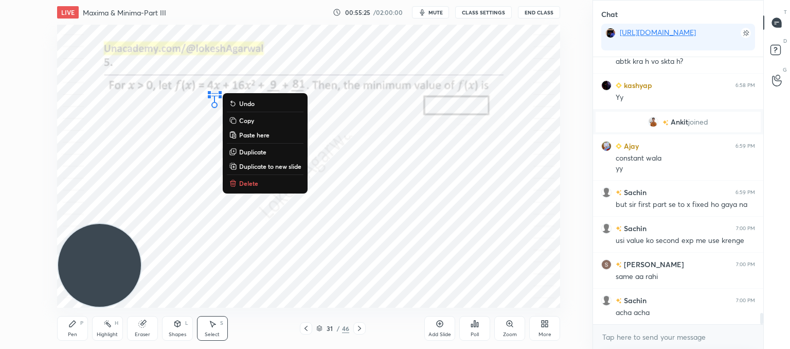
drag, startPoint x: 151, startPoint y: 134, endPoint x: 214, endPoint y: 132, distance: 62.7
click at [156, 134] on div "0 ° Undo Copy Paste here Duplicate Duplicate to new slide Delete" at bounding box center [308, 166] width 503 height 283
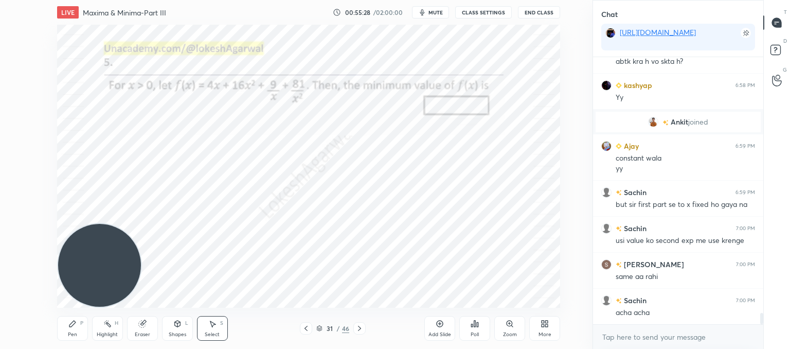
click at [302, 327] on icon at bounding box center [306, 328] width 8 height 8
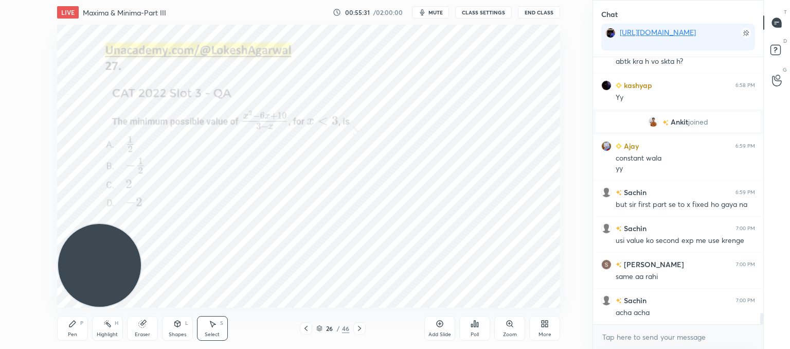
click at [302, 327] on icon at bounding box center [306, 328] width 8 height 8
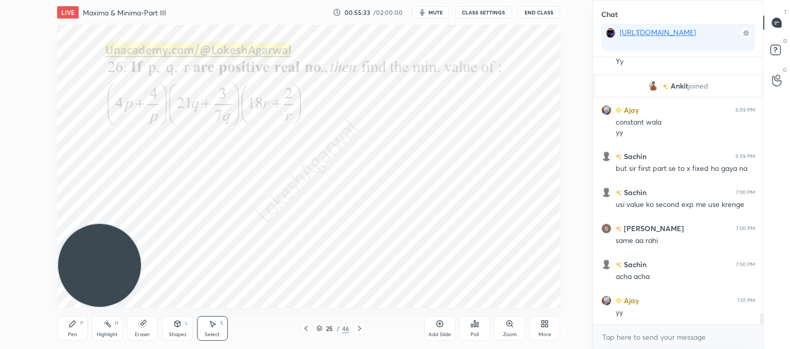
scroll to position [6062, 0]
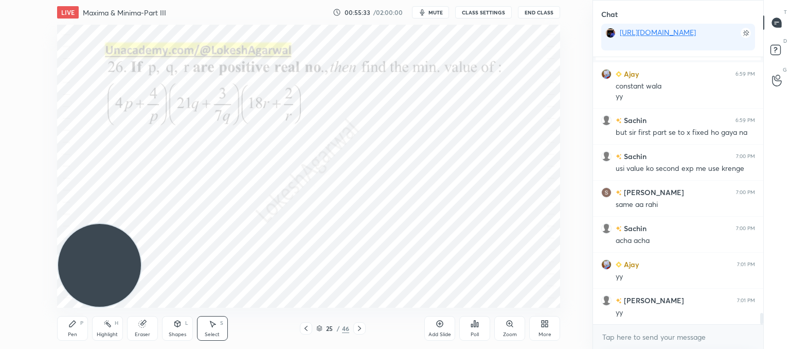
drag, startPoint x: 62, startPoint y: 327, endPoint x: 70, endPoint y: 318, distance: 12.4
click at [63, 327] on div "Pen P" at bounding box center [72, 328] width 31 height 25
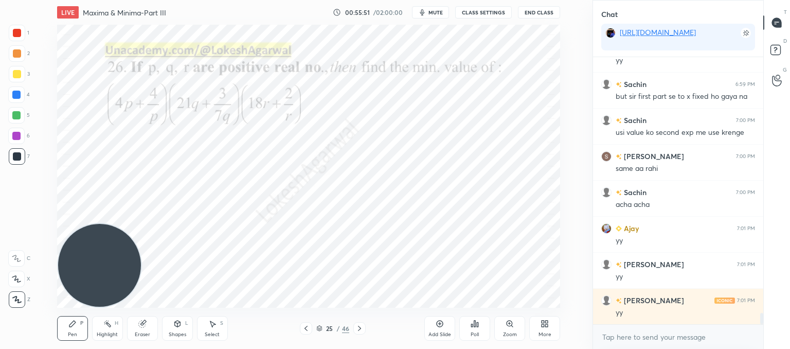
click at [358, 330] on icon at bounding box center [359, 328] width 8 height 8
click at [358, 329] on icon at bounding box center [359, 328] width 8 height 8
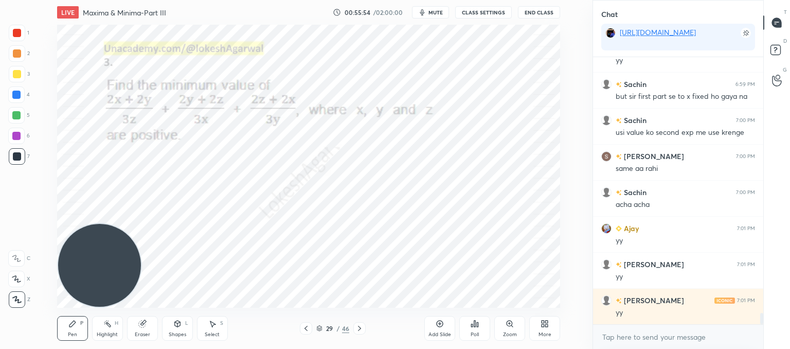
click at [358, 329] on icon at bounding box center [359, 328] width 8 height 8
click at [358, 326] on icon at bounding box center [359, 328] width 8 height 8
click at [356, 330] on icon at bounding box center [359, 328] width 8 height 8
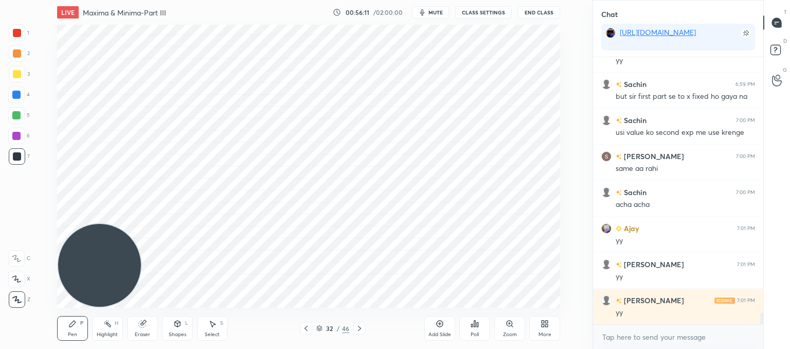
click at [356, 330] on icon at bounding box center [359, 328] width 8 height 8
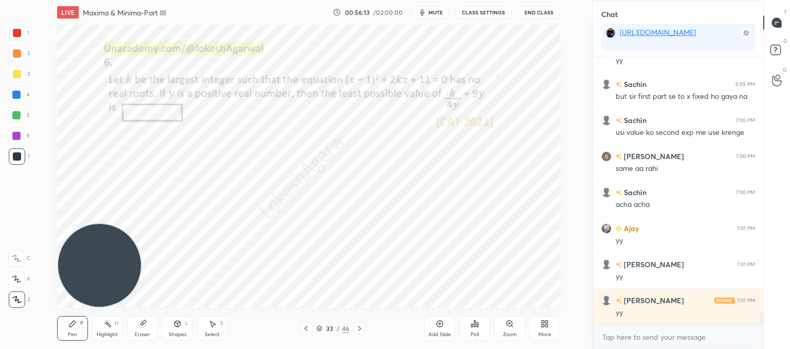
click at [356, 330] on icon at bounding box center [359, 328] width 8 height 8
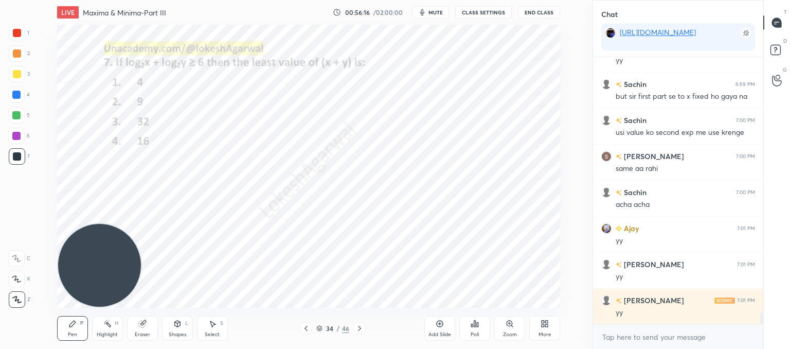
scroll to position [6134, 0]
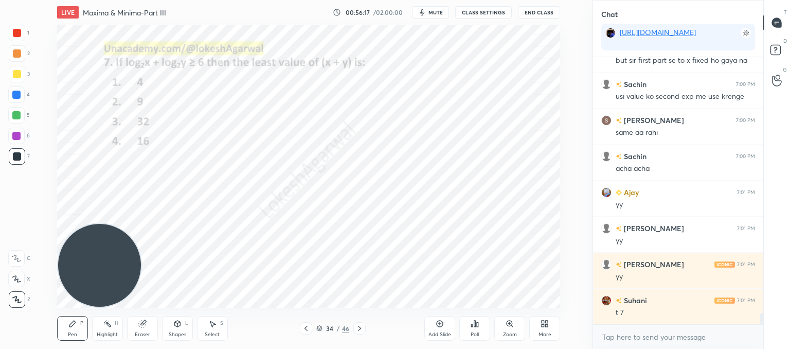
click at [361, 325] on icon at bounding box center [359, 328] width 8 height 8
click at [360, 323] on div at bounding box center [359, 328] width 12 height 12
click at [302, 327] on icon at bounding box center [306, 328] width 8 height 8
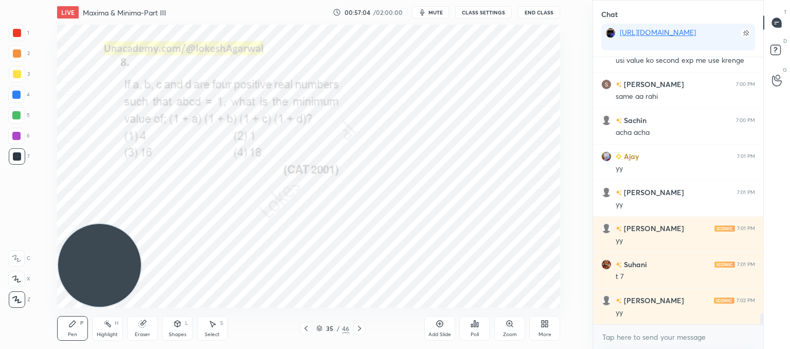
scroll to position [6206, 0]
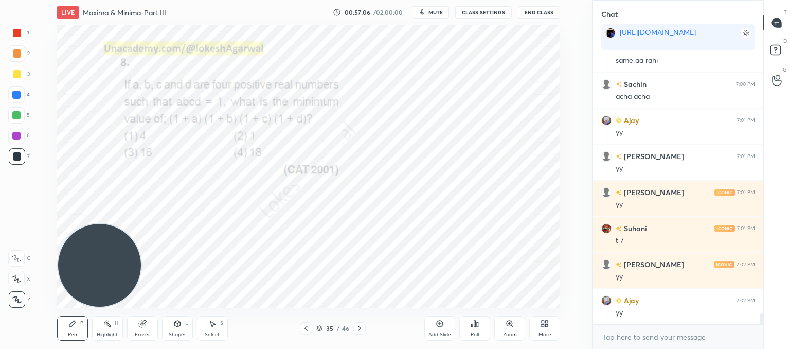
drag, startPoint x: 359, startPoint y: 327, endPoint x: 356, endPoint y: 317, distance: 10.7
click at [360, 327] on icon at bounding box center [359, 328] width 8 height 8
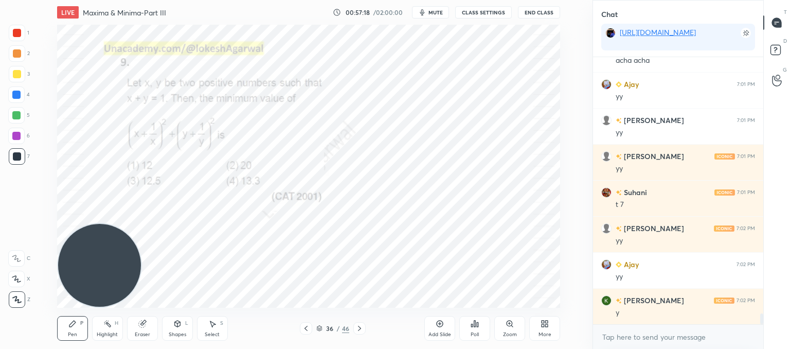
click at [360, 327] on icon at bounding box center [359, 328] width 8 height 8
click at [447, 325] on div "Add Slide" at bounding box center [439, 328] width 31 height 25
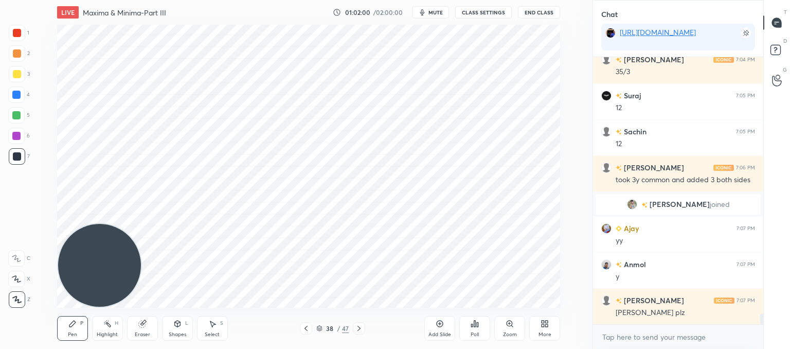
scroll to position [6367, 0]
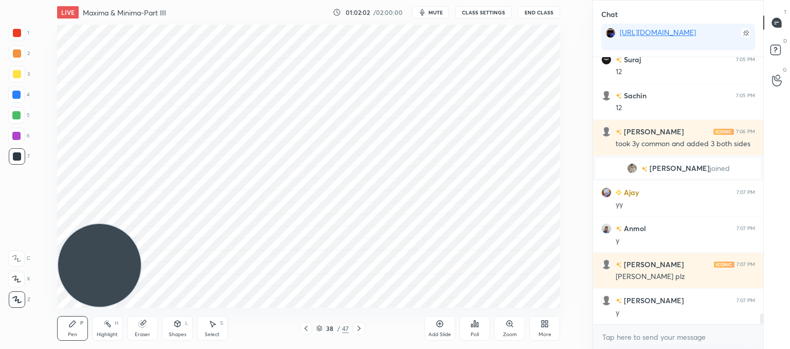
drag, startPoint x: 143, startPoint y: 325, endPoint x: 155, endPoint y: 321, distance: 12.0
click at [144, 325] on icon at bounding box center [141, 323] width 7 height 7
drag, startPoint x: 72, startPoint y: 323, endPoint x: 67, endPoint y: 322, distance: 5.4
click at [72, 323] on icon at bounding box center [72, 323] width 6 height 6
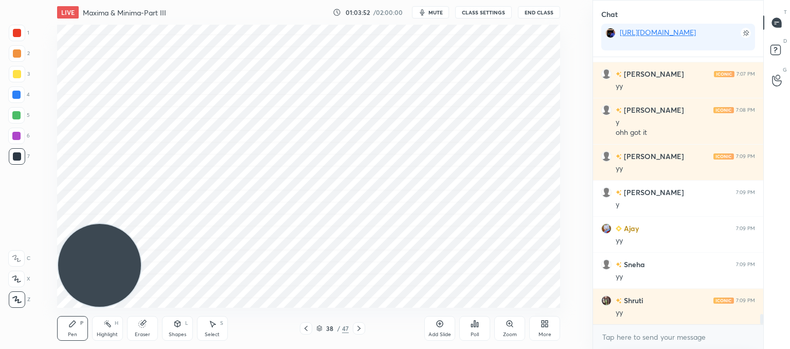
scroll to position [6665, 0]
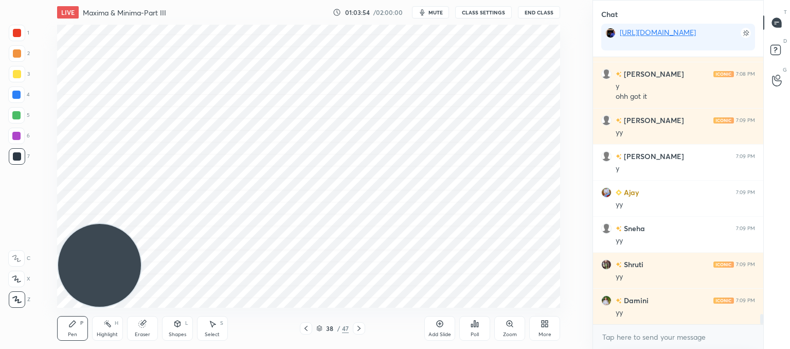
click at [307, 331] on icon at bounding box center [306, 328] width 8 height 8
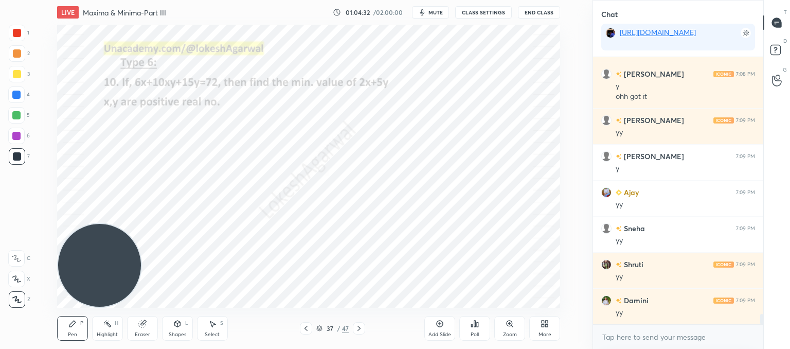
click at [362, 334] on div at bounding box center [359, 328] width 12 height 12
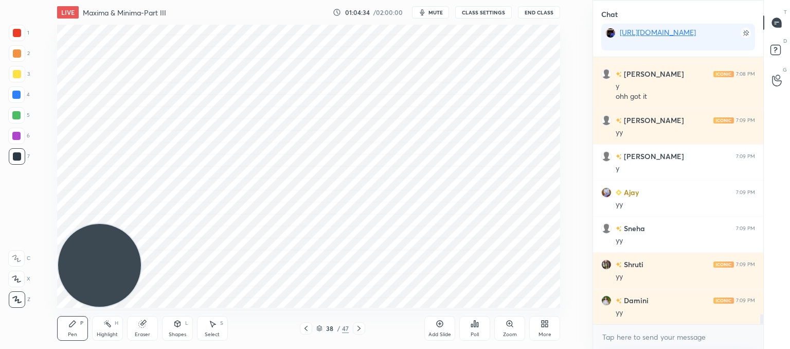
click at [306, 324] on icon at bounding box center [306, 328] width 8 height 8
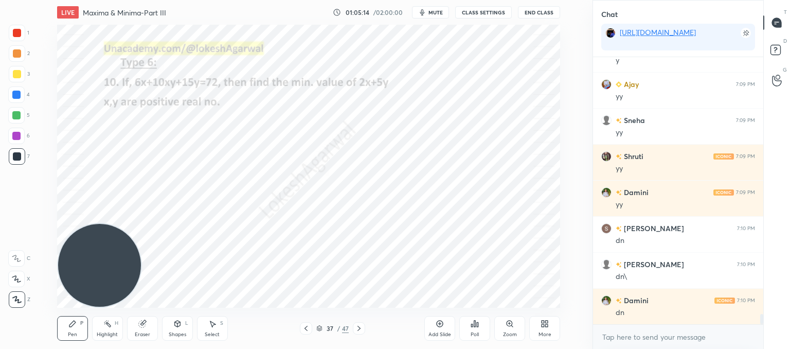
scroll to position [6809, 0]
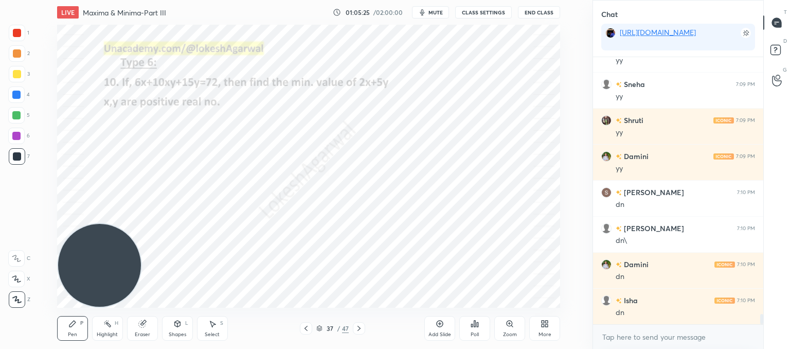
click at [472, 327] on div "Poll" at bounding box center [474, 328] width 31 height 25
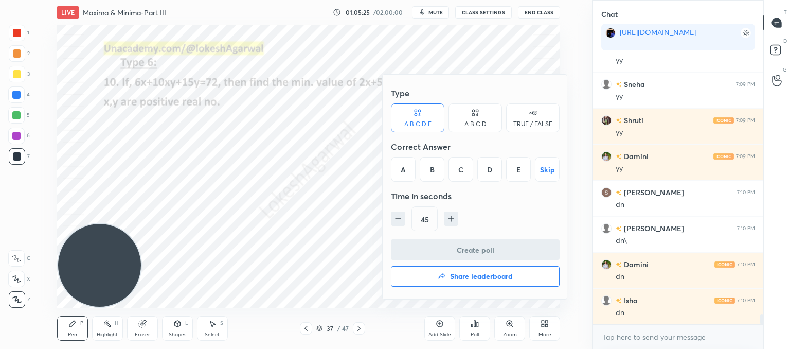
scroll to position [6845, 0]
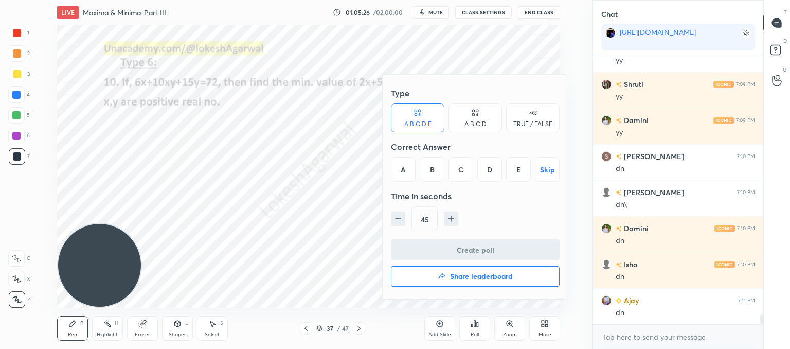
click at [461, 173] on div "C" at bounding box center [460, 169] width 25 height 25
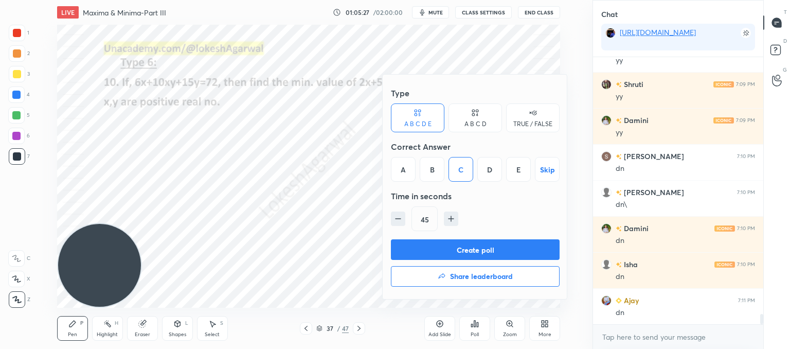
click at [435, 248] on button "Create poll" at bounding box center [475, 249] width 169 height 21
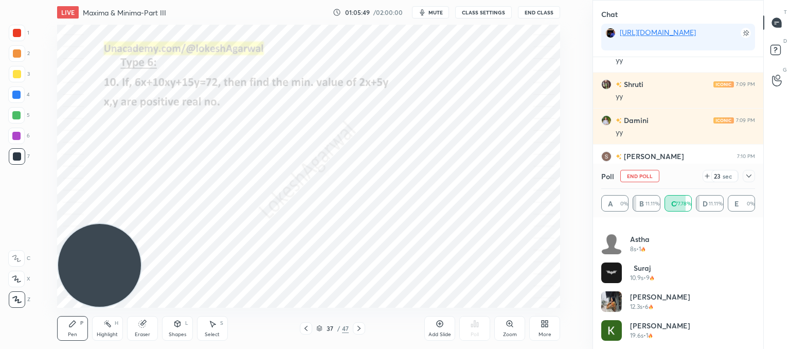
scroll to position [539, 0]
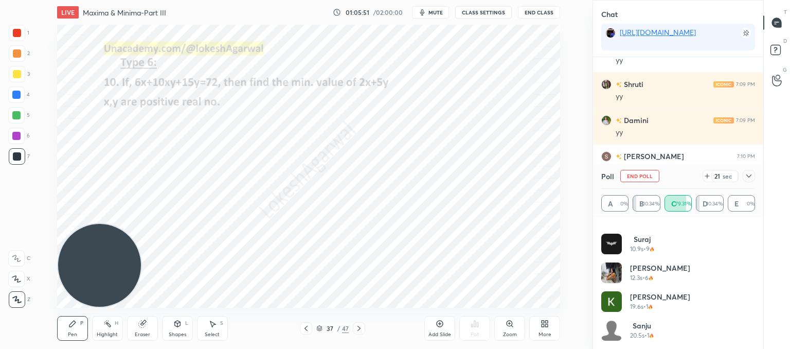
click at [214, 332] on div "Select" at bounding box center [212, 334] width 15 height 5
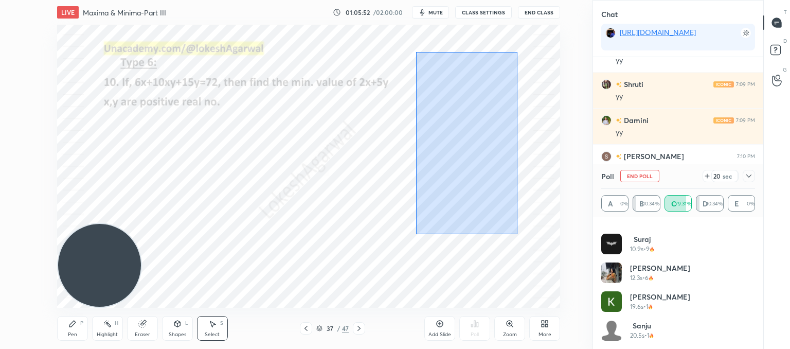
drag, startPoint x: 517, startPoint y: 234, endPoint x: 424, endPoint y: 55, distance: 201.6
click at [415, 51] on div "0 ° Undo Copy Paste here Duplicate Duplicate to new slide Delete" at bounding box center [308, 166] width 503 height 283
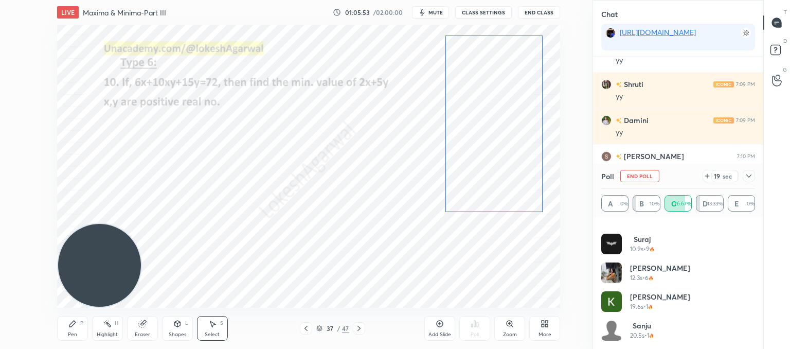
drag, startPoint x: 460, startPoint y: 120, endPoint x: 487, endPoint y: 112, distance: 28.3
click at [487, 112] on div "0 ° Undo Copy Paste here Duplicate Duplicate to new slide Delete" at bounding box center [308, 166] width 503 height 283
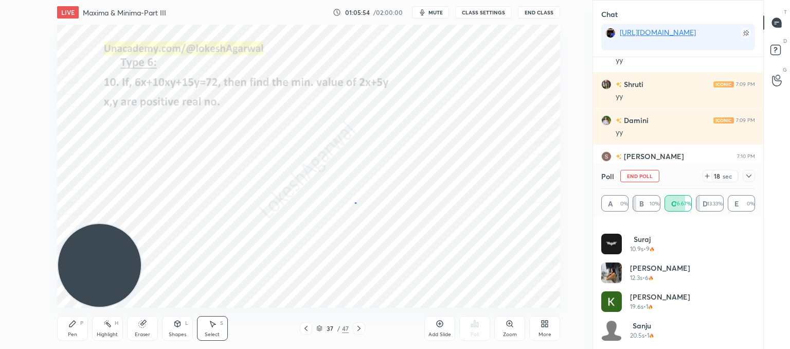
click at [355, 202] on div "0 ° Undo Copy Paste here Duplicate Duplicate to new slide Delete" at bounding box center [308, 166] width 503 height 283
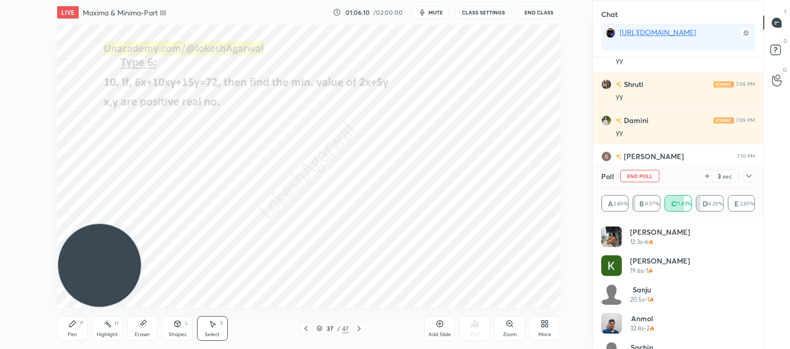
scroll to position [596, 0]
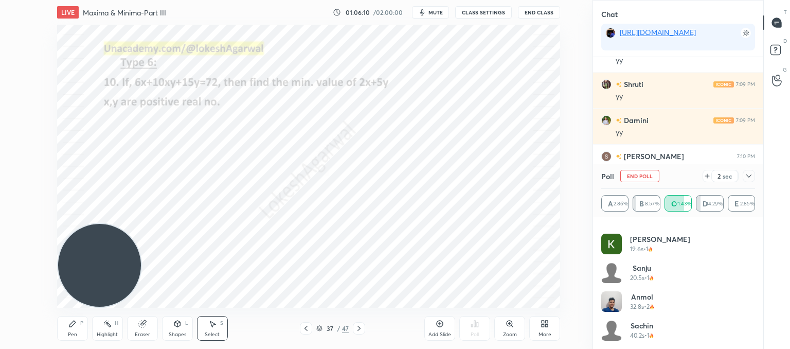
click at [707, 172] on icon at bounding box center [707, 176] width 8 height 8
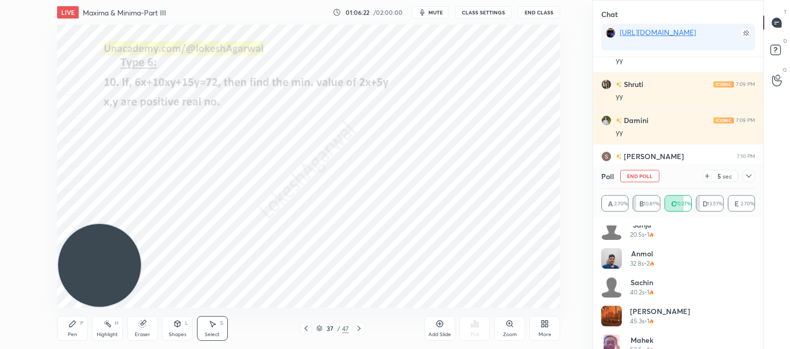
scroll to position [654, 0]
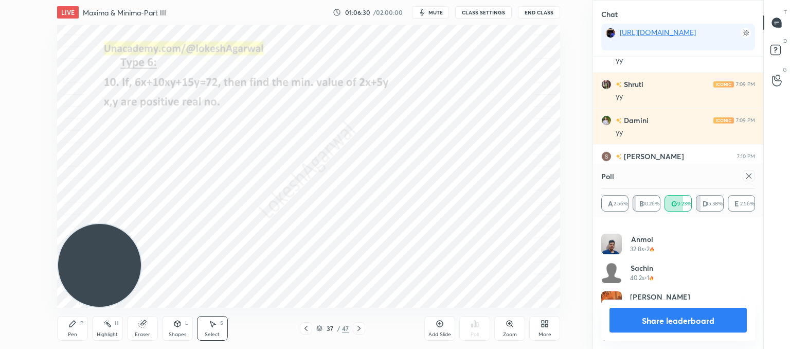
click at [746, 174] on icon at bounding box center [748, 175] width 5 height 5
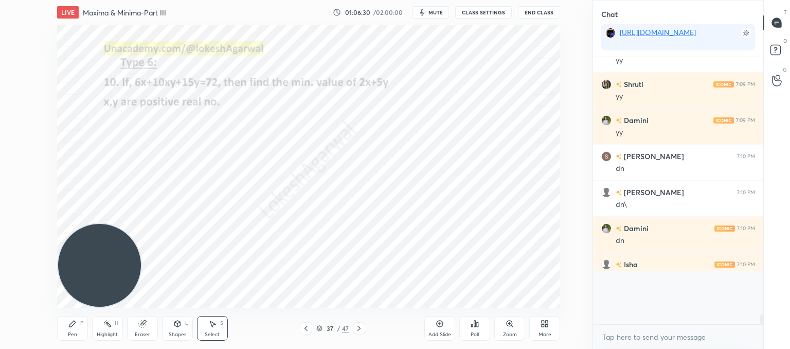
scroll to position [4, 3]
drag, startPoint x: 74, startPoint y: 327, endPoint x: 85, endPoint y: 310, distance: 20.8
click at [74, 327] on icon at bounding box center [72, 323] width 8 height 8
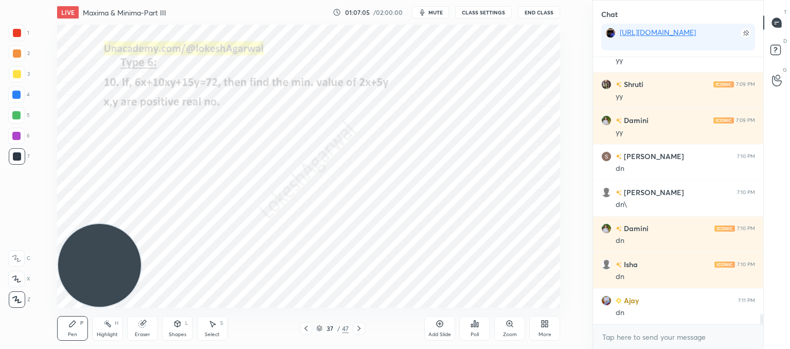
scroll to position [6881, 0]
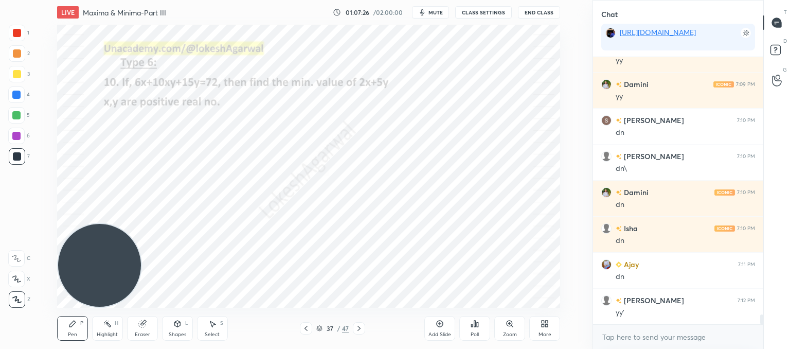
drag, startPoint x: 206, startPoint y: 323, endPoint x: 198, endPoint y: 322, distance: 7.9
click at [207, 323] on div "Select S" at bounding box center [212, 328] width 31 height 25
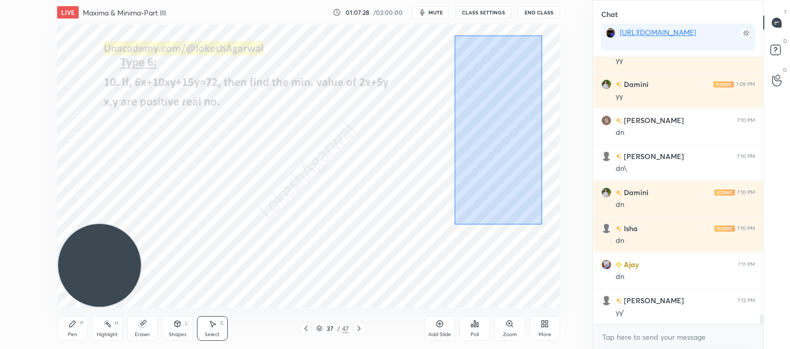
drag, startPoint x: 517, startPoint y: 207, endPoint x: 450, endPoint y: 39, distance: 180.9
click at [452, 33] on div "0 ° Undo Copy Paste here Duplicate Duplicate to new slide Delete" at bounding box center [308, 166] width 503 height 283
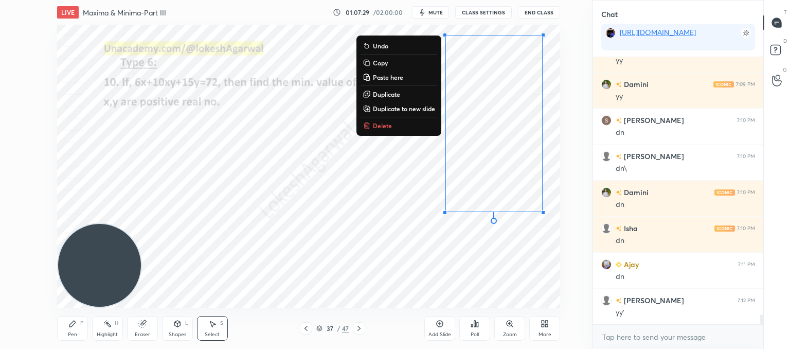
drag, startPoint x: 374, startPoint y: 124, endPoint x: 366, endPoint y: 135, distance: 13.6
click at [374, 125] on p "Delete" at bounding box center [382, 125] width 19 height 8
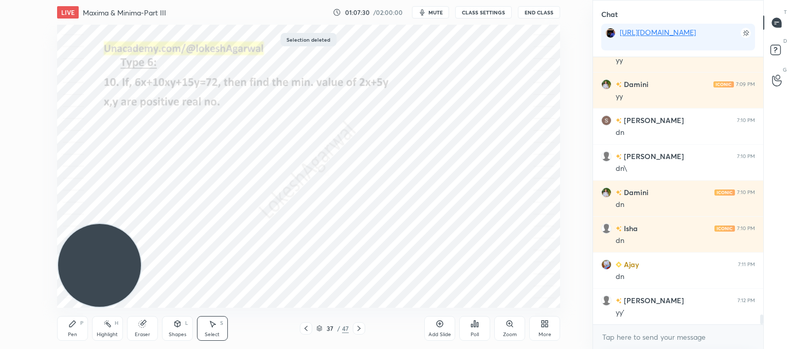
click at [74, 323] on icon at bounding box center [72, 323] width 6 height 6
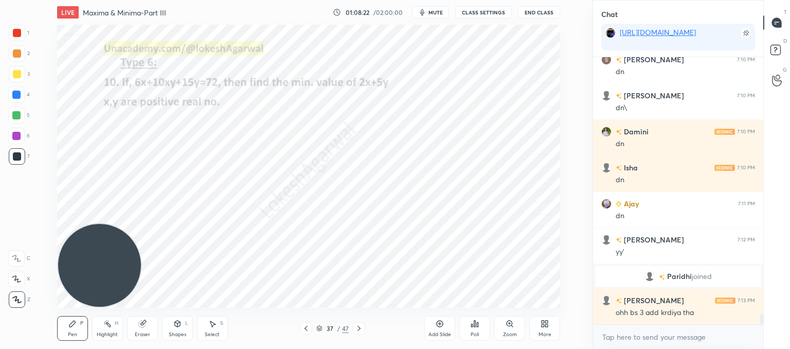
scroll to position [6784, 0]
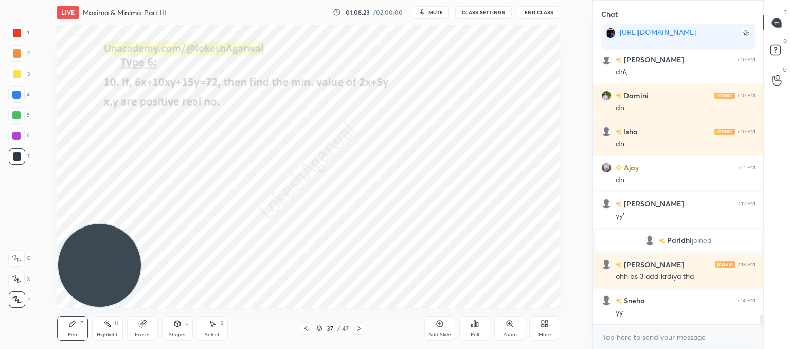
click at [356, 327] on icon at bounding box center [359, 328] width 8 height 8
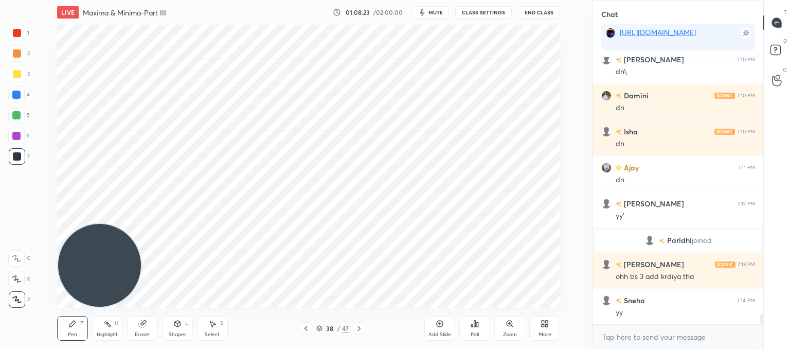
scroll to position [6820, 0]
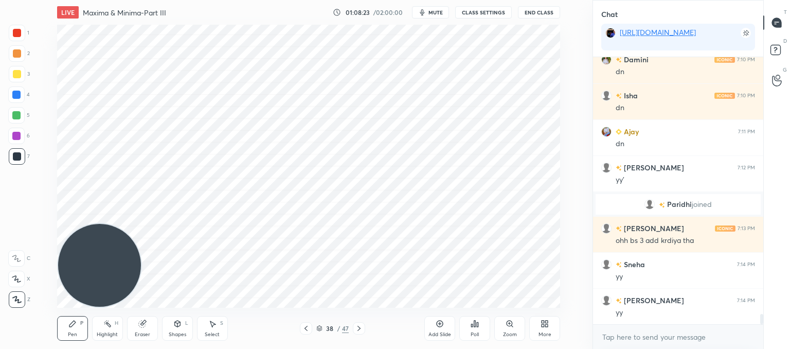
click at [356, 327] on icon at bounding box center [359, 328] width 8 height 8
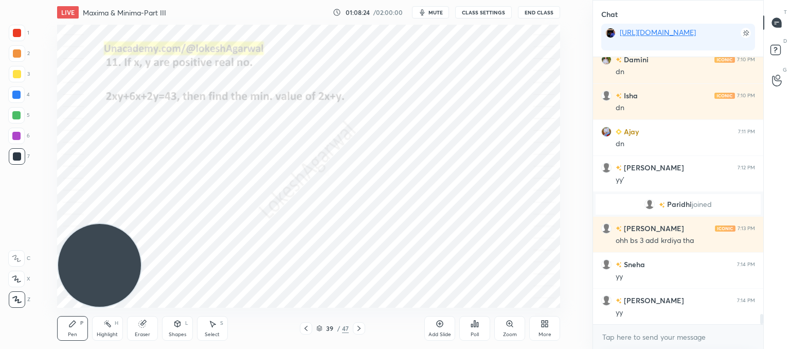
scroll to position [6856, 0]
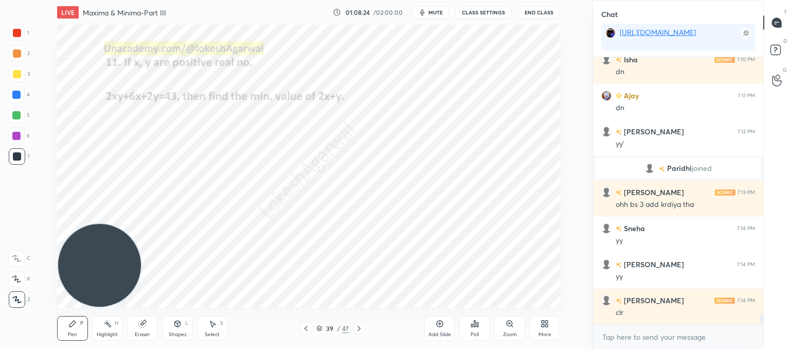
click at [356, 327] on icon at bounding box center [359, 328] width 8 height 8
click at [208, 17] on div "LIVE Maxima & Minima-Part III 01:08:27 / 02:00:00 mute CLASS SETTINGS End Class…" at bounding box center [308, 174] width 551 height 349
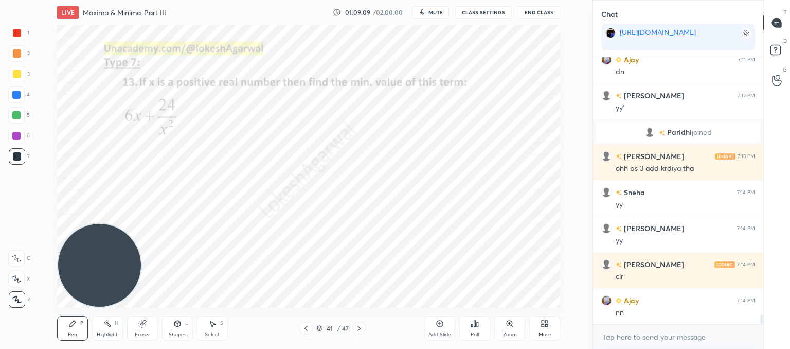
click at [438, 13] on span "mute" at bounding box center [435, 12] width 14 height 7
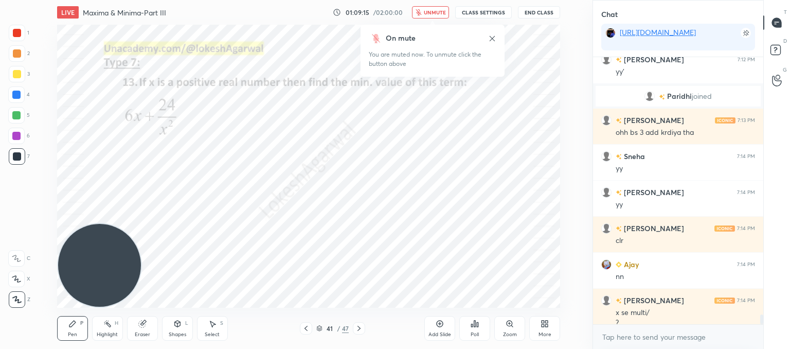
scroll to position [6938, 0]
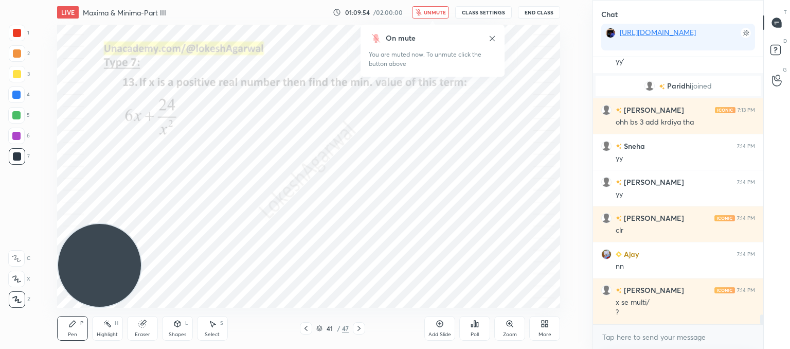
click at [426, 6] on button "unmute" at bounding box center [430, 12] width 37 height 12
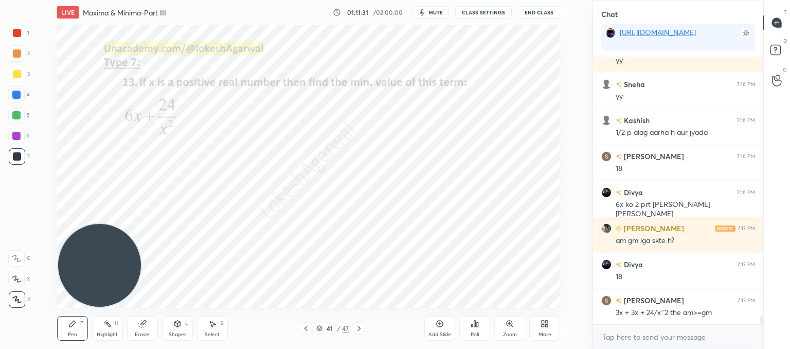
scroll to position [7276, 0]
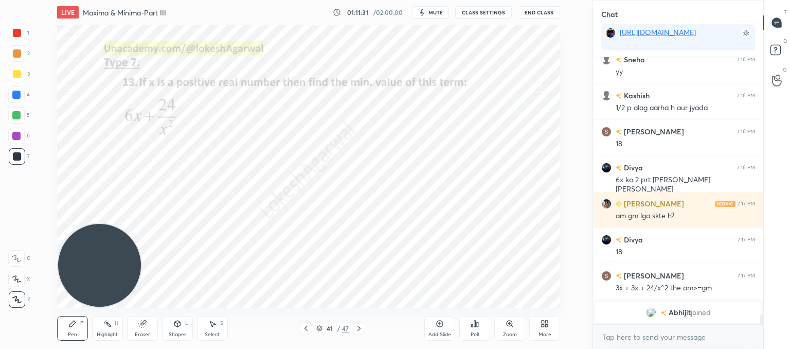
click at [148, 324] on div "Eraser" at bounding box center [142, 328] width 31 height 25
drag, startPoint x: 75, startPoint y: 321, endPoint x: 120, endPoint y: 278, distance: 62.5
click at [78, 321] on div "Pen P" at bounding box center [72, 328] width 31 height 25
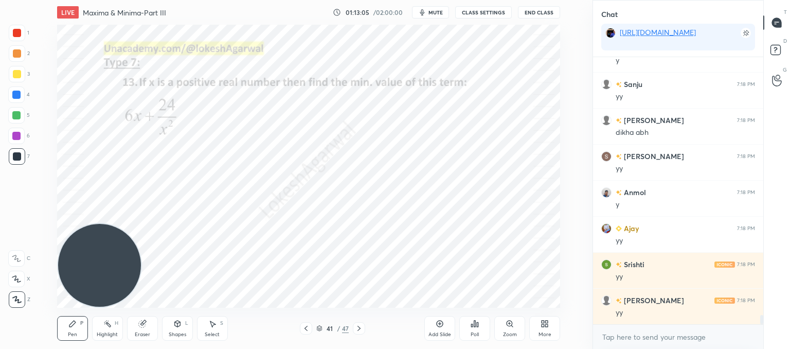
scroll to position [7523, 0]
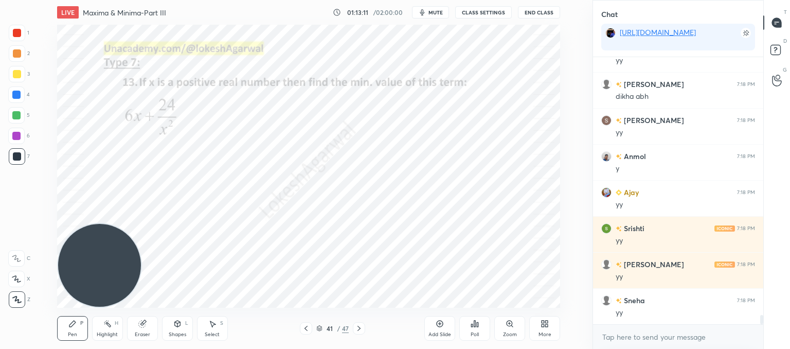
click at [357, 325] on icon at bounding box center [359, 328] width 8 height 8
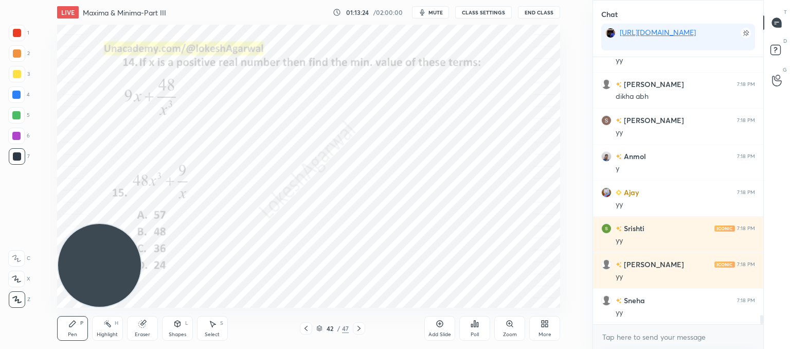
click at [360, 325] on icon at bounding box center [359, 328] width 8 height 8
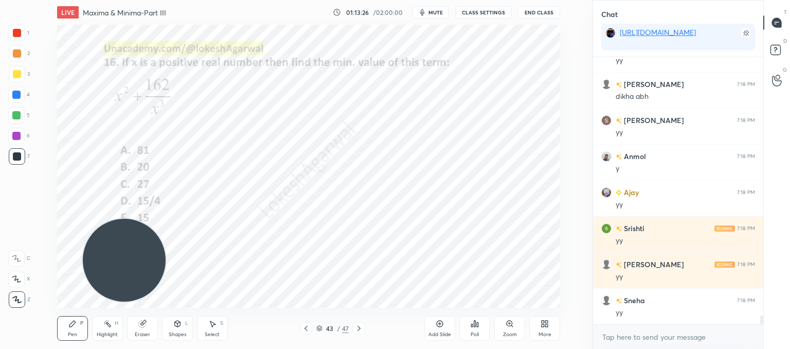
drag, startPoint x: 110, startPoint y: 234, endPoint x: 582, endPoint y: 223, distance: 472.0
click at [587, 225] on div "1 2 3 4 5 6 7 C X Z C X Z E E Erase all H H LIVE Maxima & Minima-Part III 01:13…" at bounding box center [296, 174] width 592 height 349
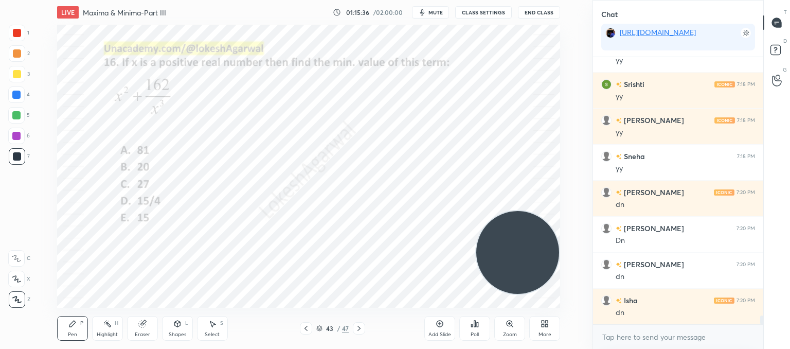
scroll to position [7703, 0]
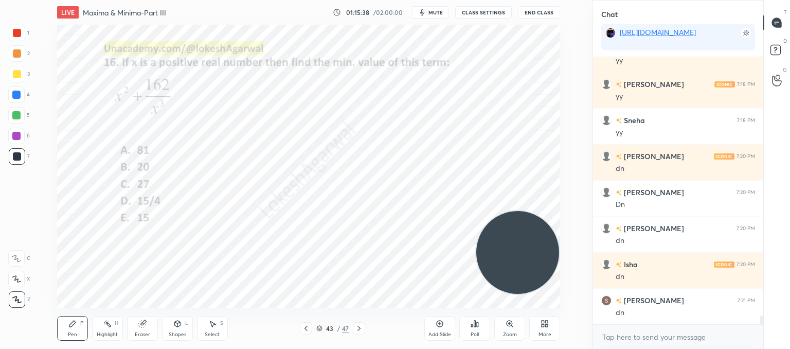
click at [477, 332] on div "Poll" at bounding box center [474, 334] width 8 height 5
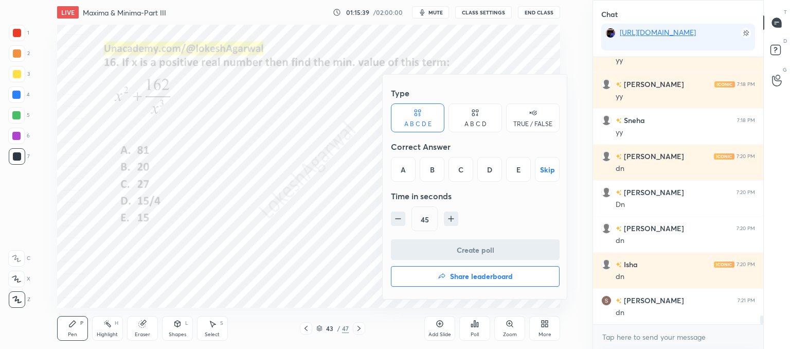
click at [517, 167] on div "E" at bounding box center [518, 169] width 25 height 25
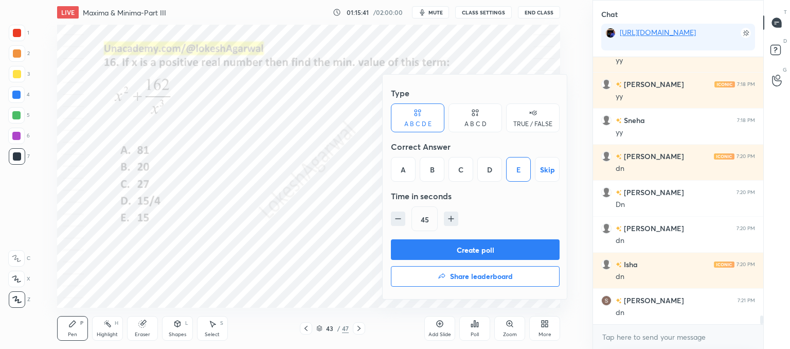
click at [419, 253] on button "Create poll" at bounding box center [475, 249] width 169 height 21
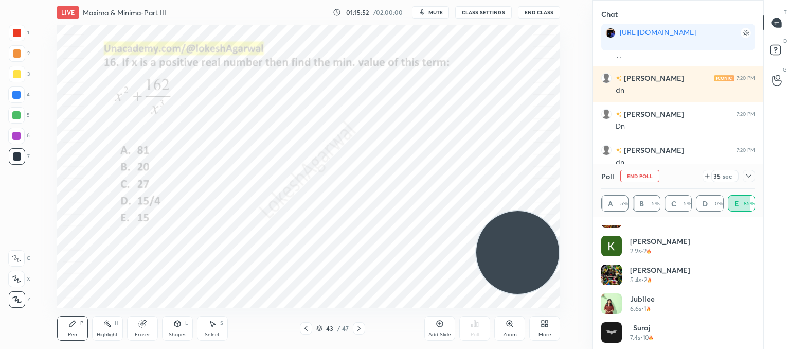
scroll to position [366, 0]
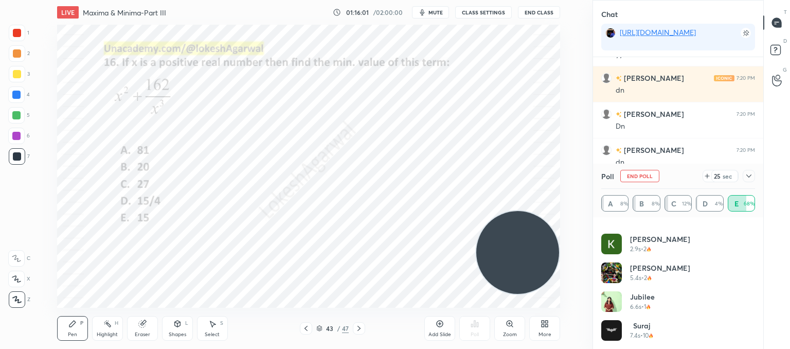
click at [748, 174] on icon at bounding box center [748, 176] width 8 height 8
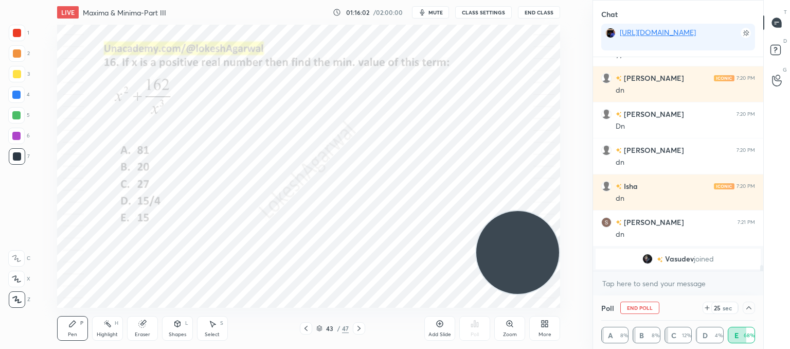
scroll to position [0, 0]
click at [625, 284] on textarea at bounding box center [678, 283] width 154 height 16
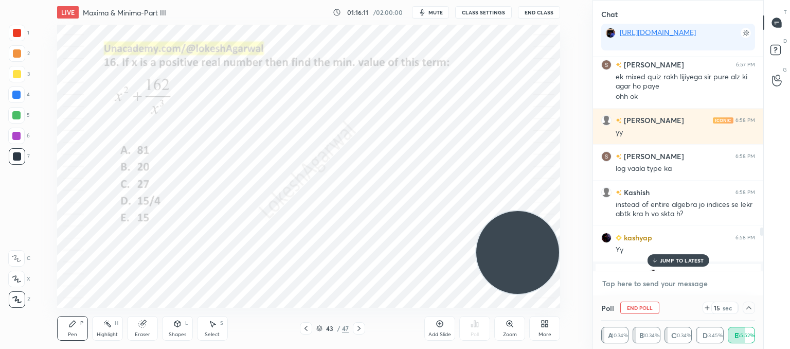
scroll to position [5982, 0]
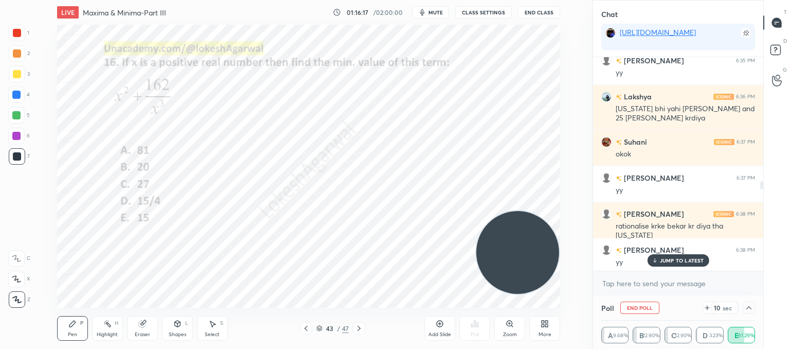
click at [667, 254] on div "JUMP TO LATEST" at bounding box center [678, 260] width 62 height 12
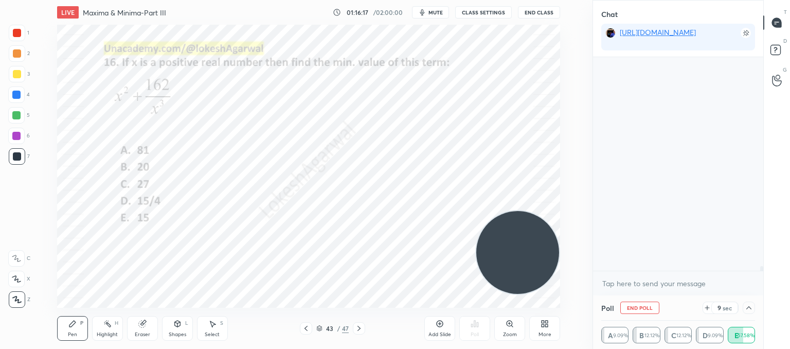
scroll to position [9244, 0]
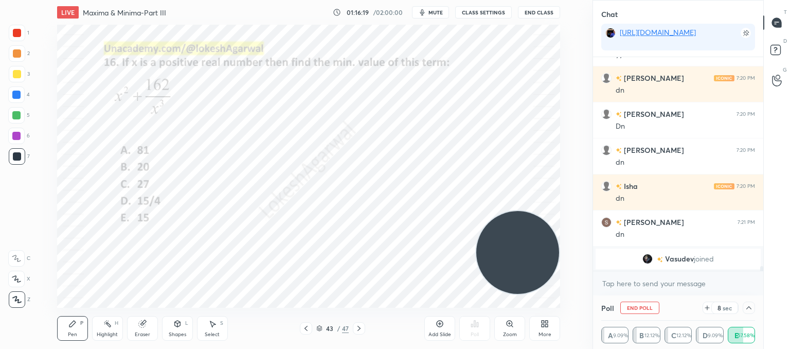
click at [747, 305] on icon at bounding box center [748, 307] width 8 height 8
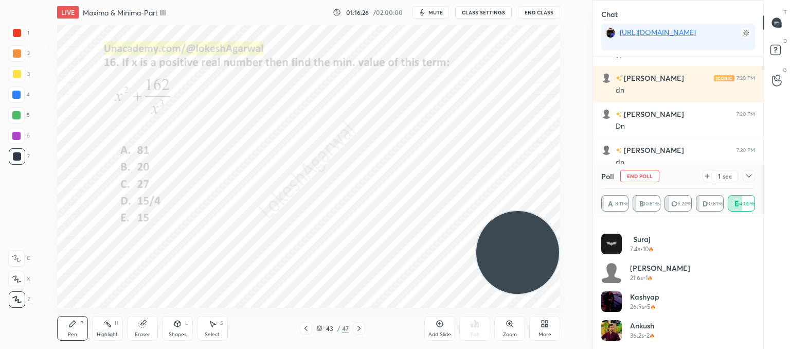
scroll to position [481, 0]
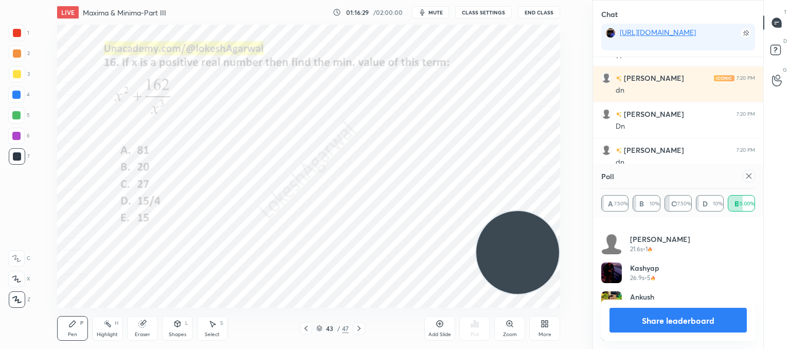
click at [748, 176] on icon at bounding box center [748, 175] width 5 height 5
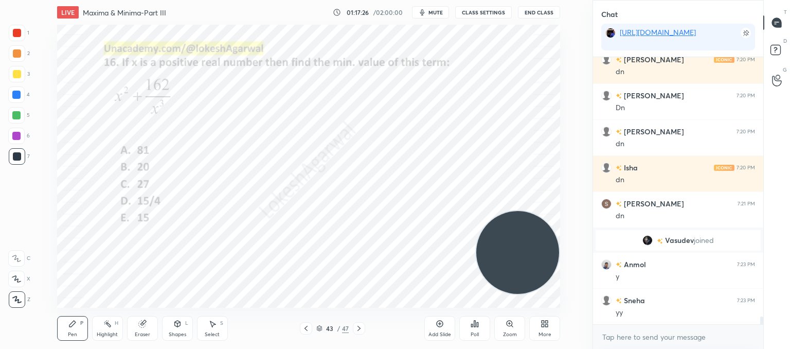
scroll to position [9298, 0]
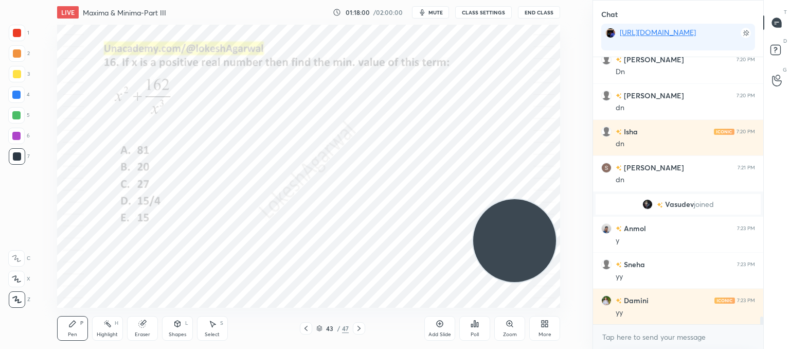
drag, startPoint x: 528, startPoint y: 239, endPoint x: 12, endPoint y: 162, distance: 521.8
click at [11, 162] on div "1 2 3 4 5 6 7 C X Z C X Z E E Erase all H H LIVE Maxima & Minima-Part III 01:18…" at bounding box center [292, 174] width 584 height 349
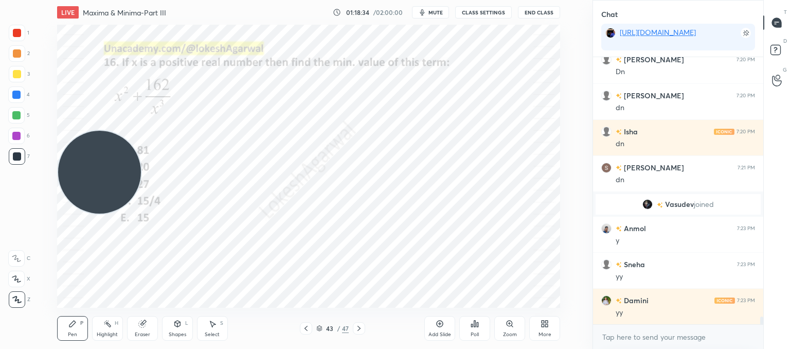
scroll to position [9334, 0]
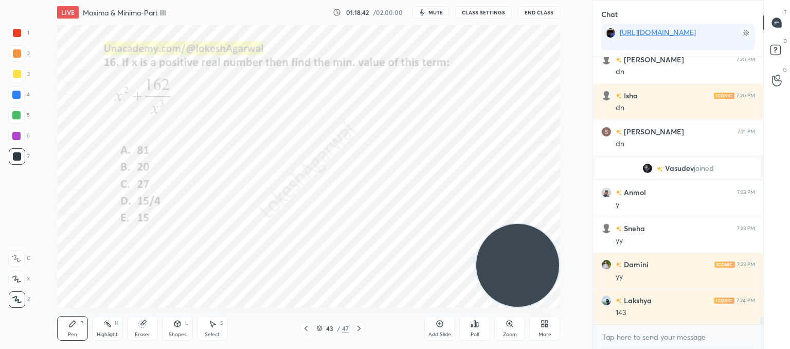
drag, startPoint x: 136, startPoint y: 163, endPoint x: 590, endPoint y: 322, distance: 481.4
click at [602, 334] on div "1 2 3 4 5 6 7 C X Z C X Z E E Erase all H H LIVE Maxima & Minima-Part III 01:18…" at bounding box center [395, 174] width 790 height 349
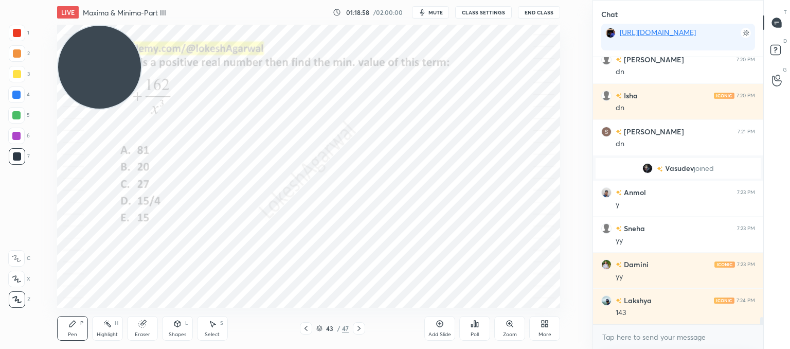
drag, startPoint x: 475, startPoint y: 218, endPoint x: 43, endPoint y: 4, distance: 482.3
click at [43, 0] on html "1 2 3 4 5 6 7 C X Z C X Z E E Erase all H H LIVE Maxima & Minima-Part III 01:18…" at bounding box center [395, 0] width 790 height 0
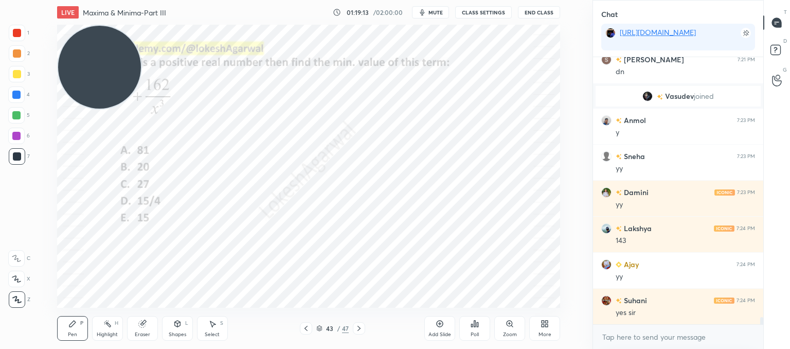
scroll to position [9442, 0]
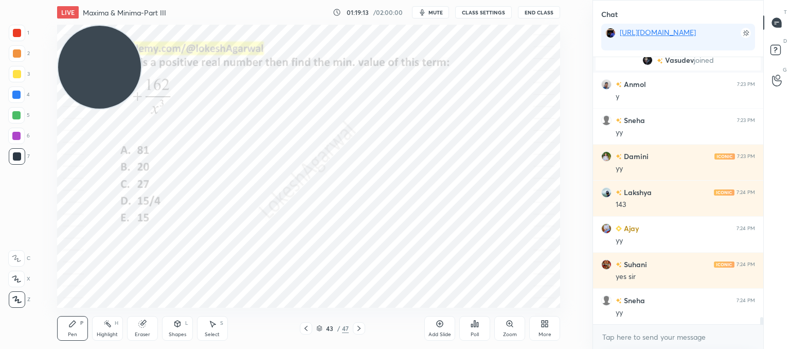
click at [365, 327] on div "43 / 47" at bounding box center [333, 328] width 184 height 12
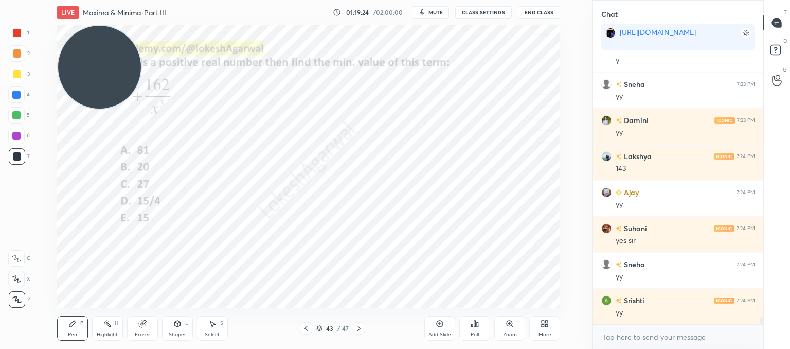
click at [359, 328] on icon at bounding box center [358, 327] width 3 height 5
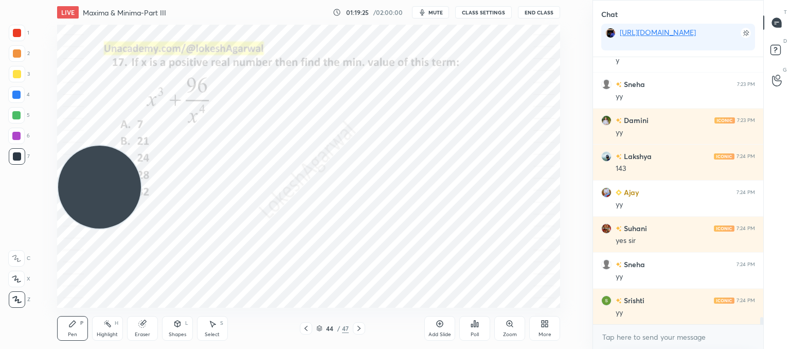
drag, startPoint x: 120, startPoint y: 78, endPoint x: 98, endPoint y: 207, distance: 130.8
click at [84, 228] on video at bounding box center [99, 186] width 83 height 83
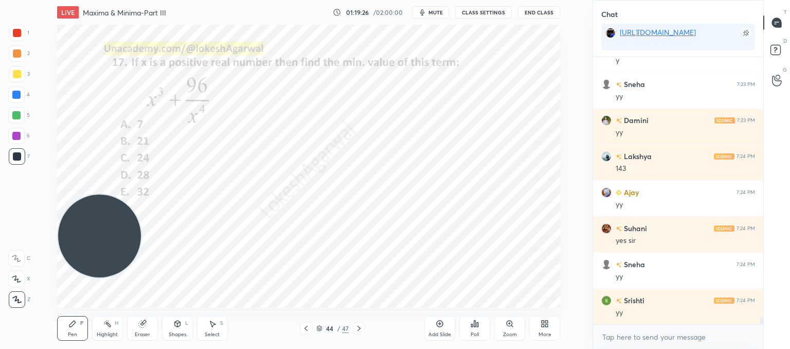
click at [363, 331] on div at bounding box center [359, 328] width 12 height 12
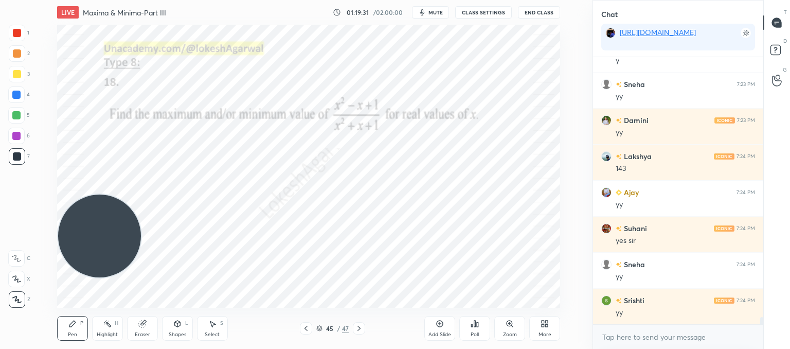
drag, startPoint x: 152, startPoint y: 320, endPoint x: 146, endPoint y: 311, distance: 11.1
click at [151, 319] on div "Eraser" at bounding box center [142, 328] width 31 height 25
drag, startPoint x: 72, startPoint y: 327, endPoint x: 118, endPoint y: 269, distance: 74.3
click at [76, 324] on div "Pen P" at bounding box center [72, 328] width 31 height 25
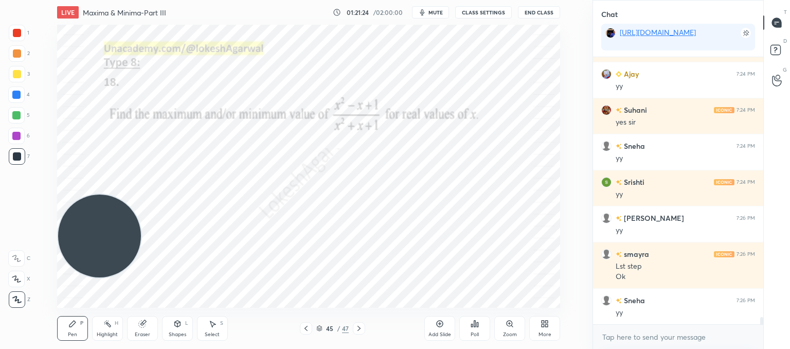
scroll to position [9632, 0]
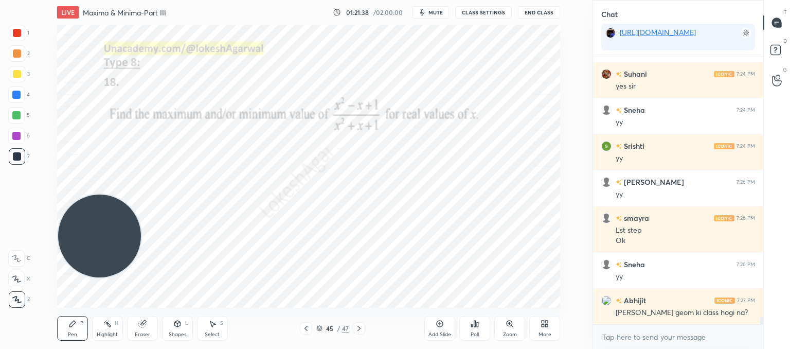
drag, startPoint x: 141, startPoint y: 325, endPoint x: 164, endPoint y: 312, distance: 27.2
click at [146, 323] on div "Eraser" at bounding box center [142, 328] width 31 height 25
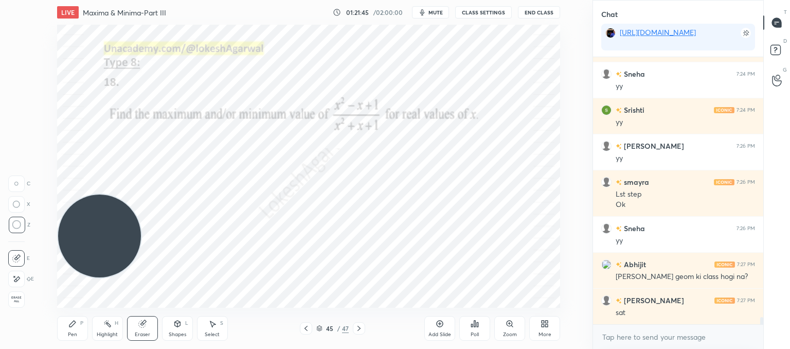
scroll to position [9704, 0]
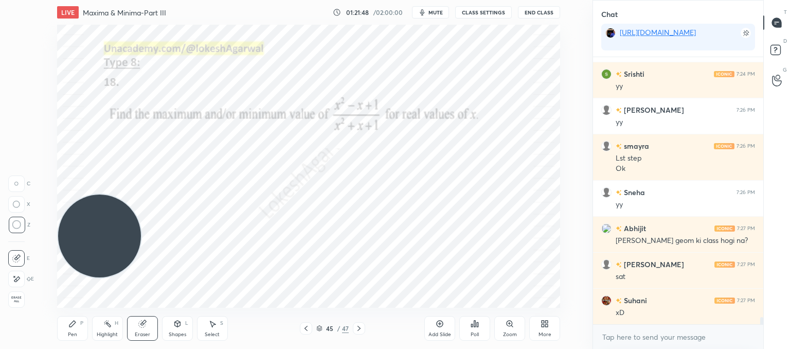
click at [78, 322] on div "Pen P" at bounding box center [72, 328] width 31 height 25
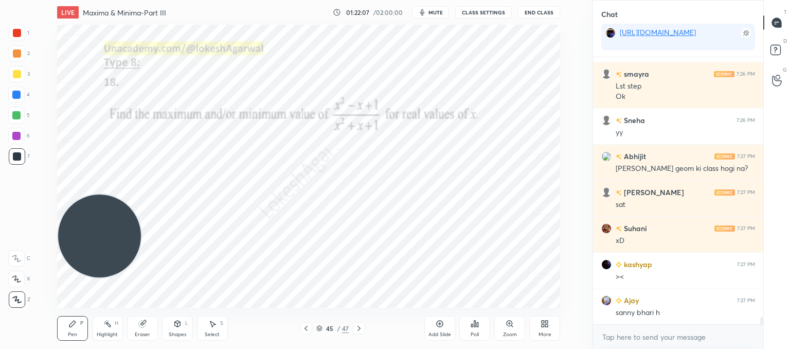
scroll to position [9812, 0]
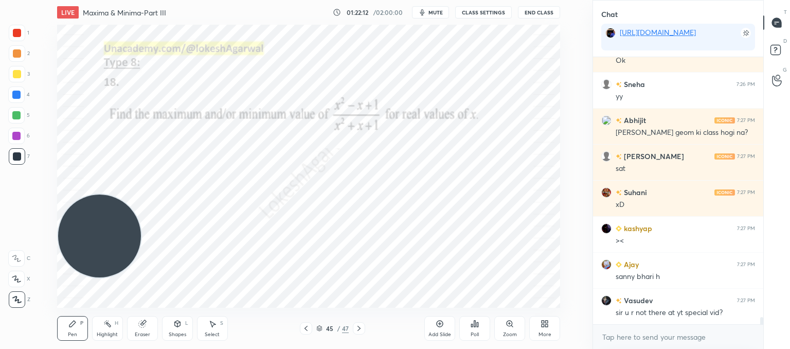
click at [149, 329] on div "Eraser" at bounding box center [142, 328] width 31 height 25
click at [12, 190] on div at bounding box center [16, 183] width 16 height 16
click at [12, 188] on div at bounding box center [16, 183] width 16 height 16
click at [75, 330] on div "Pen P" at bounding box center [72, 328] width 31 height 25
click at [144, 328] on div "Eraser" at bounding box center [142, 328] width 31 height 25
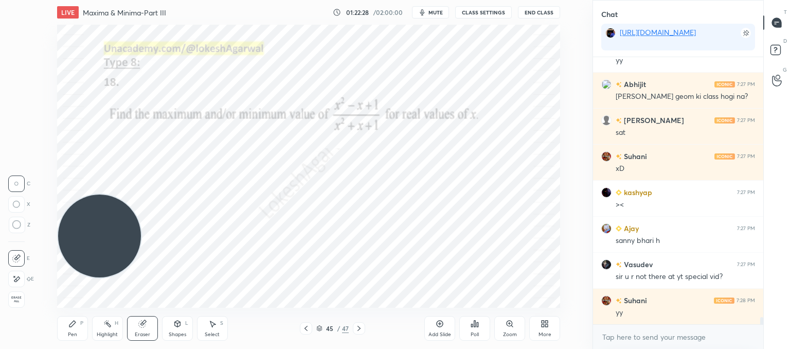
click at [76, 325] on icon at bounding box center [72, 323] width 8 height 8
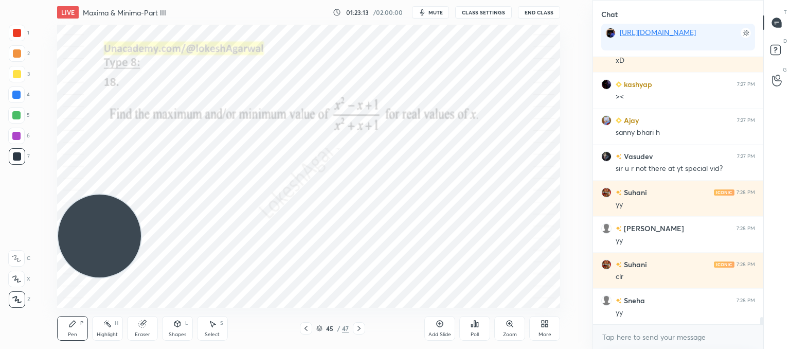
scroll to position [9992, 0]
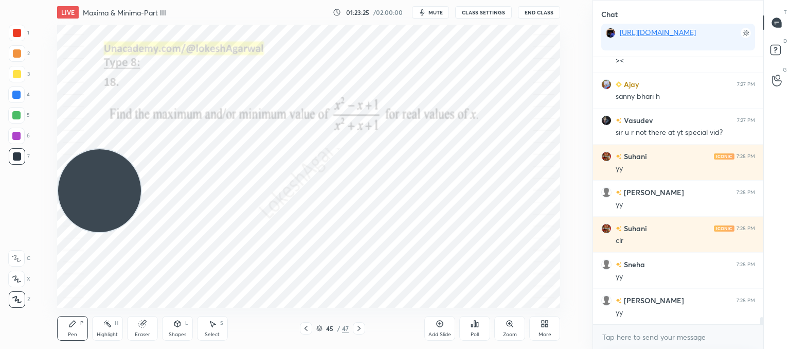
drag, startPoint x: 94, startPoint y: 181, endPoint x: 106, endPoint y: 34, distance: 147.0
click at [96, 22] on div "LIVE Maxima & Minima-Part III 01:23:25 / 02:00:00 mute CLASS SETTINGS End Class…" at bounding box center [308, 174] width 551 height 349
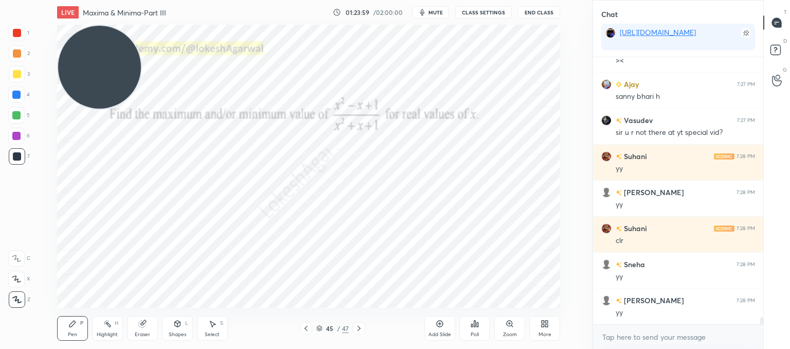
click at [511, 302] on div "LIVE Maxima & Minima-Part III 01:23:59 / 02:00:00 mute CLASS SETTINGS End Class…" at bounding box center [308, 174] width 551 height 349
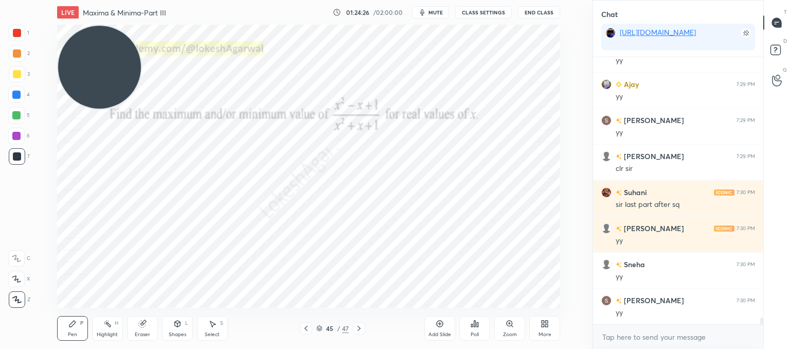
scroll to position [10280, 0]
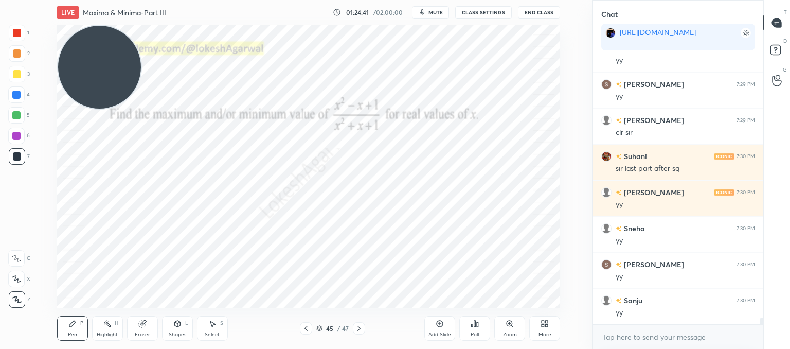
click at [506, 295] on div "LIVE Maxima & Minima-Part III 01:24:41 / 02:00:00 mute CLASS SETTINGS End Class…" at bounding box center [308, 174] width 551 height 349
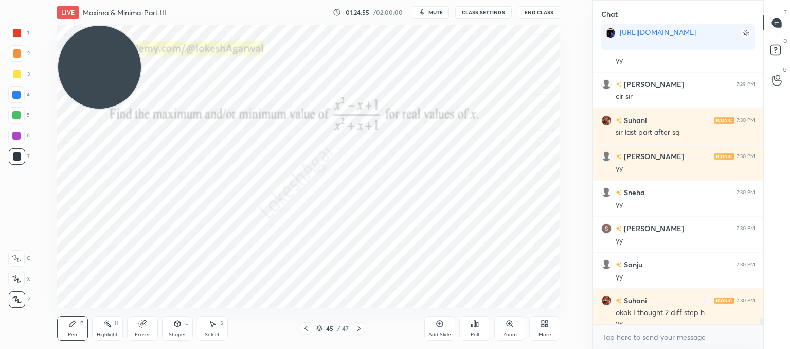
scroll to position [10326, 0]
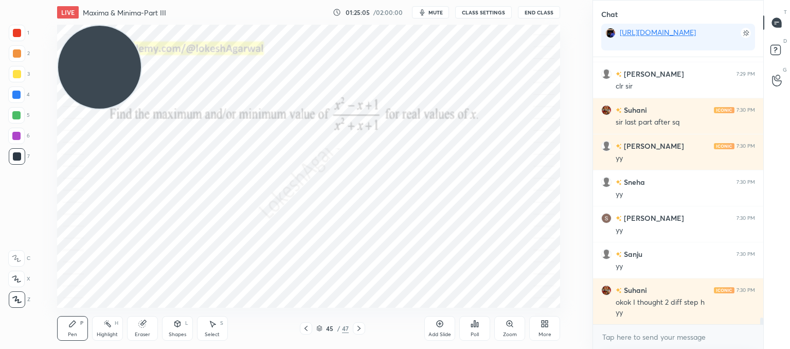
click at [361, 331] on icon at bounding box center [359, 328] width 8 height 8
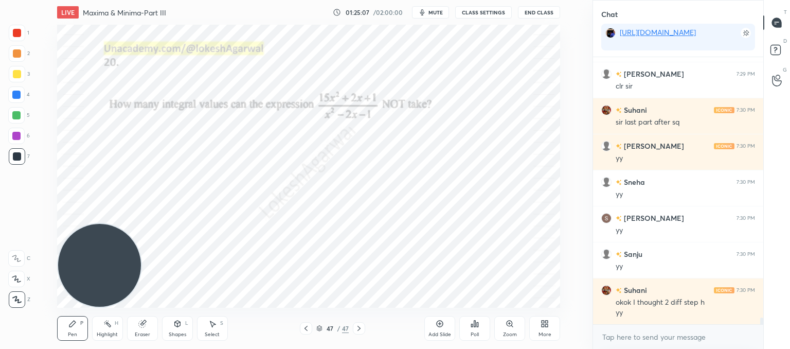
drag, startPoint x: 109, startPoint y: 68, endPoint x: 93, endPoint y: 306, distance: 238.0
click at [52, 0] on html "1 2 3 4 5 6 7 C X Z C X Z E E Erase all H H LIVE Maxima & Minima-Part III 01:25…" at bounding box center [395, 0] width 790 height 0
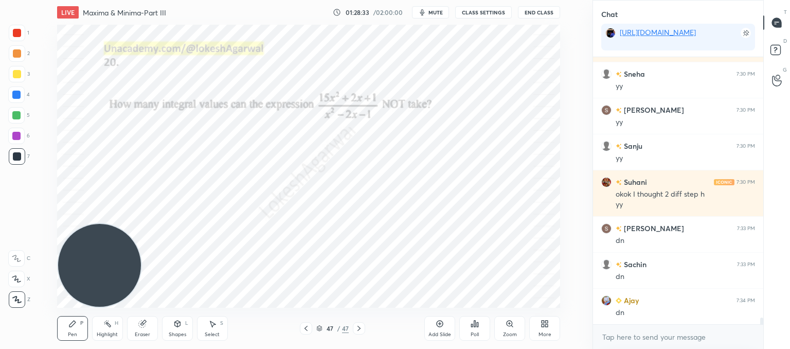
scroll to position [10470, 0]
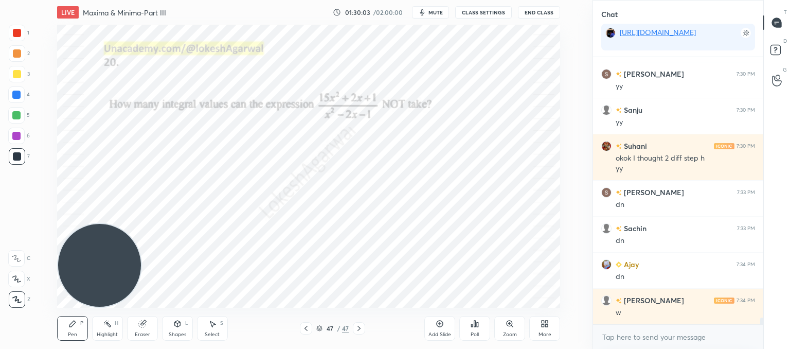
click at [219, 326] on div "Select S" at bounding box center [212, 328] width 31 height 25
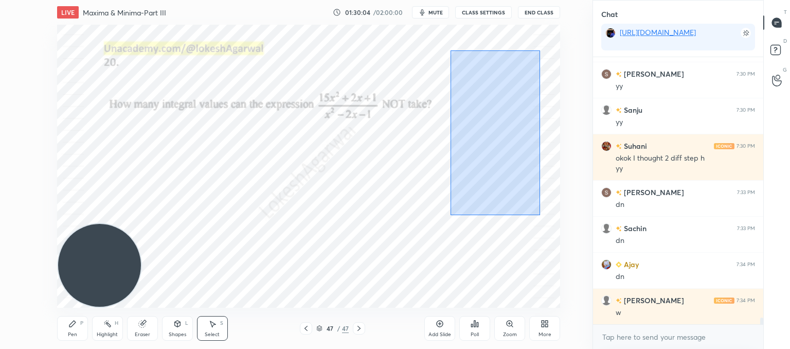
drag, startPoint x: 540, startPoint y: 215, endPoint x: 454, endPoint y: 35, distance: 199.4
click at [453, 35] on div "0 ° Undo Copy Paste here Duplicate Duplicate to new slide Delete" at bounding box center [308, 166] width 503 height 283
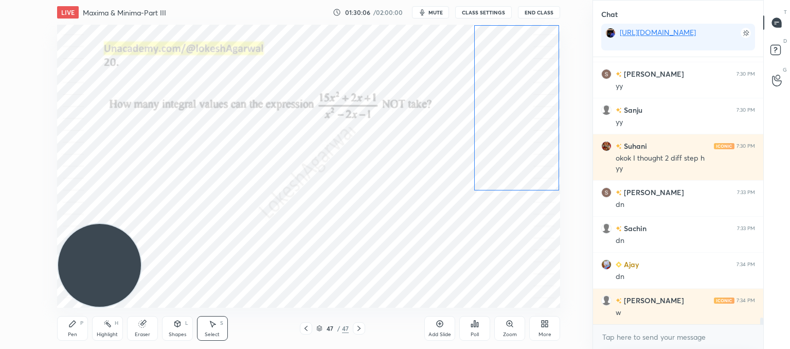
drag, startPoint x: 498, startPoint y: 115, endPoint x: 523, endPoint y: 100, distance: 29.3
click at [523, 100] on div "0 ° Undo Copy Paste here Duplicate Duplicate to new slide Delete" at bounding box center [308, 166] width 503 height 283
click at [436, 240] on div "0 ° Undo Copy Paste here Duplicate Duplicate to new slide Delete" at bounding box center [308, 166] width 503 height 283
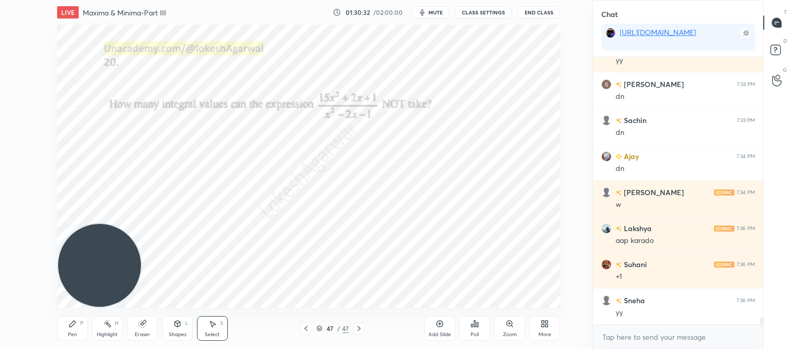
scroll to position [10614, 0]
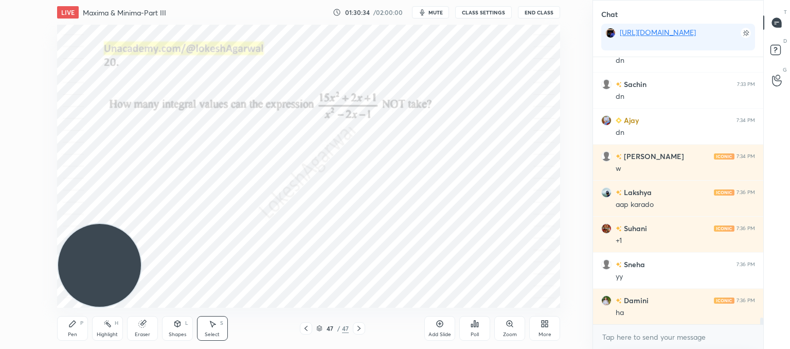
drag, startPoint x: 72, startPoint y: 325, endPoint x: 95, endPoint y: 314, distance: 25.5
click at [73, 328] on div "Pen P" at bounding box center [72, 328] width 31 height 25
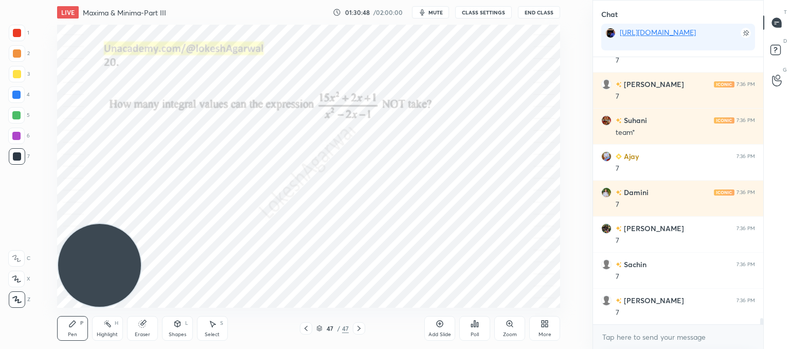
scroll to position [11046, 0]
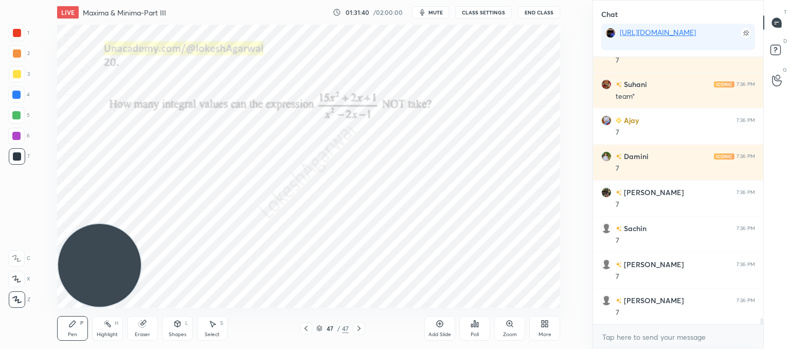
click at [219, 335] on div "Select" at bounding box center [212, 334] width 15 height 5
click at [177, 327] on icon at bounding box center [177, 323] width 8 height 8
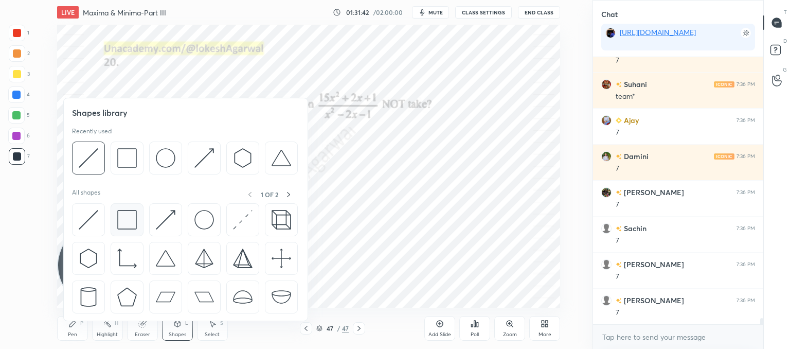
click at [128, 223] on img at bounding box center [127, 220] width 20 height 20
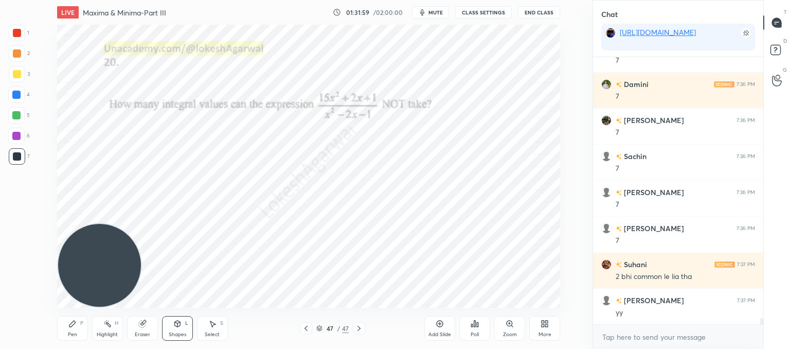
scroll to position [11154, 0]
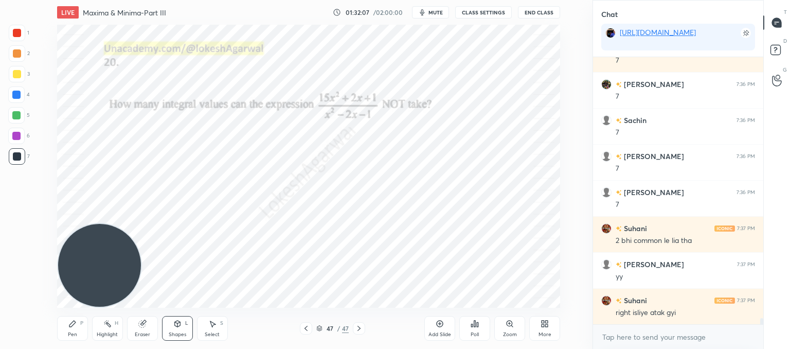
drag, startPoint x: 67, startPoint y: 330, endPoint x: 189, endPoint y: 308, distance: 124.3
click at [67, 330] on div "Pen P" at bounding box center [72, 328] width 31 height 25
click at [213, 327] on div "Select S" at bounding box center [212, 328] width 31 height 25
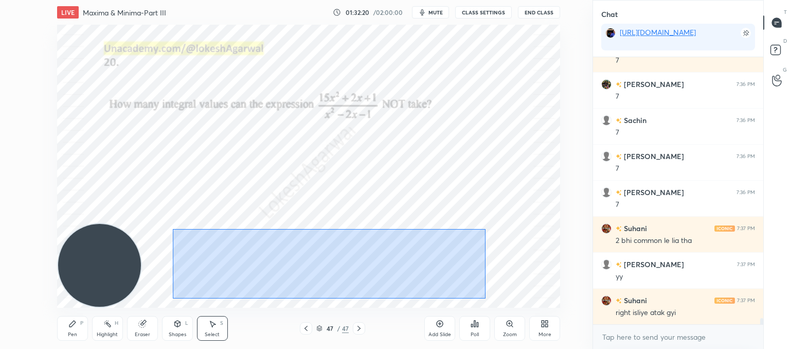
drag, startPoint x: 173, startPoint y: 229, endPoint x: 485, endPoint y: 298, distance: 320.2
click at [485, 298] on div "0 ° Undo Copy Paste here Duplicate Duplicate to new slide Delete" at bounding box center [308, 166] width 503 height 283
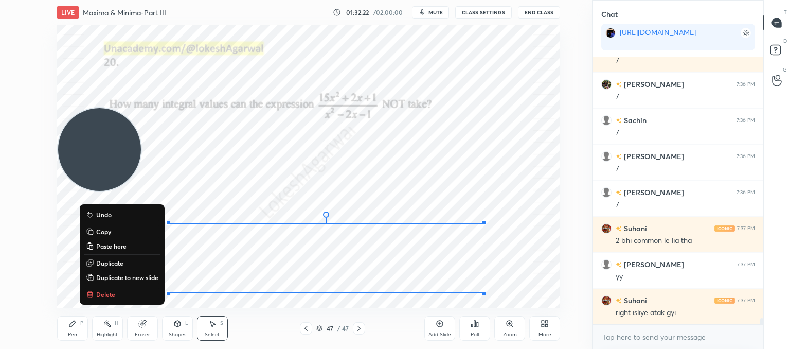
drag, startPoint x: 114, startPoint y: 266, endPoint x: 79, endPoint y: 147, distance: 124.6
click at [72, 108] on video at bounding box center [99, 149] width 83 height 83
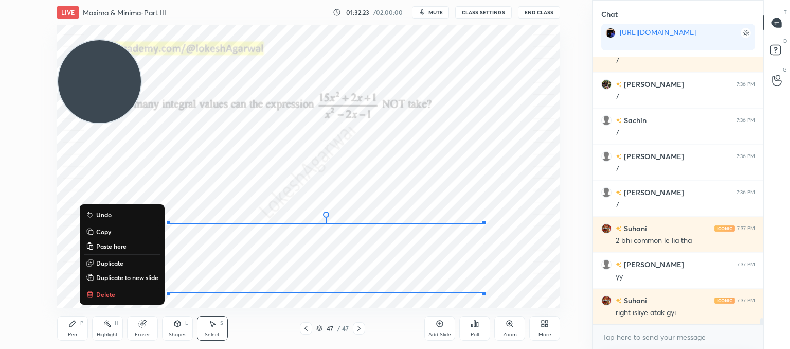
click at [100, 235] on p "Copy" at bounding box center [103, 231] width 15 height 8
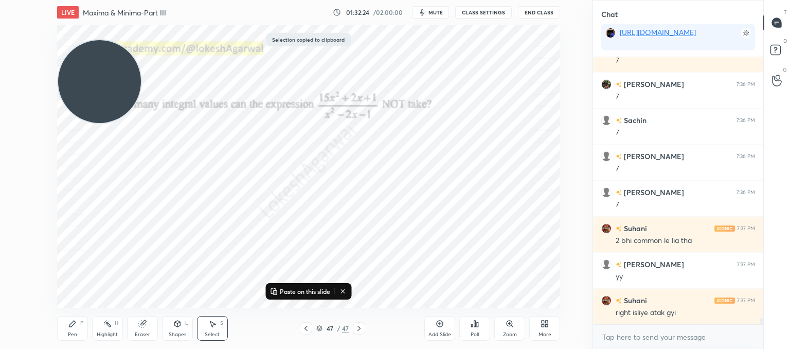
click at [439, 332] on div "Add Slide" at bounding box center [439, 334] width 23 height 5
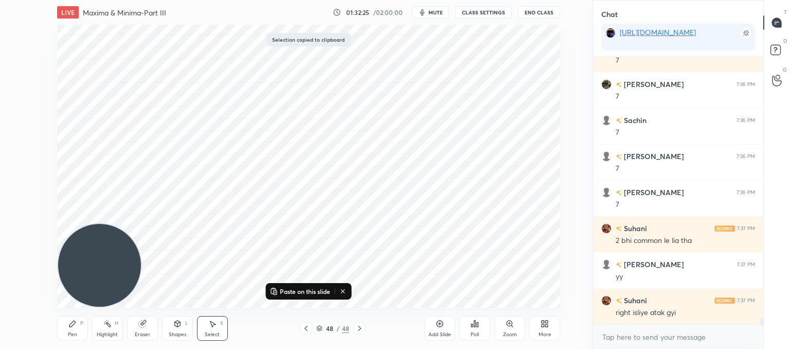
drag, startPoint x: 91, startPoint y: 77, endPoint x: 61, endPoint y: 199, distance: 126.5
click at [2, 343] on div "1 2 3 4 5 6 7 C X Z C X Z E E Erase all H H LIVE Maxima & Minima-Part III 01:32…" at bounding box center [292, 174] width 584 height 349
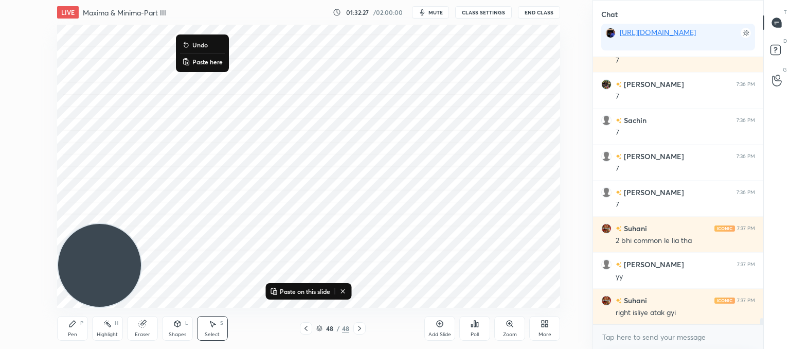
click at [194, 59] on p "Paste here" at bounding box center [207, 62] width 30 height 8
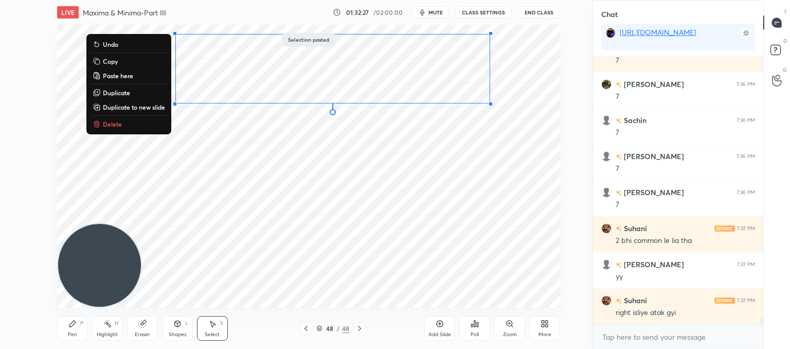
click at [410, 177] on div "0 ° Undo Copy Paste here Duplicate Duplicate to new slide Delete" at bounding box center [308, 166] width 503 height 283
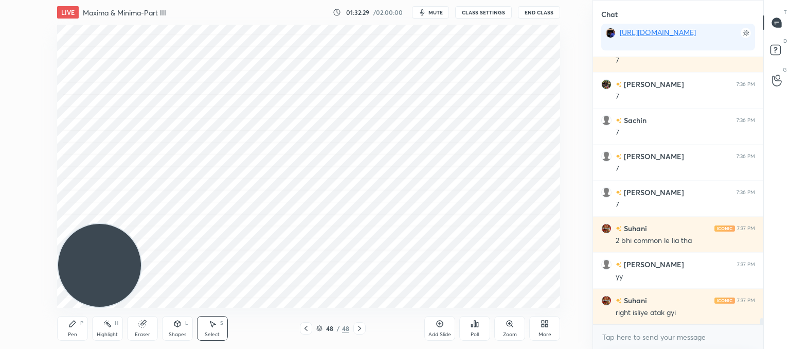
click at [71, 328] on div "Pen P" at bounding box center [72, 328] width 31 height 25
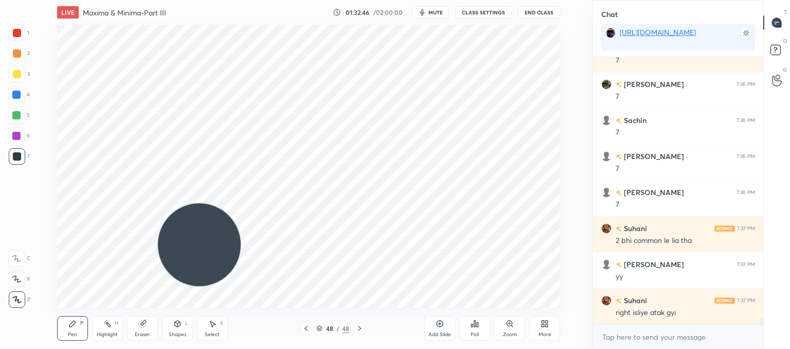
drag, startPoint x: 102, startPoint y: 260, endPoint x: 517, endPoint y: 131, distance: 435.1
click at [241, 203] on video at bounding box center [199, 244] width 83 height 83
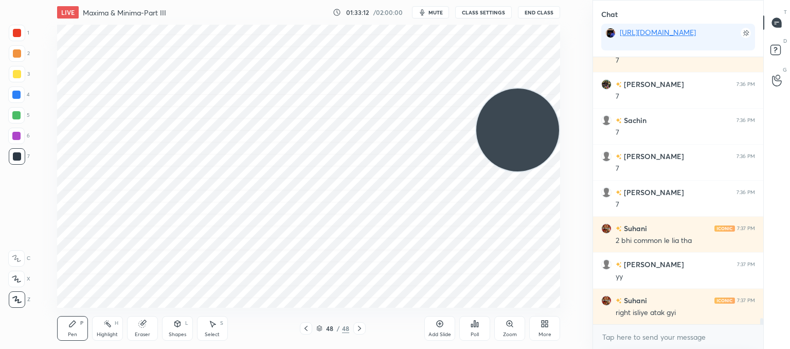
scroll to position [11190, 0]
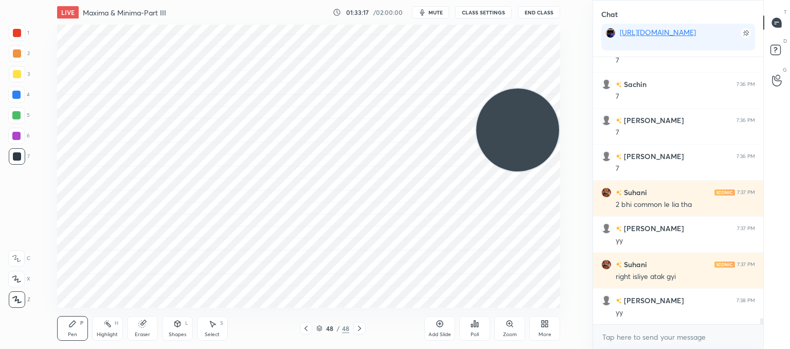
drag, startPoint x: 141, startPoint y: 322, endPoint x: 149, endPoint y: 311, distance: 13.3
click at [144, 320] on g at bounding box center [142, 324] width 8 height 8
click at [67, 326] on div "Pen P" at bounding box center [72, 328] width 31 height 25
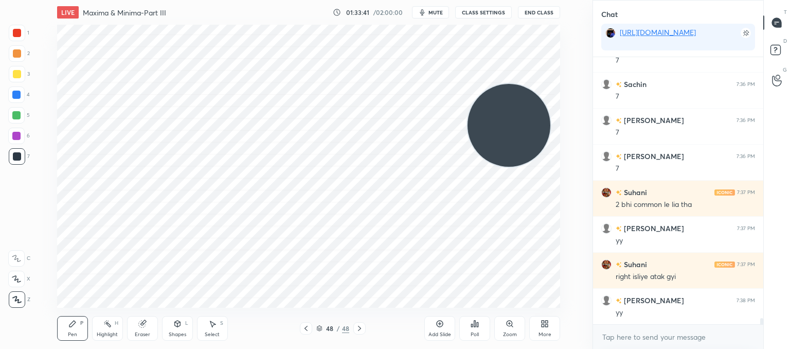
drag, startPoint x: 510, startPoint y: 144, endPoint x: 94, endPoint y: 97, distance: 418.6
click at [39, 89] on div "Setting up your live class Poll for secs No correct answer Start poll" at bounding box center [308, 166] width 551 height 283
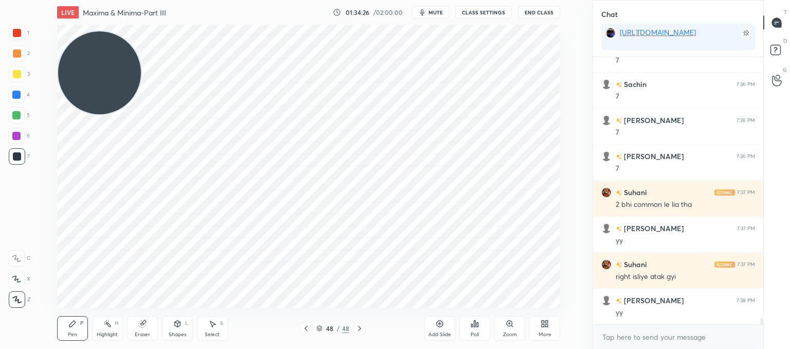
click at [308, 327] on div at bounding box center [306, 328] width 12 height 12
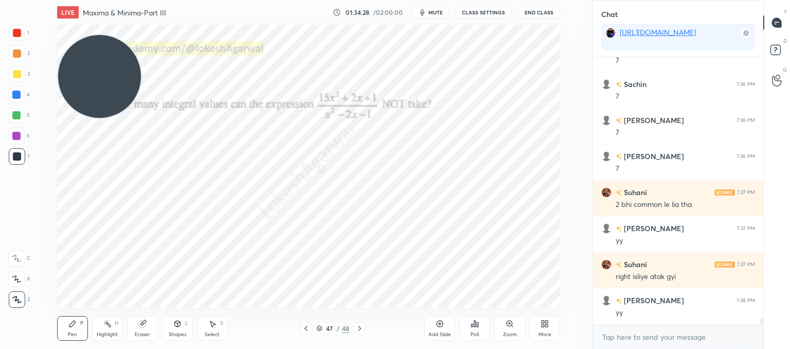
drag, startPoint x: 127, startPoint y: 93, endPoint x: 124, endPoint y: 243, distance: 150.1
click at [117, 118] on video at bounding box center [99, 76] width 83 height 83
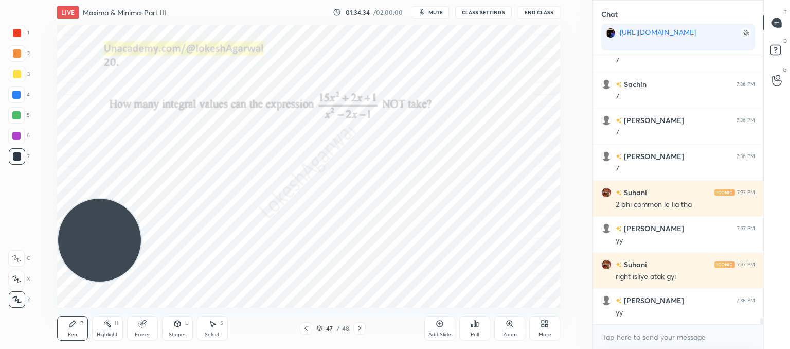
scroll to position [11226, 0]
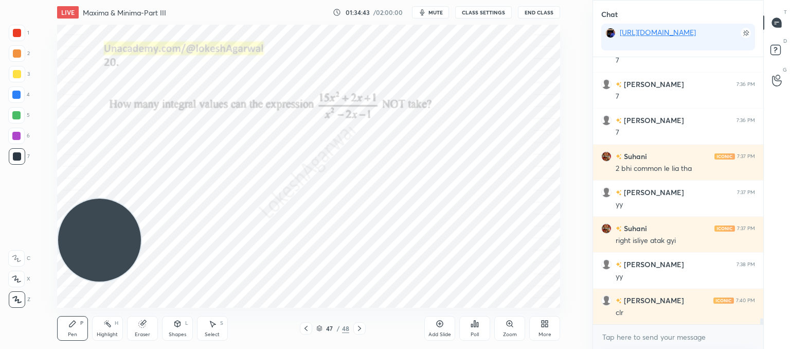
click at [362, 327] on icon at bounding box center [359, 328] width 8 height 8
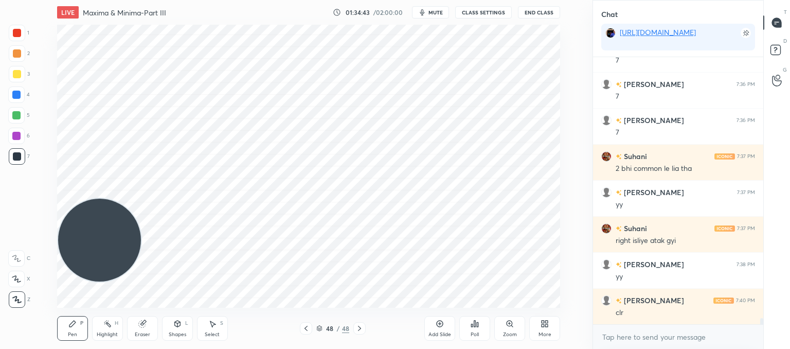
scroll to position [11262, 0]
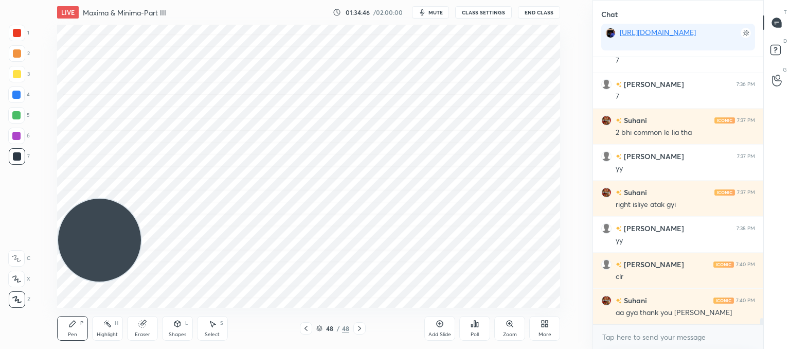
click at [308, 328] on icon at bounding box center [306, 328] width 8 height 8
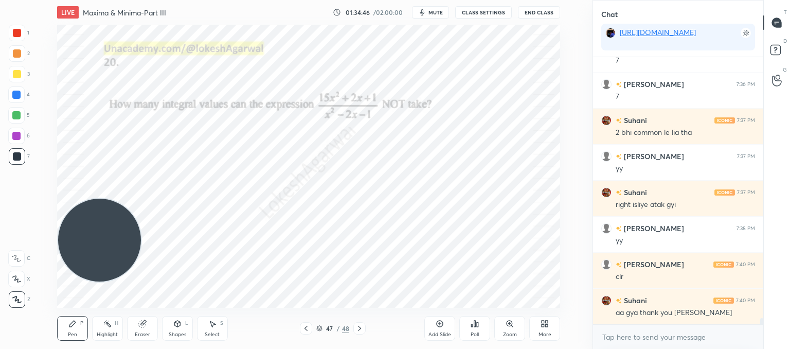
click at [307, 328] on icon at bounding box center [306, 328] width 8 height 8
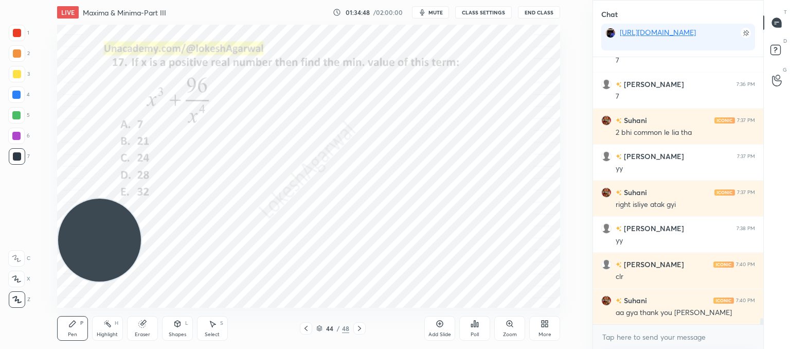
click at [307, 328] on icon at bounding box center [306, 328] width 8 height 8
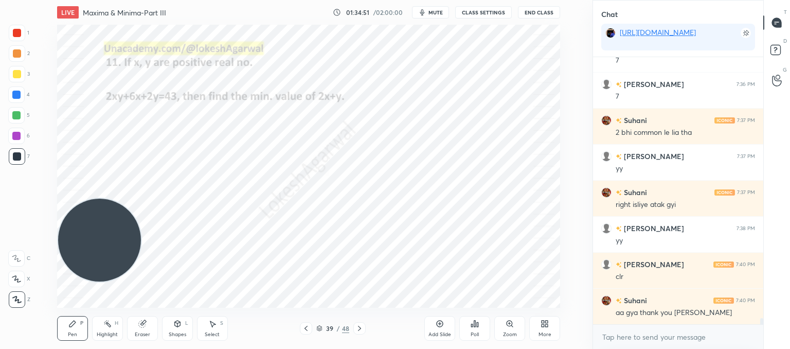
click at [307, 328] on icon at bounding box center [306, 328] width 8 height 8
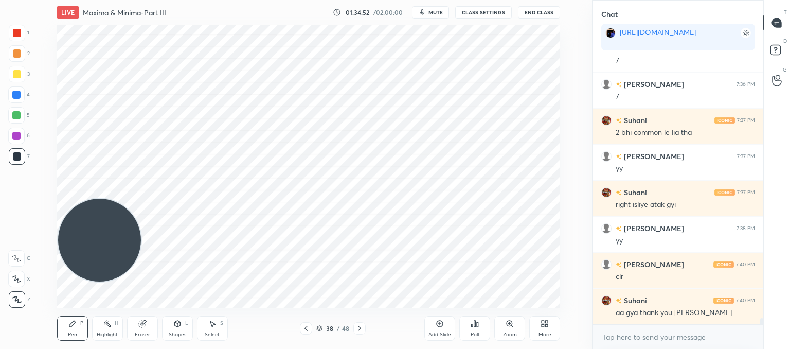
click at [307, 328] on icon at bounding box center [306, 328] width 8 height 8
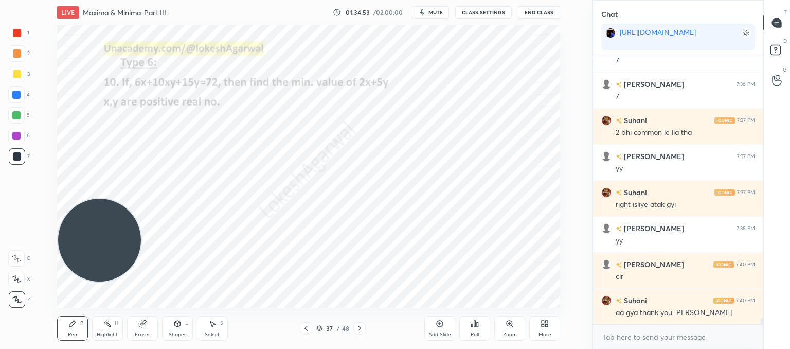
click at [307, 328] on icon at bounding box center [306, 328] width 8 height 8
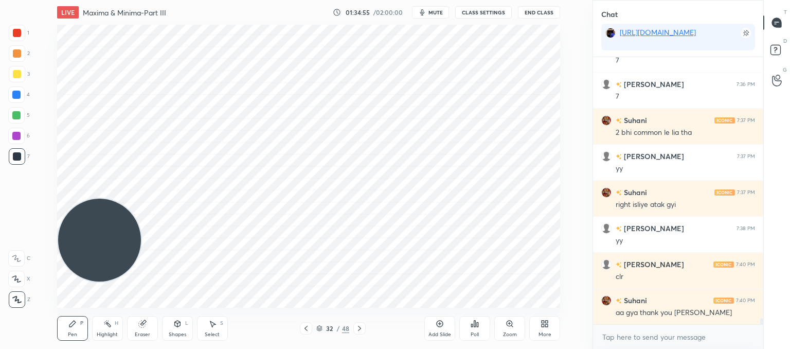
click at [307, 327] on icon at bounding box center [306, 328] width 8 height 8
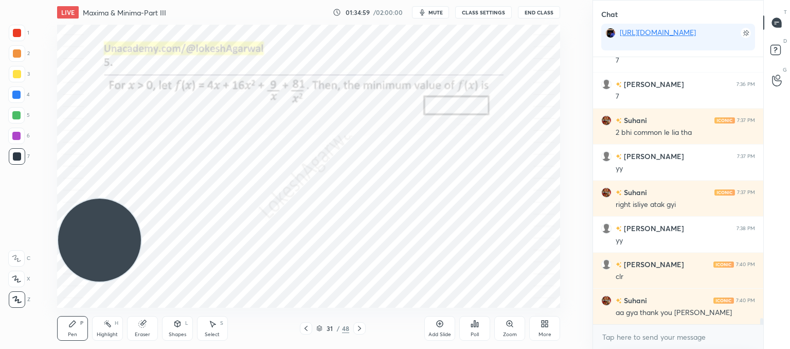
click at [306, 324] on icon at bounding box center [306, 328] width 8 height 8
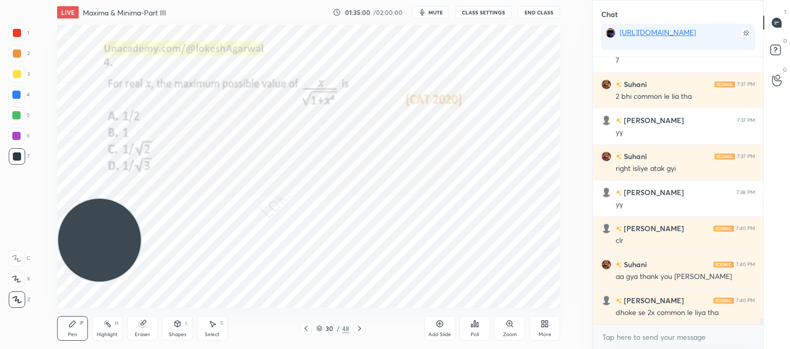
scroll to position [11334, 0]
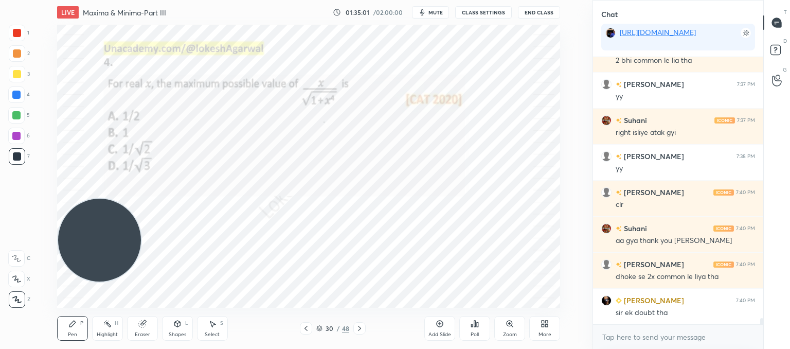
click at [306, 324] on icon at bounding box center [306, 328] width 8 height 8
click at [303, 324] on icon at bounding box center [306, 328] width 8 height 8
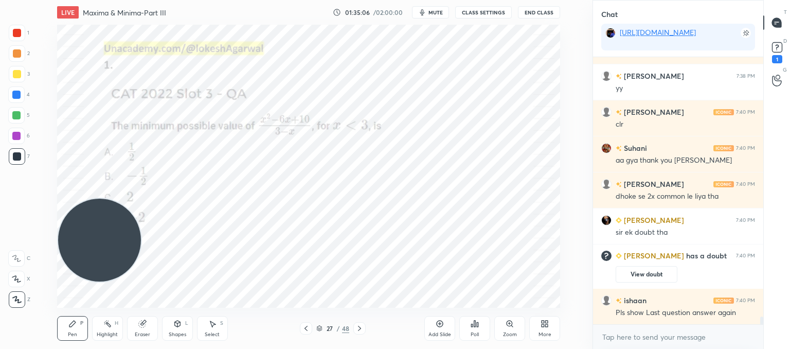
click at [309, 331] on div at bounding box center [306, 328] width 12 height 12
click at [362, 326] on icon at bounding box center [359, 328] width 8 height 8
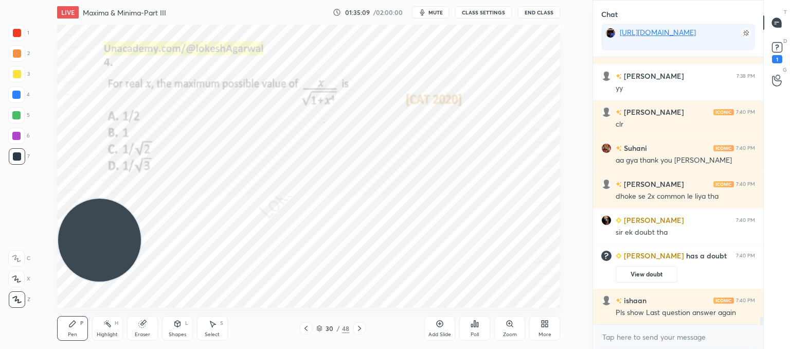
click at [362, 326] on icon at bounding box center [359, 328] width 8 height 8
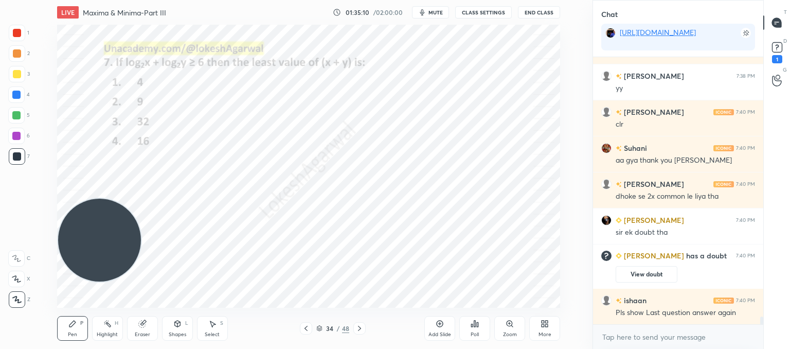
click at [362, 326] on icon at bounding box center [359, 328] width 8 height 8
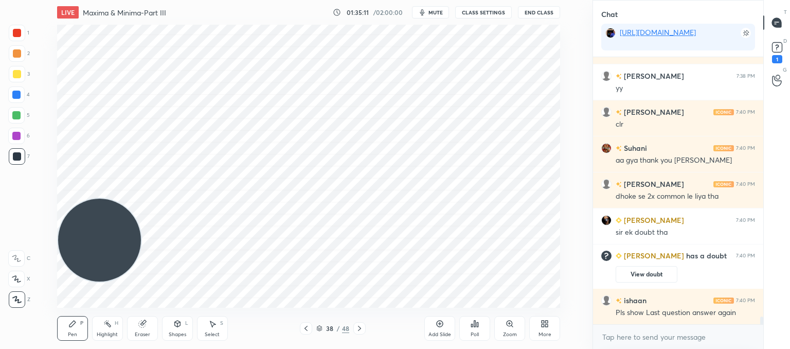
click at [362, 326] on icon at bounding box center [359, 328] width 8 height 8
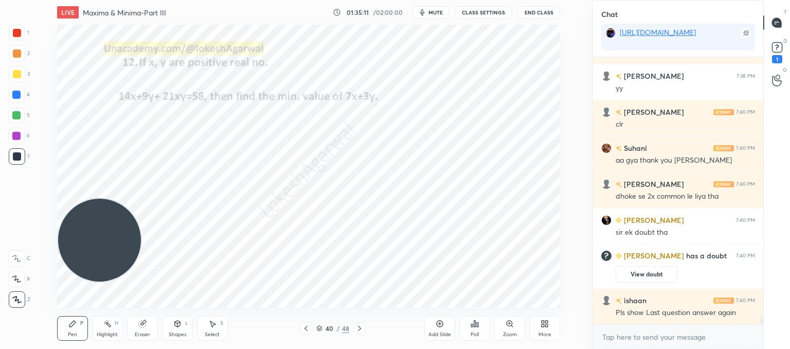
click at [362, 326] on icon at bounding box center [359, 328] width 8 height 8
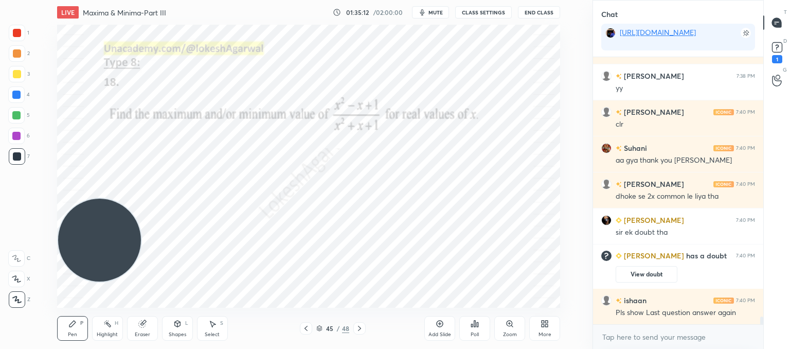
click at [362, 326] on icon at bounding box center [359, 328] width 8 height 8
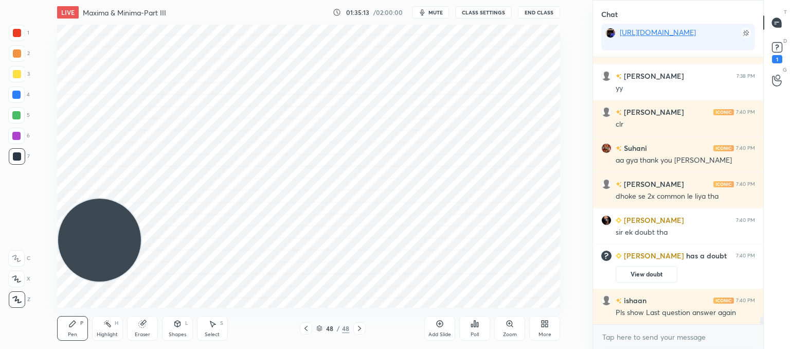
click at [362, 326] on icon at bounding box center [359, 328] width 8 height 8
click at [776, 50] on icon at bounding box center [776, 49] width 1 height 1
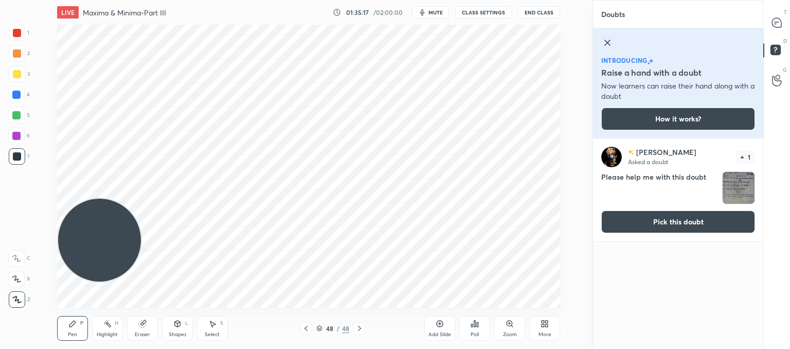
click at [742, 181] on img "grid" at bounding box center [738, 188] width 32 height 32
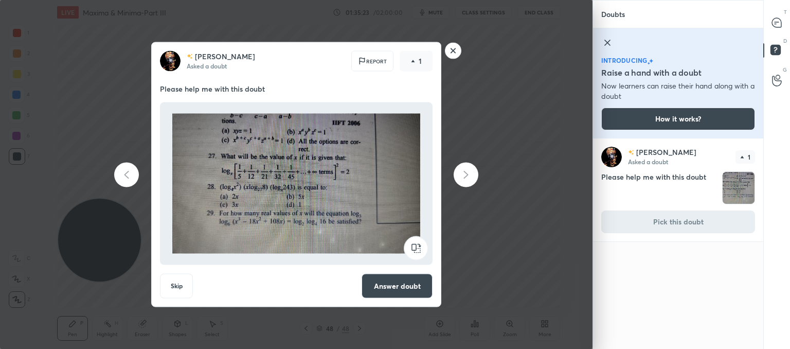
click at [416, 279] on button "Answer doubt" at bounding box center [396, 285] width 71 height 25
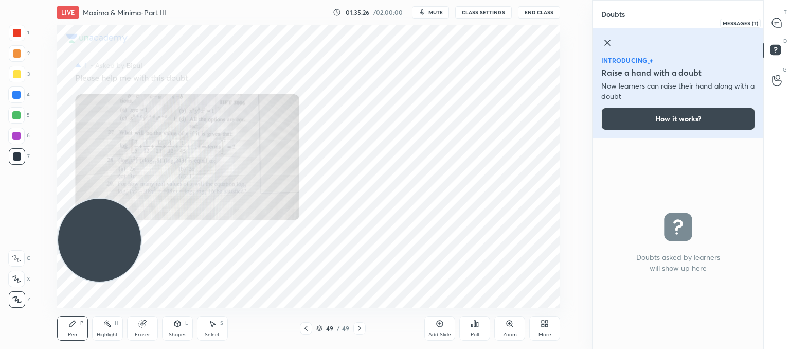
click at [781, 23] on icon at bounding box center [776, 22] width 11 height 11
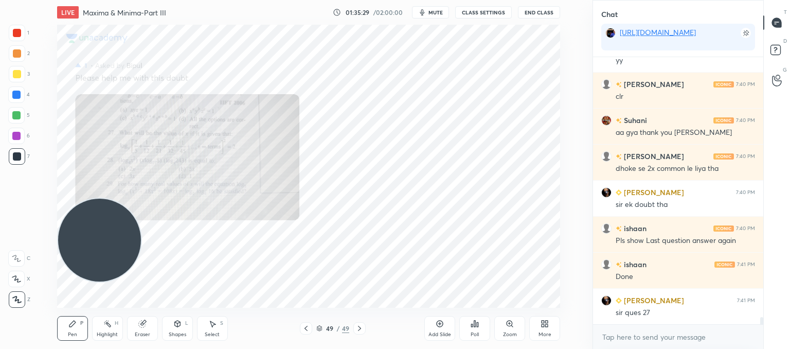
scroll to position [9453, 0]
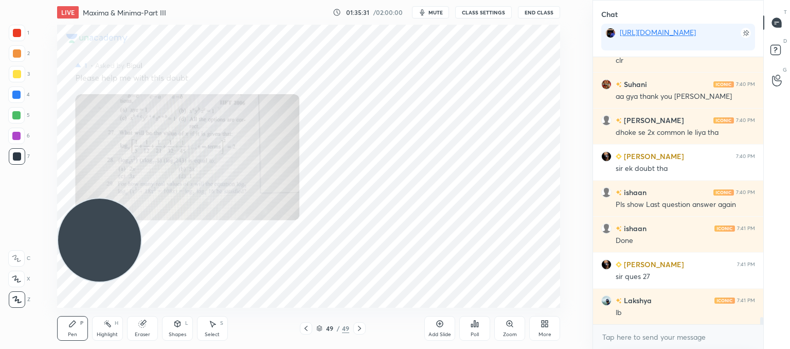
click at [514, 325] on icon at bounding box center [509, 323] width 8 height 8
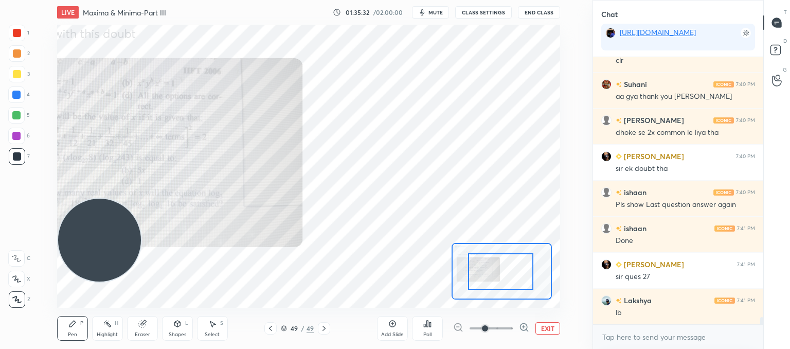
drag, startPoint x: 520, startPoint y: 278, endPoint x: 472, endPoint y: 263, distance: 50.7
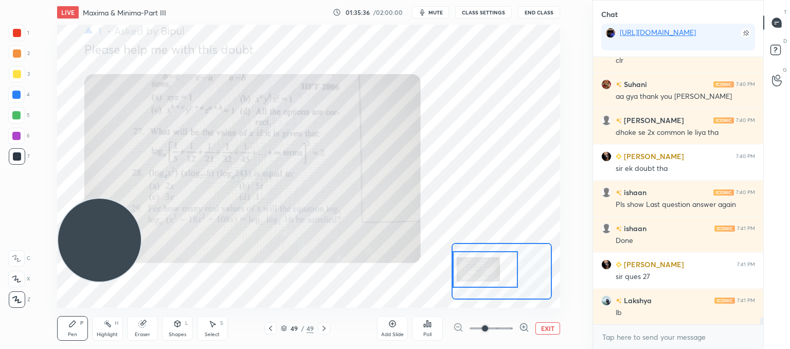
drag, startPoint x: 514, startPoint y: 278, endPoint x: 480, endPoint y: 276, distance: 34.0
click at [480, 276] on div at bounding box center [485, 269] width 66 height 36
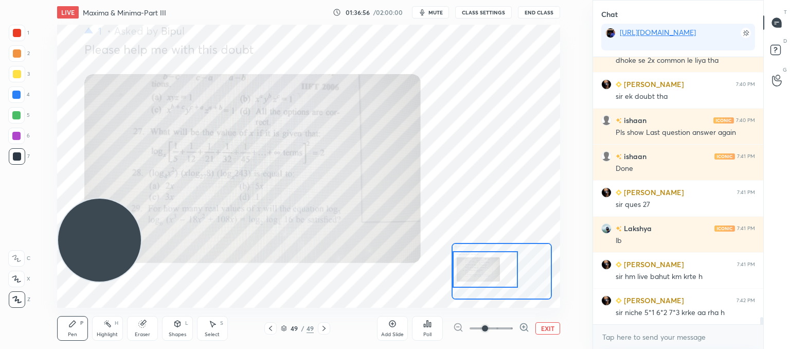
scroll to position [9535, 0]
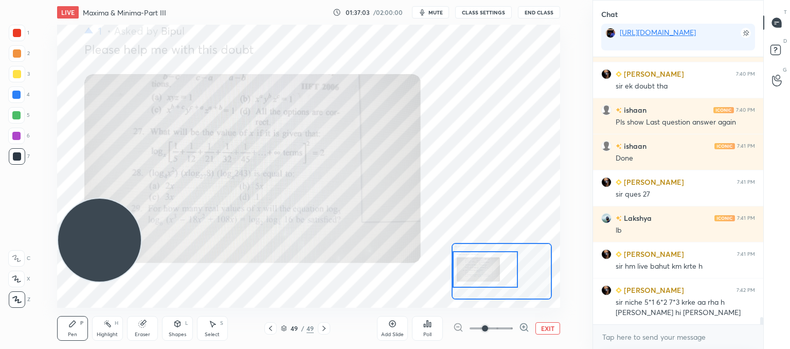
drag, startPoint x: 389, startPoint y: 327, endPoint x: 380, endPoint y: 307, distance: 21.7
click at [389, 328] on div "Add Slide" at bounding box center [392, 328] width 31 height 25
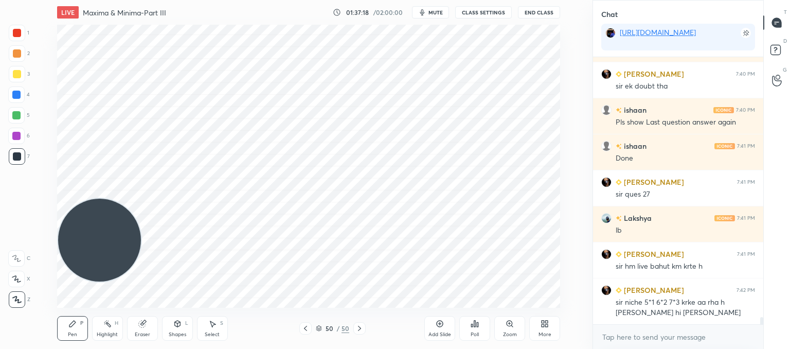
click at [306, 325] on icon at bounding box center [305, 328] width 8 height 8
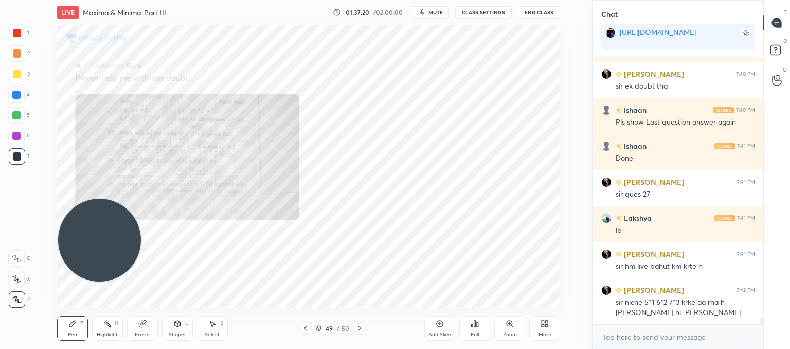
drag, startPoint x: 356, startPoint y: 325, endPoint x: 356, endPoint y: 315, distance: 10.3
click at [356, 325] on icon at bounding box center [359, 328] width 8 height 8
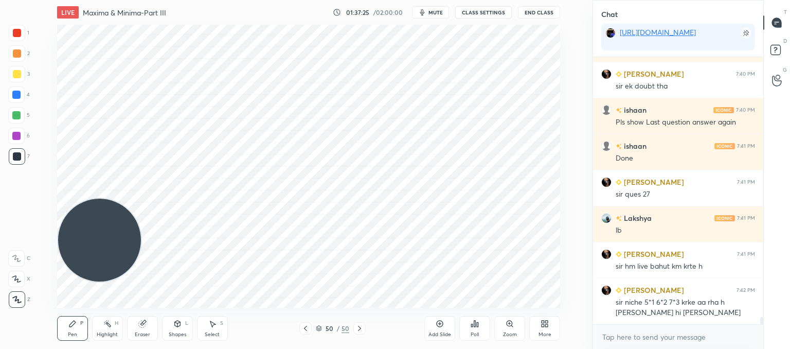
scroll to position [9579, 0]
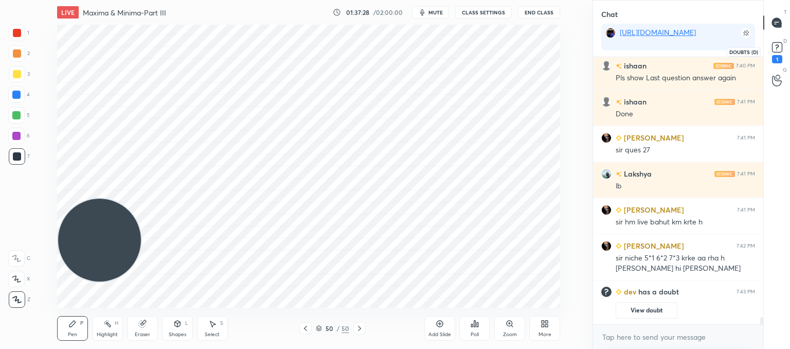
click at [775, 47] on rect at bounding box center [777, 48] width 10 height 10
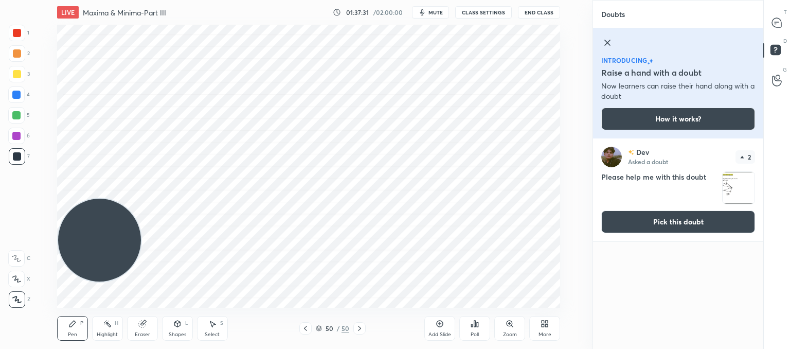
click at [733, 187] on img "grid" at bounding box center [738, 188] width 32 height 32
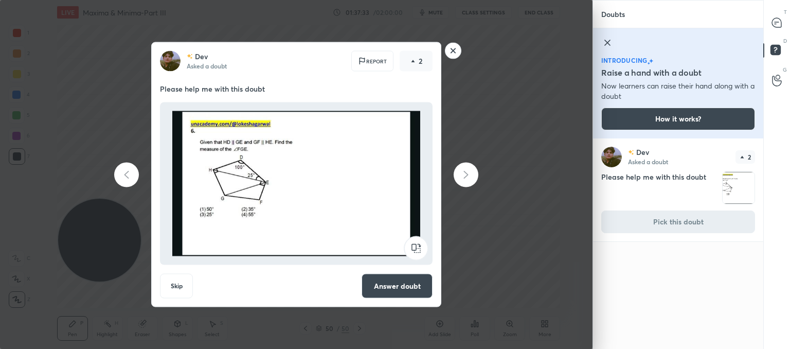
drag, startPoint x: 454, startPoint y: 46, endPoint x: 629, endPoint y: 41, distance: 174.9
click at [455, 46] on rect at bounding box center [453, 51] width 16 height 16
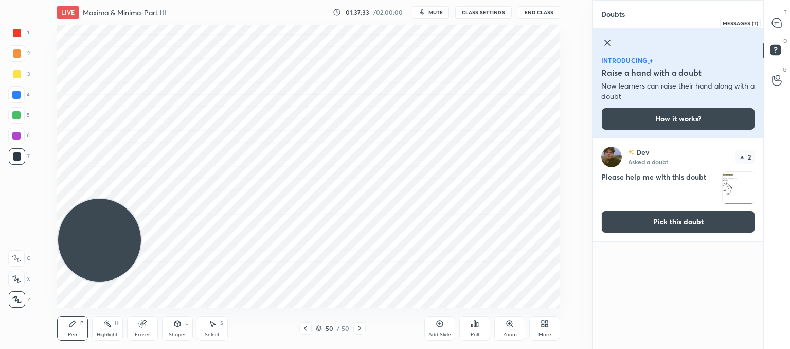
drag, startPoint x: 779, startPoint y: 24, endPoint x: 775, endPoint y: 30, distance: 6.7
click at [779, 26] on icon at bounding box center [776, 22] width 9 height 9
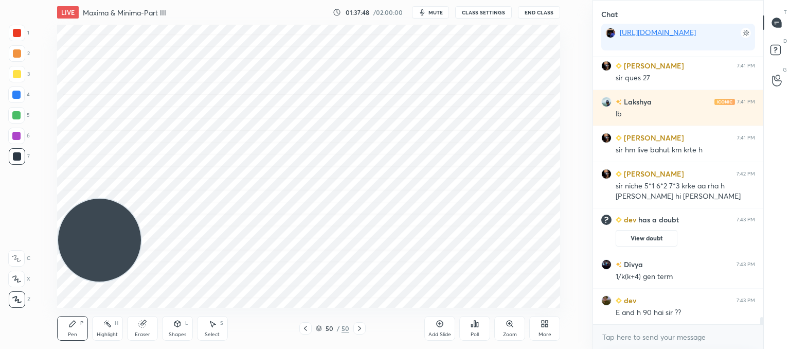
scroll to position [9410, 0]
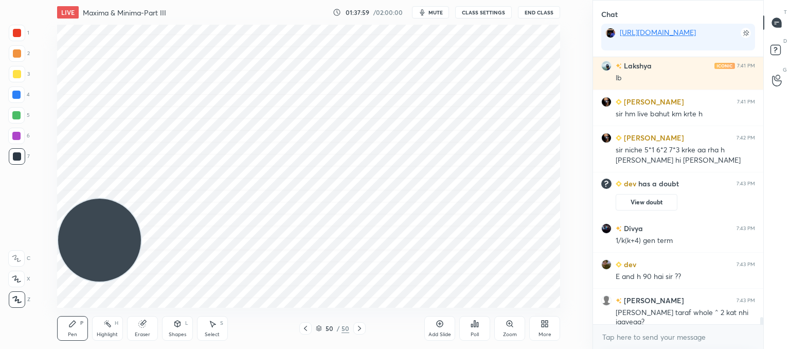
click at [561, 57] on div "Setting up your live class Poll for secs No correct answer Start poll" at bounding box center [308, 166] width 551 height 283
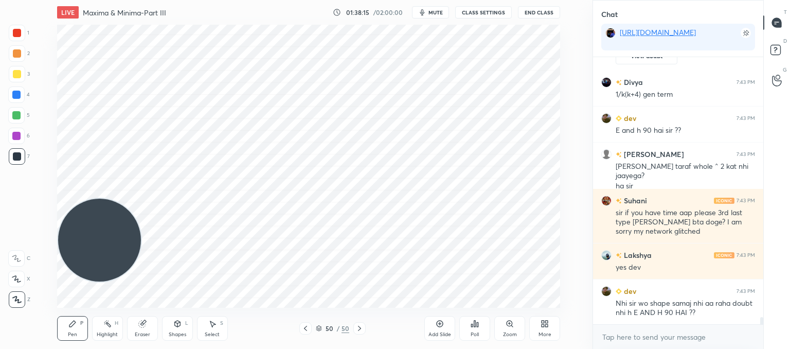
scroll to position [9602, 0]
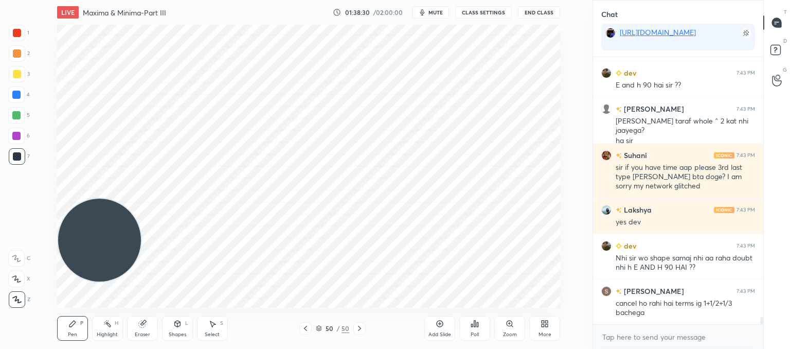
click at [304, 329] on icon at bounding box center [305, 328] width 8 height 8
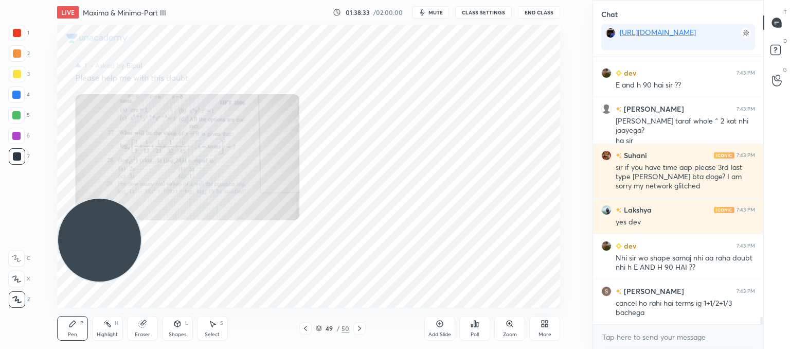
click at [506, 329] on div "Zoom" at bounding box center [509, 328] width 31 height 25
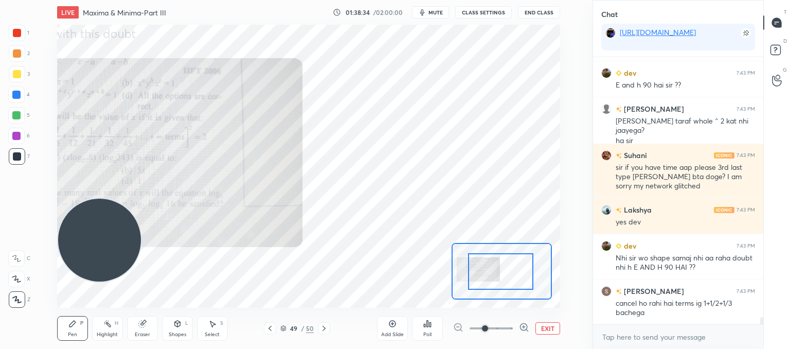
drag, startPoint x: 514, startPoint y: 271, endPoint x: 483, endPoint y: 270, distance: 30.9
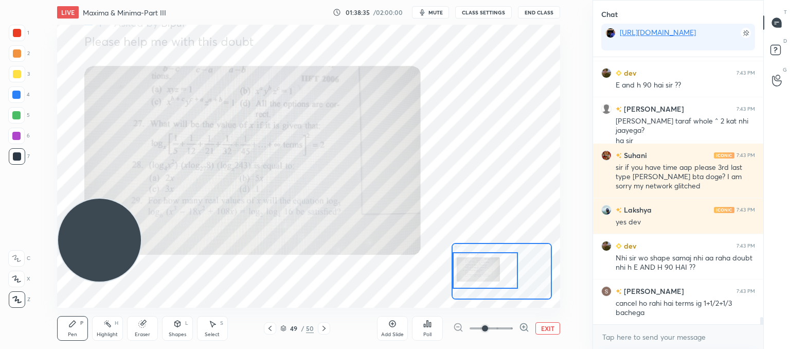
drag, startPoint x: 502, startPoint y: 275, endPoint x: 482, endPoint y: 274, distance: 20.1
click at [482, 274] on div at bounding box center [485, 270] width 66 height 36
click at [325, 330] on icon at bounding box center [324, 328] width 8 height 8
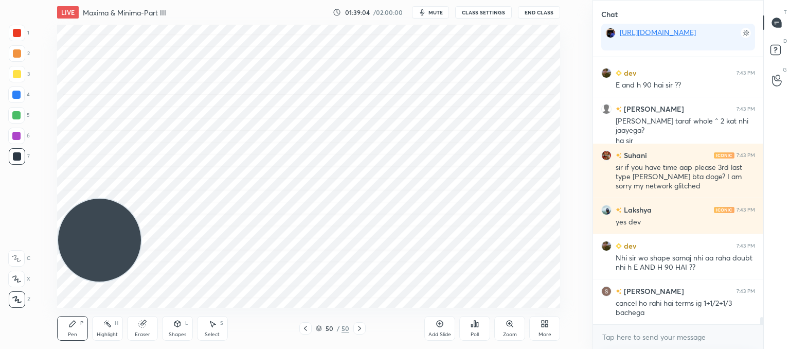
scroll to position [9638, 0]
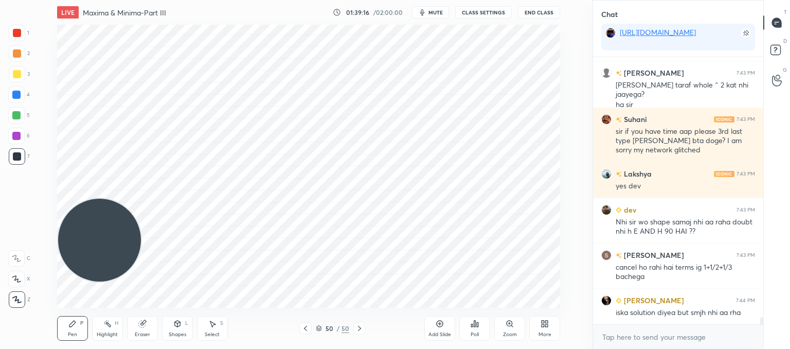
click at [304, 331] on icon at bounding box center [305, 328] width 8 height 8
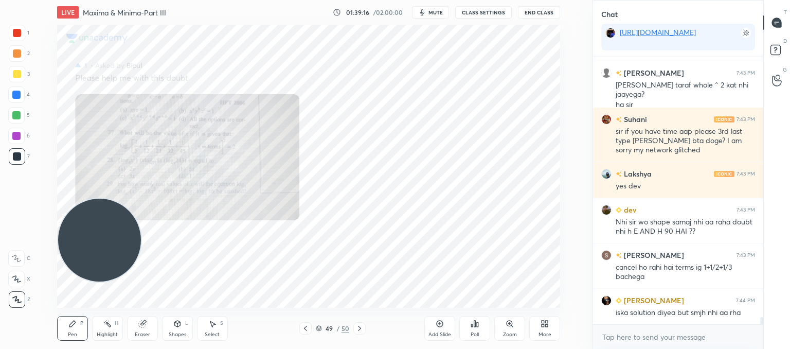
scroll to position [9674, 0]
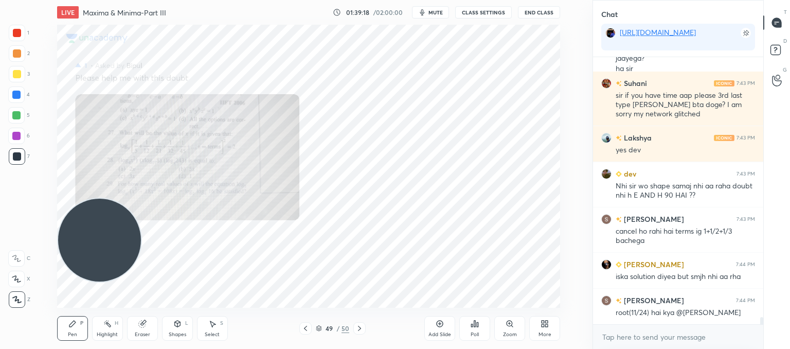
click at [507, 335] on div "Zoom" at bounding box center [510, 334] width 14 height 5
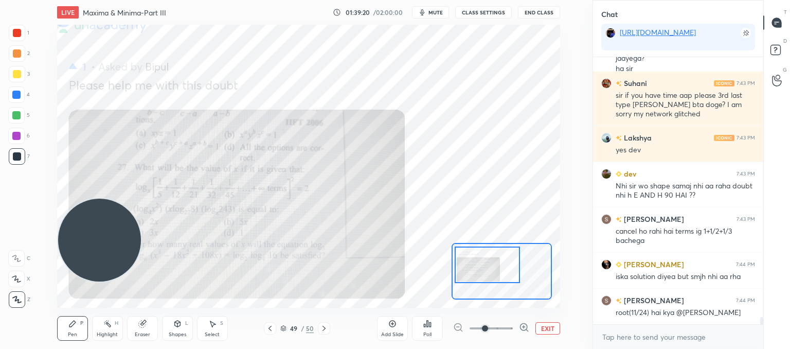
drag, startPoint x: 483, startPoint y: 281, endPoint x: 469, endPoint y: 275, distance: 15.7
click at [469, 275] on div at bounding box center [487, 264] width 66 height 36
click at [482, 281] on div at bounding box center [501, 271] width 101 height 57
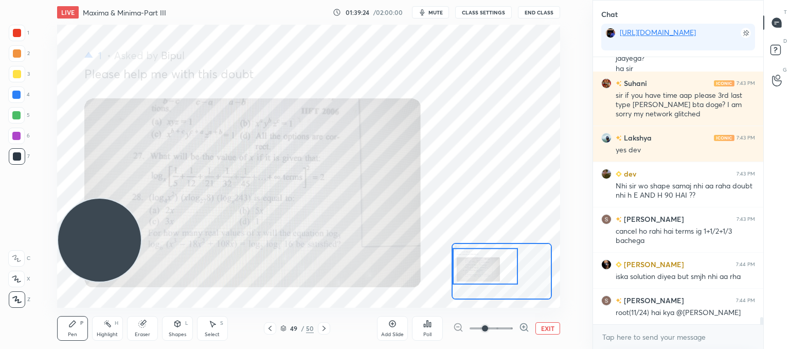
drag, startPoint x: 492, startPoint y: 282, endPoint x: 491, endPoint y: 267, distance: 14.4
click at [491, 267] on div at bounding box center [485, 266] width 66 height 36
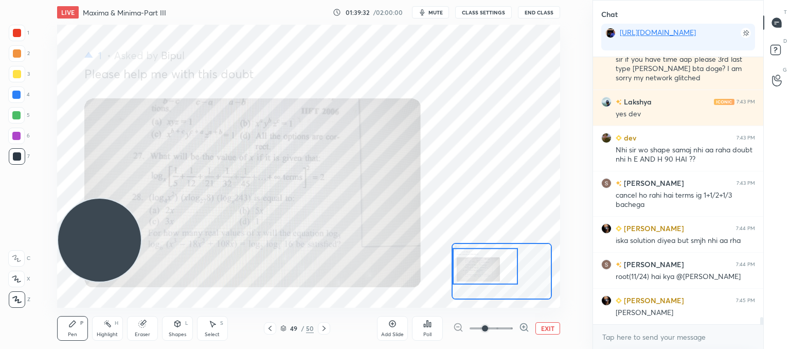
click at [213, 325] on icon at bounding box center [212, 323] width 8 height 8
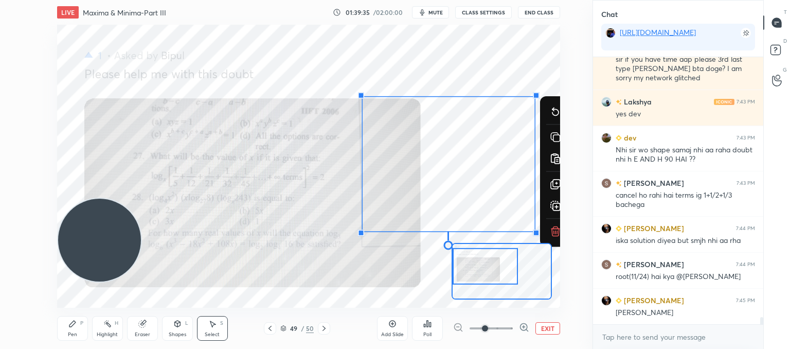
drag, startPoint x: 338, startPoint y: 90, endPoint x: 549, endPoint y: 235, distance: 255.8
click at [556, 242] on div "0 ° Undo Copy Paste here Duplicate Duplicate to new slide Delete" at bounding box center [434, 206] width 754 height 424
drag, startPoint x: 554, startPoint y: 233, endPoint x: 539, endPoint y: 230, distance: 15.7
click at [553, 233] on icon at bounding box center [555, 231] width 12 height 12
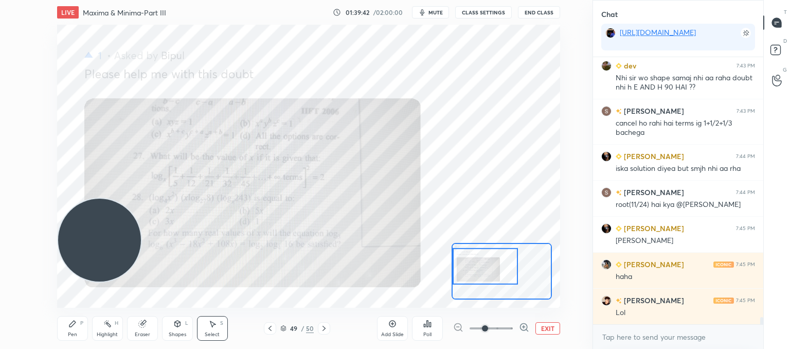
scroll to position [9818, 0]
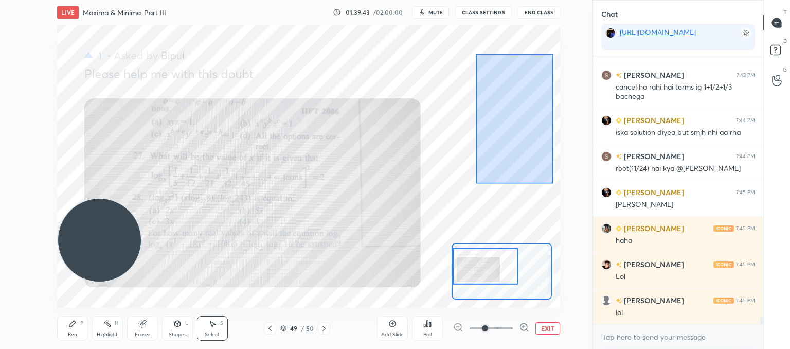
drag, startPoint x: 553, startPoint y: 184, endPoint x: 484, endPoint y: 73, distance: 130.2
click at [478, 56] on div "0 ° Undo Copy Paste here Duplicate Duplicate to new slide Delete" at bounding box center [434, 206] width 754 height 424
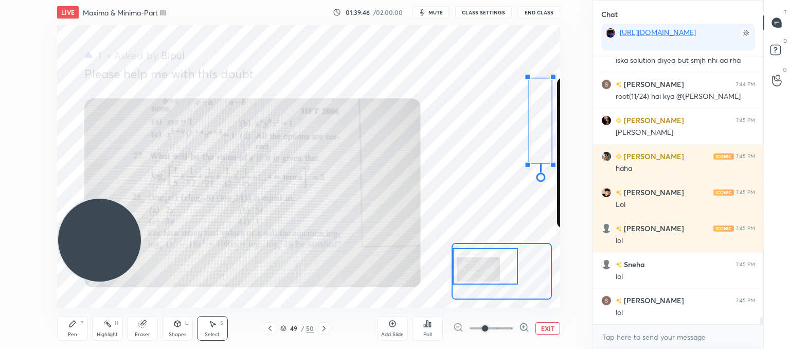
scroll to position [9925, 0]
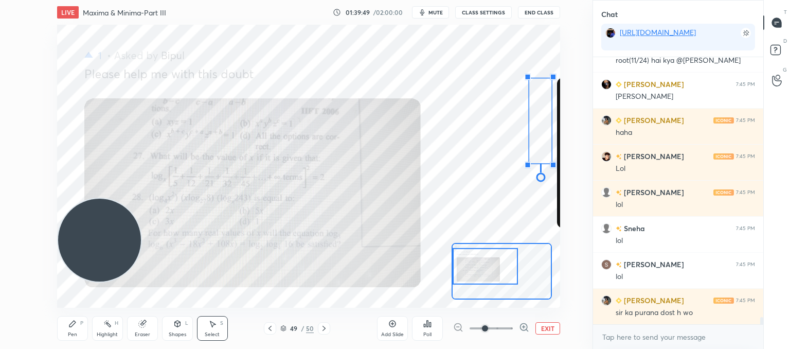
click at [550, 328] on button "EXIT" at bounding box center [547, 328] width 25 height 12
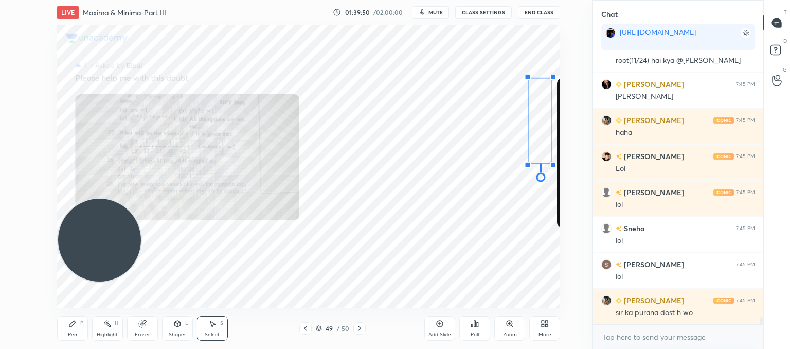
scroll to position [9961, 0]
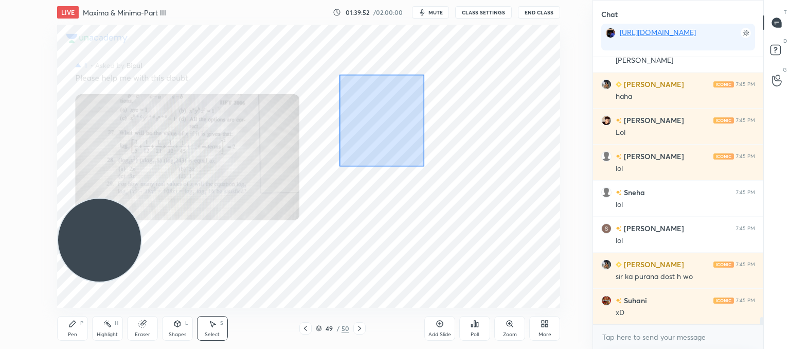
drag, startPoint x: 416, startPoint y: 157, endPoint x: 341, endPoint y: 77, distance: 110.6
click at [317, 47] on div "0 ° Undo Copy Paste here Duplicate Duplicate to new slide Delete" at bounding box center [434, 206] width 754 height 424
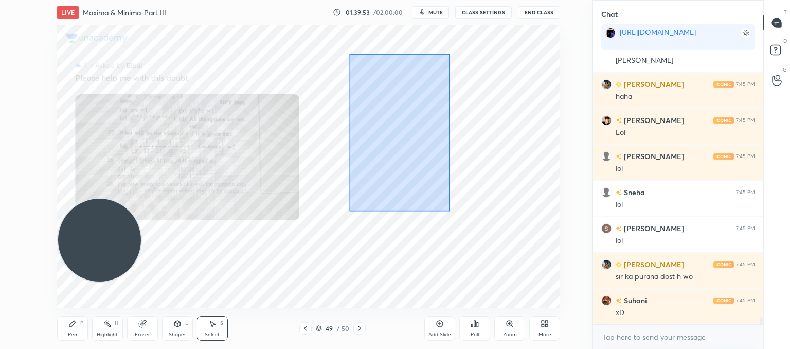
drag, startPoint x: 352, startPoint y: 52, endPoint x: 442, endPoint y: 210, distance: 181.9
click at [451, 212] on div "0 ° Undo Copy Paste here Duplicate Duplicate to new slide Delete" at bounding box center [434, 206] width 754 height 424
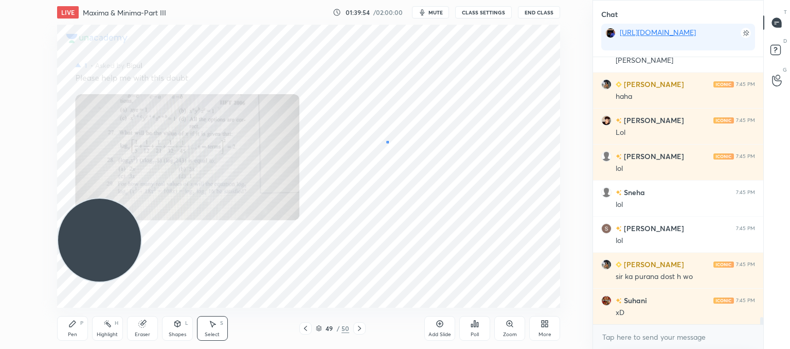
click at [387, 143] on div "0 ° Undo Copy Paste here Duplicate Duplicate to new slide Delete" at bounding box center [434, 206] width 754 height 424
click at [177, 330] on div "Shapes L" at bounding box center [177, 328] width 31 height 25
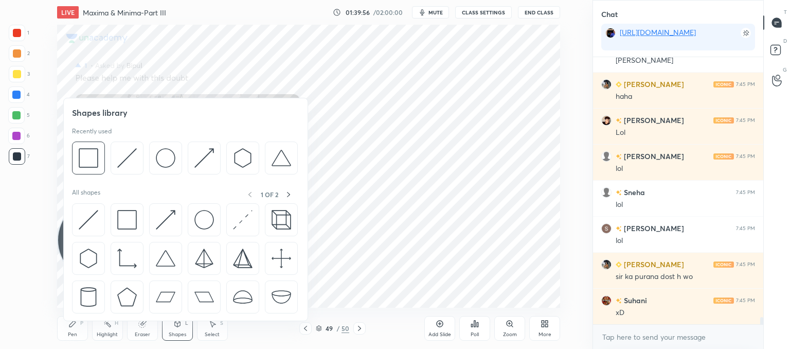
click at [207, 335] on div "Select" at bounding box center [212, 334] width 15 height 5
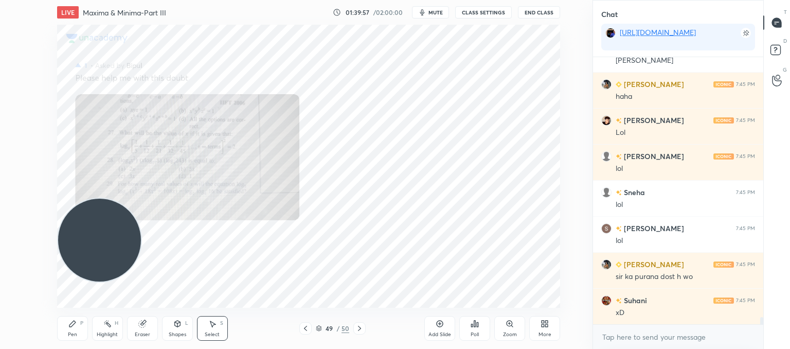
click at [373, 83] on div "0 ° Undo Copy Paste here Duplicate Duplicate to new slide Delete" at bounding box center [308, 166] width 503 height 283
drag, startPoint x: 364, startPoint y: 64, endPoint x: 411, endPoint y: 182, distance: 127.8
click at [414, 184] on div "0 ° Undo Copy Paste here Duplicate Duplicate to new slide Delete" at bounding box center [308, 166] width 503 height 283
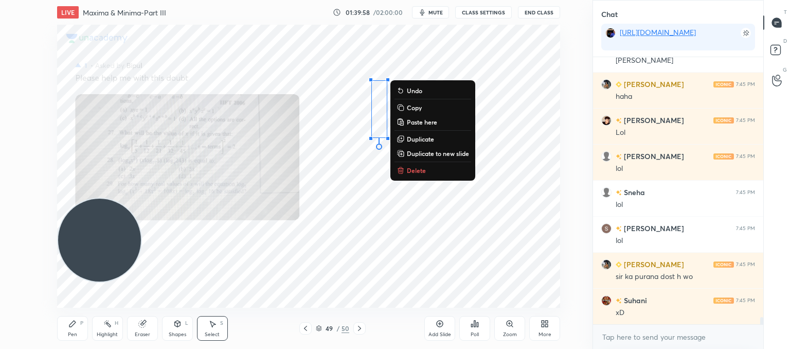
click at [419, 170] on p "Delete" at bounding box center [416, 170] width 19 height 8
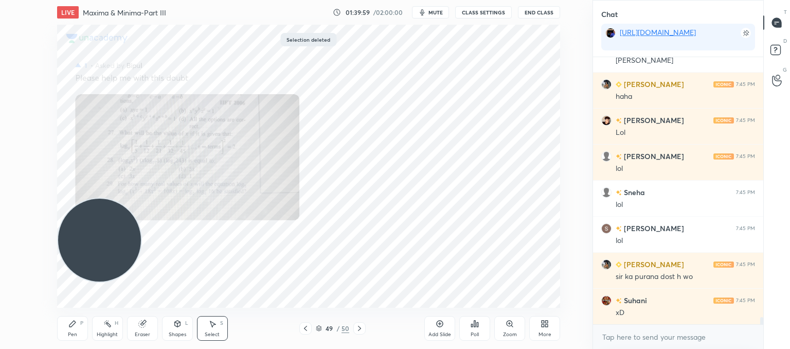
click at [70, 330] on div "Pen P" at bounding box center [72, 328] width 31 height 25
click at [306, 325] on icon at bounding box center [305, 328] width 8 height 8
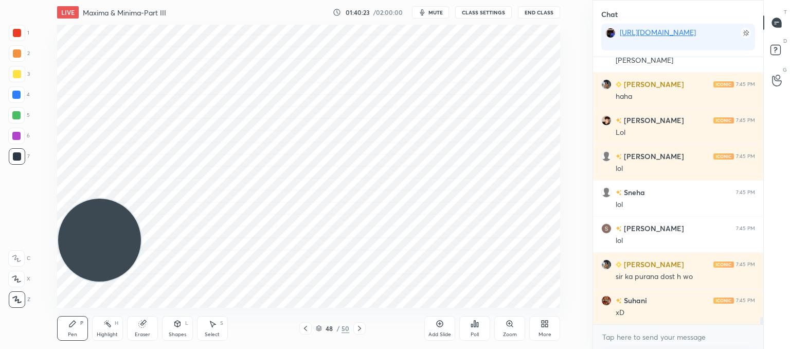
click at [299, 325] on div at bounding box center [305, 328] width 12 height 12
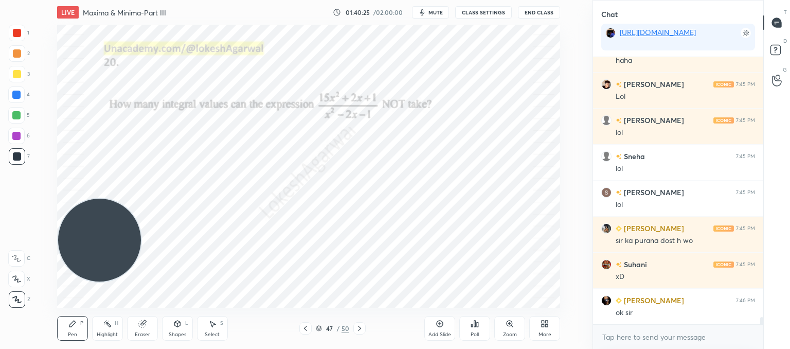
click at [299, 325] on div at bounding box center [305, 328] width 12 height 12
click at [300, 325] on div at bounding box center [305, 328] width 12 height 12
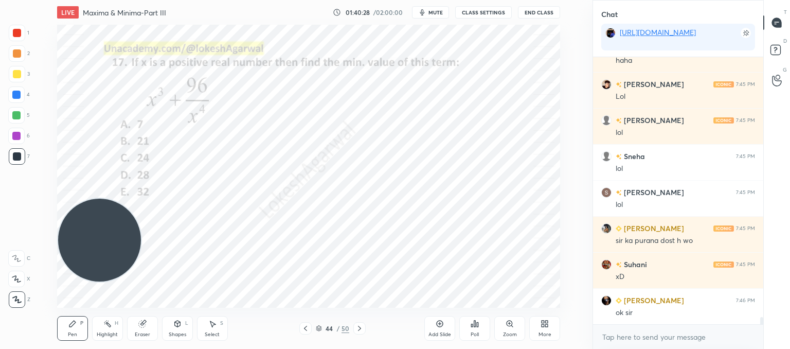
click at [300, 325] on div at bounding box center [305, 328] width 12 height 12
click at [771, 52] on rect at bounding box center [775, 50] width 10 height 10
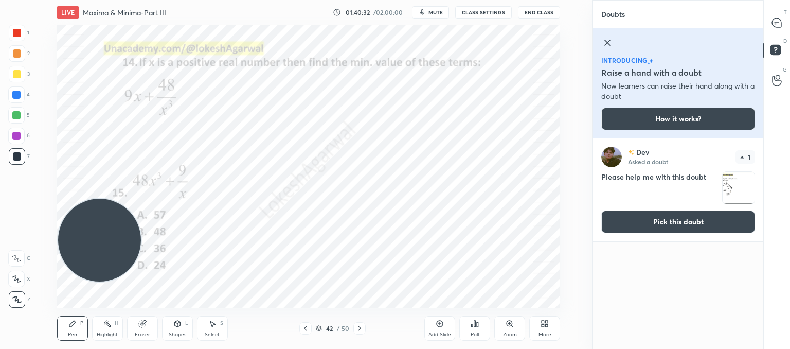
click at [734, 191] on img "grid" at bounding box center [738, 188] width 32 height 32
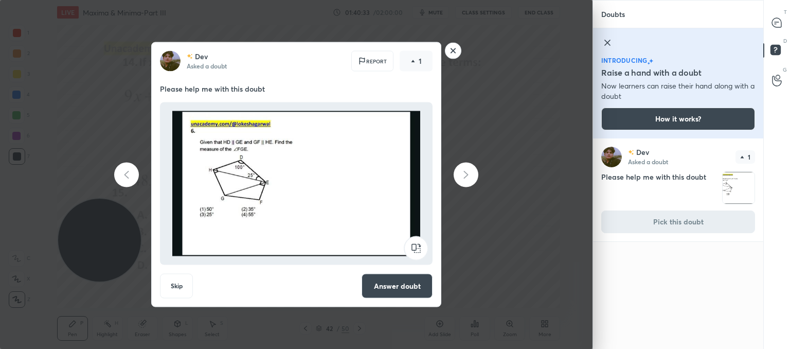
click at [408, 291] on button "Answer doubt" at bounding box center [396, 285] width 71 height 25
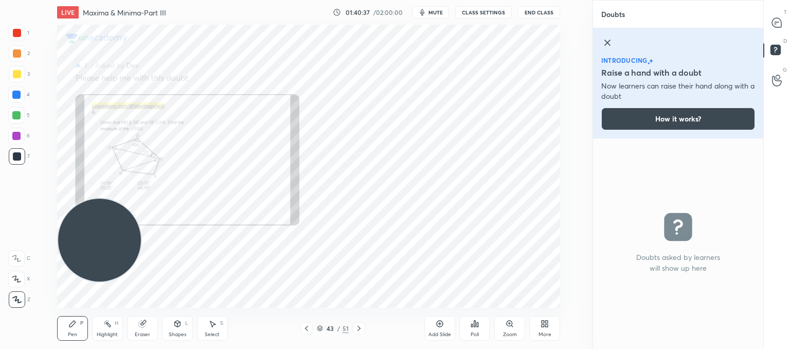
click at [511, 328] on div "Zoom" at bounding box center [509, 328] width 31 height 25
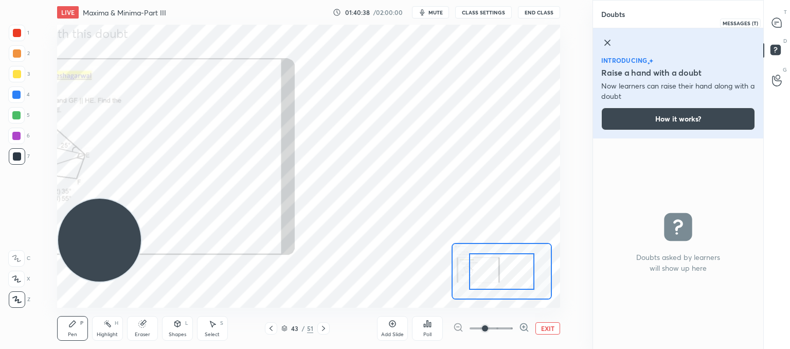
drag, startPoint x: 773, startPoint y: 20, endPoint x: 769, endPoint y: 23, distance: 5.5
click at [773, 20] on icon at bounding box center [776, 22] width 9 height 9
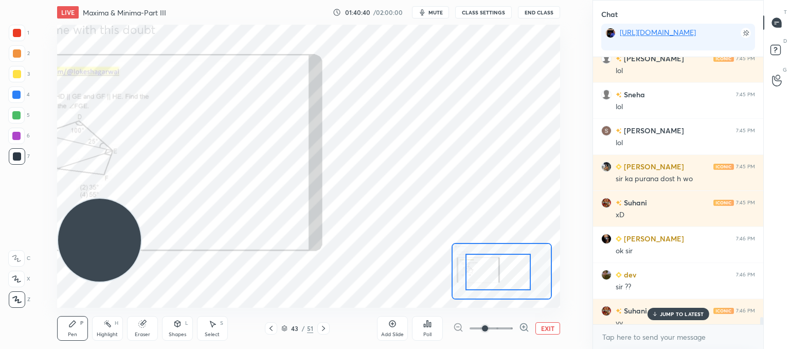
scroll to position [10230, 0]
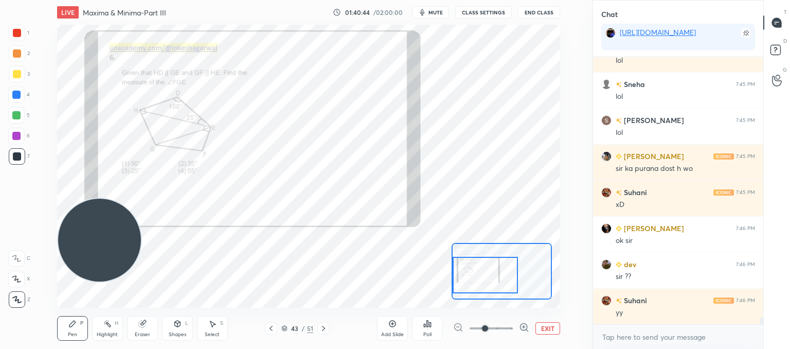
drag, startPoint x: 509, startPoint y: 282, endPoint x: 482, endPoint y: 285, distance: 27.4
click at [482, 285] on div at bounding box center [485, 275] width 66 height 36
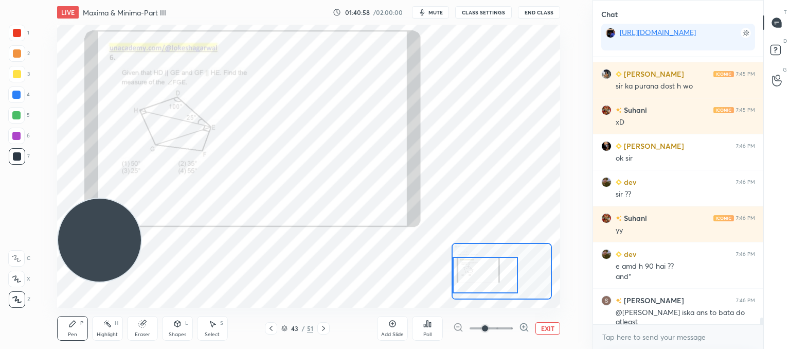
scroll to position [10348, 0]
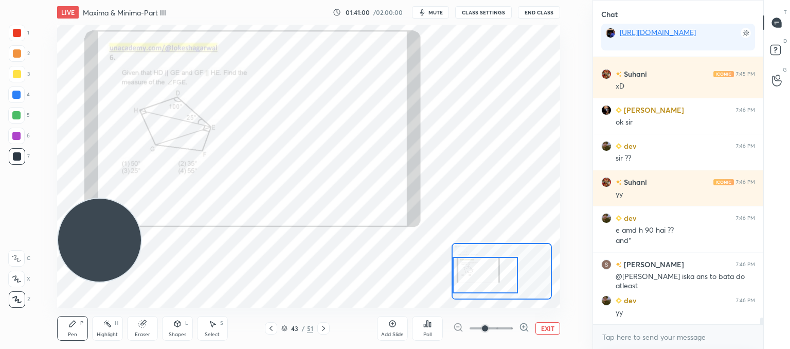
click at [550, 329] on button "EXIT" at bounding box center [547, 328] width 25 height 12
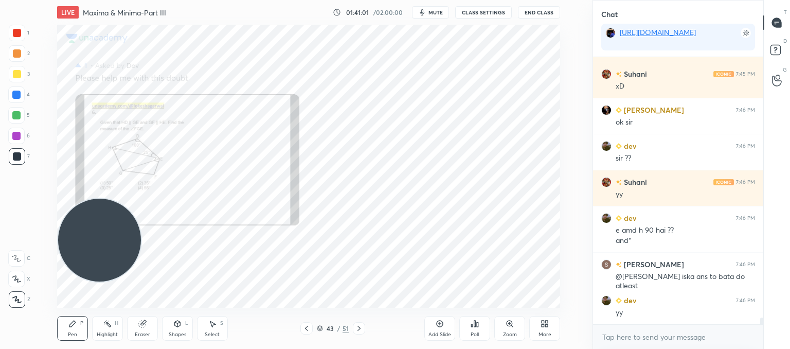
click at [304, 332] on icon at bounding box center [306, 328] width 8 height 8
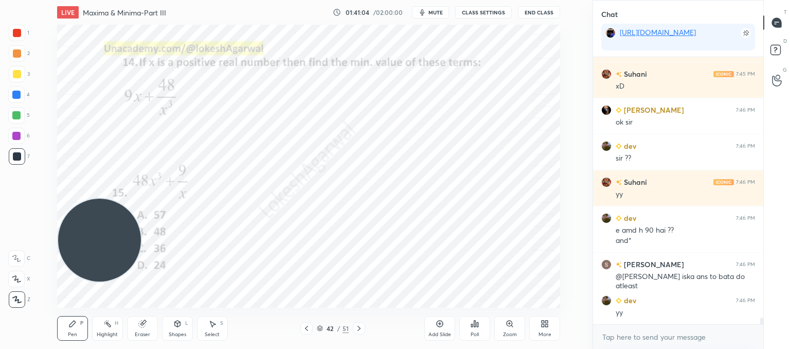
click at [356, 332] on icon at bounding box center [359, 328] width 8 height 8
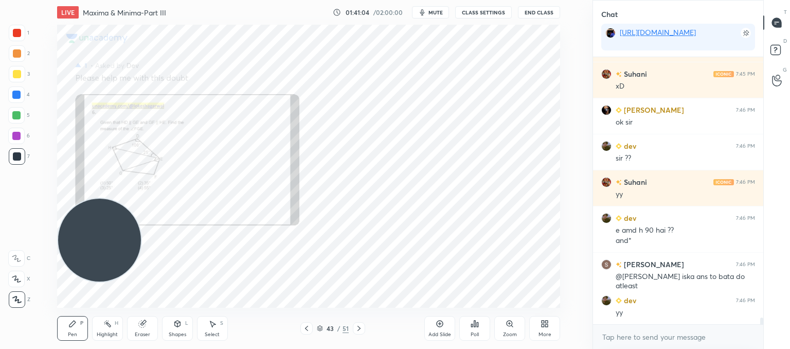
click at [356, 332] on icon at bounding box center [359, 328] width 8 height 8
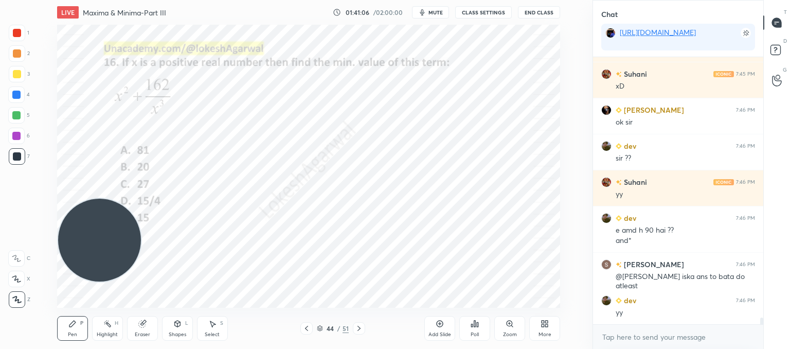
click at [356, 332] on icon at bounding box center [359, 328] width 8 height 8
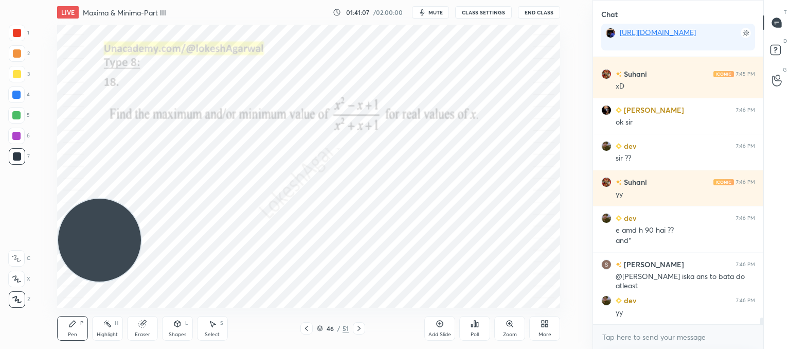
click at [356, 332] on icon at bounding box center [359, 328] width 8 height 8
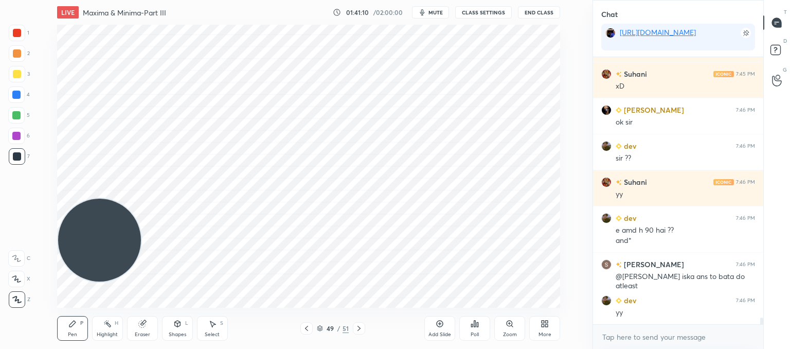
scroll to position [10384, 0]
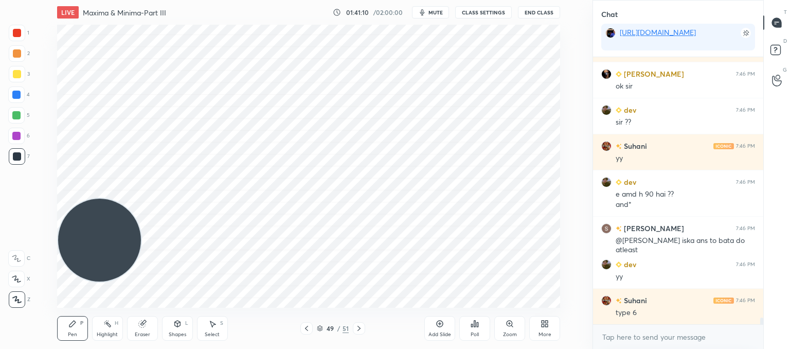
click at [356, 332] on icon at bounding box center [359, 328] width 8 height 8
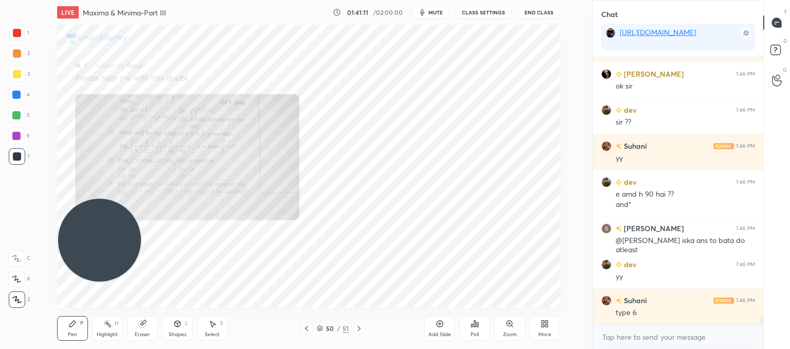
click at [356, 332] on icon at bounding box center [359, 328] width 8 height 8
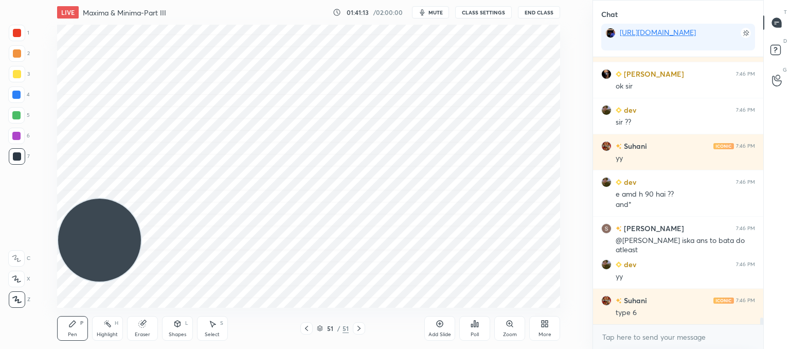
click at [310, 329] on div at bounding box center [306, 328] width 12 height 12
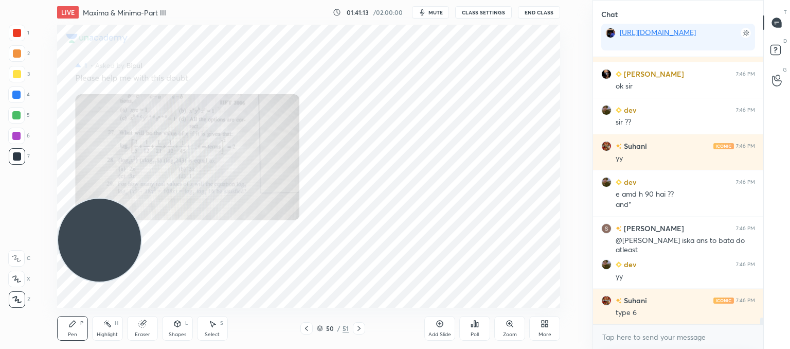
click at [310, 329] on div at bounding box center [306, 328] width 12 height 12
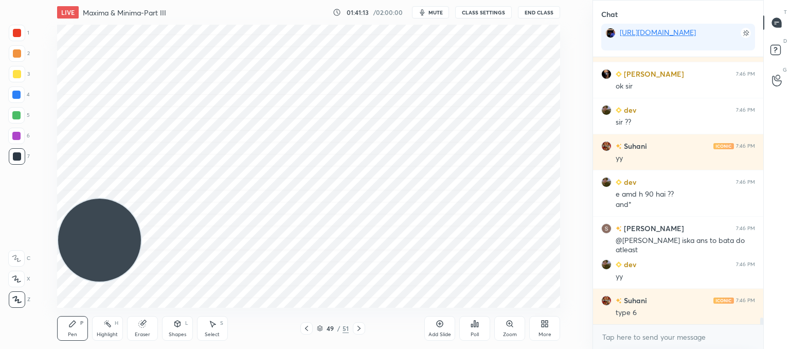
click at [310, 329] on div at bounding box center [306, 328] width 12 height 12
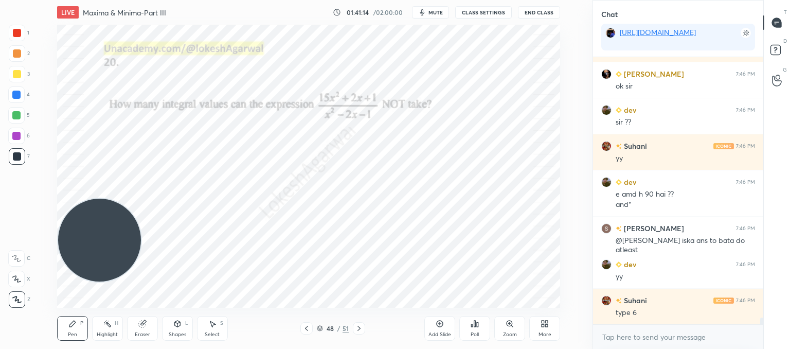
click at [310, 329] on div at bounding box center [306, 328] width 12 height 12
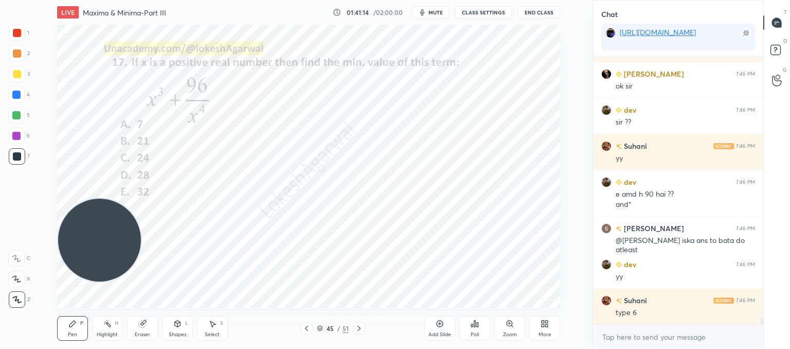
click at [310, 329] on div at bounding box center [306, 328] width 12 height 12
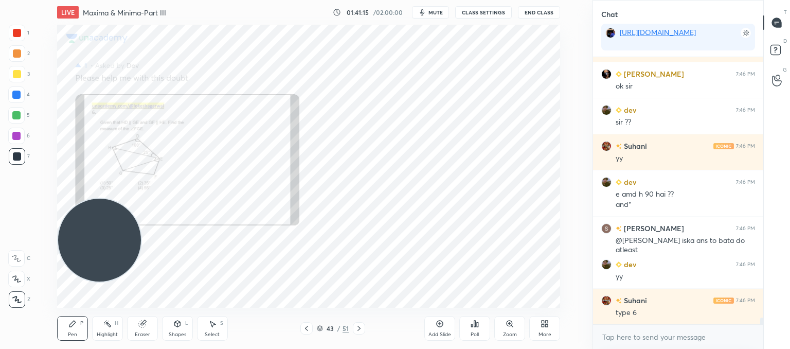
click at [310, 329] on div at bounding box center [306, 328] width 12 height 12
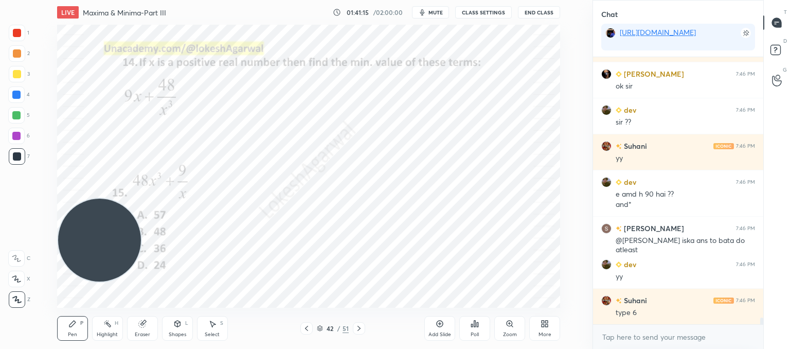
click at [310, 329] on div at bounding box center [306, 328] width 12 height 12
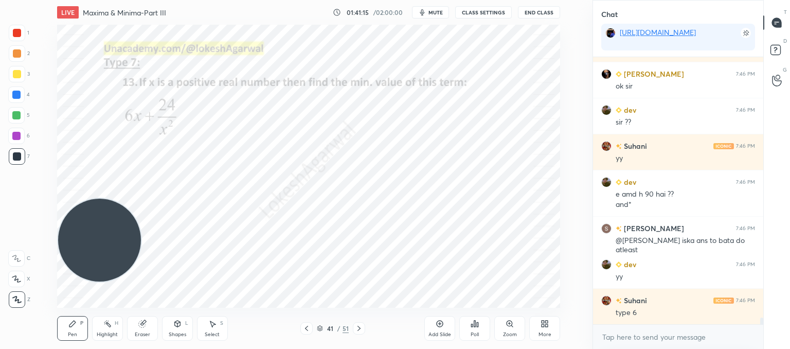
click at [310, 329] on div at bounding box center [306, 328] width 12 height 12
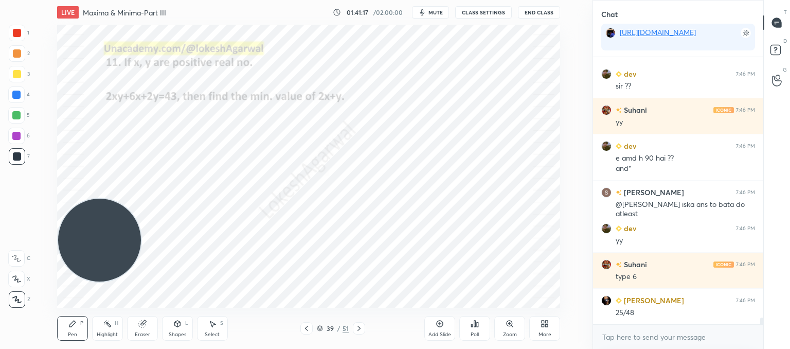
click at [310, 329] on div at bounding box center [306, 328] width 12 height 12
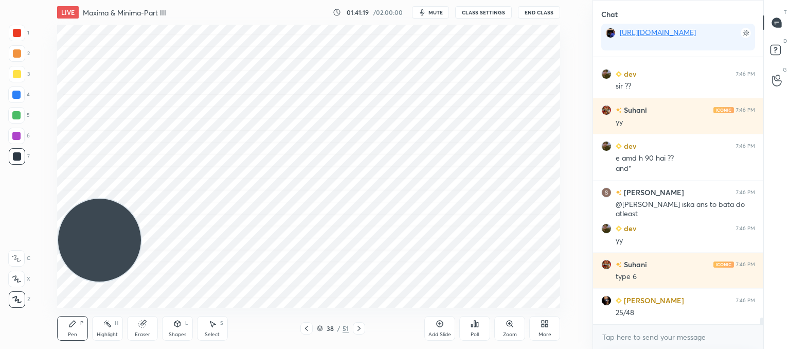
click at [310, 329] on div at bounding box center [306, 328] width 12 height 12
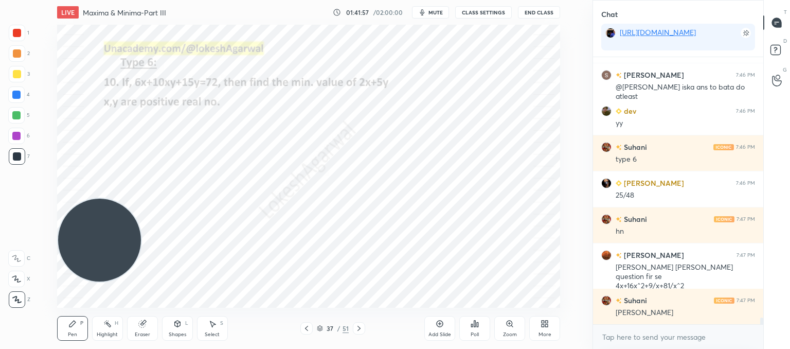
scroll to position [10547, 0]
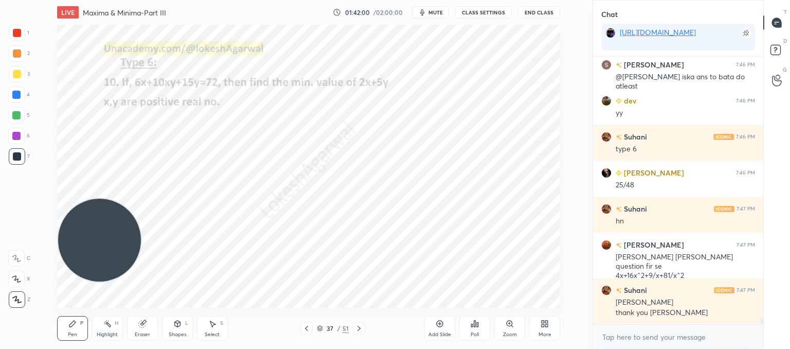
click at [306, 331] on icon at bounding box center [306, 328] width 8 height 8
click at [309, 324] on icon at bounding box center [306, 328] width 8 height 8
click at [310, 323] on div at bounding box center [306, 328] width 12 height 12
click at [312, 325] on div at bounding box center [306, 328] width 12 height 12
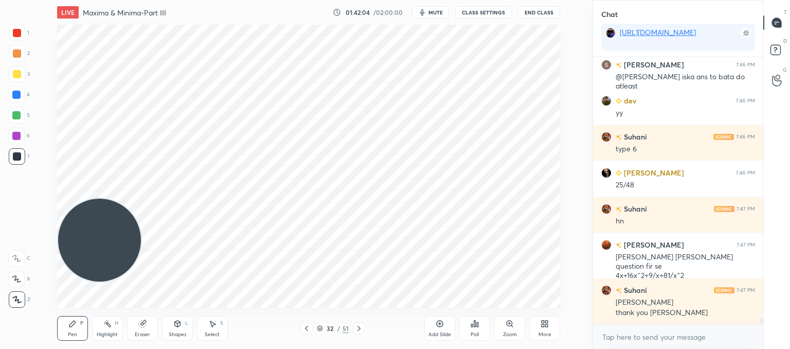
click at [312, 327] on div at bounding box center [306, 328] width 12 height 12
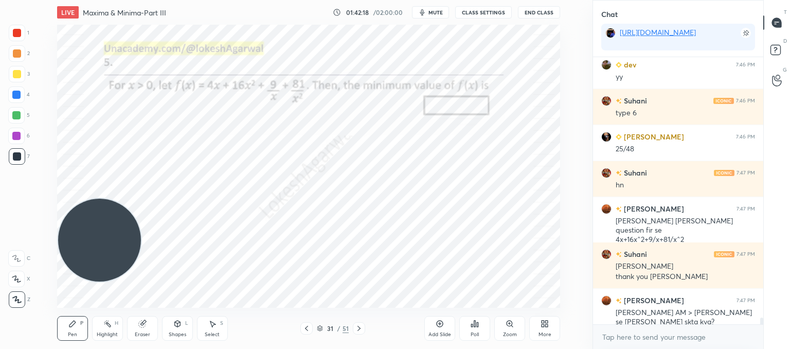
scroll to position [10629, 0]
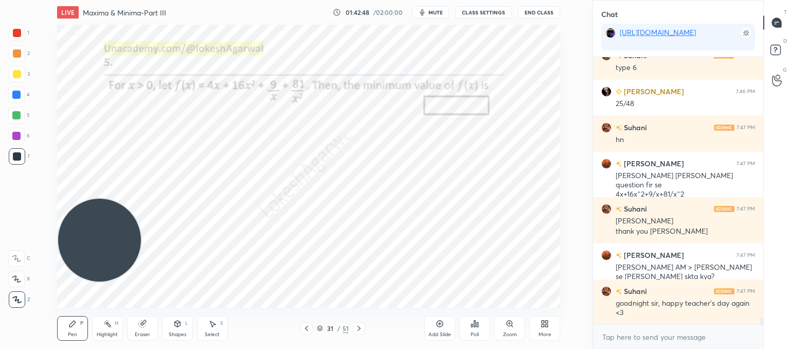
click at [88, 205] on div "Setting up your live class Poll for secs No correct answer Start poll" at bounding box center [308, 166] width 503 height 283
click at [693, 341] on textarea at bounding box center [678, 336] width 154 height 16
click at [302, 328] on div at bounding box center [306, 328] width 12 height 12
click at [311, 332] on div at bounding box center [306, 328] width 12 height 12
click at [310, 332] on div at bounding box center [306, 328] width 12 height 12
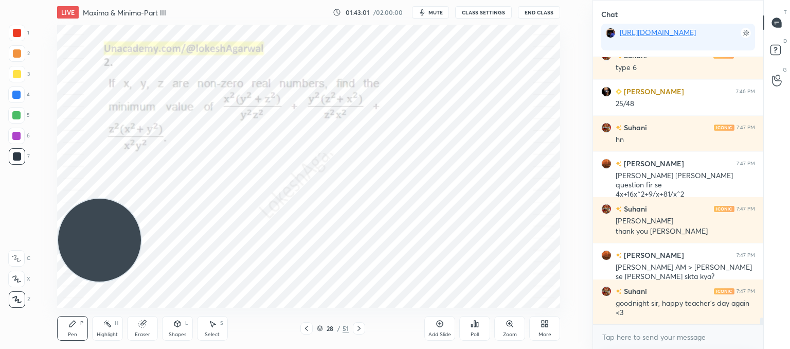
click at [310, 332] on div at bounding box center [306, 328] width 12 height 12
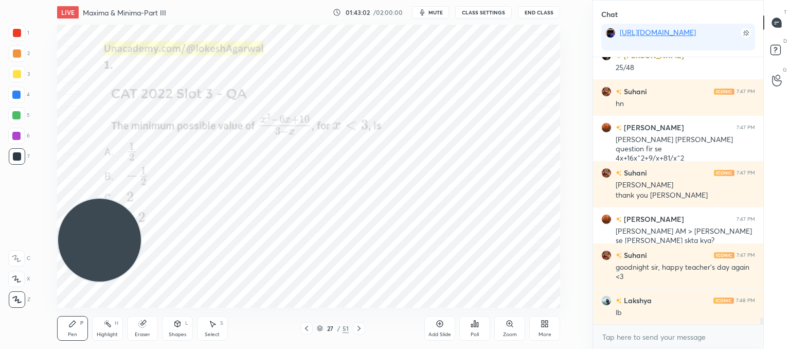
click at [310, 332] on div at bounding box center [306, 328] width 12 height 12
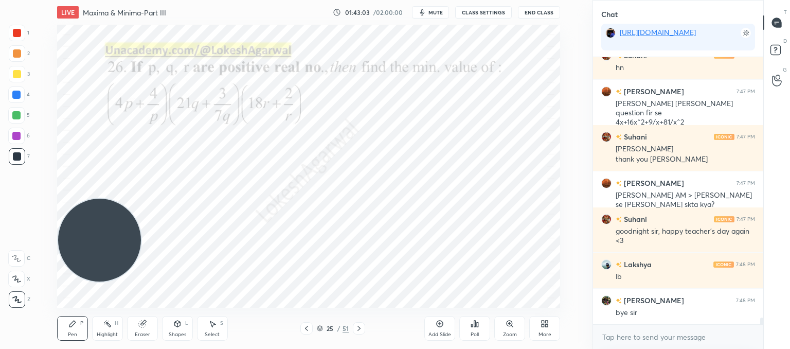
click at [474, 326] on icon at bounding box center [475, 323] width 2 height 6
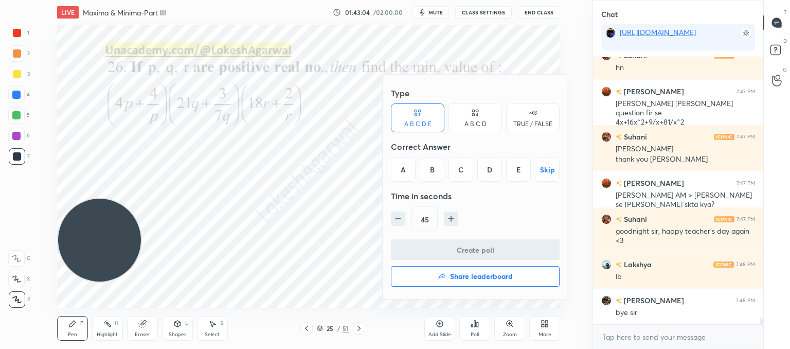
click at [461, 264] on div "Create poll Share leaderboard" at bounding box center [475, 264] width 169 height 51
click at [463, 273] on h4 "Share leaderboard" at bounding box center [481, 275] width 63 height 7
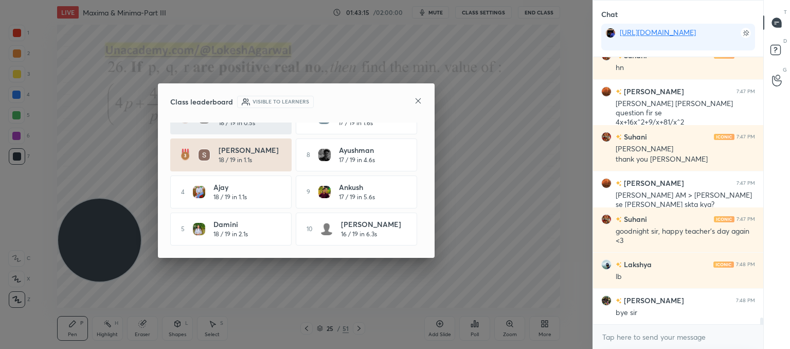
scroll to position [10737, 0]
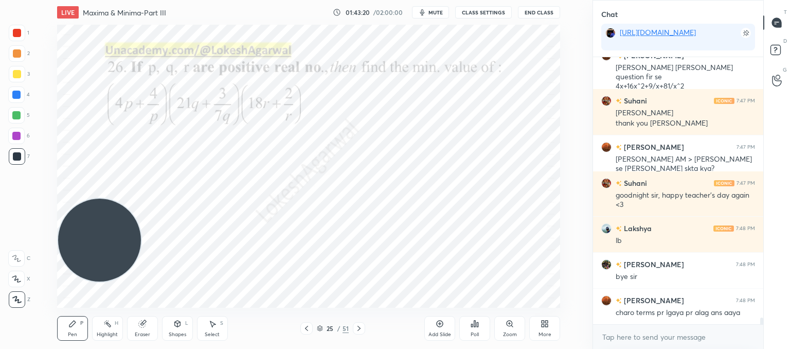
click at [359, 331] on icon at bounding box center [359, 328] width 8 height 8
click at [307, 328] on icon at bounding box center [306, 328] width 8 height 8
click at [351, 325] on div "24 / 51" at bounding box center [332, 328] width 65 height 12
click at [357, 325] on icon at bounding box center [359, 328] width 8 height 8
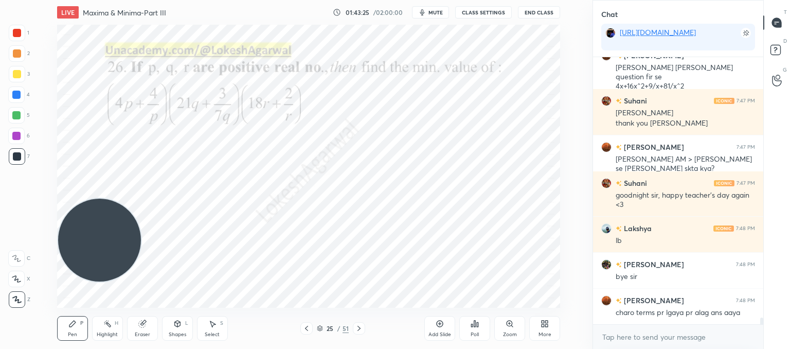
click at [357, 325] on icon at bounding box center [359, 328] width 8 height 8
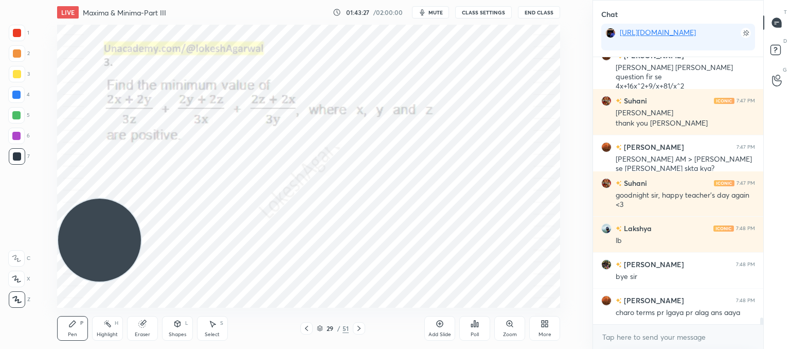
click at [357, 325] on icon at bounding box center [359, 328] width 8 height 8
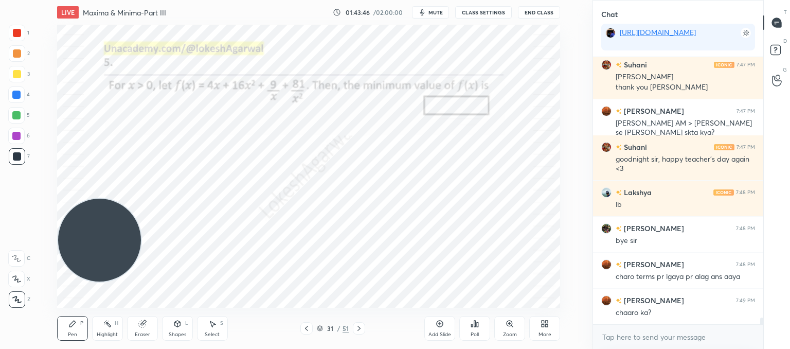
drag, startPoint x: 442, startPoint y: 326, endPoint x: 436, endPoint y: 308, distance: 18.5
click at [440, 322] on icon at bounding box center [439, 323] width 8 height 8
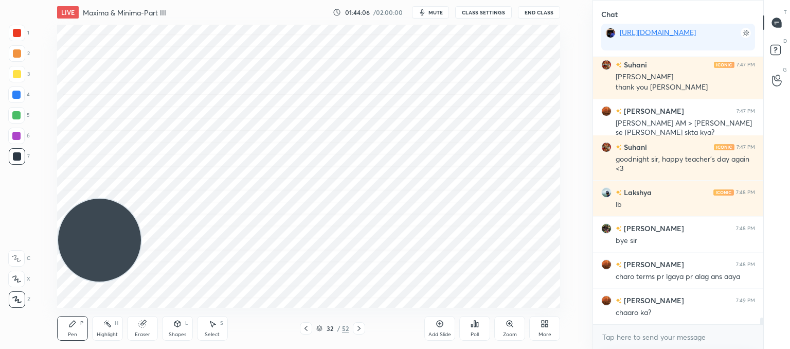
scroll to position [10783, 0]
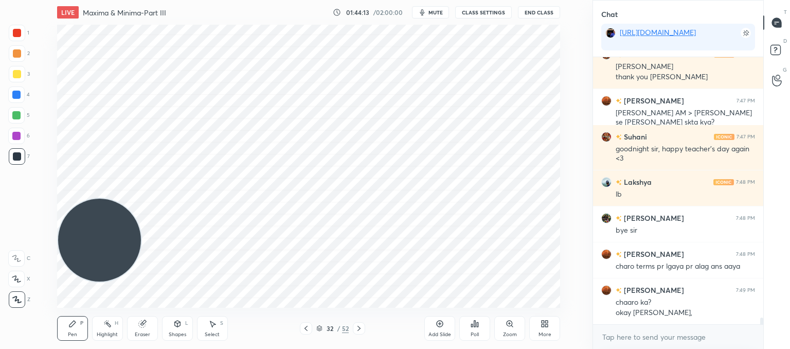
click at [226, 321] on div "Select S" at bounding box center [212, 328] width 31 height 25
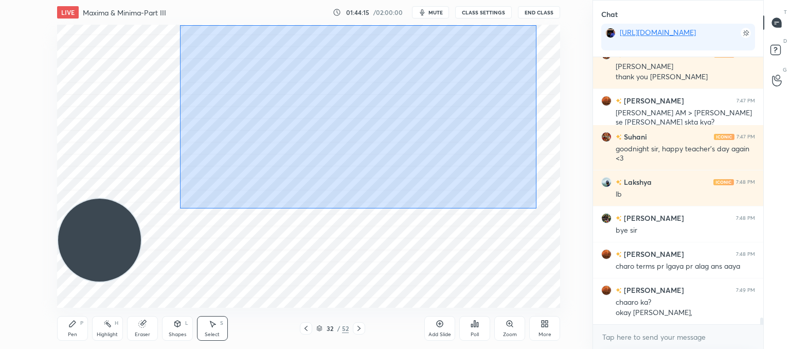
drag, startPoint x: 536, startPoint y: 205, endPoint x: 235, endPoint y: 38, distance: 344.5
click at [176, 19] on div "LIVE Maxima & Minima-Part III 01:44:15 / 02:00:00 mute CLASS SETTINGS End Class…" at bounding box center [308, 174] width 551 height 349
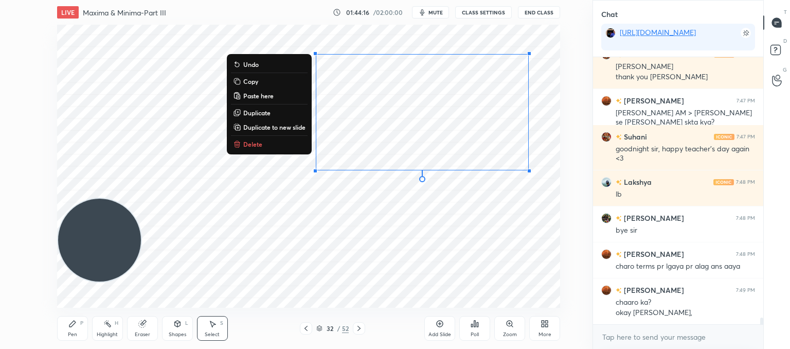
click at [249, 144] on p "Delete" at bounding box center [252, 144] width 19 height 8
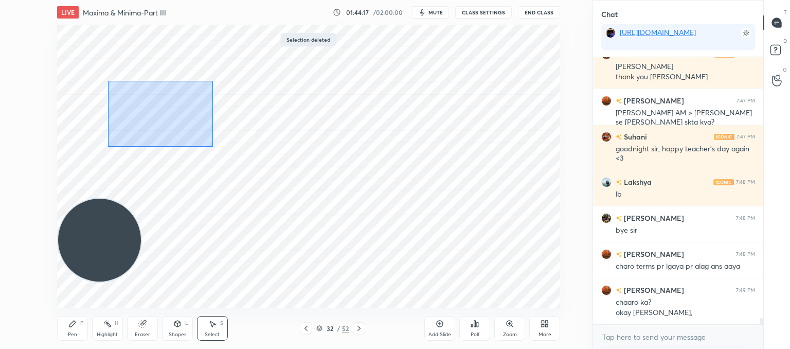
drag, startPoint x: 205, startPoint y: 140, endPoint x: 154, endPoint y: 96, distance: 67.0
click at [85, 60] on div "0 ° Undo Copy Paste here Duplicate Duplicate to new slide Delete" at bounding box center [308, 166] width 503 height 283
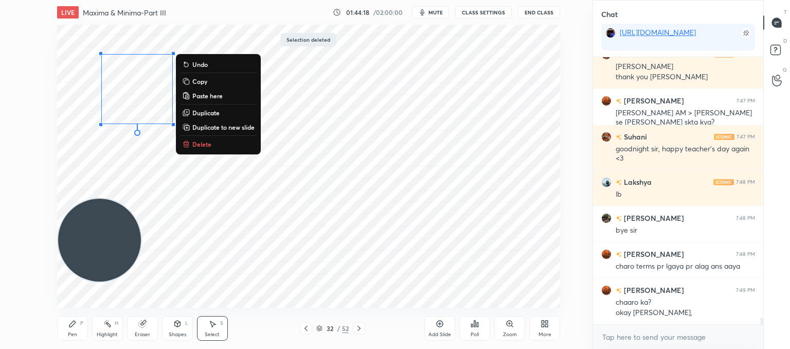
click at [202, 145] on p "Delete" at bounding box center [201, 144] width 19 height 8
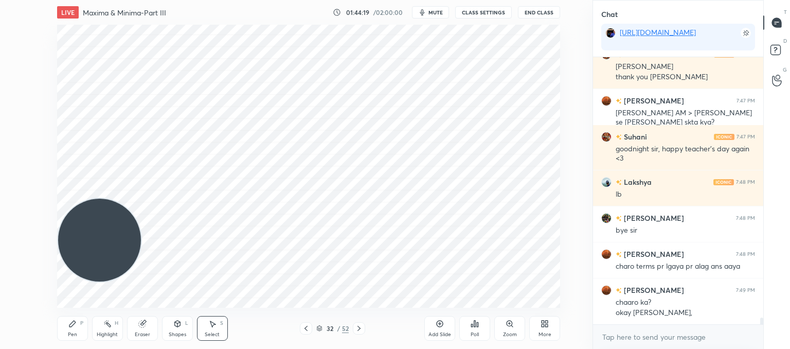
click at [308, 326] on icon at bounding box center [306, 328] width 8 height 8
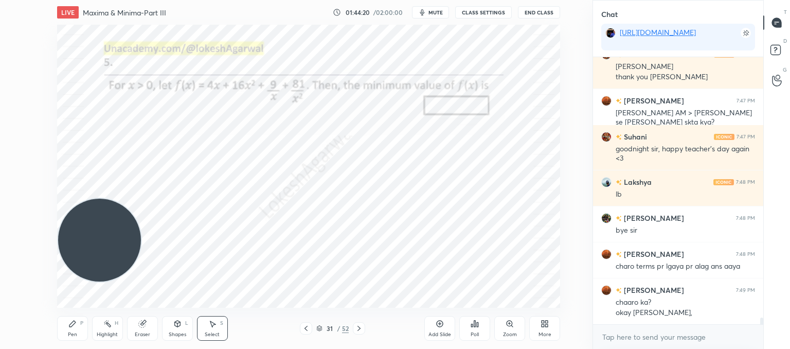
click at [355, 325] on icon at bounding box center [359, 328] width 8 height 8
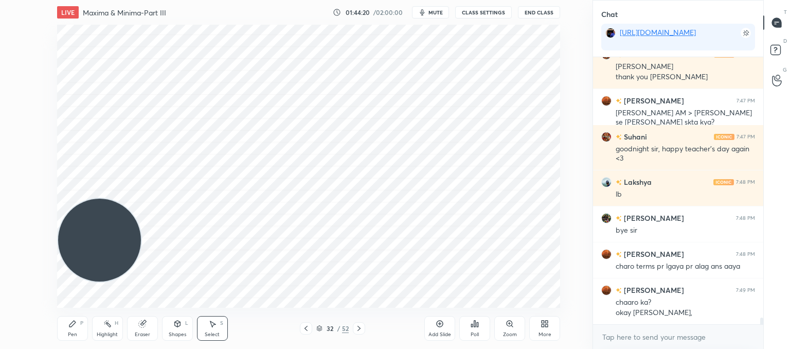
click at [366, 328] on div "32 / 52" at bounding box center [333, 328] width 184 height 12
click at [471, 332] on div "Poll" at bounding box center [474, 334] width 8 height 5
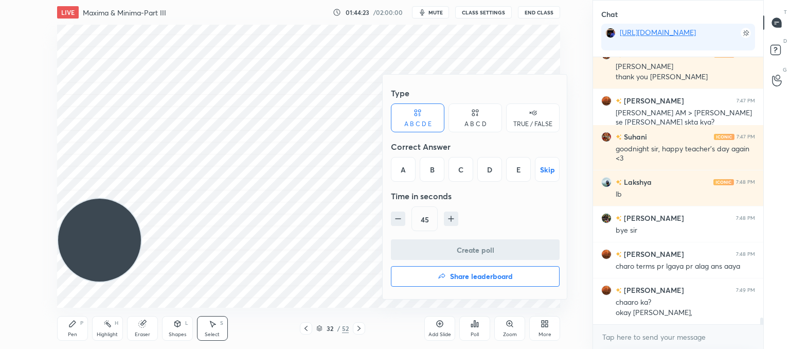
click at [487, 272] on h4 "Share leaderboard" at bounding box center [481, 275] width 63 height 7
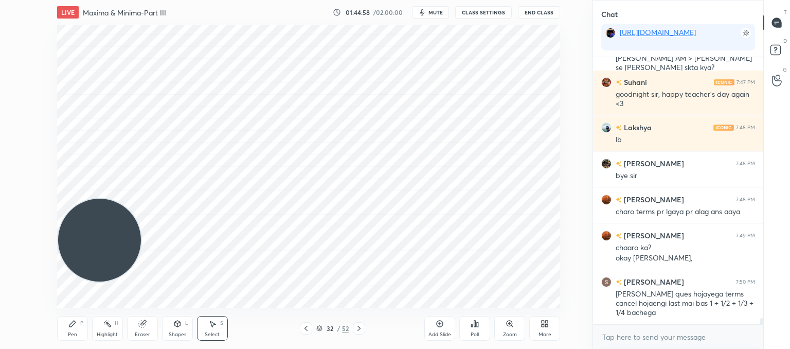
scroll to position [10883, 0]
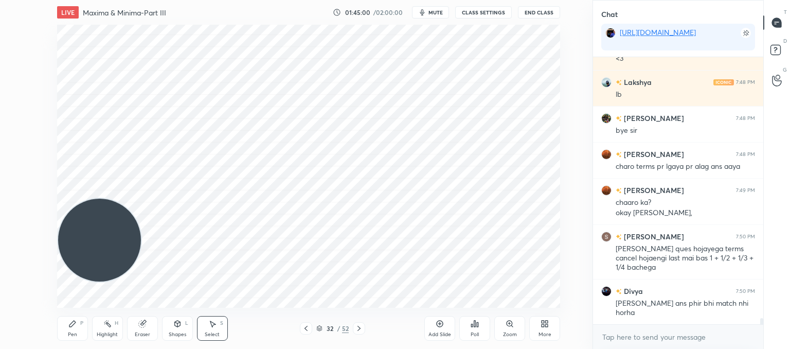
click at [631, 346] on div "x" at bounding box center [678, 336] width 170 height 24
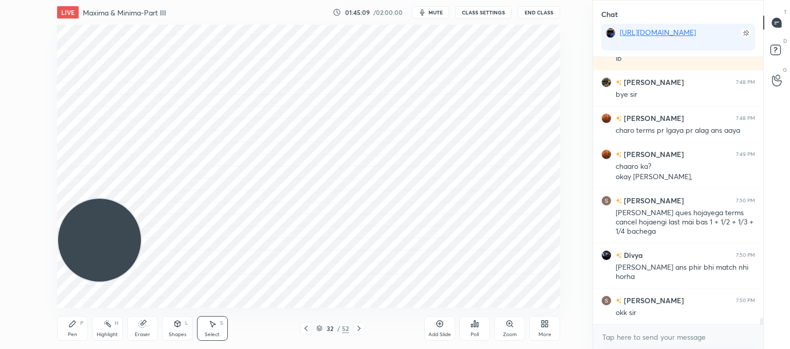
scroll to position [10929, 0]
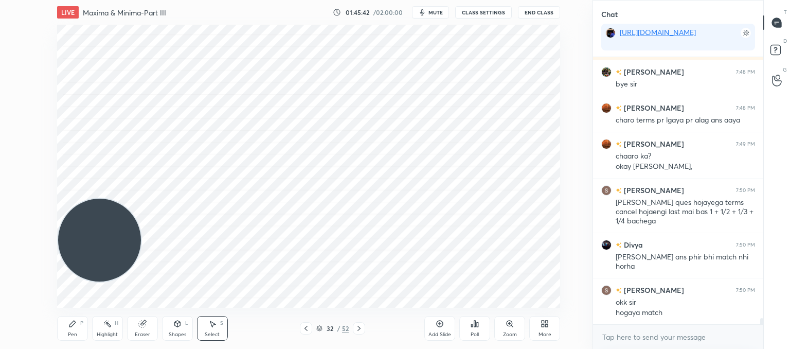
click at [297, 327] on div "32 / 52" at bounding box center [333, 328] width 184 height 12
click at [540, 15] on button "End Class" at bounding box center [539, 12] width 42 height 12
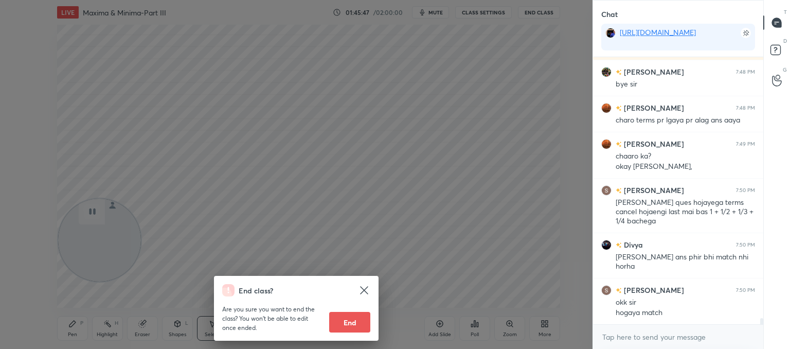
click at [355, 321] on button "End" at bounding box center [349, 322] width 41 height 21
type textarea "x"
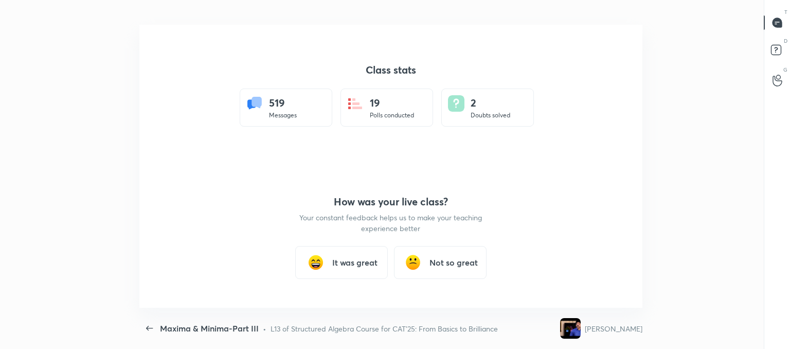
scroll to position [51123, 50647]
click at [368, 258] on h3 "It was great" at bounding box center [354, 262] width 45 height 12
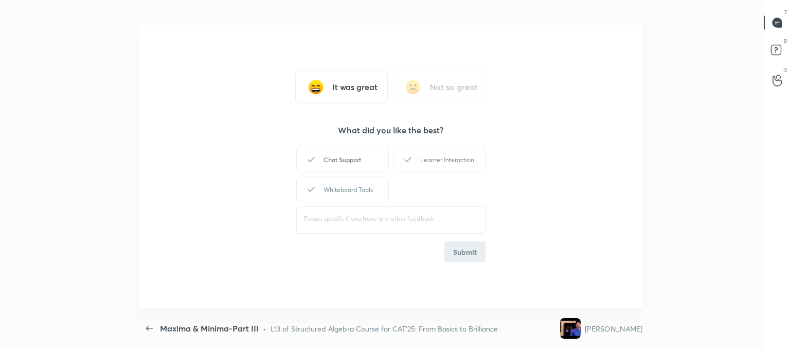
click at [354, 153] on div "Chat Support" at bounding box center [342, 160] width 93 height 26
click at [419, 156] on div "Learner Interaction" at bounding box center [439, 160] width 93 height 26
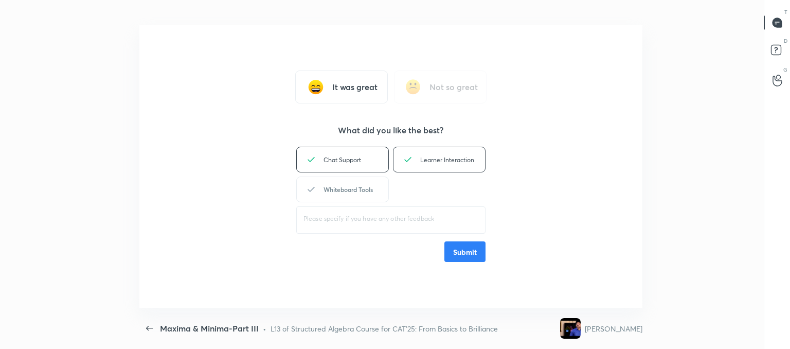
click at [333, 188] on div "Whiteboard Tools" at bounding box center [342, 189] width 93 height 26
click at [467, 253] on button "Submit" at bounding box center [464, 251] width 41 height 21
